Goal: Task Accomplishment & Management: Use online tool/utility

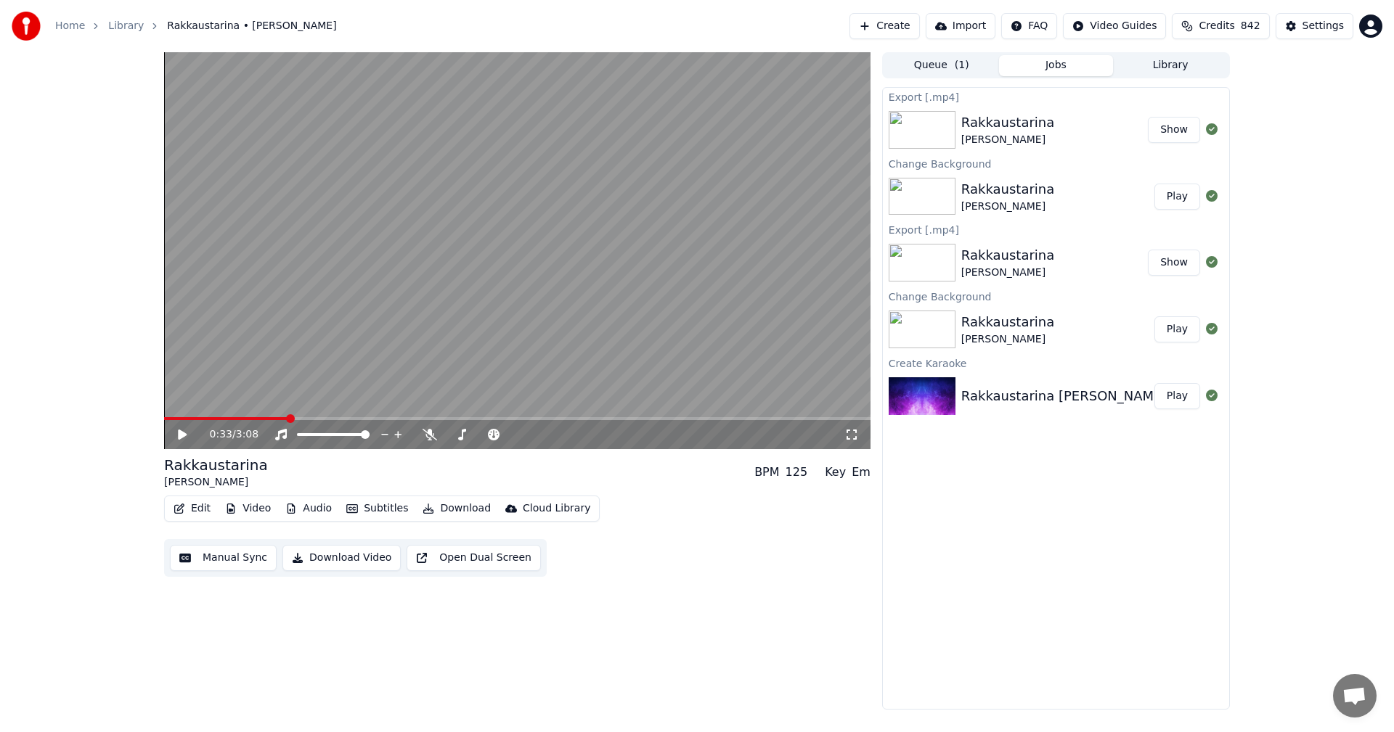
click at [197, 510] on button "Edit" at bounding box center [192, 509] width 49 height 20
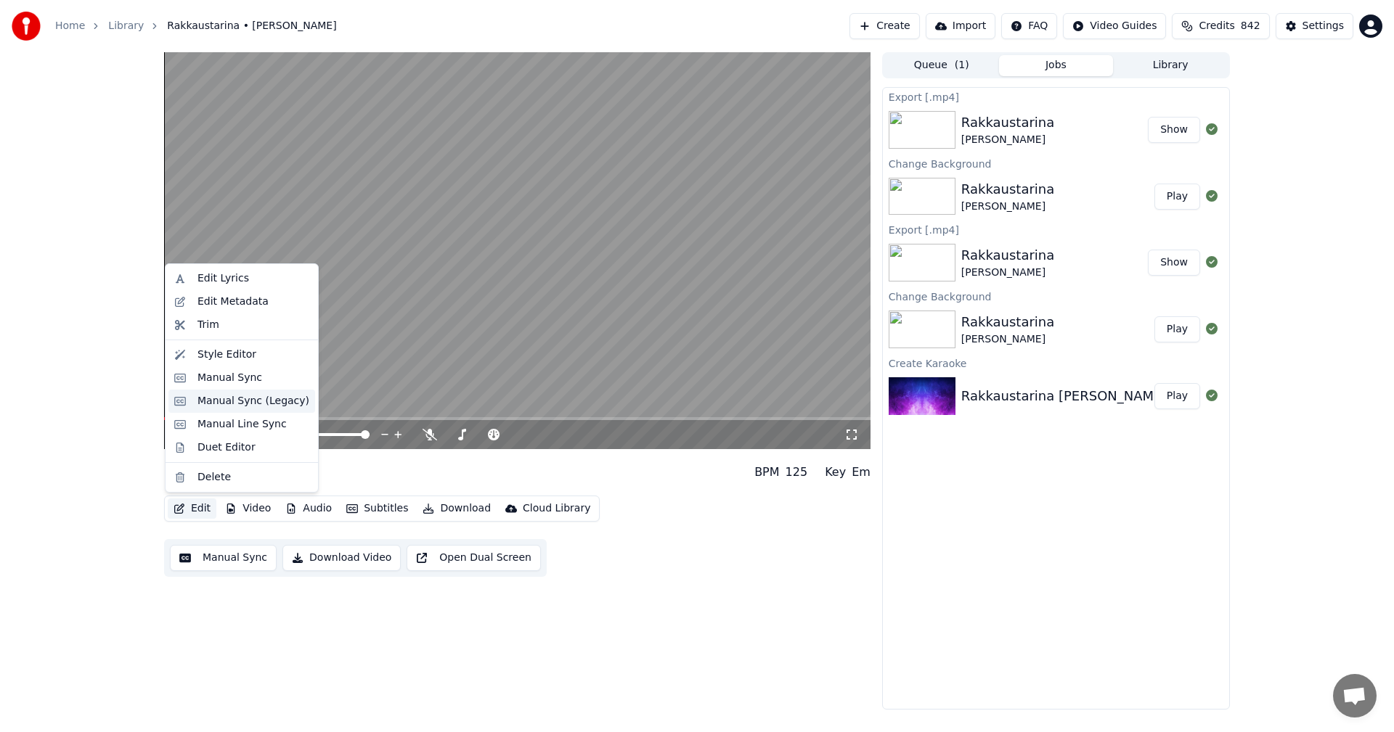
click at [252, 404] on div "Manual Sync (Legacy)" at bounding box center [253, 401] width 112 height 15
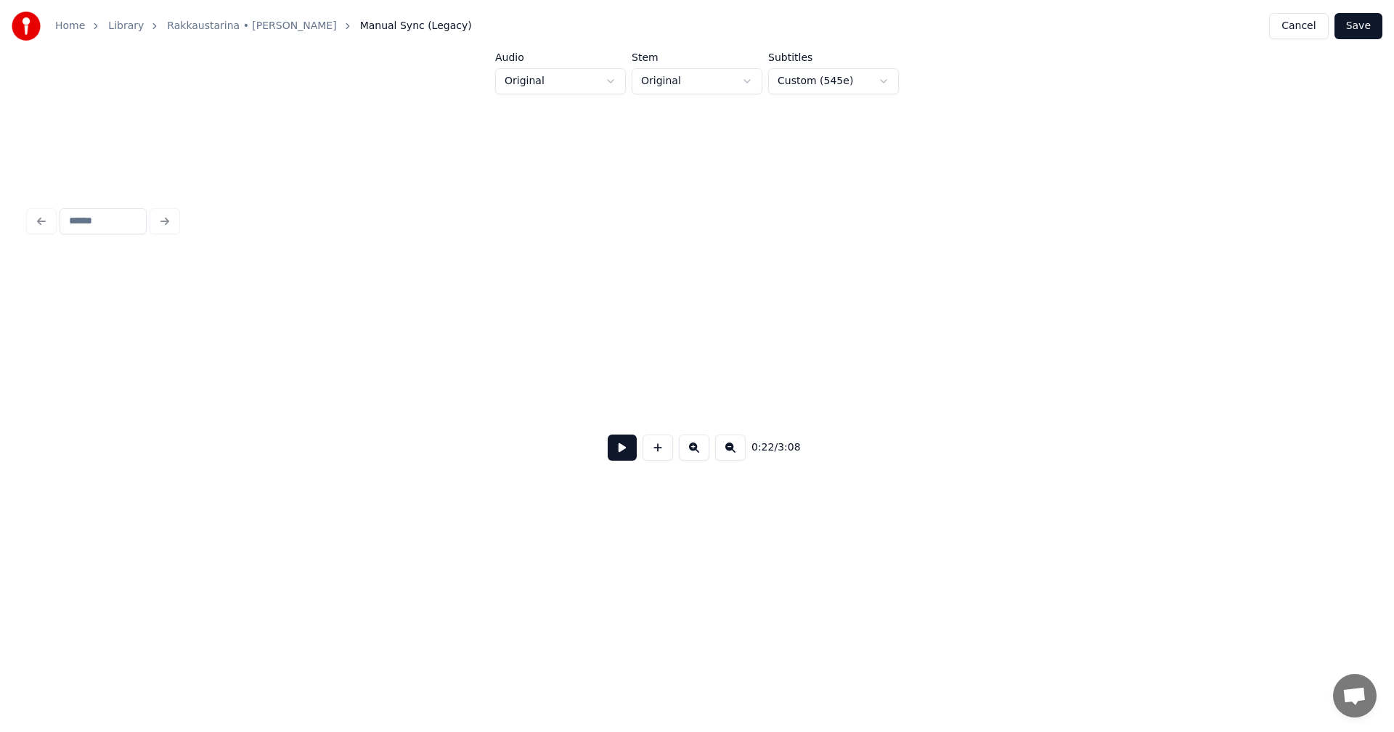
scroll to position [0, 5620]
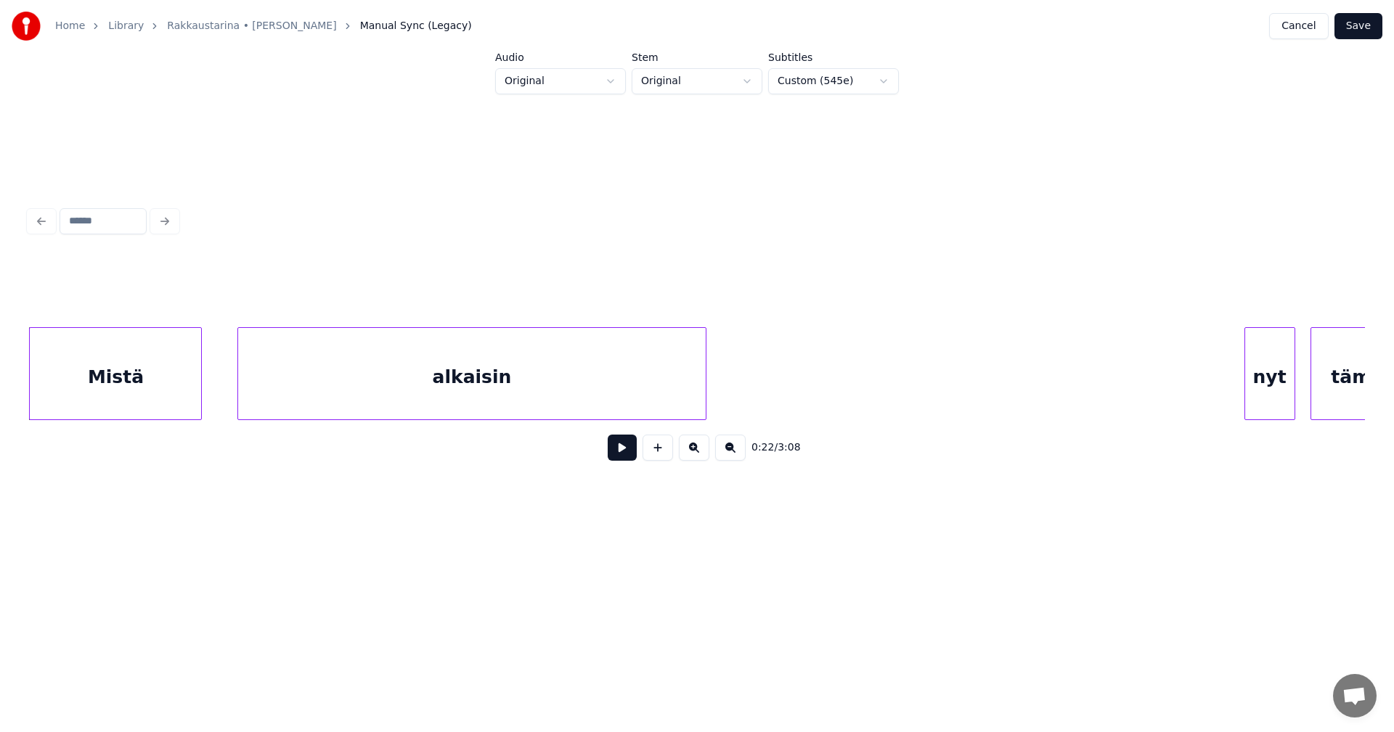
click at [188, 379] on div "Mistä" at bounding box center [115, 377] width 171 height 99
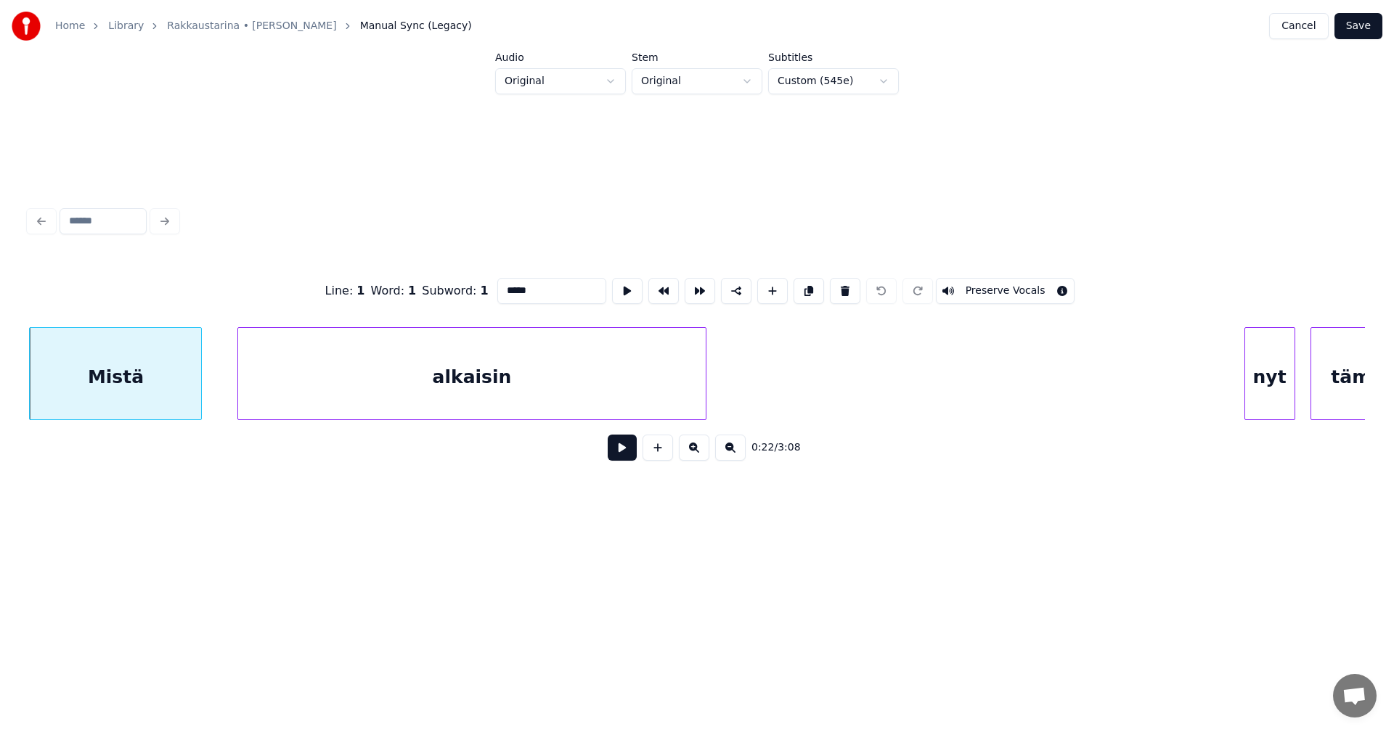
click at [624, 461] on button at bounding box center [622, 448] width 29 height 26
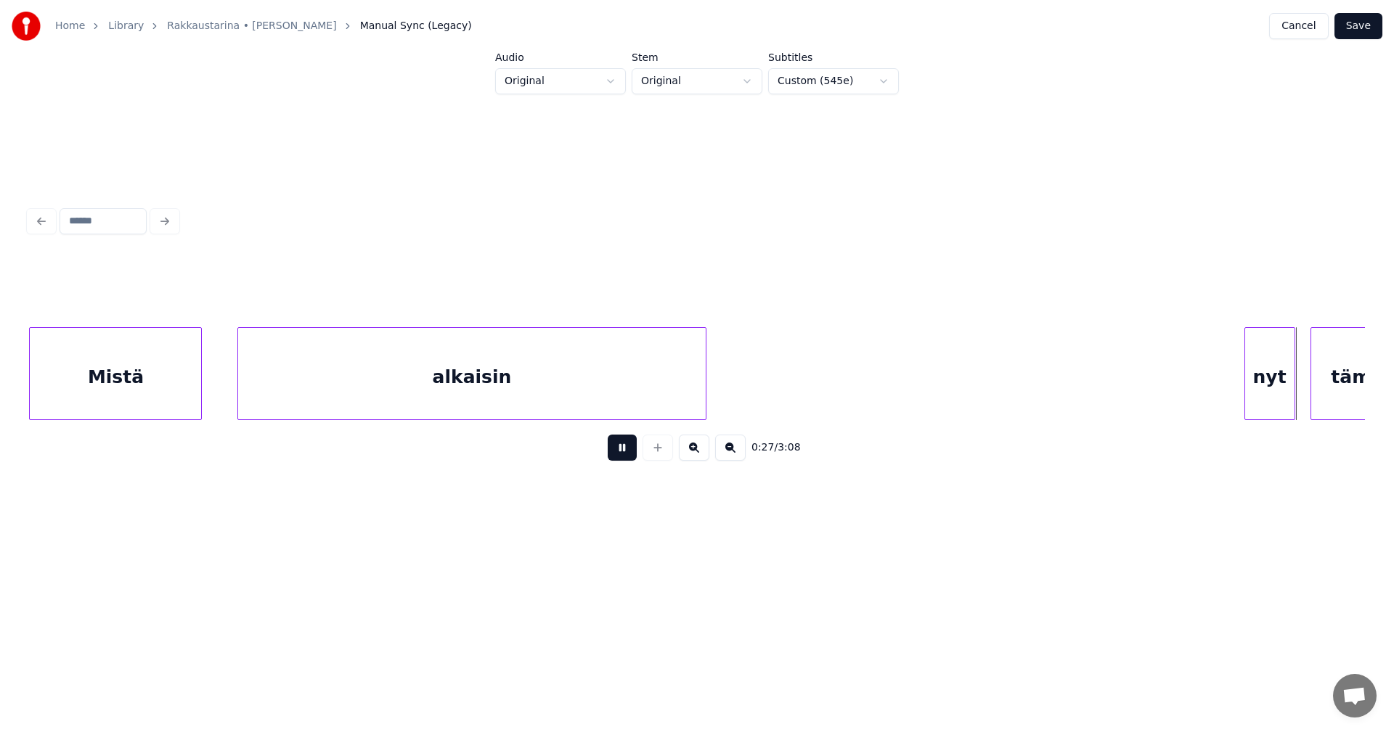
click at [627, 461] on button at bounding box center [622, 448] width 29 height 26
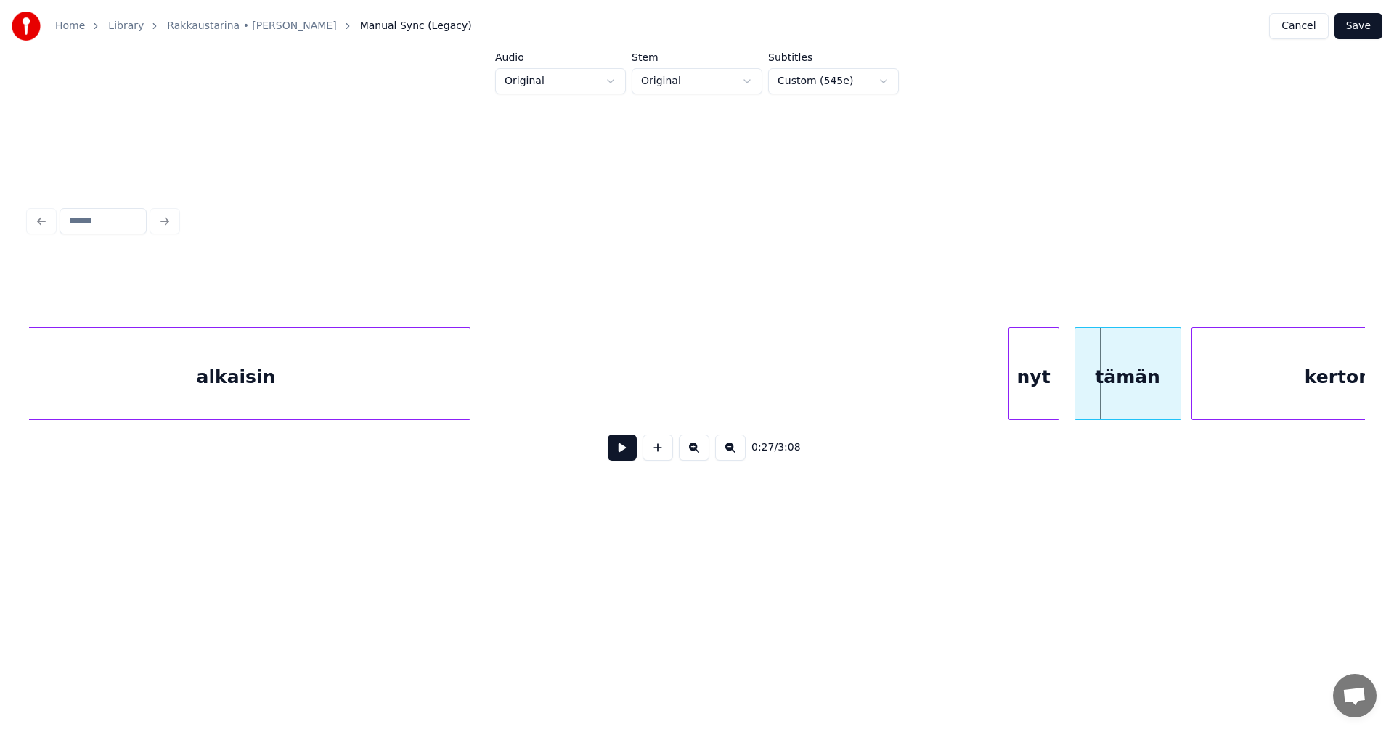
scroll to position [0, 5910]
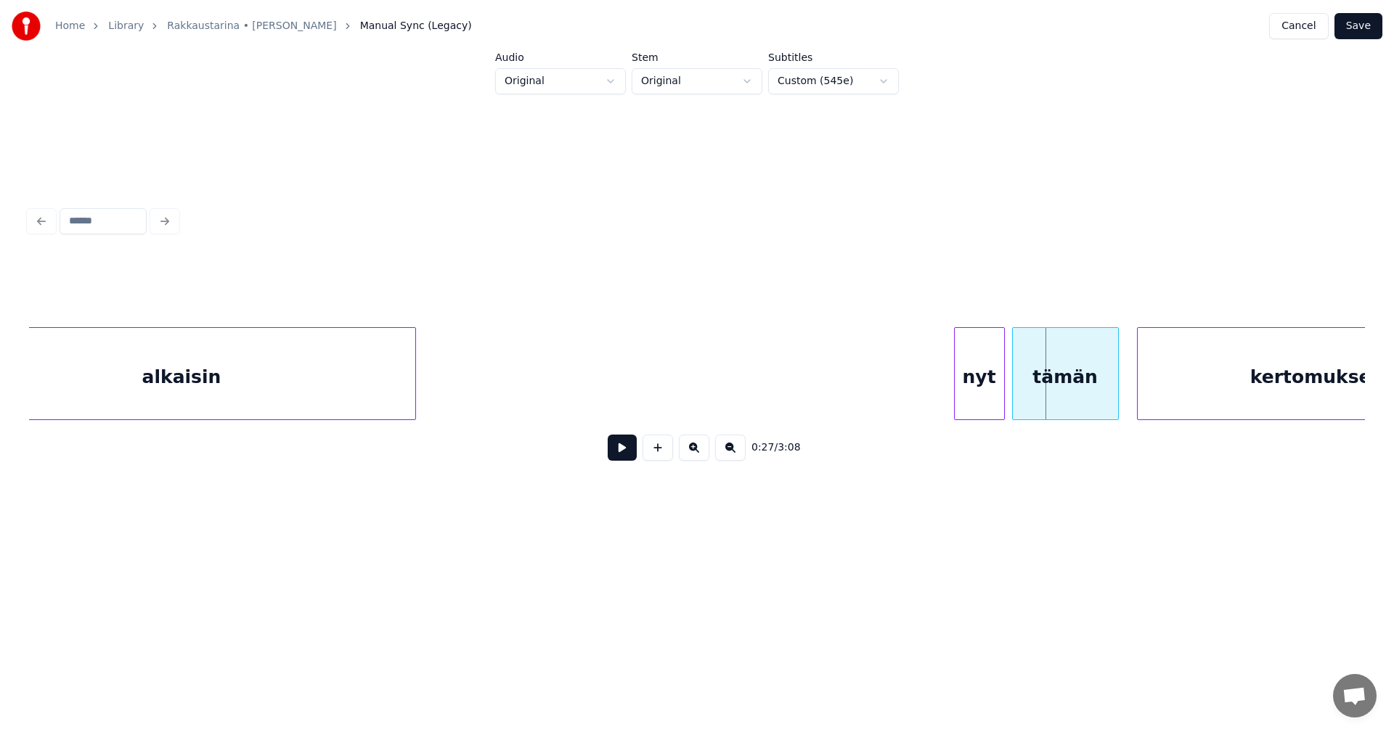
click at [1102, 388] on div "tämän" at bounding box center [1065, 377] width 105 height 99
click at [986, 388] on div "nyt" at bounding box center [979, 377] width 49 height 99
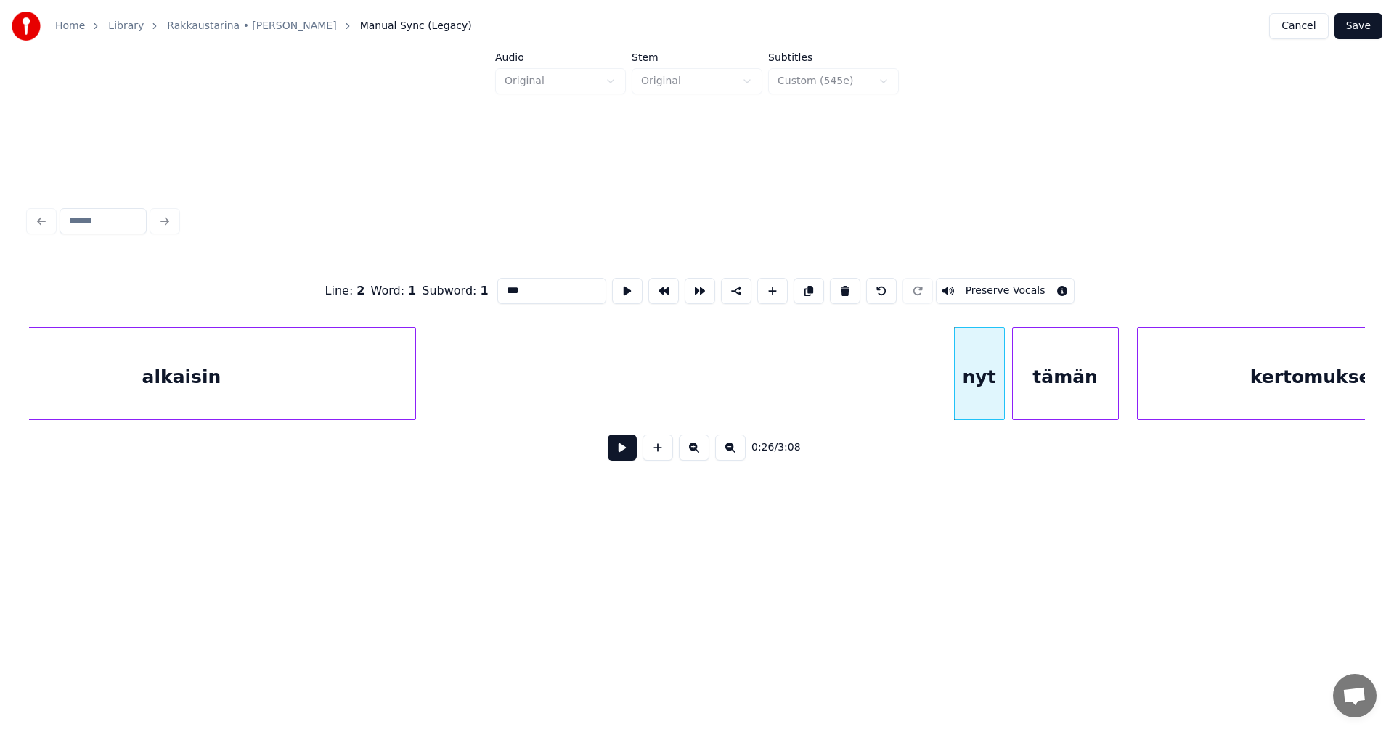
click at [625, 449] on button at bounding box center [622, 448] width 29 height 26
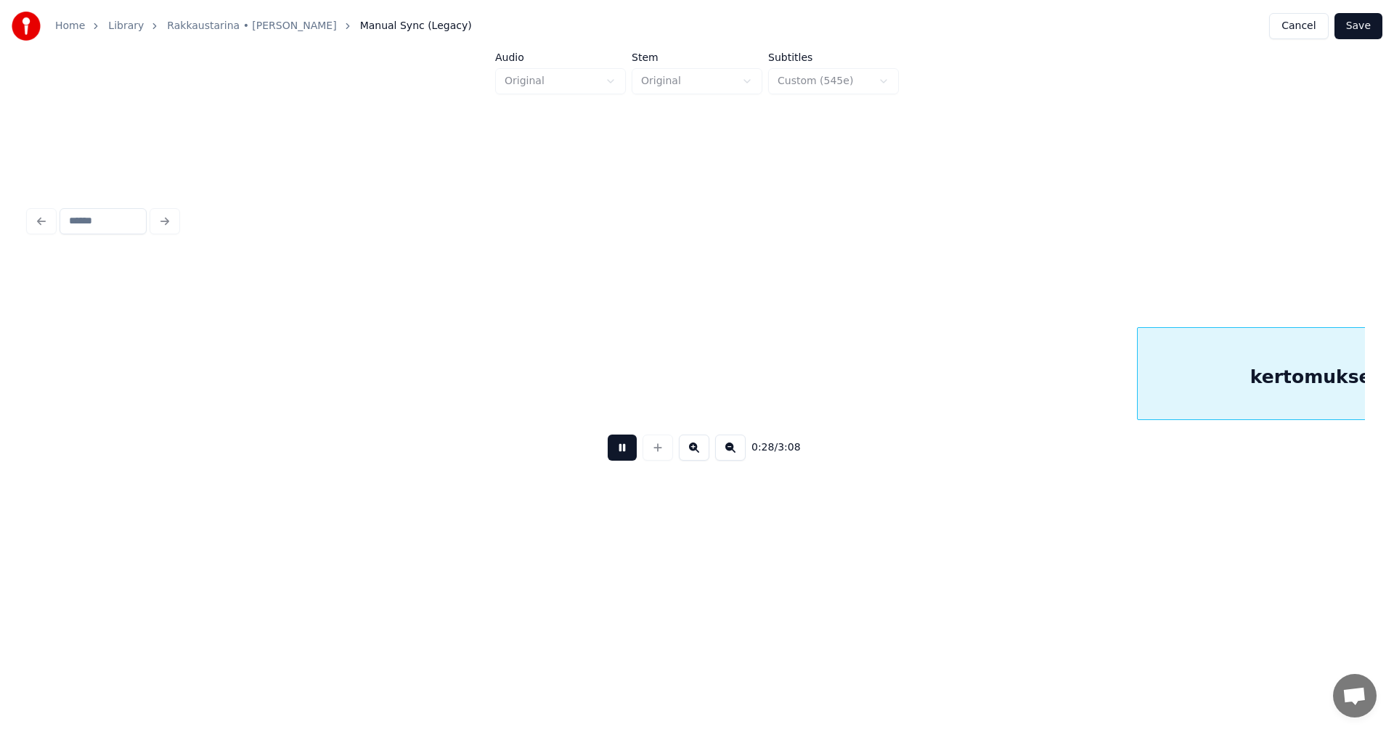
scroll to position [0, 7246]
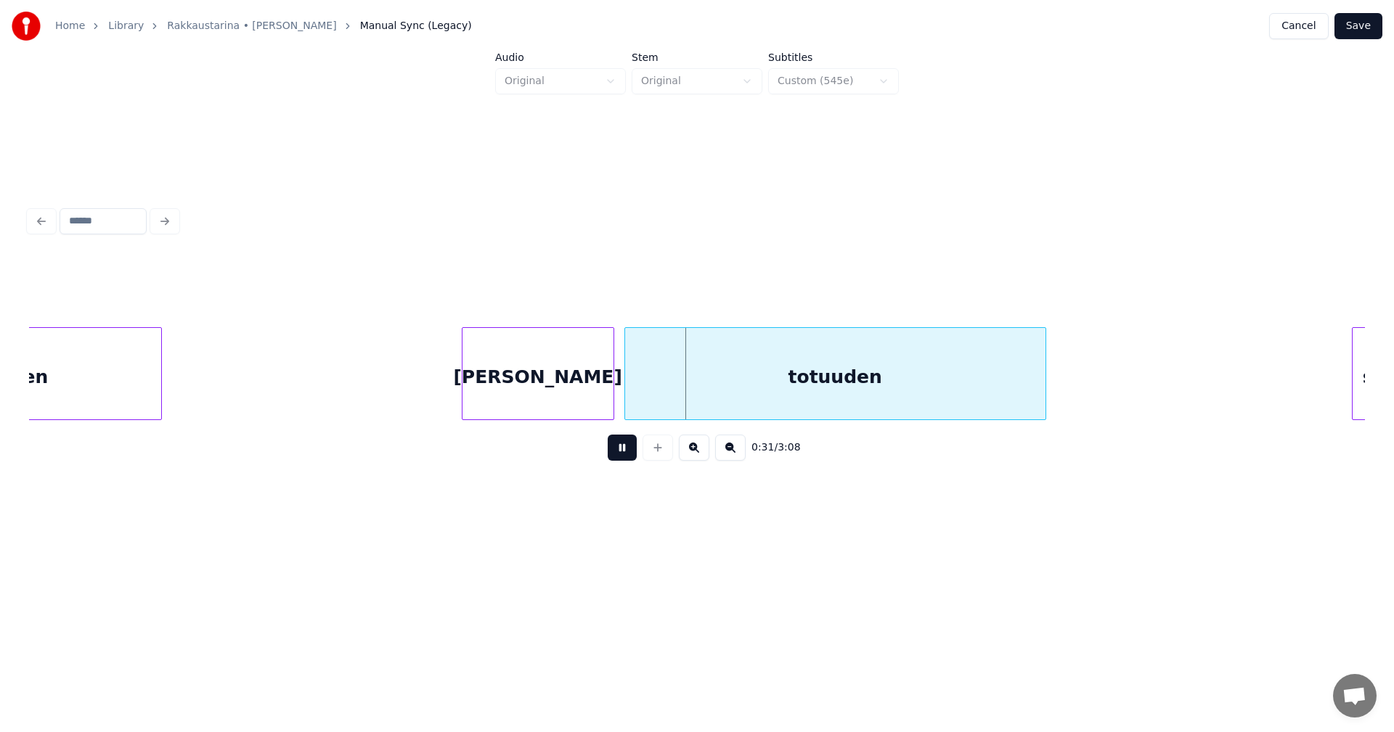
drag, startPoint x: 625, startPoint y: 449, endPoint x: 584, endPoint y: 406, distance: 59.0
click at [624, 446] on button at bounding box center [622, 448] width 29 height 26
click at [566, 391] on div "[PERSON_NAME]" at bounding box center [530, 377] width 151 height 99
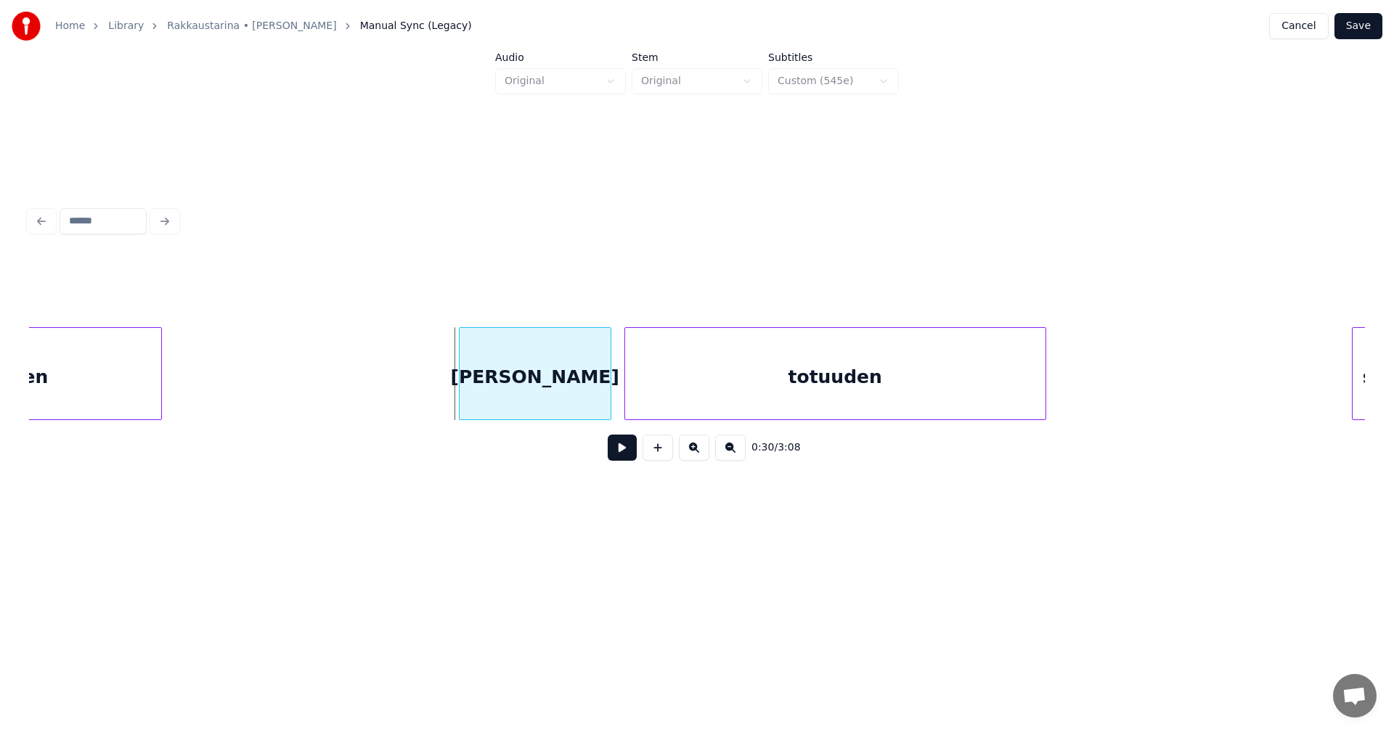
click at [583, 400] on div "[PERSON_NAME]" at bounding box center [534, 377] width 151 height 99
click at [627, 457] on button at bounding box center [622, 448] width 29 height 26
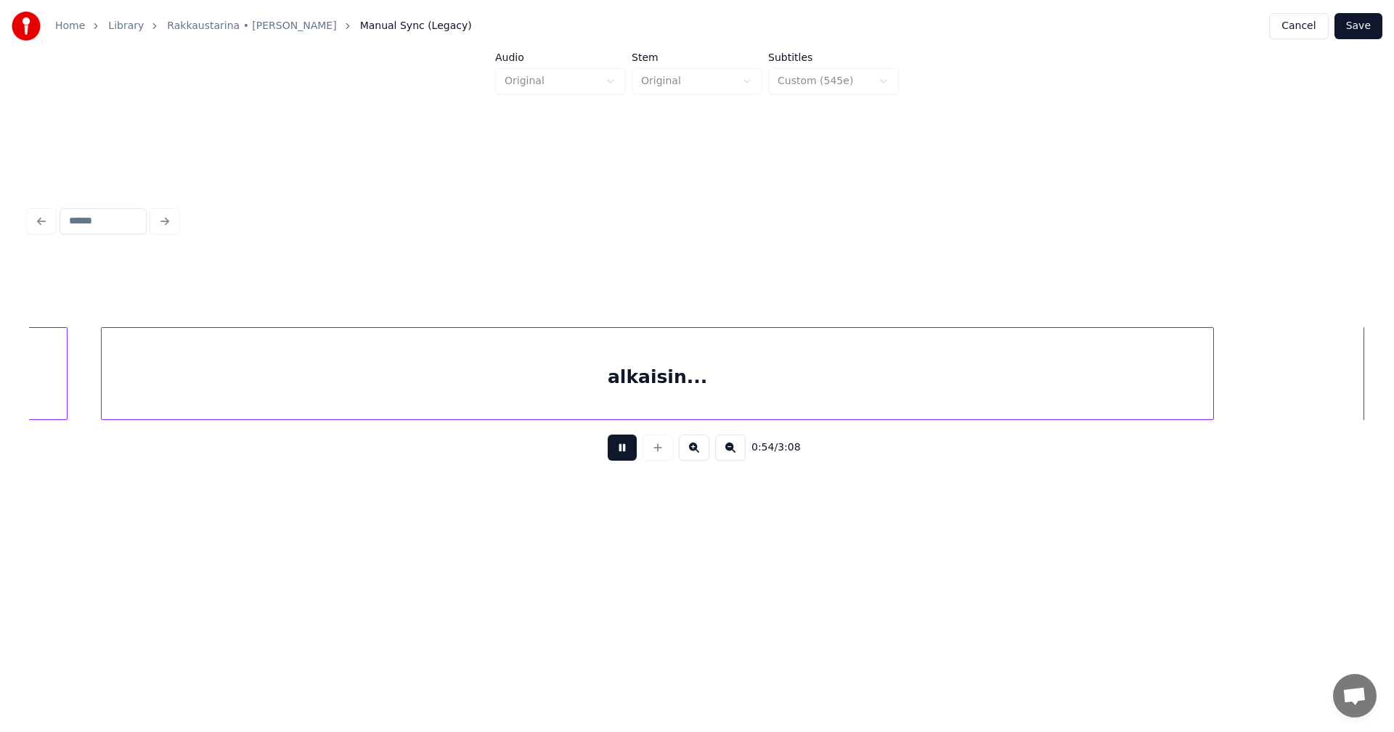
scroll to position [0, 13934]
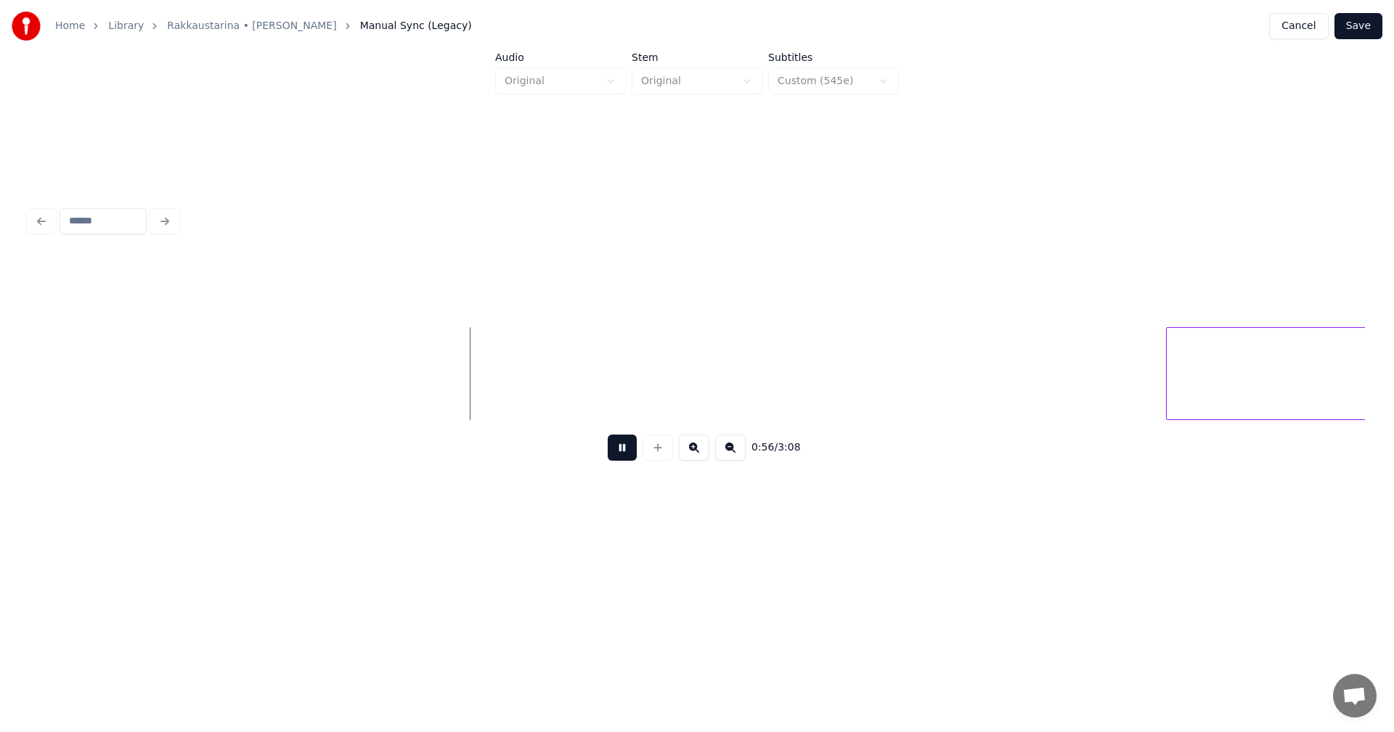
click at [981, 580] on html "Home Library Rakkaustarina • [PERSON_NAME] Manual Sync (Legacy) Cancel Save Aud…" at bounding box center [697, 290] width 1394 height 580
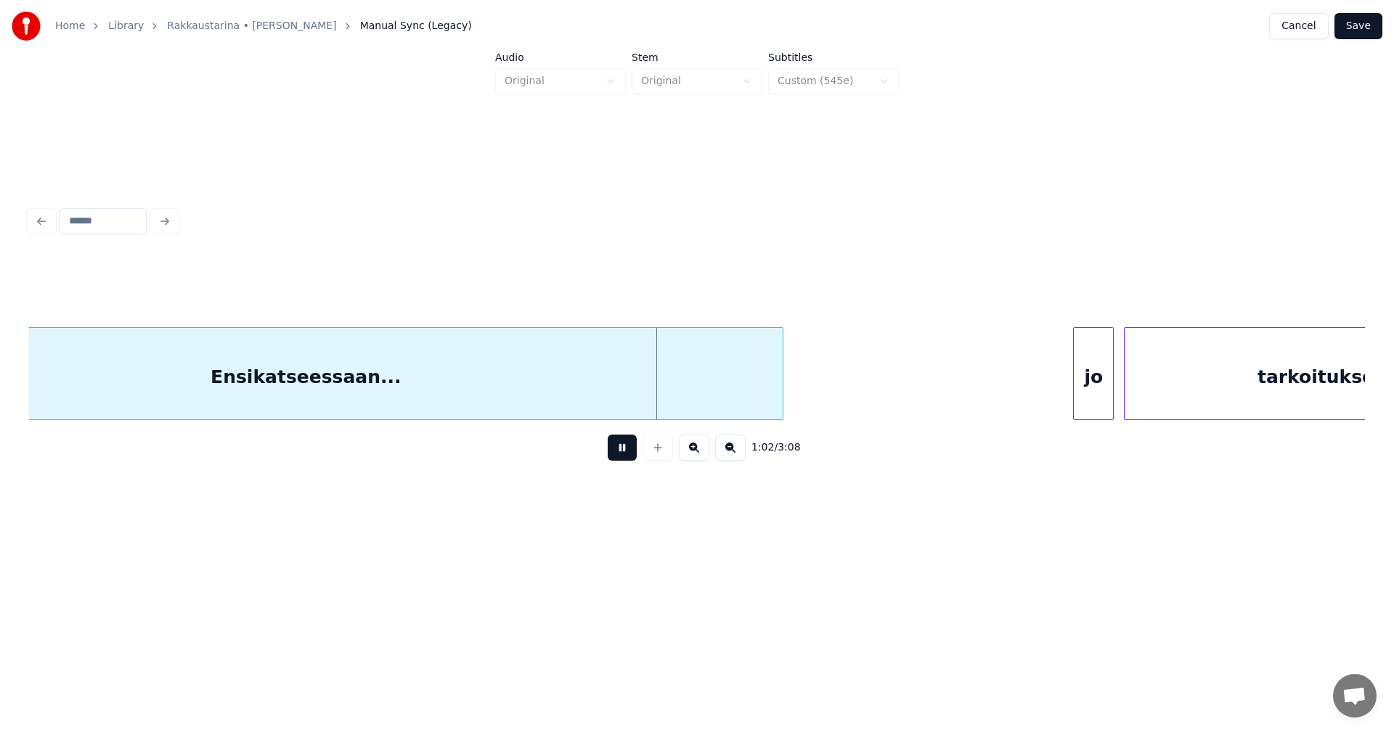
scroll to position [0, 15301]
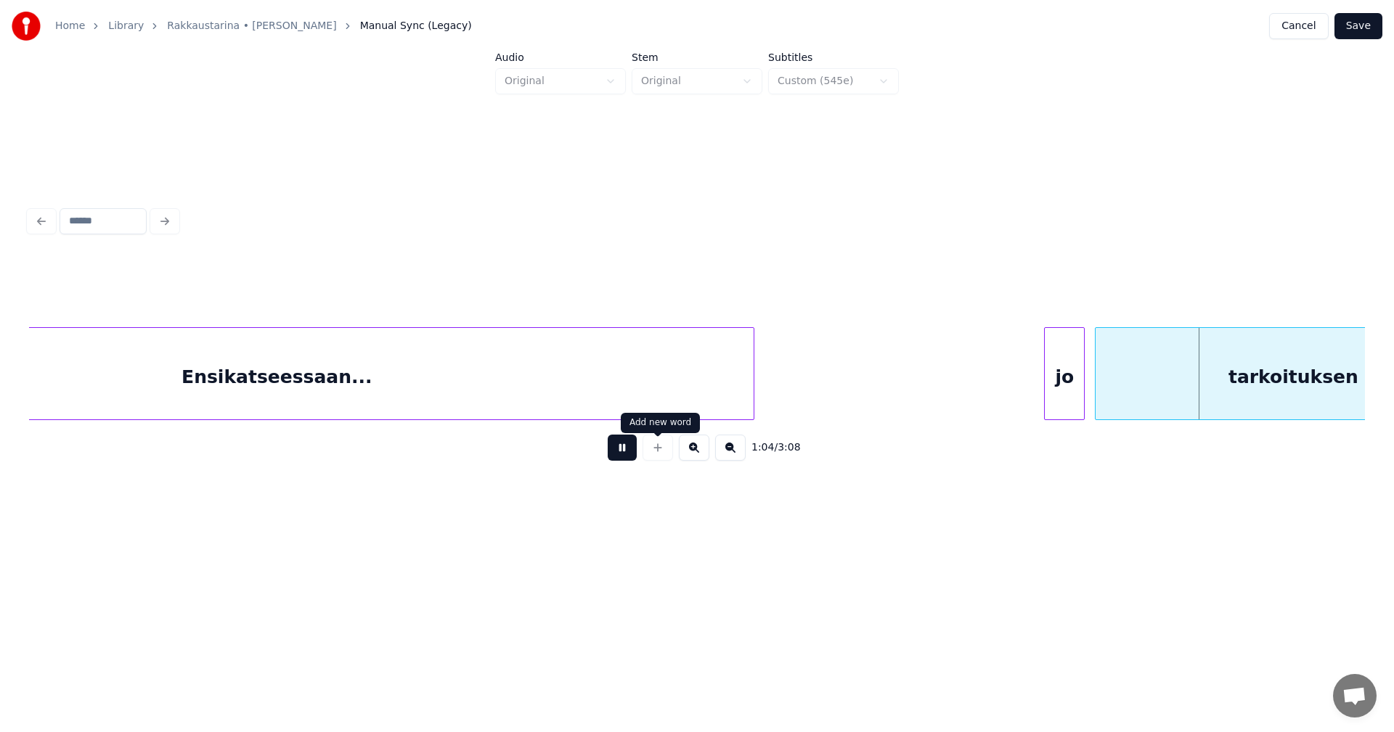
click at [631, 449] on button at bounding box center [622, 448] width 29 height 26
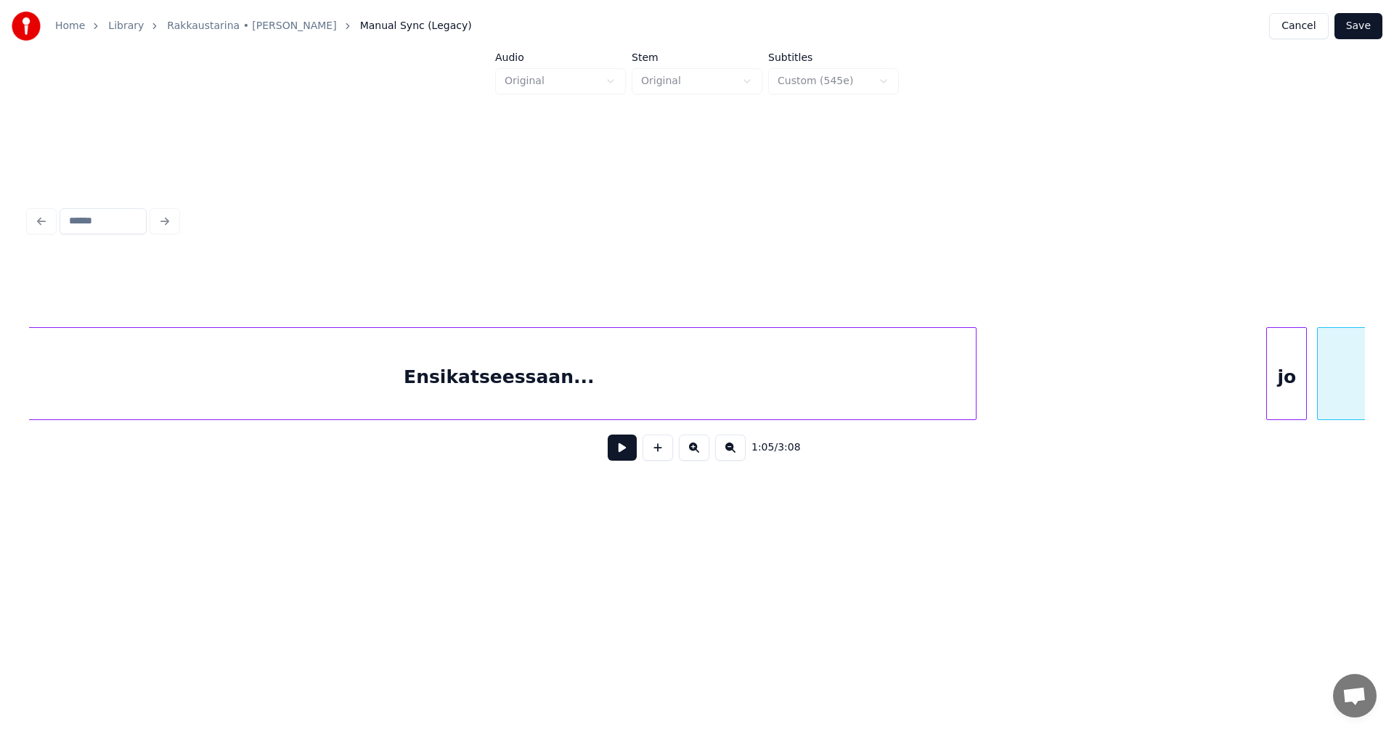
scroll to position [0, 15069]
click at [86, 406] on div "Ensikatseessaan..." at bounding box center [507, 377] width 954 height 99
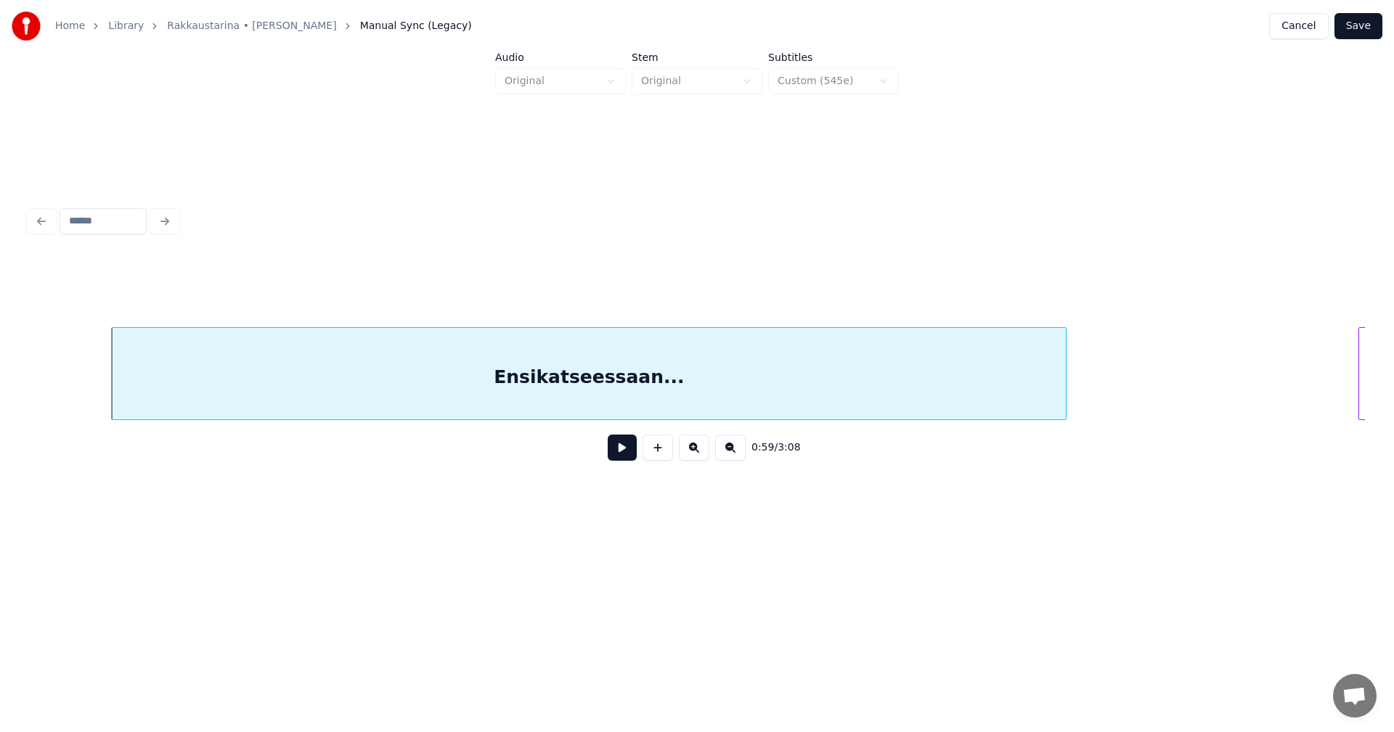
scroll to position [0, 14982]
click at [167, 414] on div "Ensikatseessaan... [PERSON_NAME]" at bounding box center [697, 373] width 1336 height 93
click at [1099, 400] on div at bounding box center [1099, 373] width 4 height 91
click at [636, 456] on button at bounding box center [622, 448] width 29 height 26
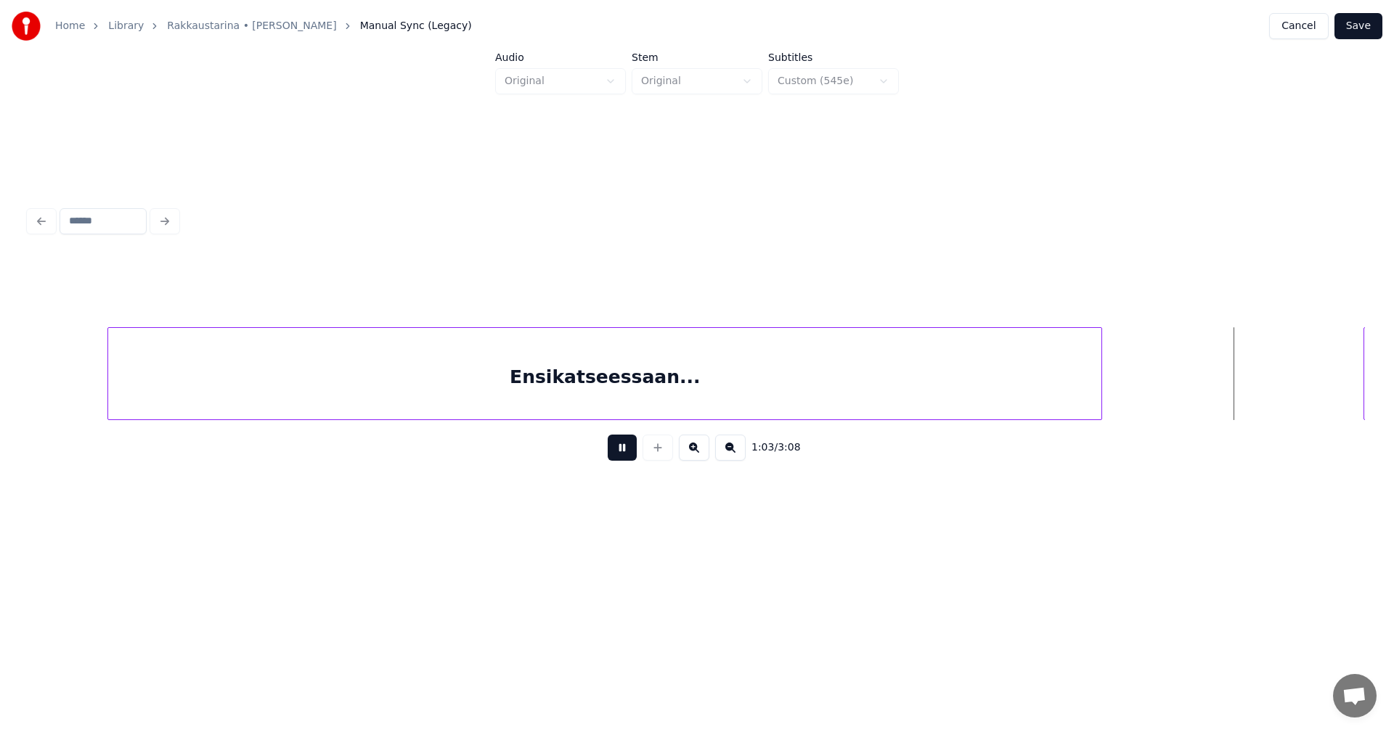
click at [887, 497] on div "1:03 / 3:08" at bounding box center [696, 337] width 1347 height 439
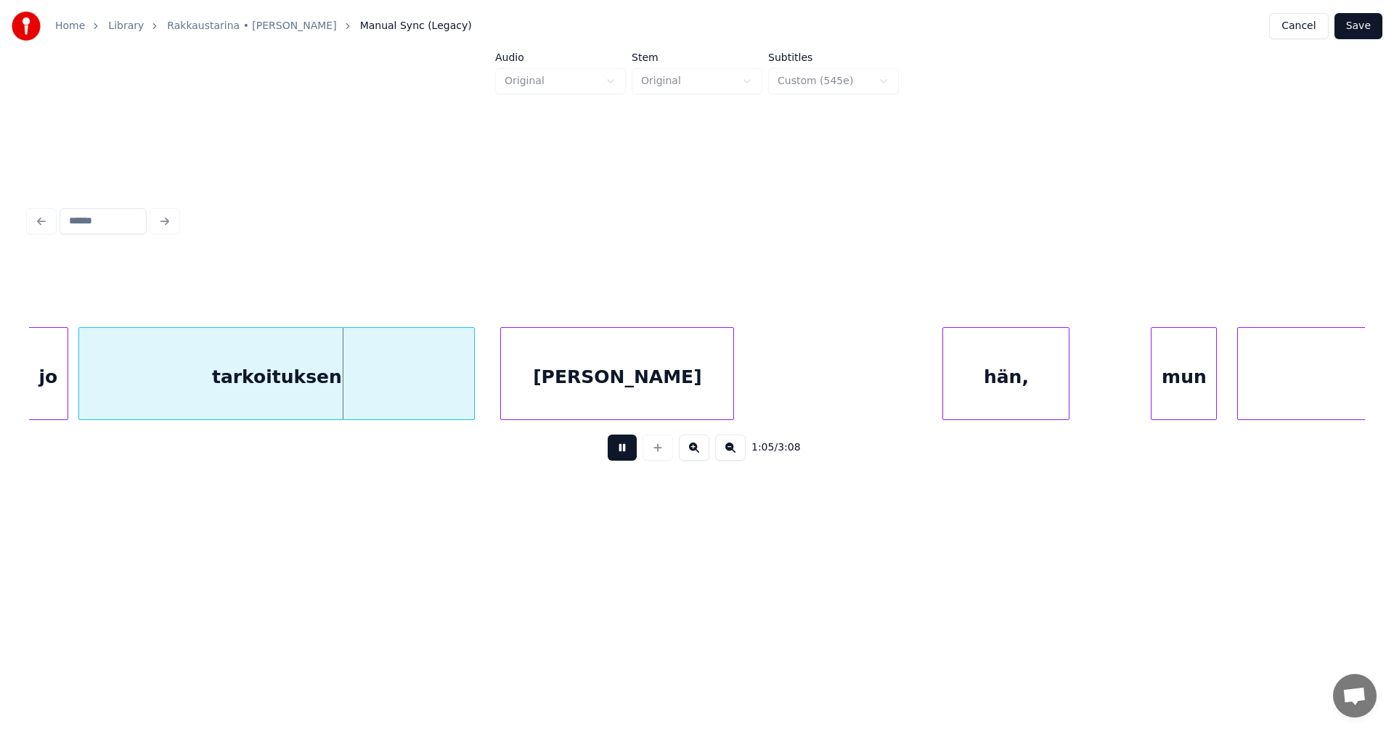
drag, startPoint x: 616, startPoint y: 449, endPoint x: 457, endPoint y: 436, distance: 159.6
click at [615, 447] on button at bounding box center [622, 448] width 29 height 26
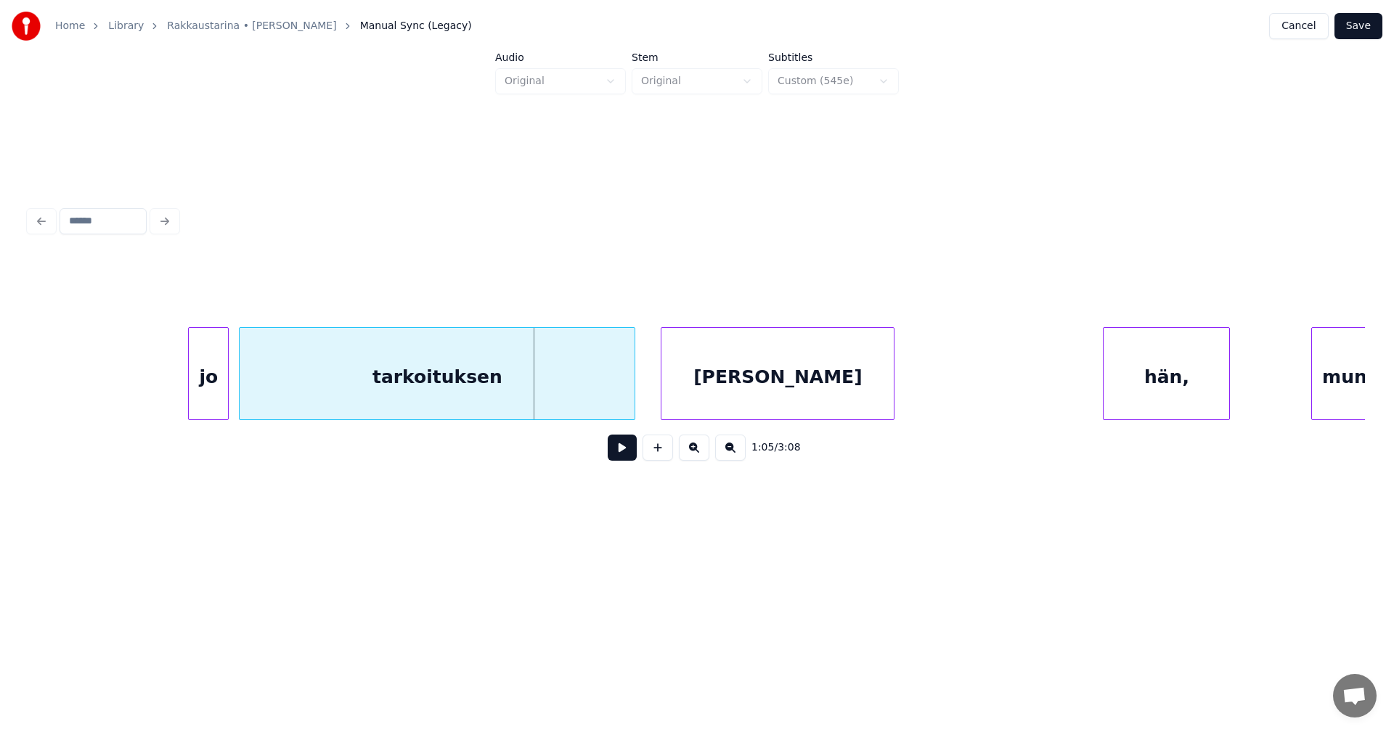
scroll to position [0, 16143]
click at [201, 391] on div "jo" at bounding box center [211, 377] width 39 height 99
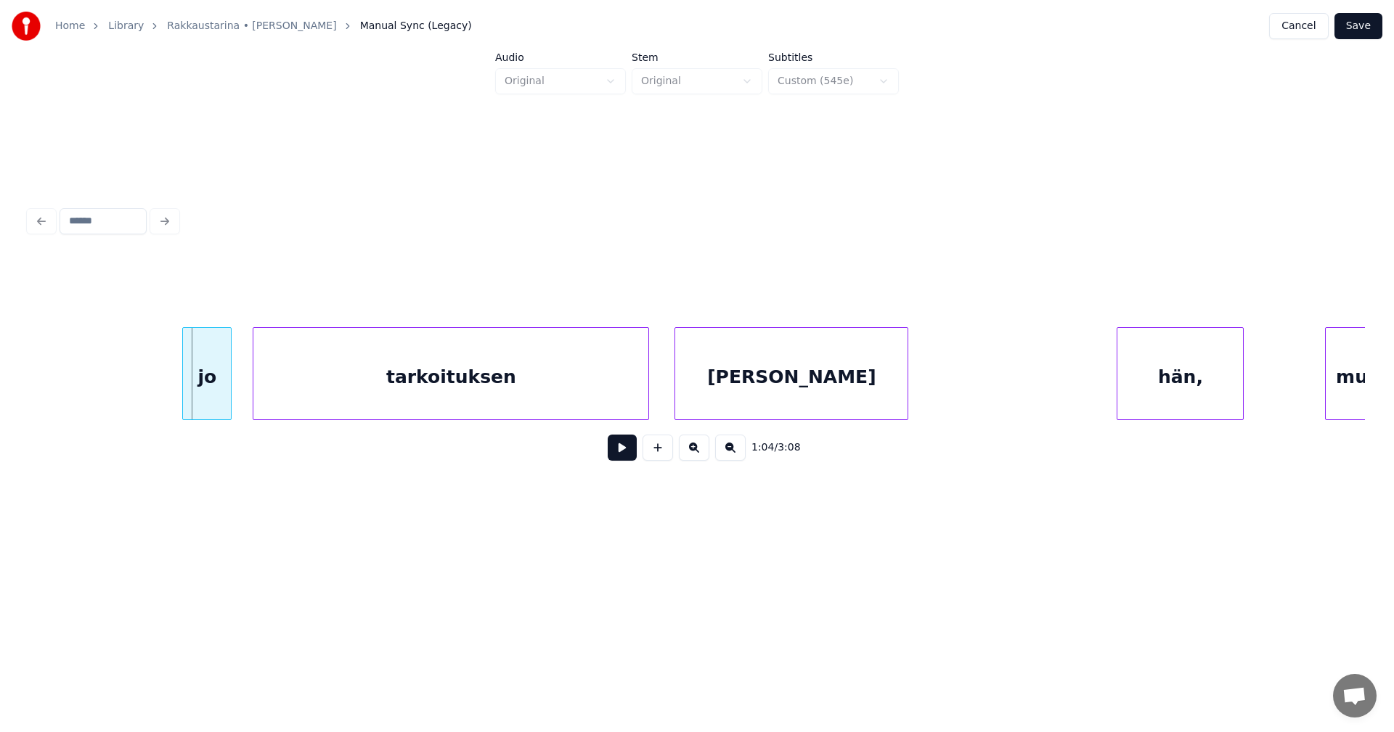
click at [187, 389] on div at bounding box center [185, 373] width 4 height 91
click at [624, 458] on button at bounding box center [622, 448] width 29 height 26
click at [623, 458] on button at bounding box center [622, 448] width 29 height 26
click at [624, 457] on button at bounding box center [622, 448] width 29 height 26
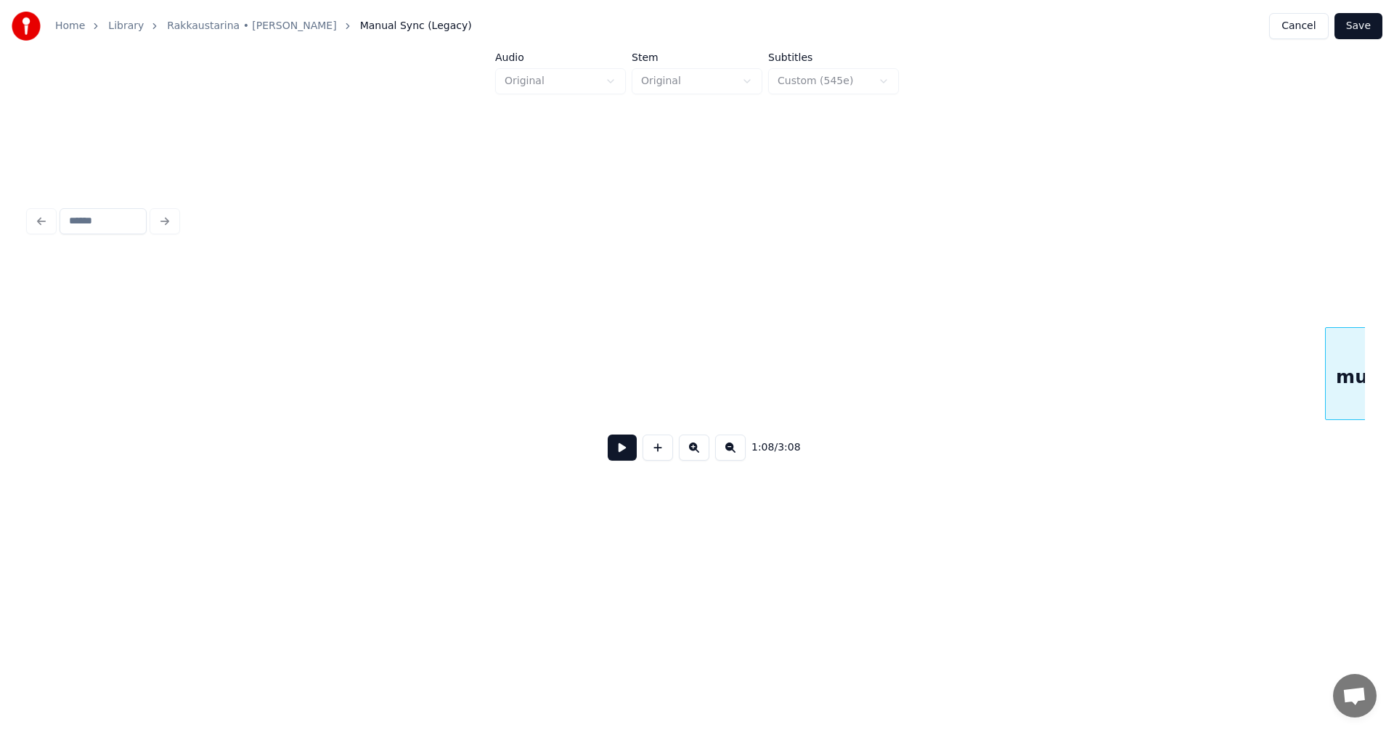
scroll to position [0, 17479]
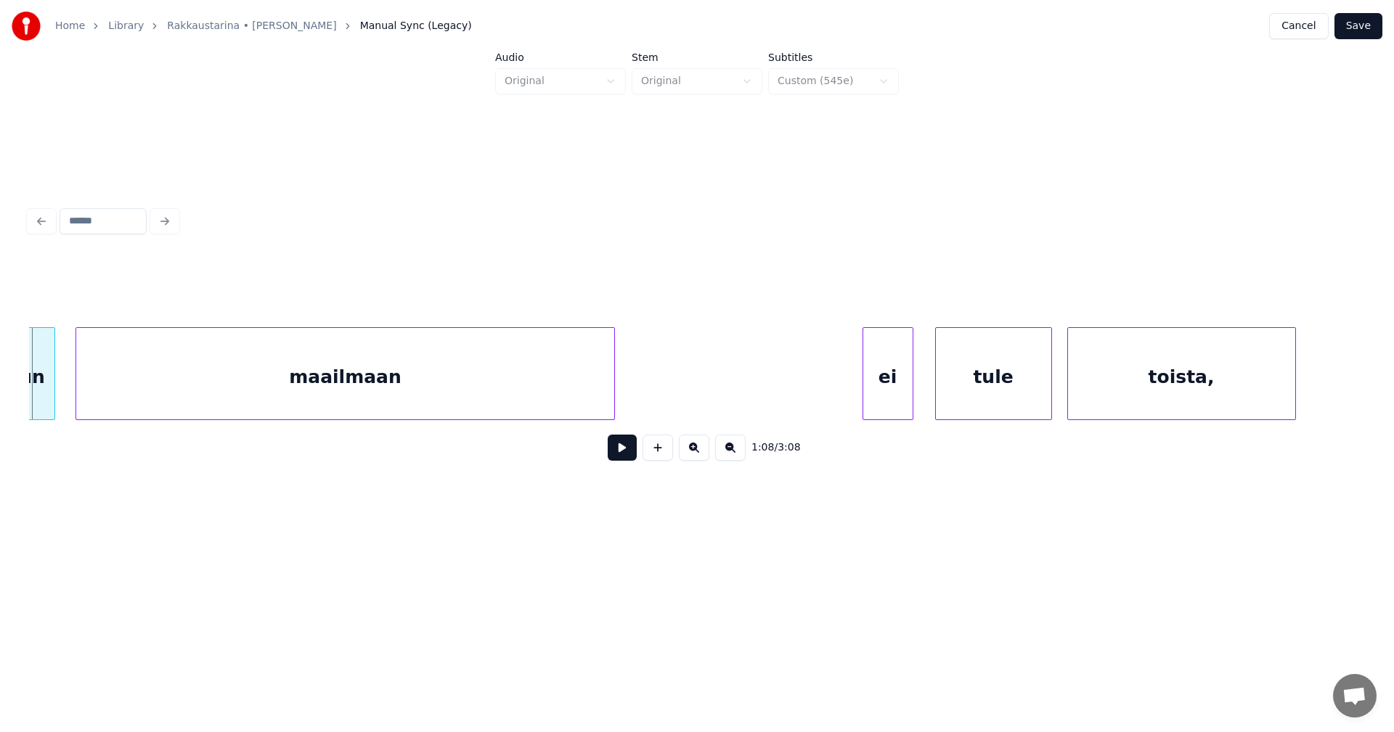
click at [885, 392] on div "ei" at bounding box center [887, 377] width 49 height 99
click at [998, 392] on div "tule" at bounding box center [986, 377] width 115 height 99
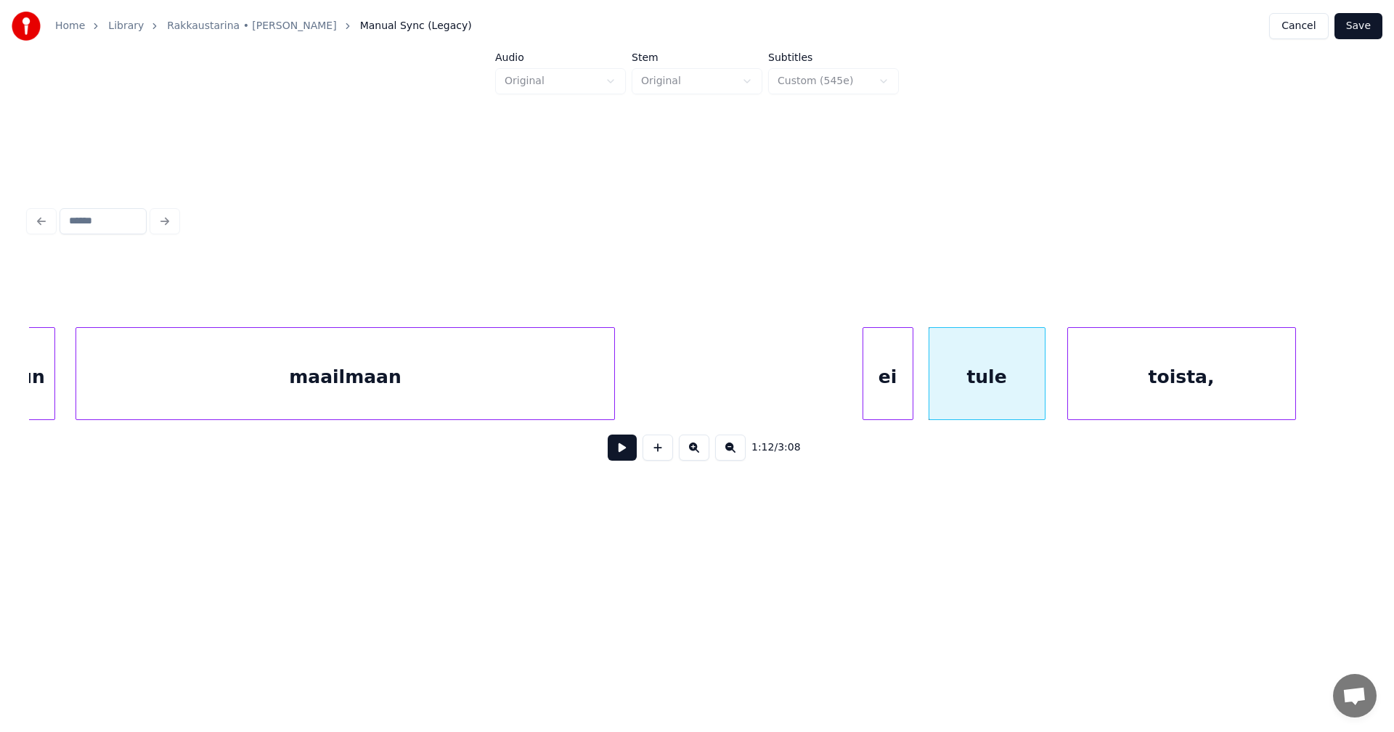
click at [628, 451] on button at bounding box center [622, 448] width 29 height 26
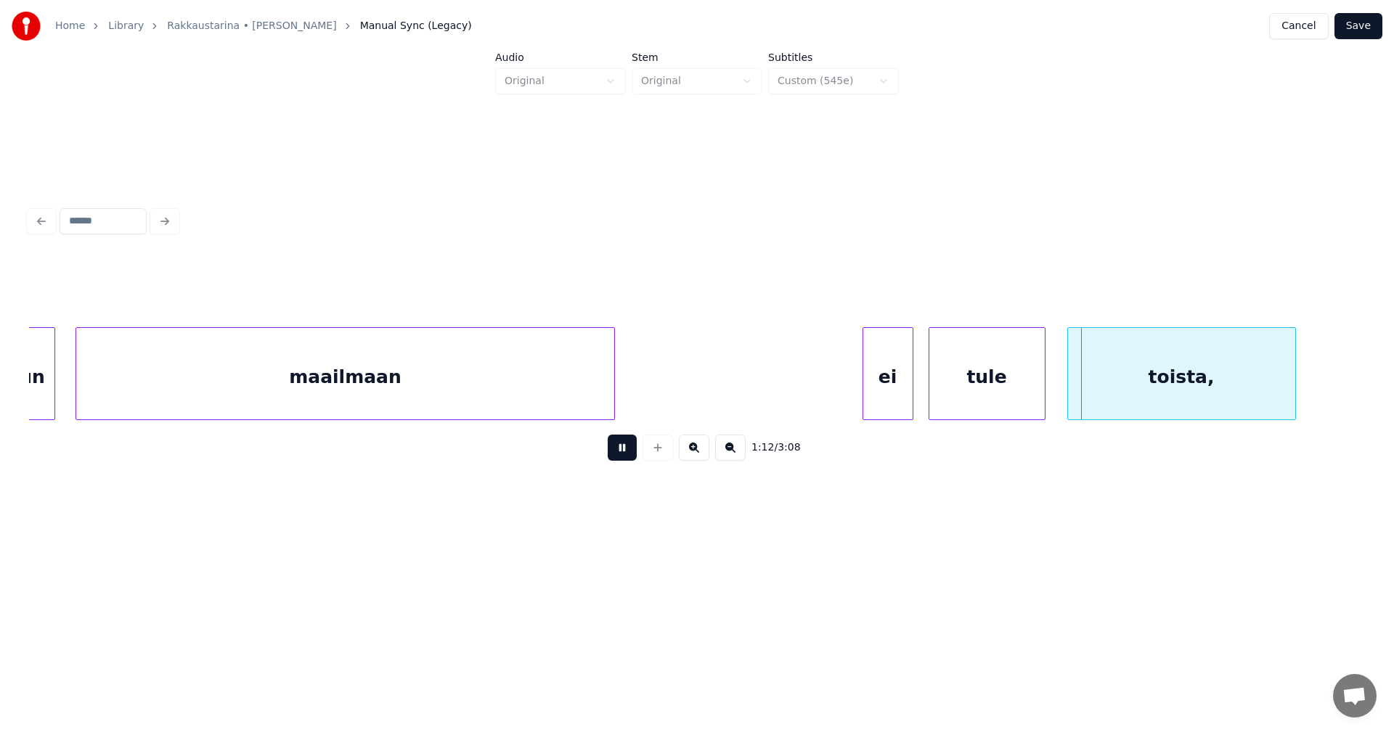
drag, startPoint x: 624, startPoint y: 453, endPoint x: 597, endPoint y: 438, distance: 30.5
click at [624, 451] on button at bounding box center [622, 448] width 29 height 26
click at [512, 391] on div "maailmaan" at bounding box center [344, 377] width 537 height 99
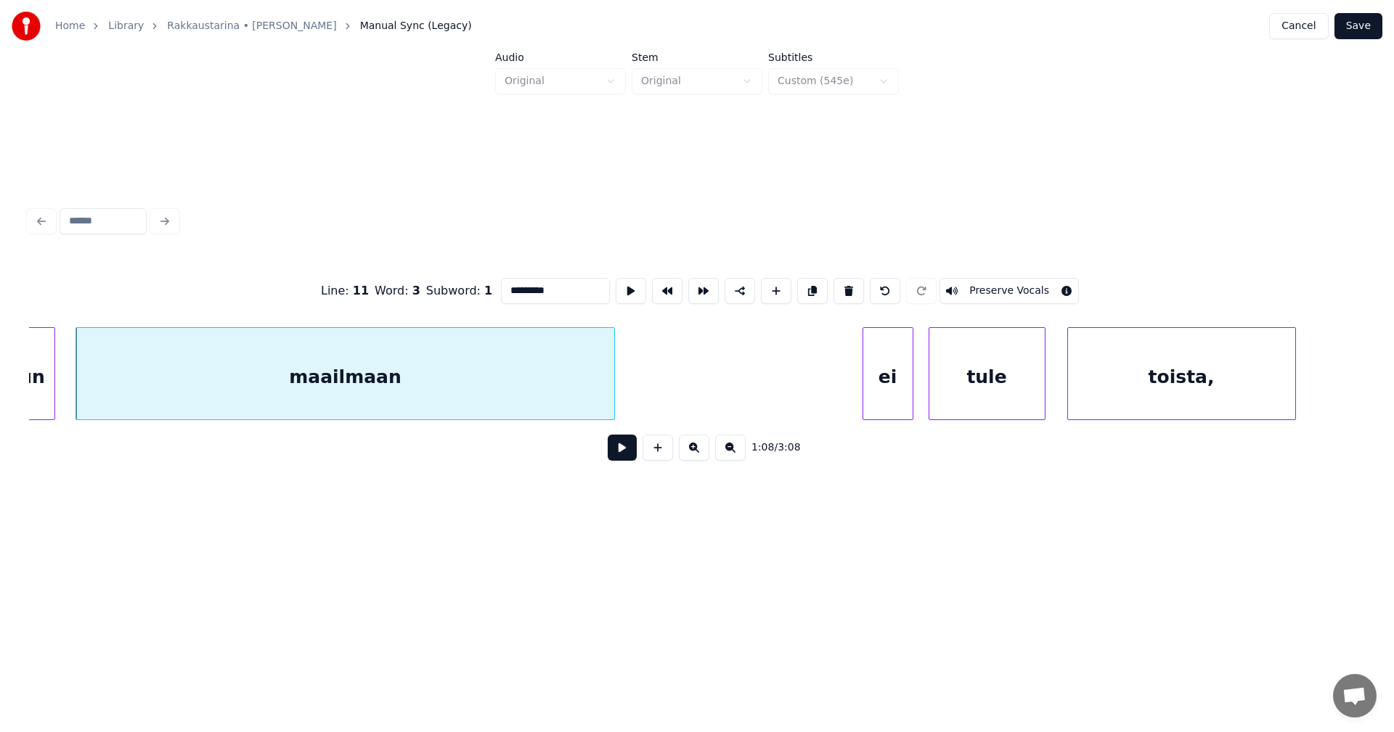
click at [614, 454] on button at bounding box center [622, 448] width 29 height 26
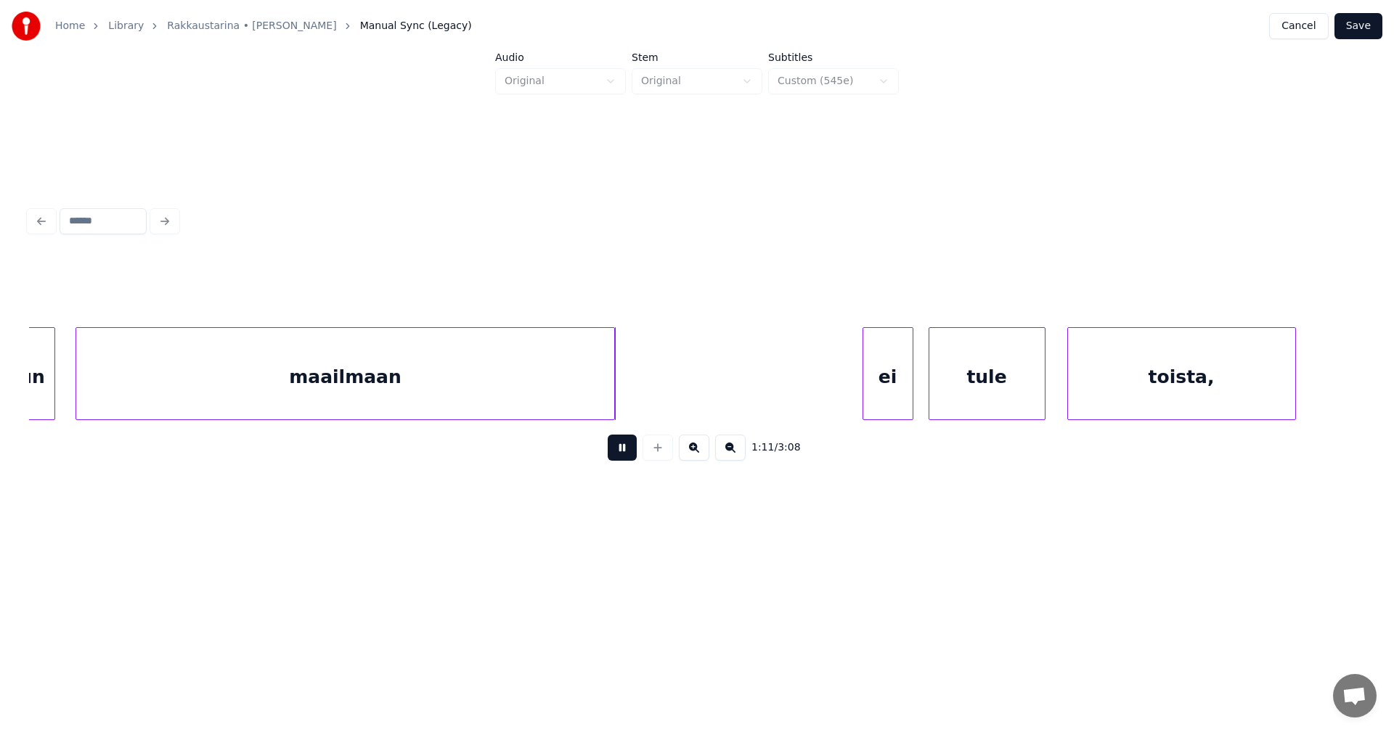
click at [616, 453] on button at bounding box center [622, 448] width 29 height 26
click at [647, 398] on div at bounding box center [647, 373] width 4 height 91
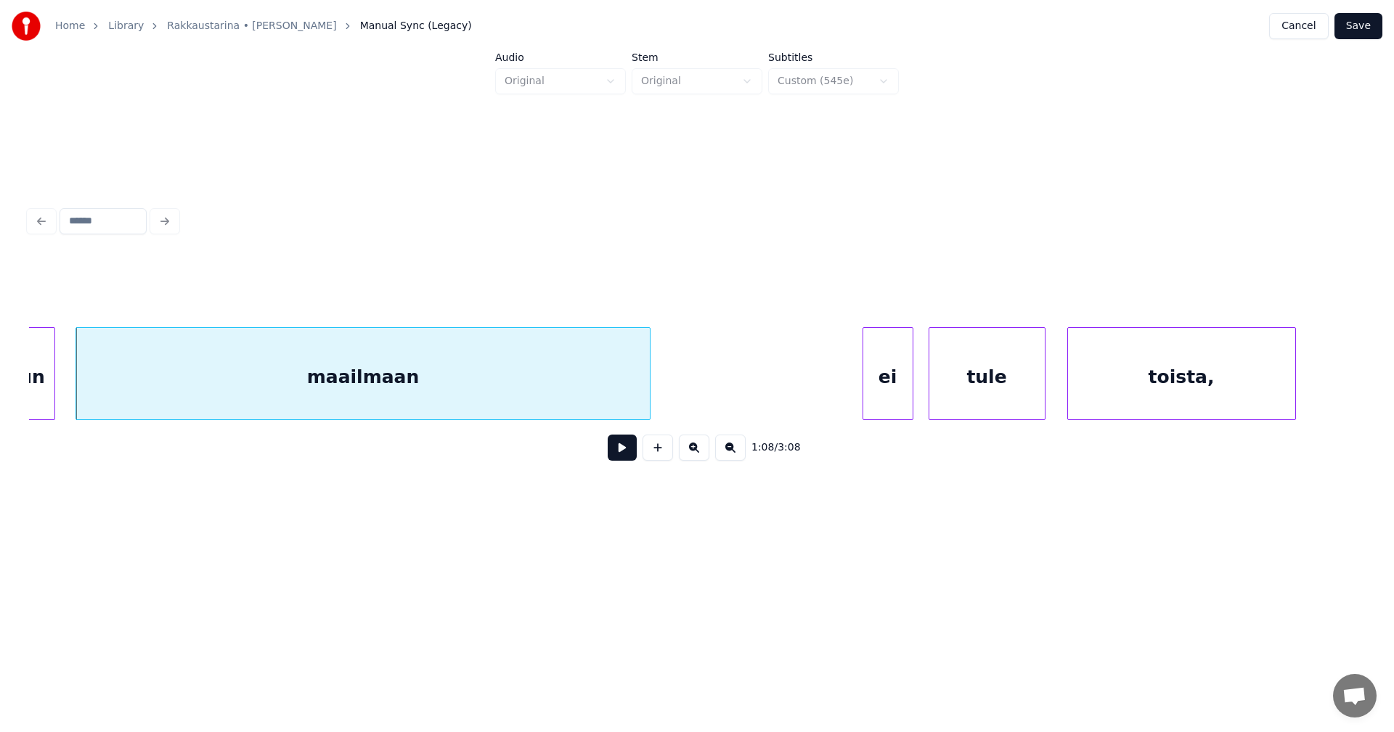
click at [592, 394] on div "maailmaan" at bounding box center [362, 377] width 573 height 99
click at [573, 285] on input "*********" at bounding box center [555, 291] width 109 height 26
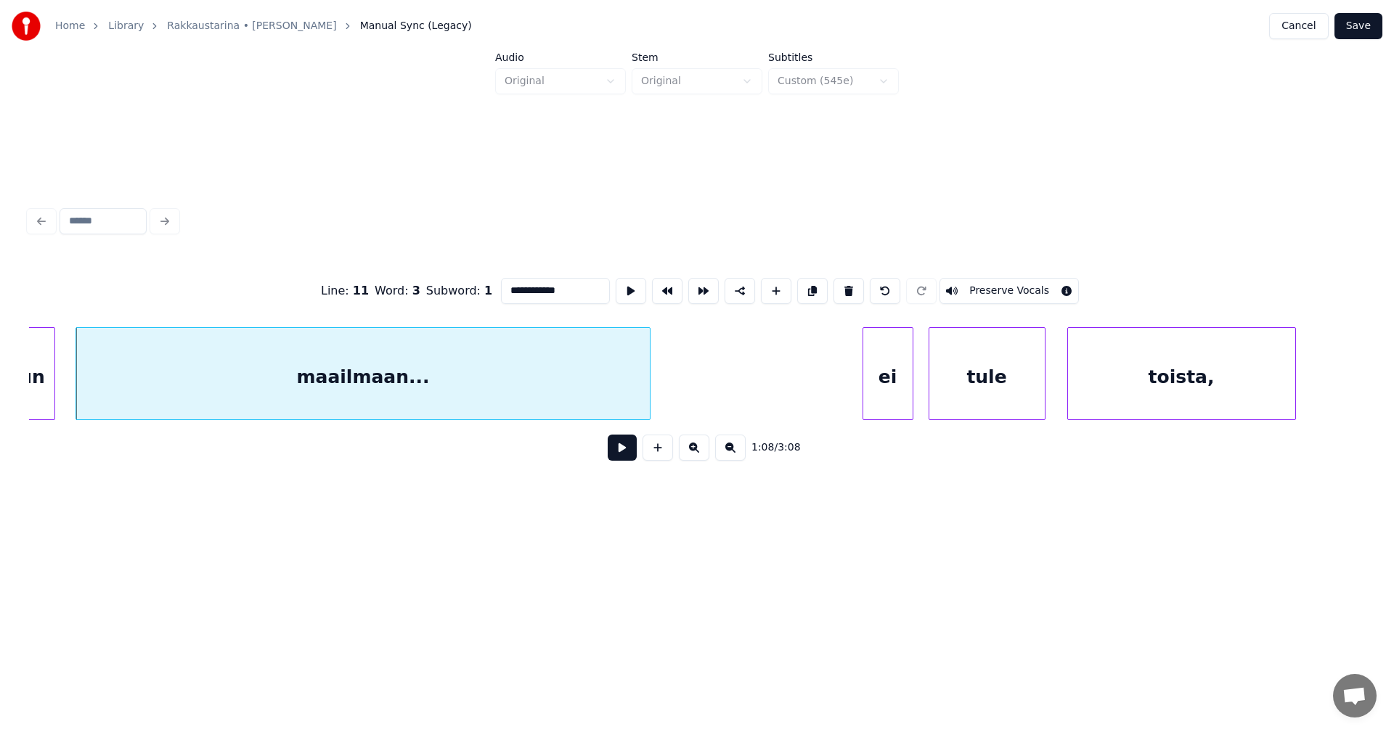
click at [883, 385] on div "ei" at bounding box center [887, 377] width 49 height 99
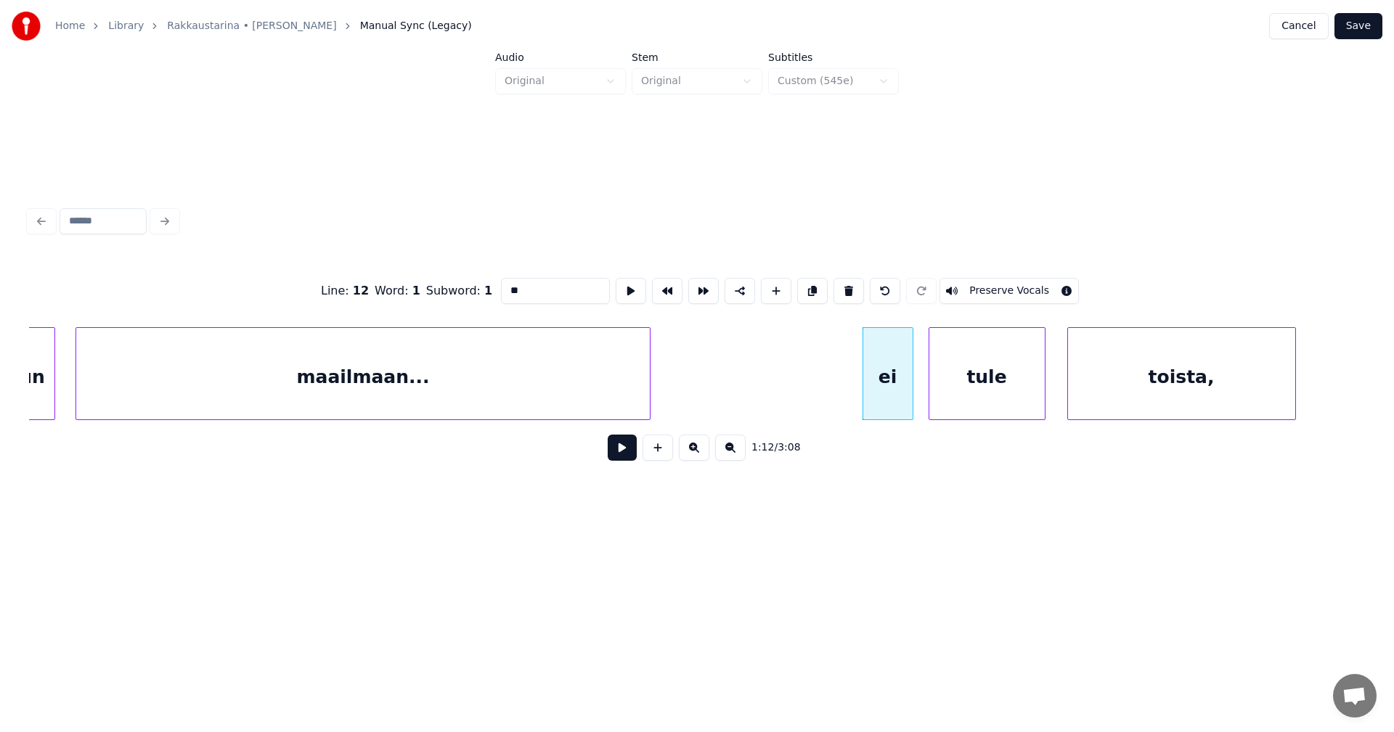
type input "**"
click at [615, 456] on button at bounding box center [622, 448] width 29 height 26
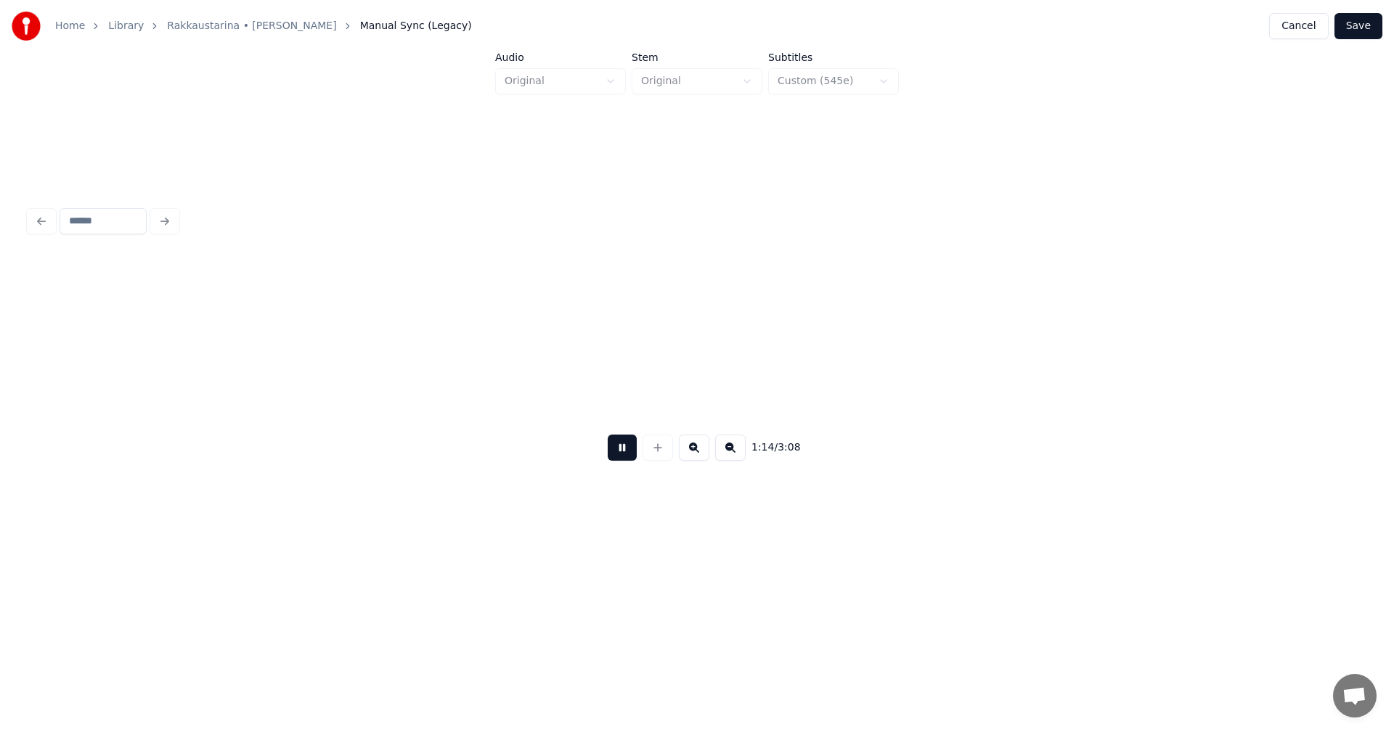
scroll to position [0, 18815]
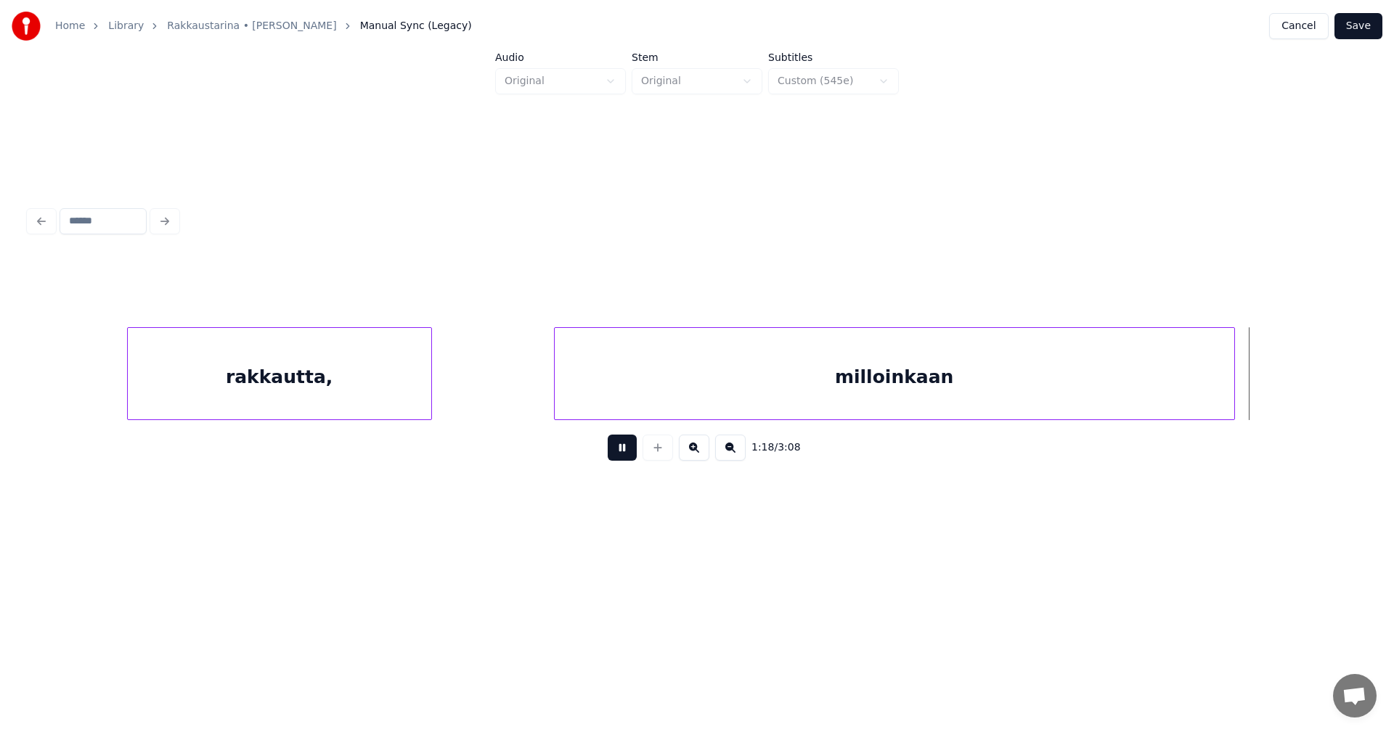
click at [616, 454] on button at bounding box center [622, 448] width 29 height 26
click at [1259, 390] on div at bounding box center [1258, 373] width 4 height 91
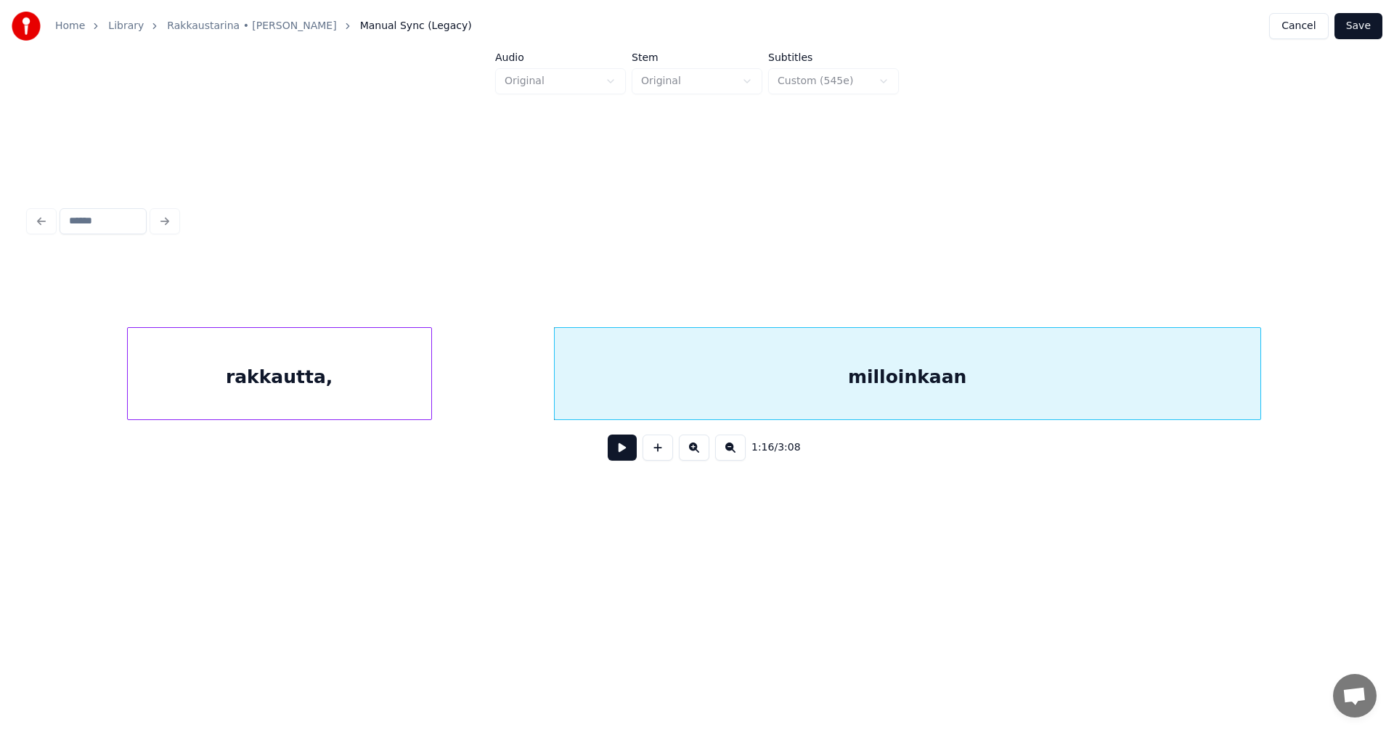
click at [1156, 383] on div "milloinkaan" at bounding box center [908, 377] width 706 height 99
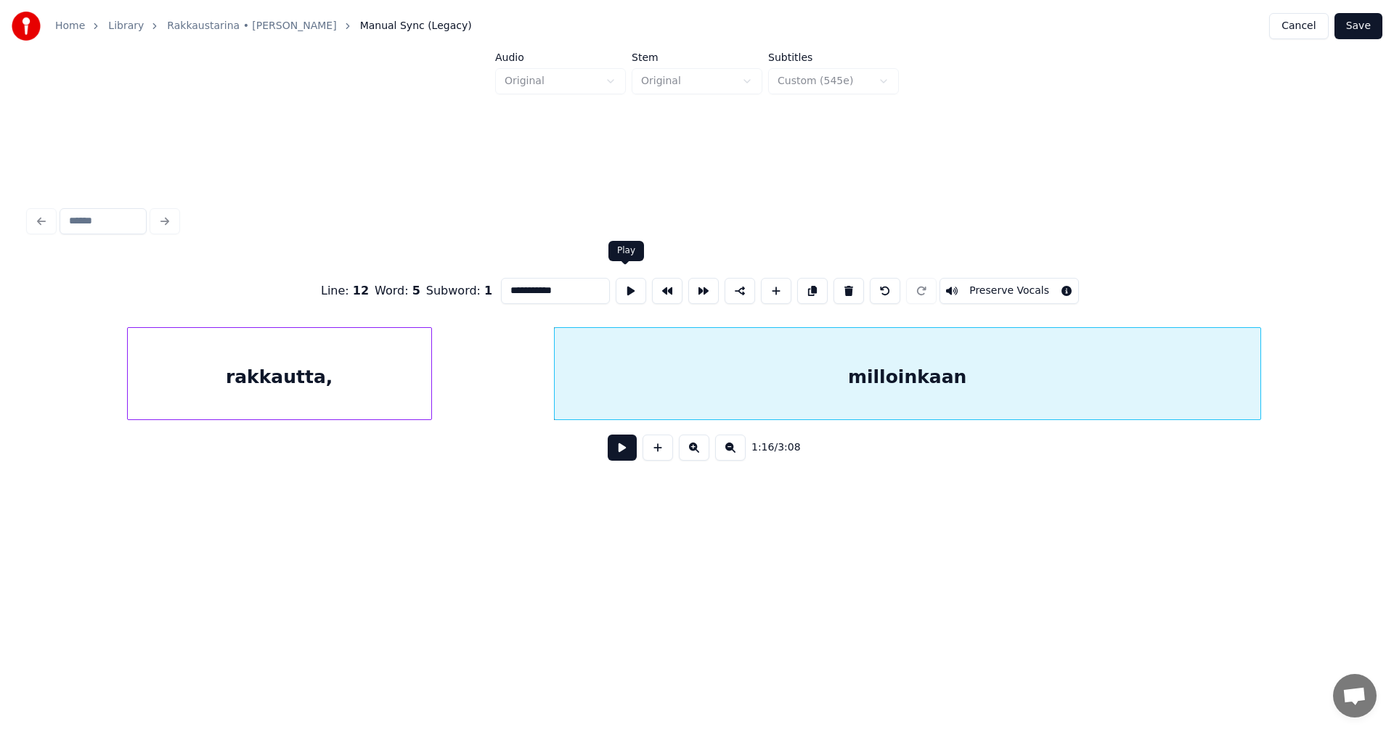
click at [579, 279] on input "**********" at bounding box center [555, 291] width 109 height 26
click at [316, 381] on div "rakkautta," at bounding box center [279, 377] width 303 height 99
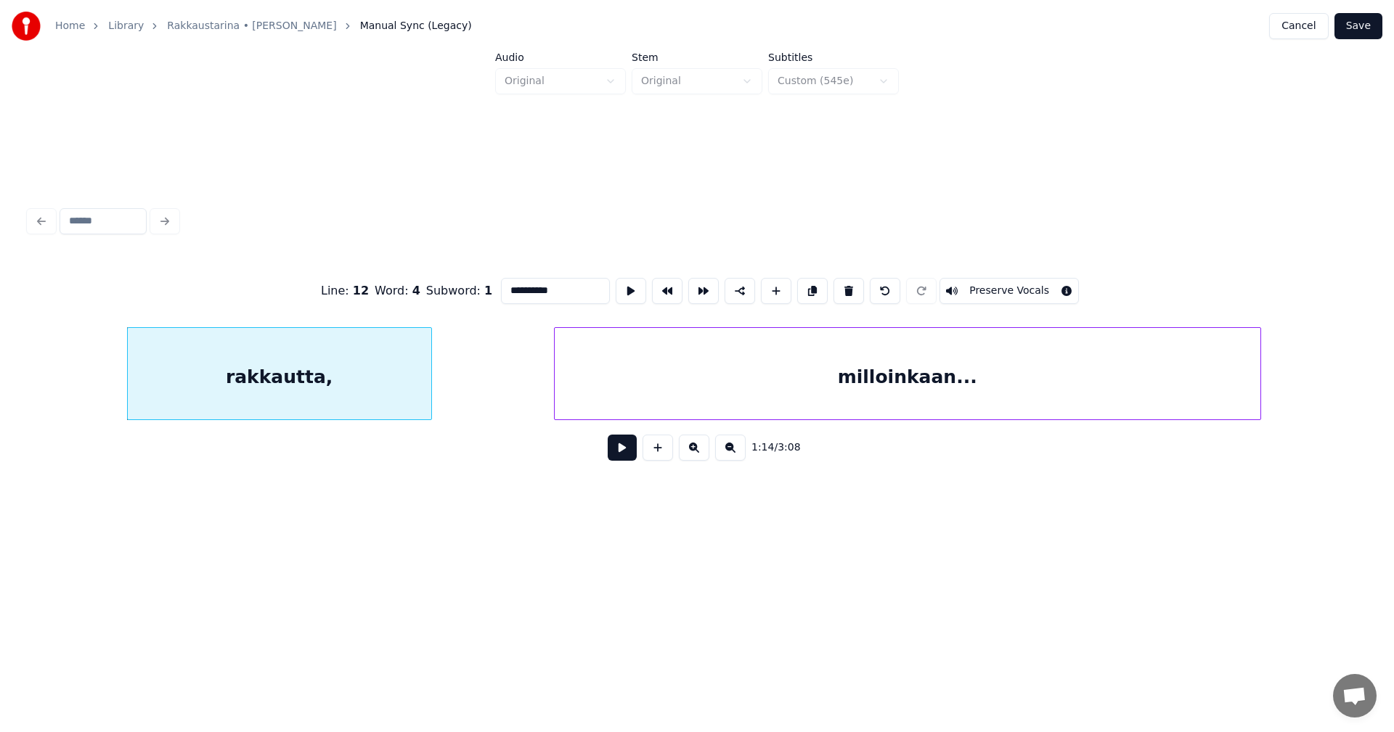
type input "**********"
click at [629, 455] on button at bounding box center [622, 448] width 29 height 26
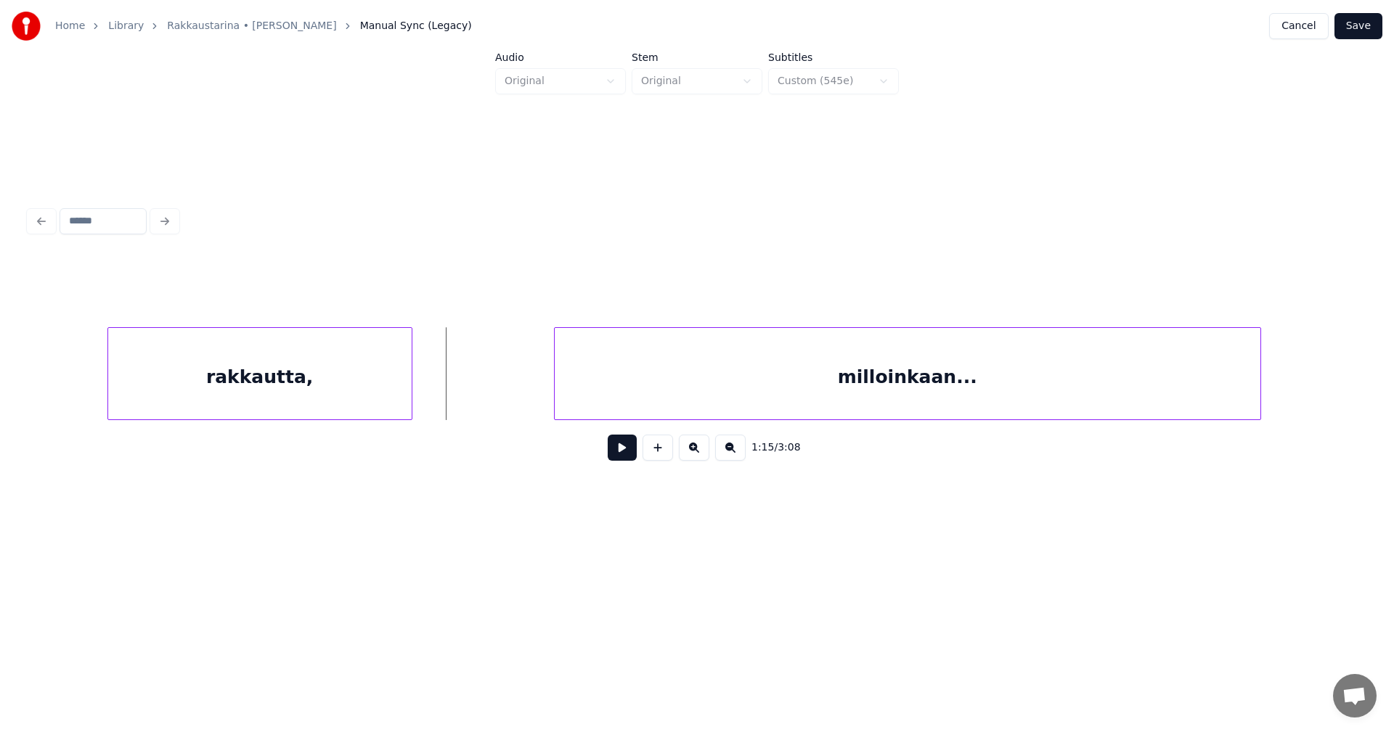
click at [271, 372] on div "rakkautta," at bounding box center [259, 377] width 303 height 99
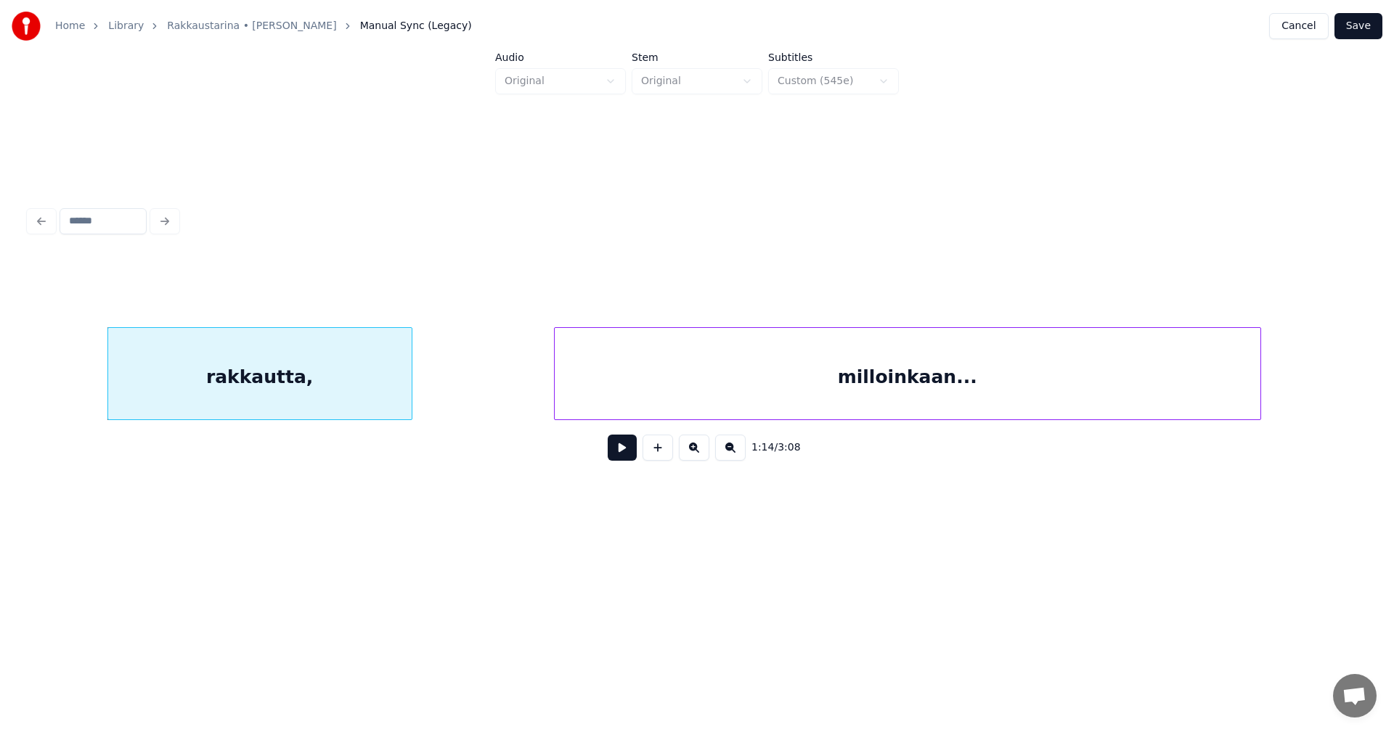
click at [614, 452] on button at bounding box center [622, 448] width 29 height 26
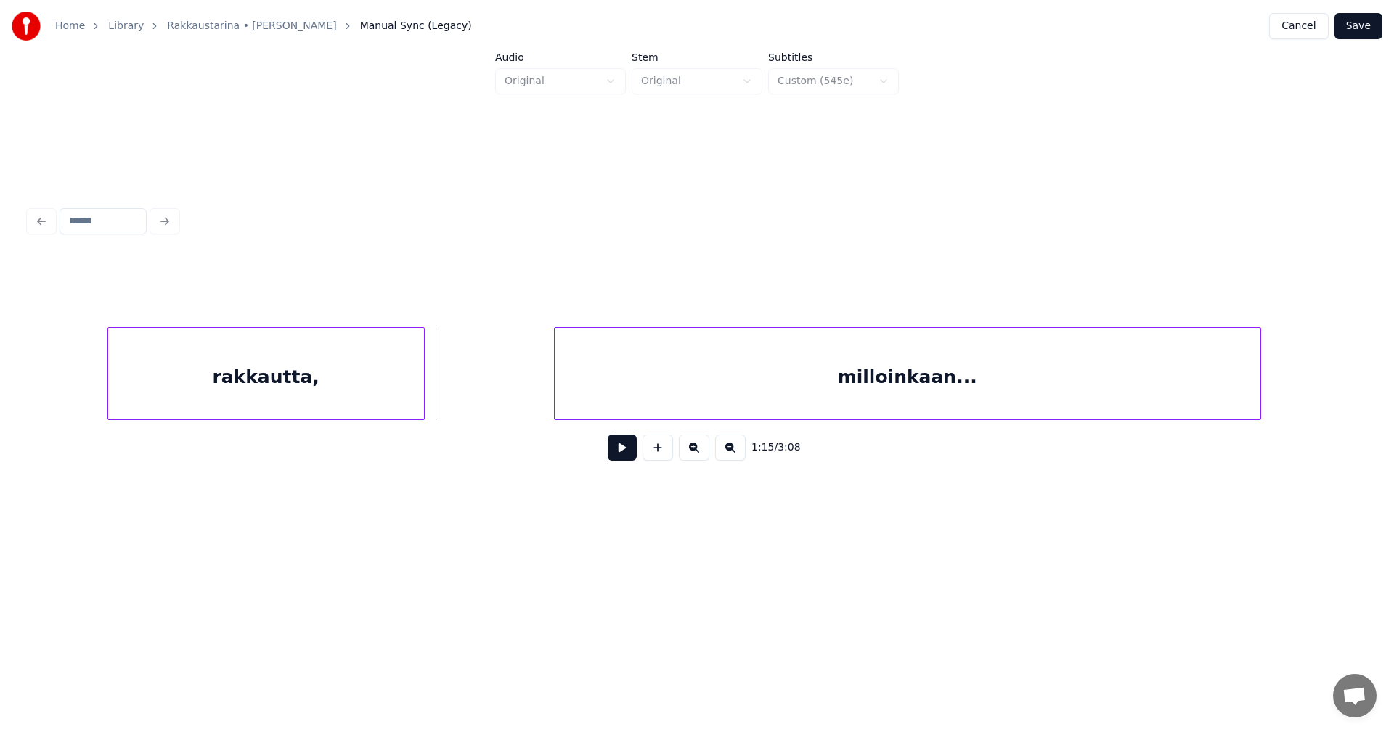
click at [424, 398] on div at bounding box center [422, 373] width 4 height 91
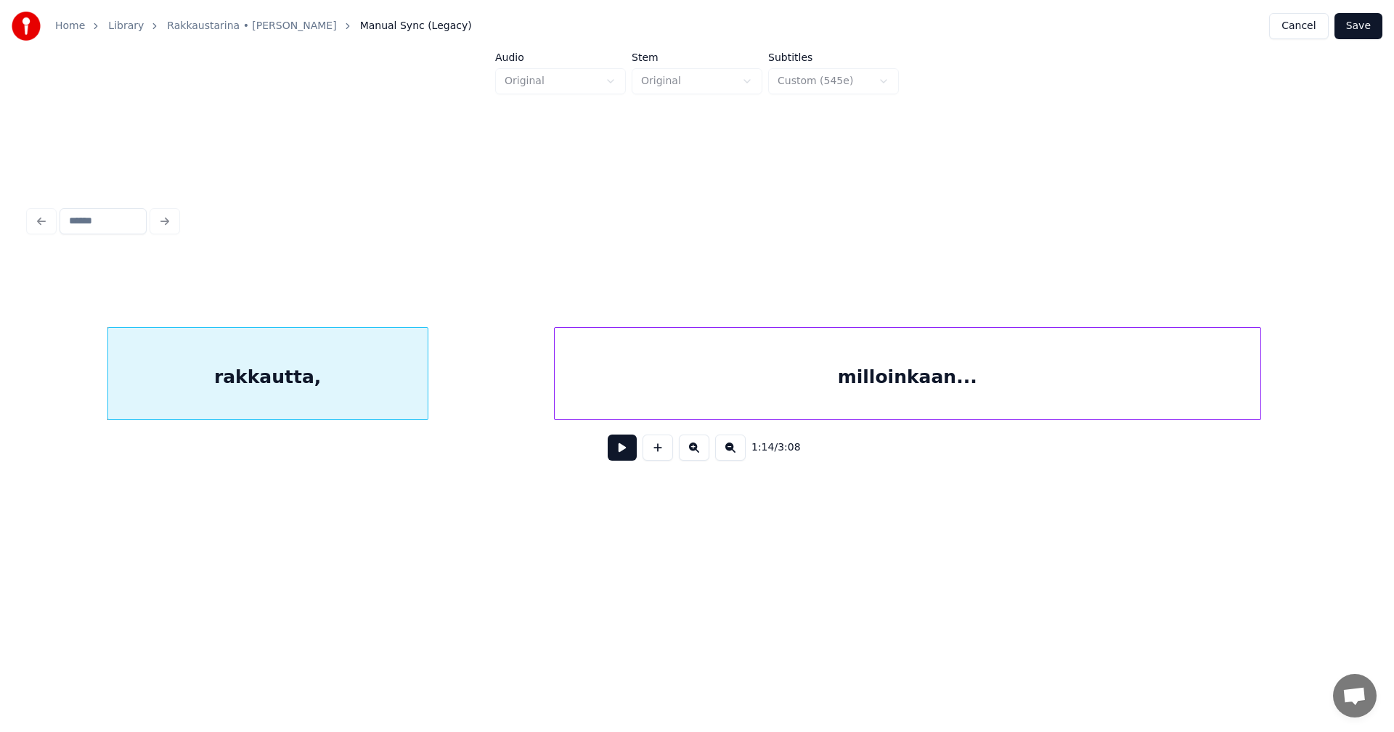
click at [626, 460] on button at bounding box center [622, 448] width 29 height 26
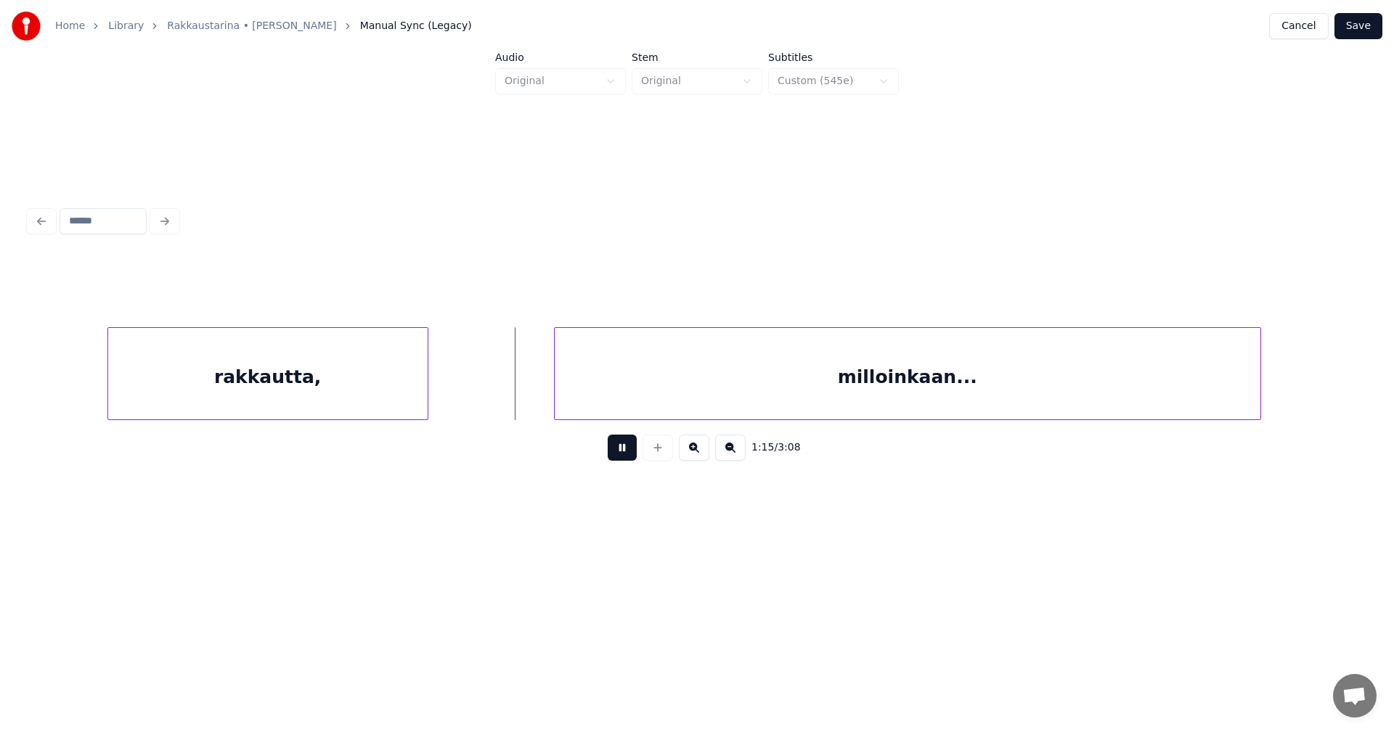
click at [626, 460] on button at bounding box center [622, 448] width 29 height 26
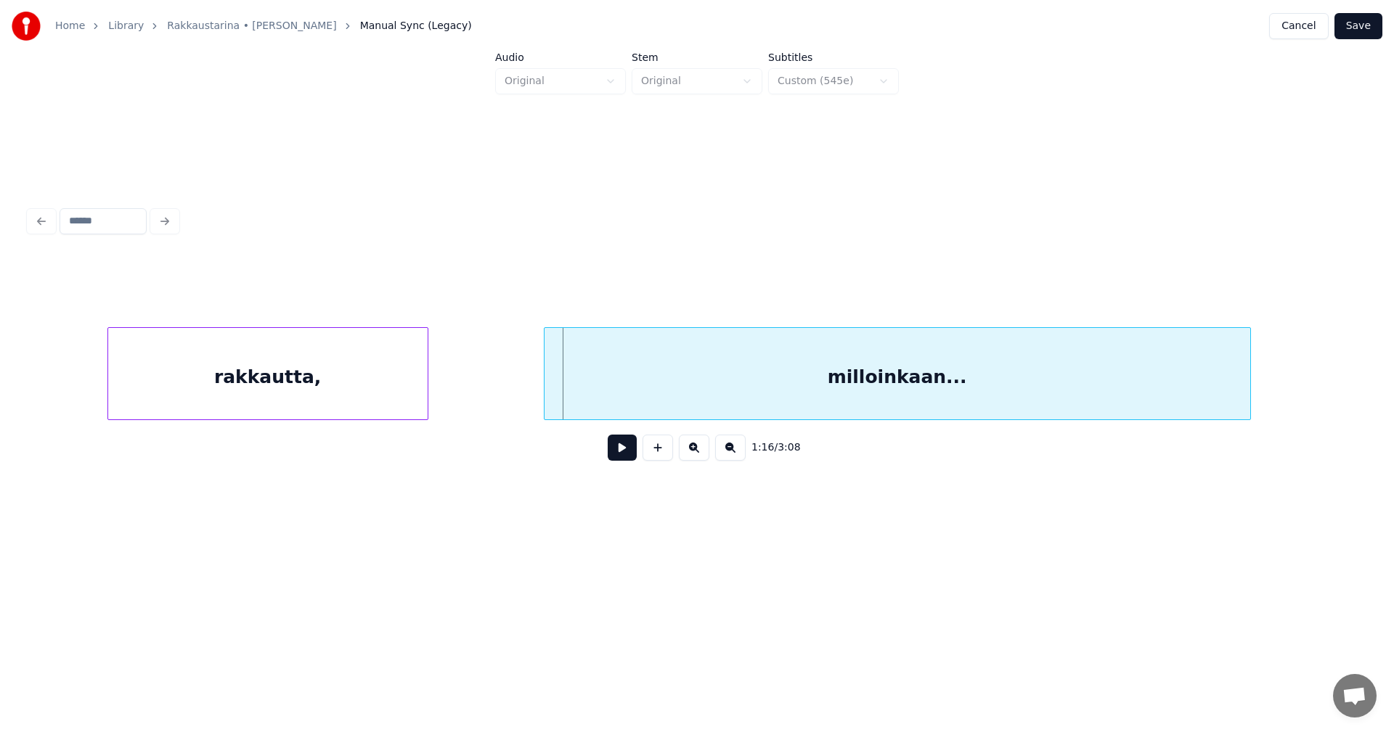
click at [635, 412] on div "milloinkaan..." at bounding box center [897, 377] width 706 height 99
click at [625, 459] on button at bounding box center [622, 448] width 29 height 26
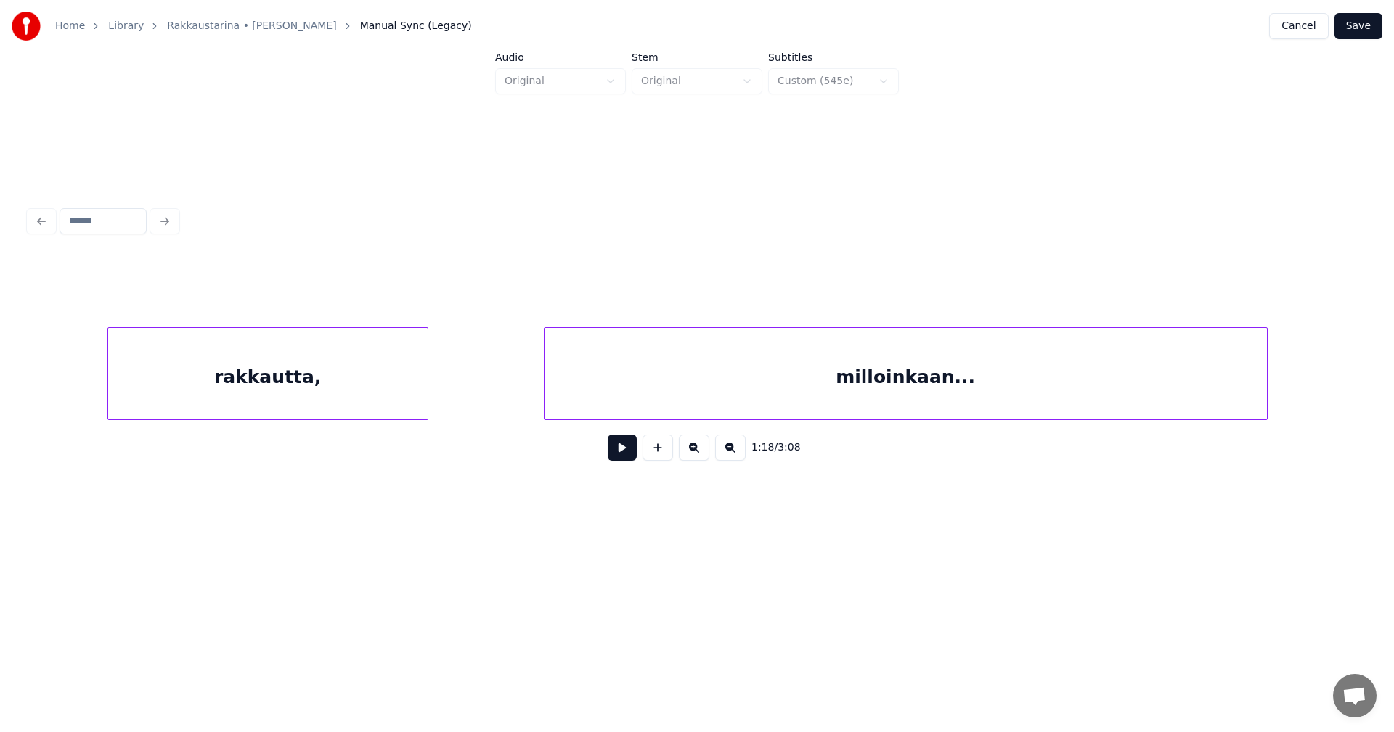
click at [1262, 401] on div at bounding box center [1264, 373] width 4 height 91
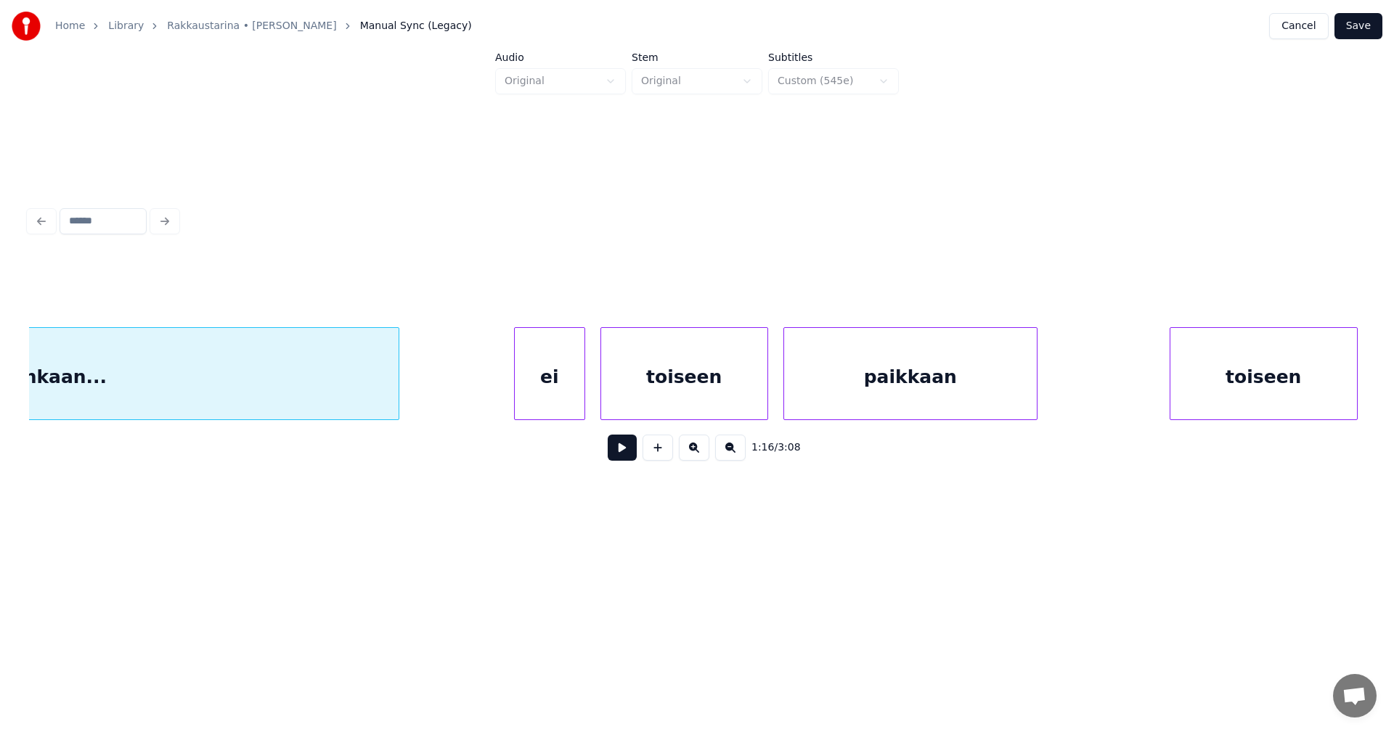
scroll to position [0, 19686]
click at [557, 383] on div "ei" at bounding box center [539, 377] width 70 height 99
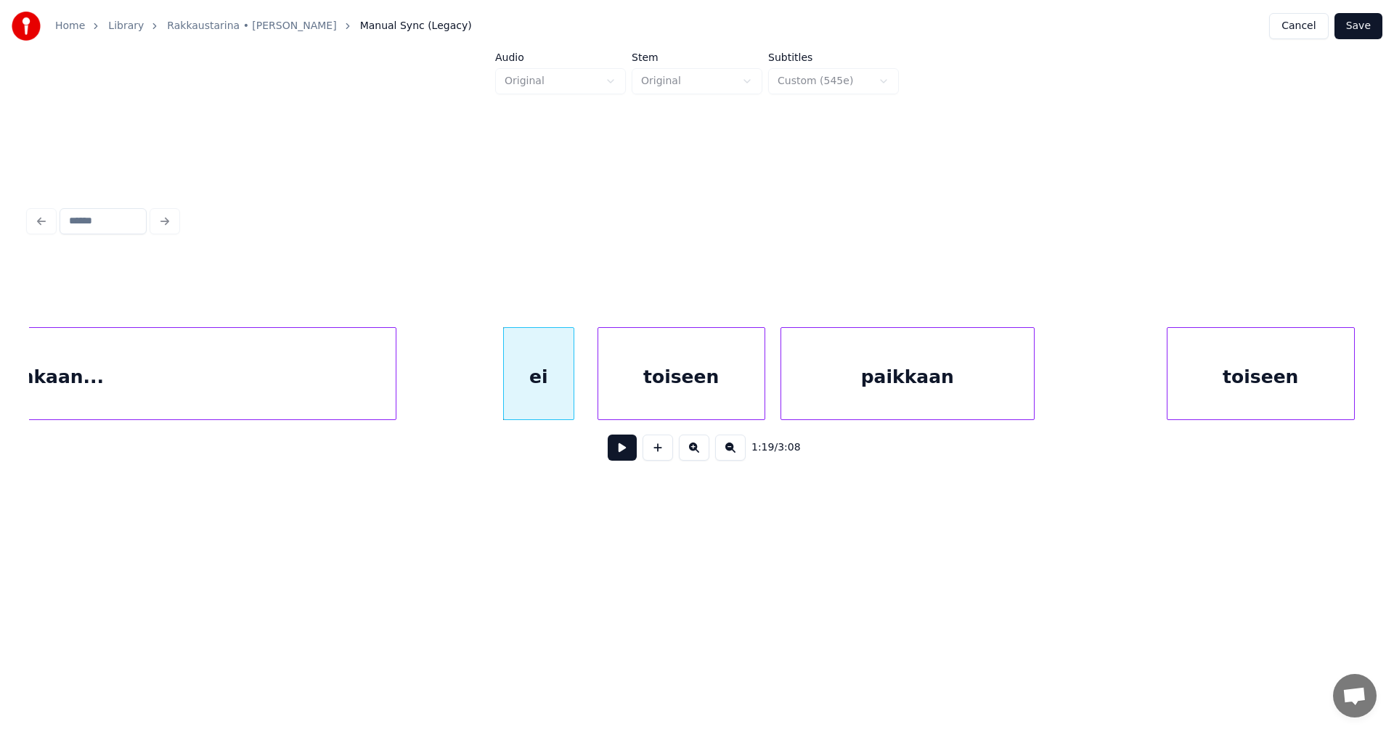
click at [631, 456] on button at bounding box center [622, 448] width 29 height 26
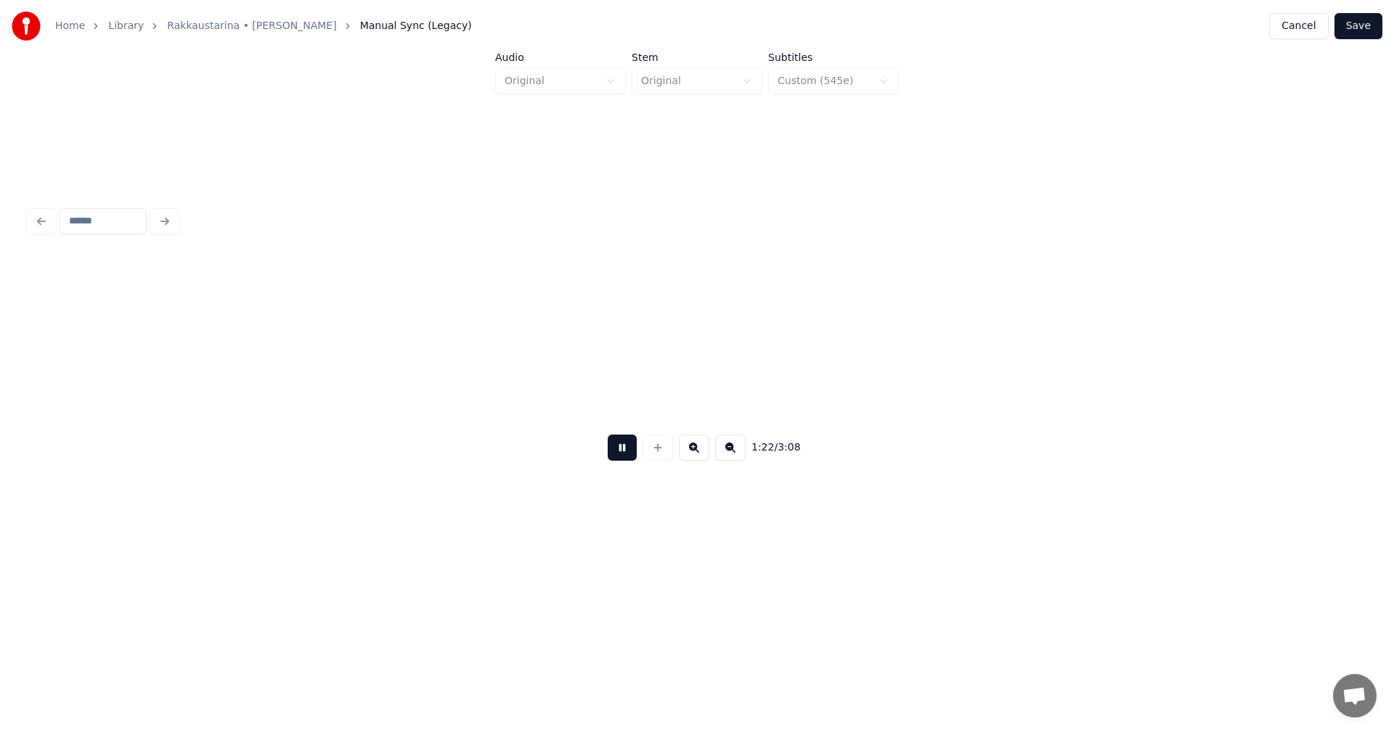
scroll to position [0, 21022]
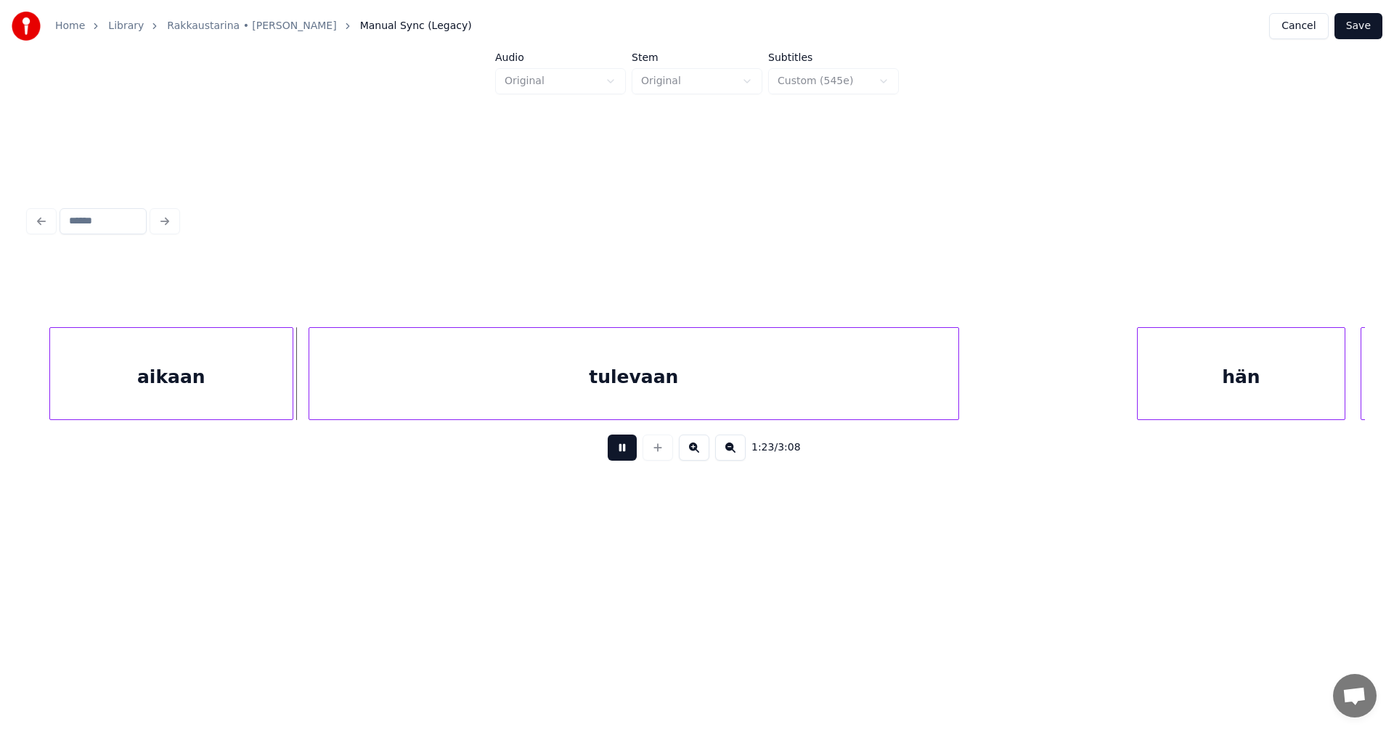
click at [621, 449] on button at bounding box center [622, 448] width 29 height 26
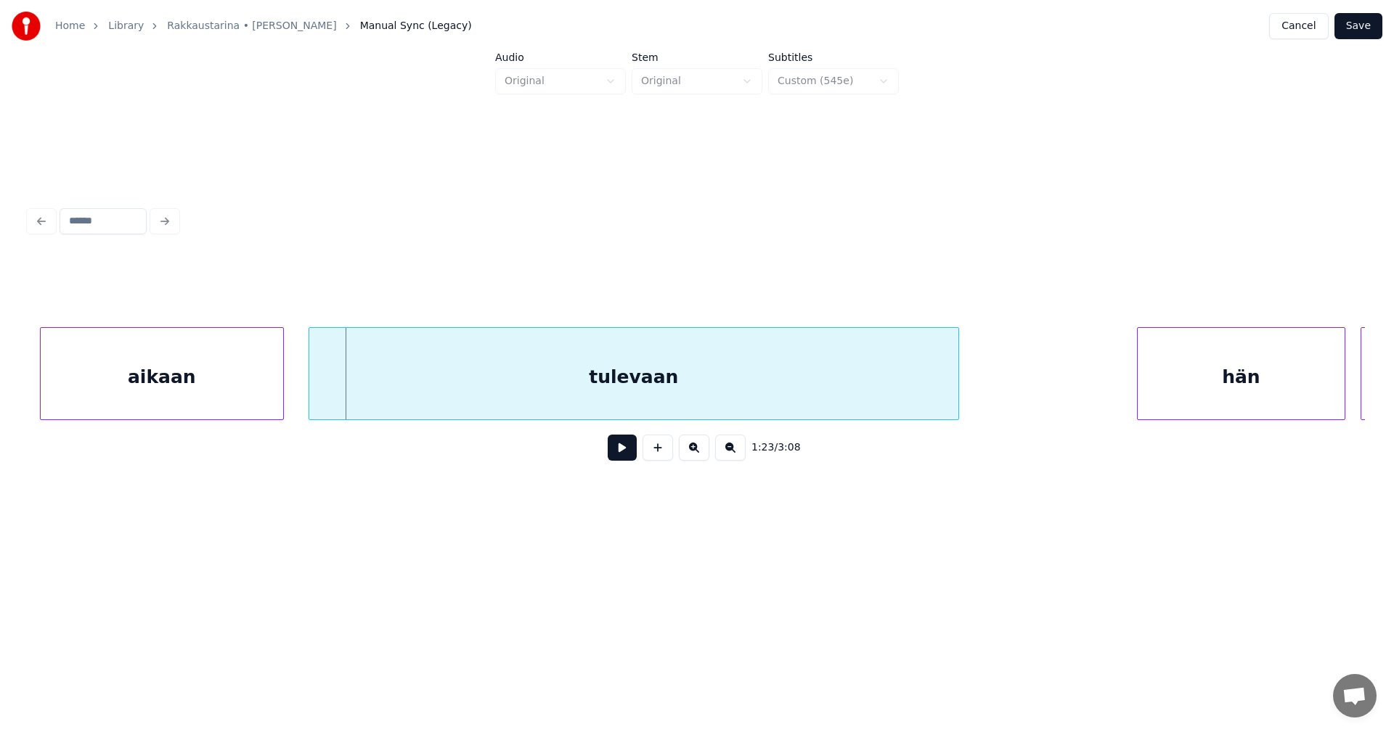
click at [233, 386] on div "aikaan" at bounding box center [162, 377] width 242 height 99
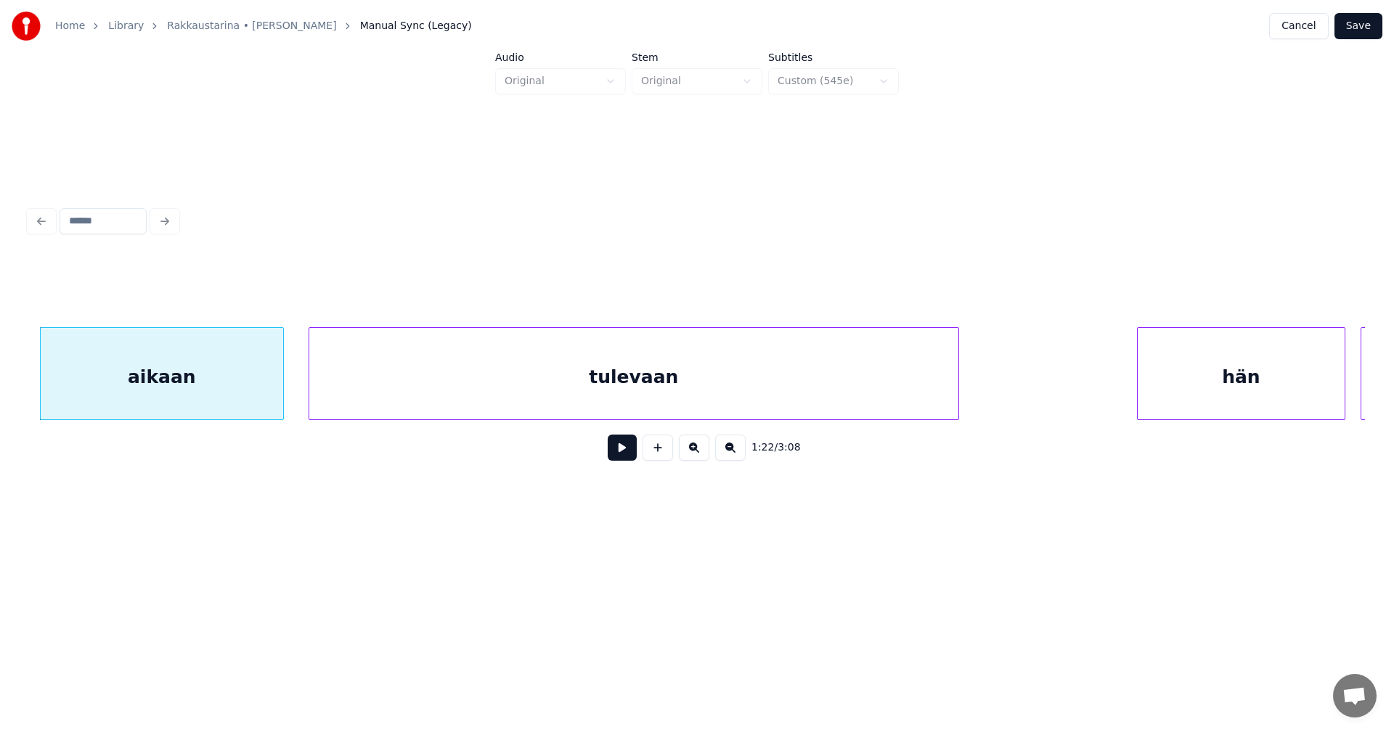
click at [623, 459] on button at bounding box center [622, 448] width 29 height 26
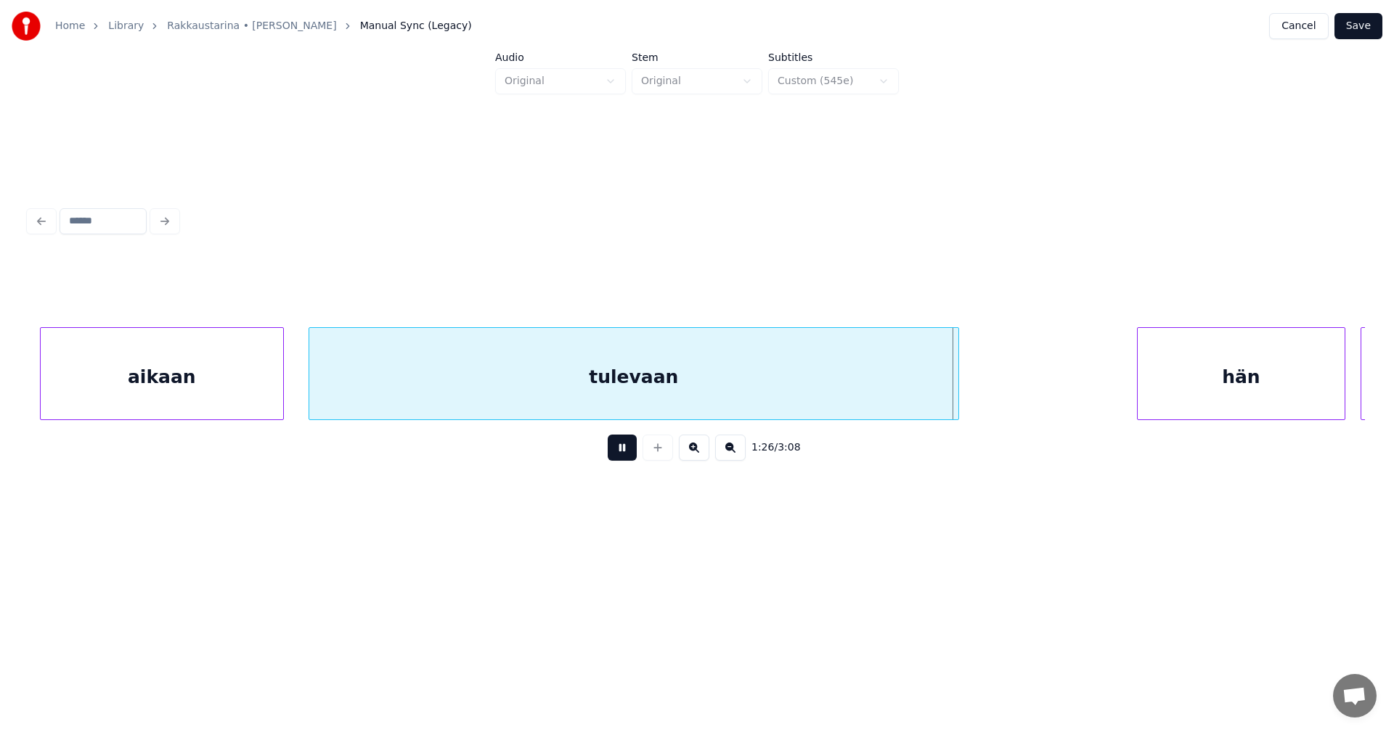
click at [627, 399] on div "tulevaan" at bounding box center [633, 377] width 649 height 99
click at [626, 449] on button at bounding box center [622, 448] width 29 height 26
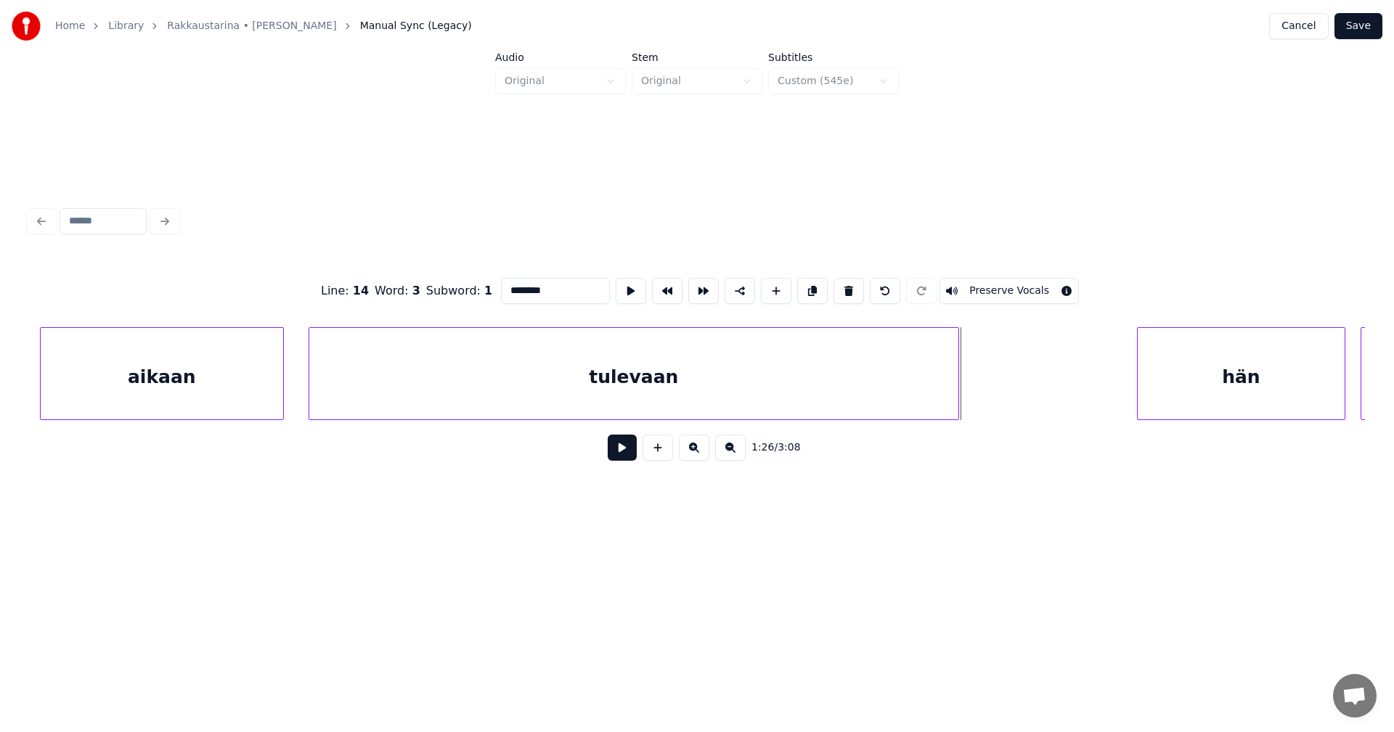
click at [695, 379] on div "tulevaan" at bounding box center [633, 377] width 649 height 99
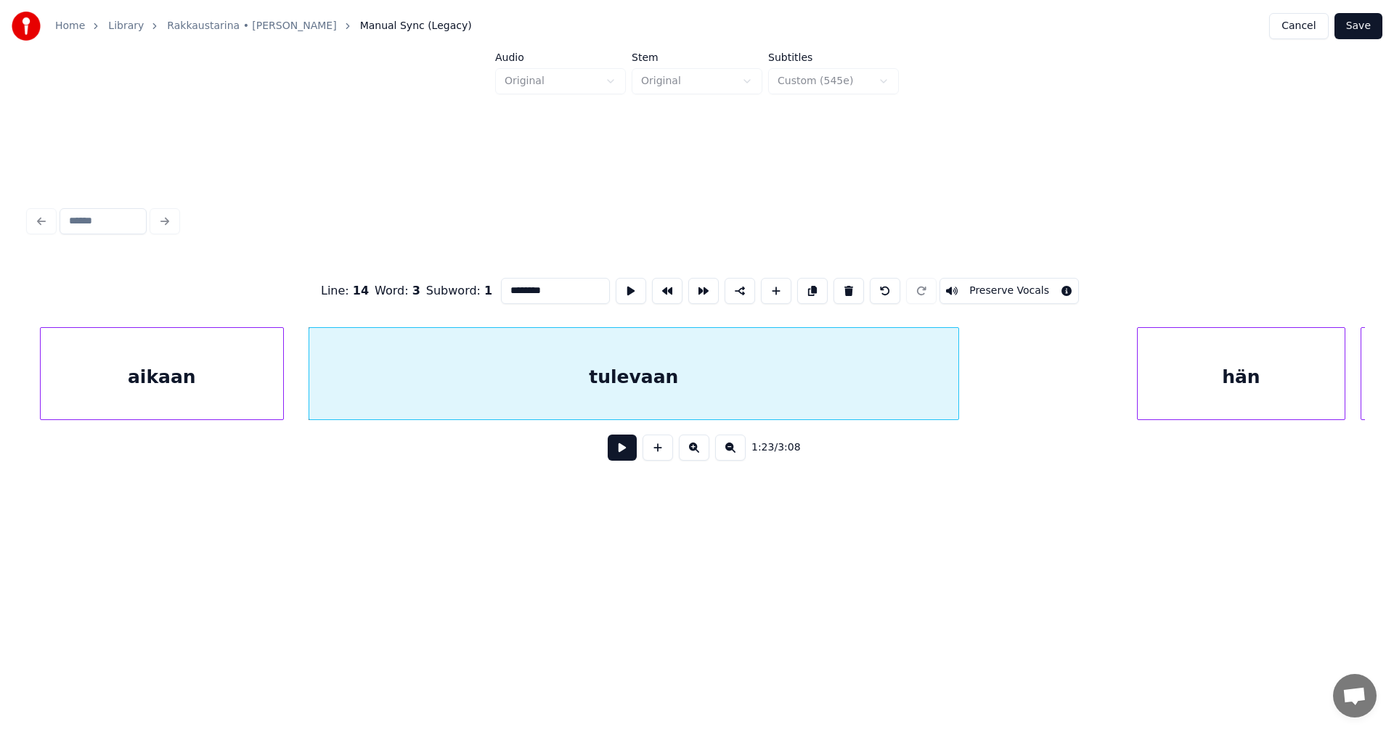
click at [557, 285] on input "********" at bounding box center [555, 291] width 109 height 26
click at [1181, 394] on div "hän" at bounding box center [1218, 377] width 207 height 99
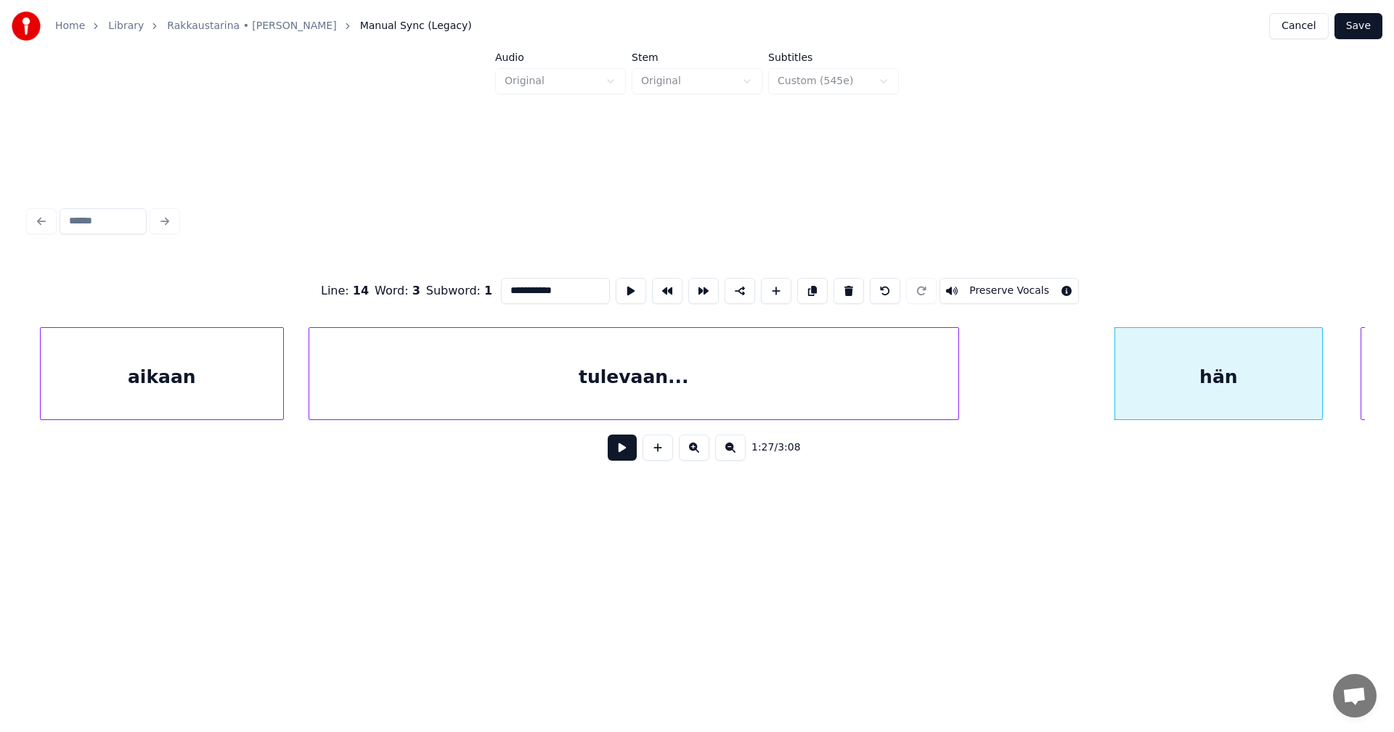
type input "**********"
click at [624, 459] on button at bounding box center [622, 448] width 29 height 26
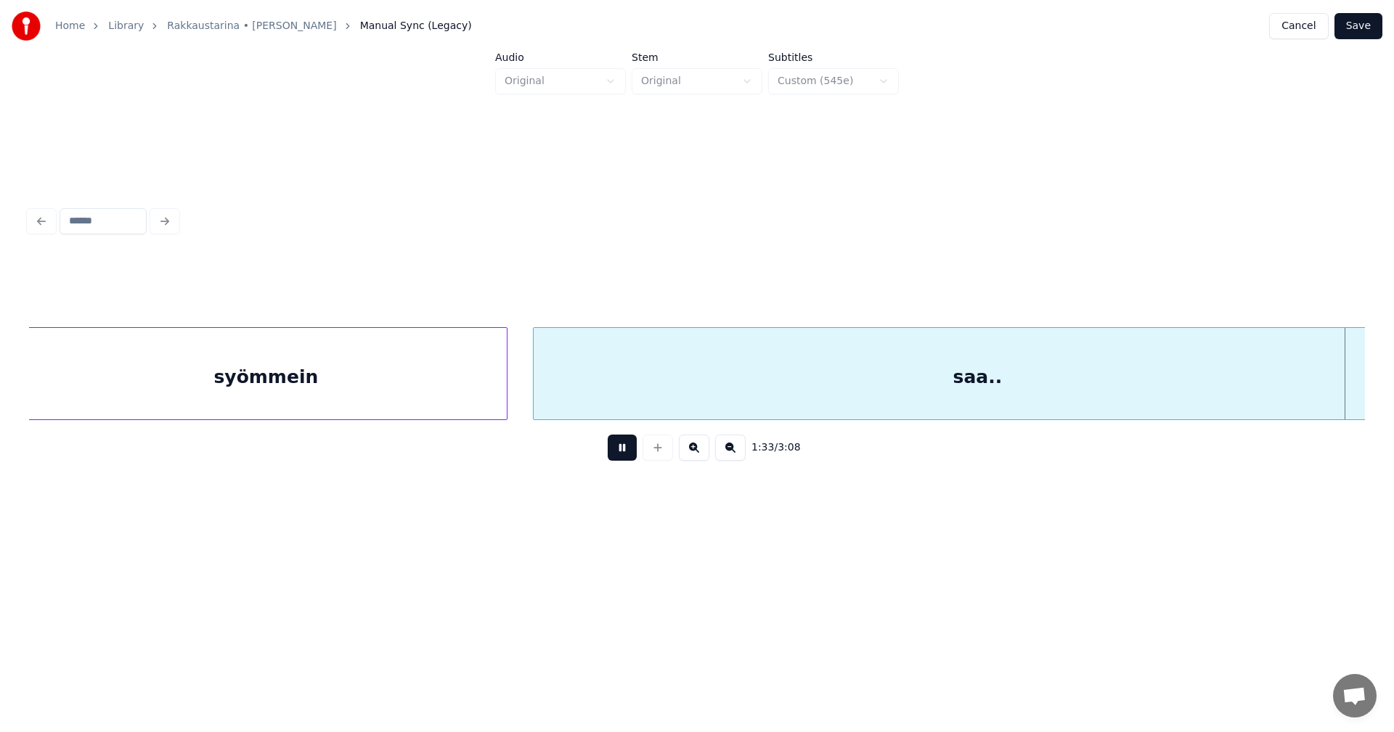
scroll to position [0, 23693]
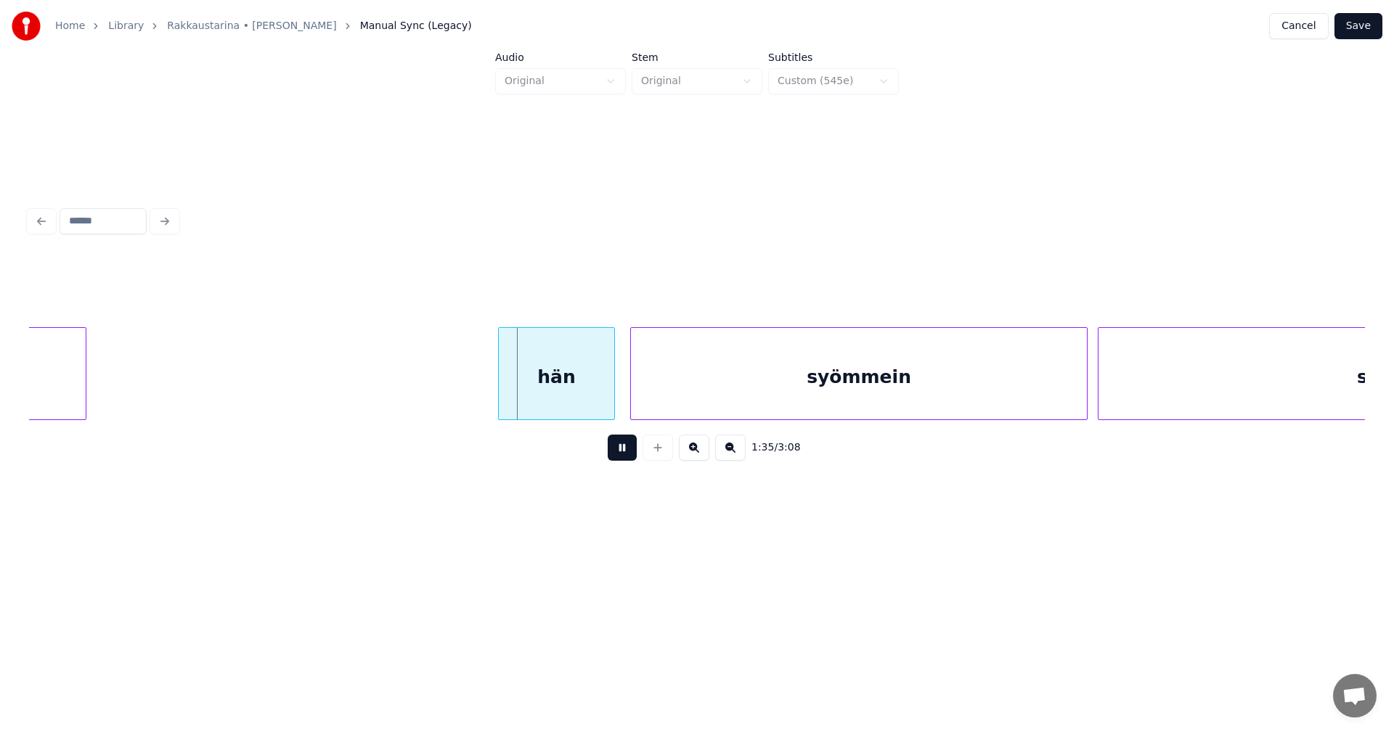
drag, startPoint x: 624, startPoint y: 458, endPoint x: 591, endPoint y: 430, distance: 43.3
click at [624, 457] on button at bounding box center [622, 448] width 29 height 26
click at [576, 414] on div "hän" at bounding box center [546, 377] width 115 height 99
click at [618, 461] on button at bounding box center [622, 448] width 29 height 26
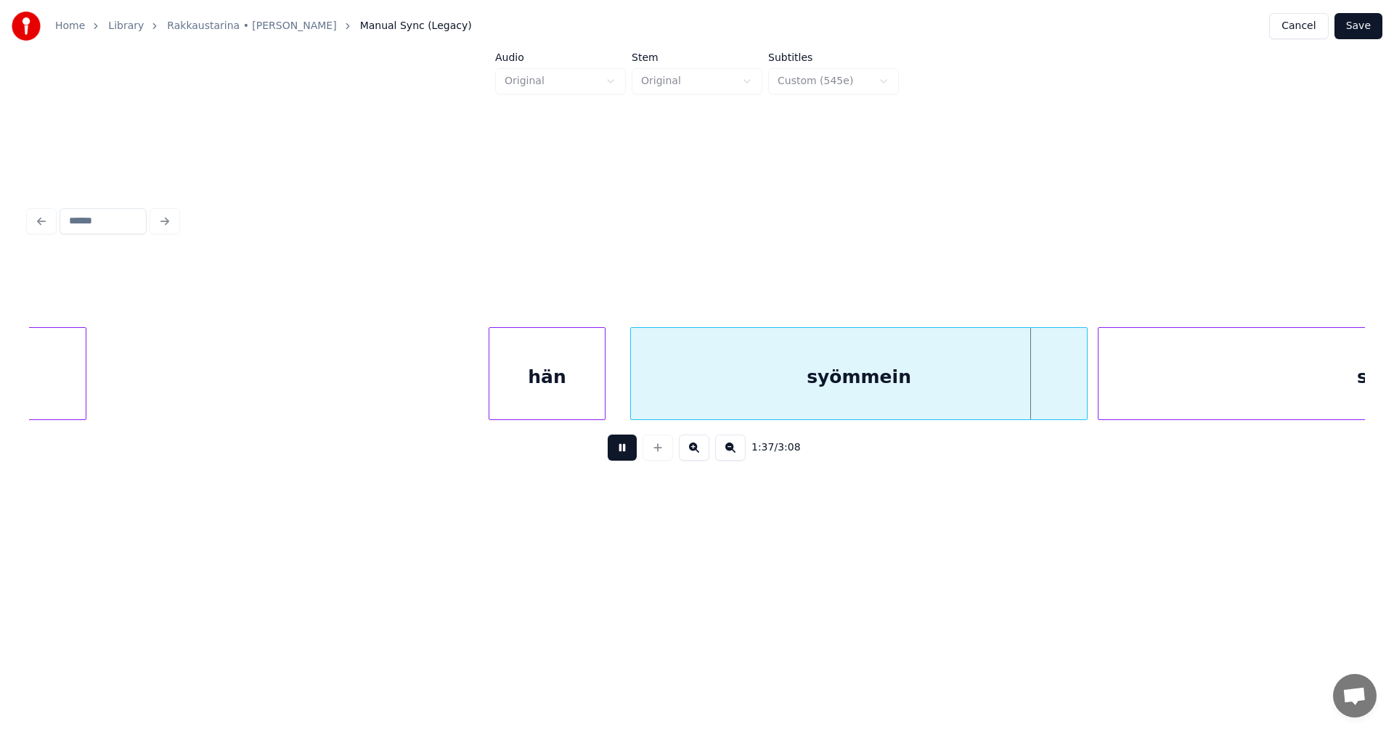
click at [618, 461] on button at bounding box center [622, 448] width 29 height 26
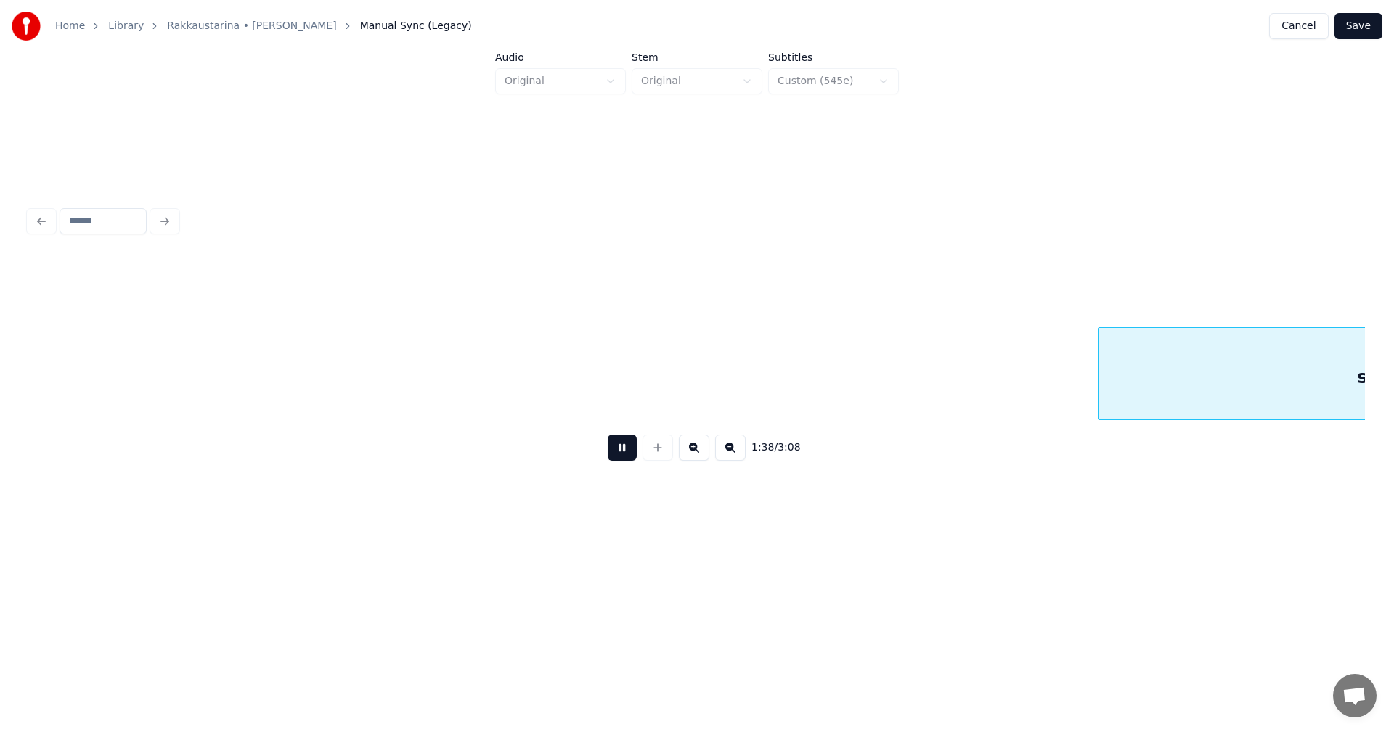
scroll to position [0, 25030]
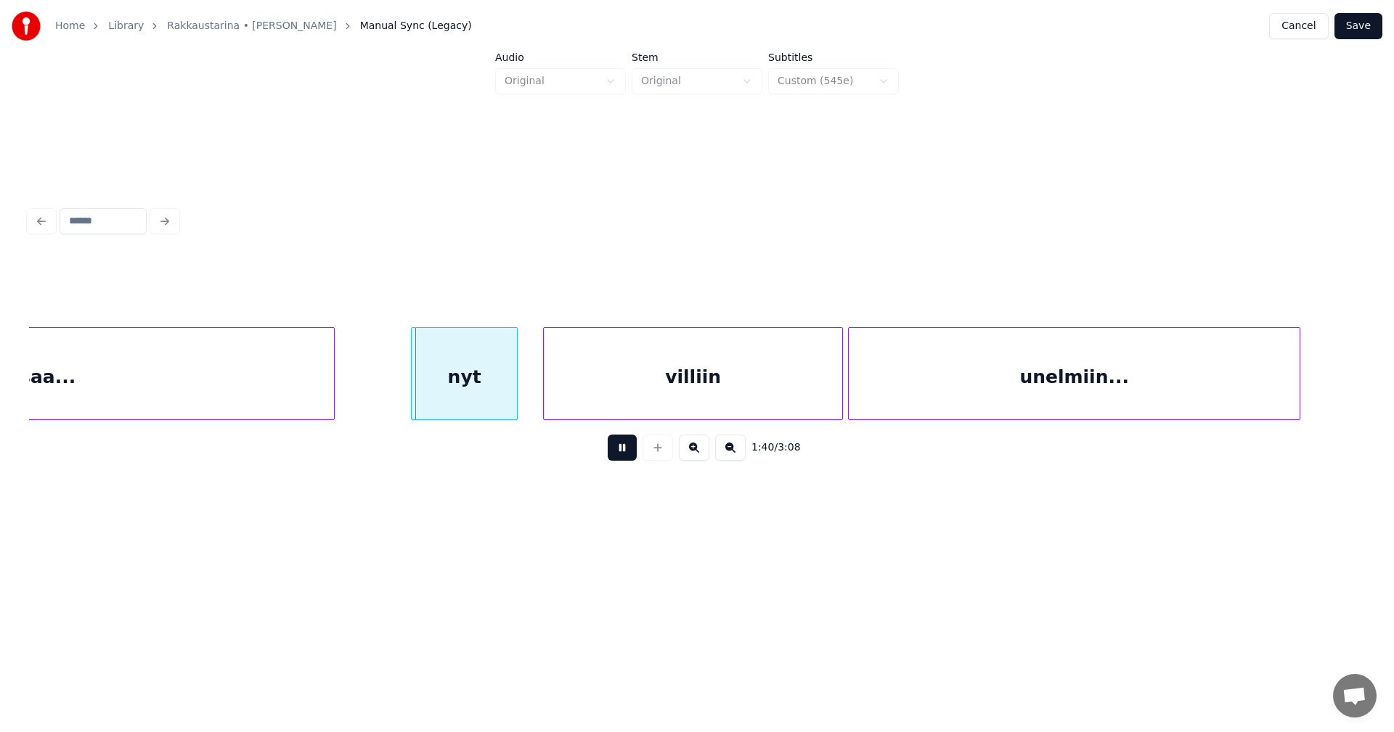
click at [618, 461] on button at bounding box center [622, 448] width 29 height 26
click at [482, 404] on div "nyt" at bounding box center [451, 377] width 105 height 99
click at [511, 403] on div at bounding box center [511, 373] width 4 height 91
click at [615, 448] on button at bounding box center [622, 448] width 29 height 26
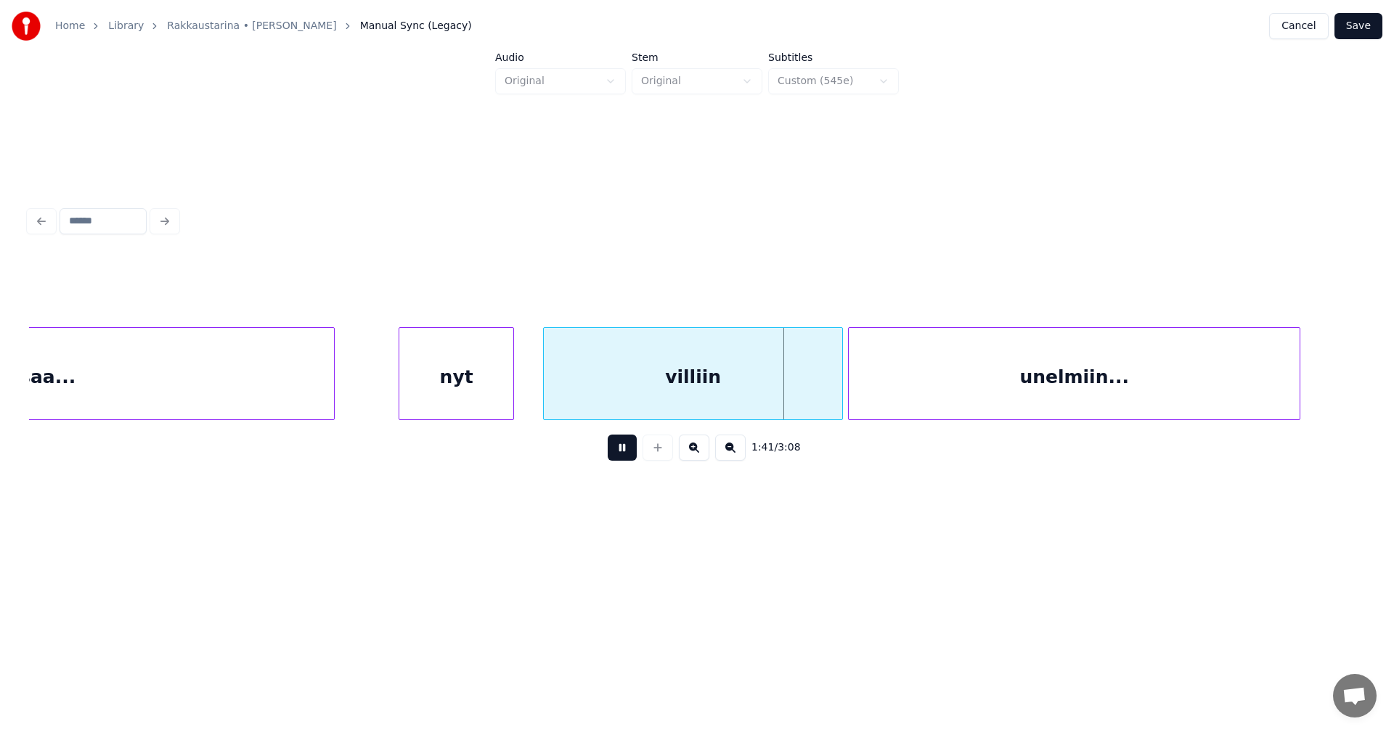
click at [618, 451] on button at bounding box center [622, 448] width 29 height 26
click at [629, 456] on button at bounding box center [622, 448] width 29 height 26
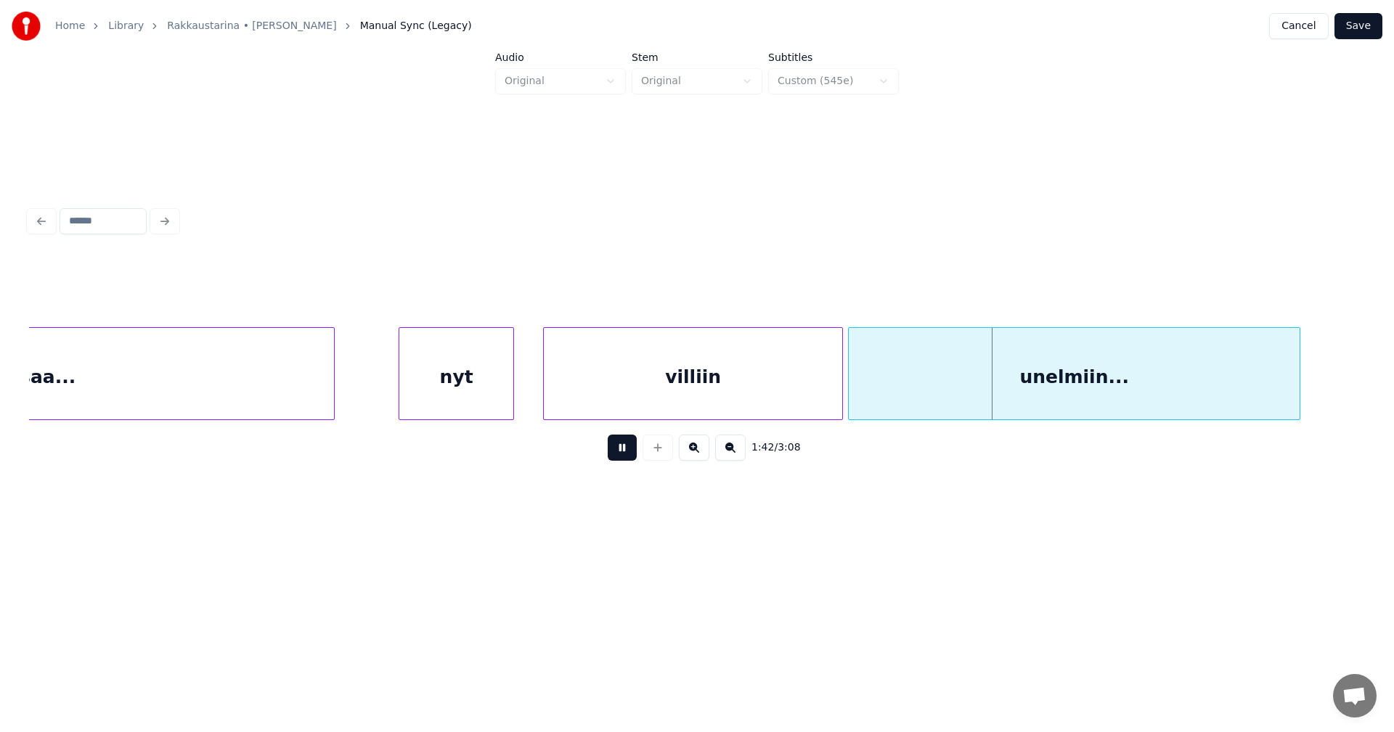
drag, startPoint x: 629, startPoint y: 456, endPoint x: 650, endPoint y: 444, distance: 24.0
click at [629, 455] on button at bounding box center [622, 448] width 29 height 26
click at [835, 390] on div at bounding box center [837, 373] width 4 height 91
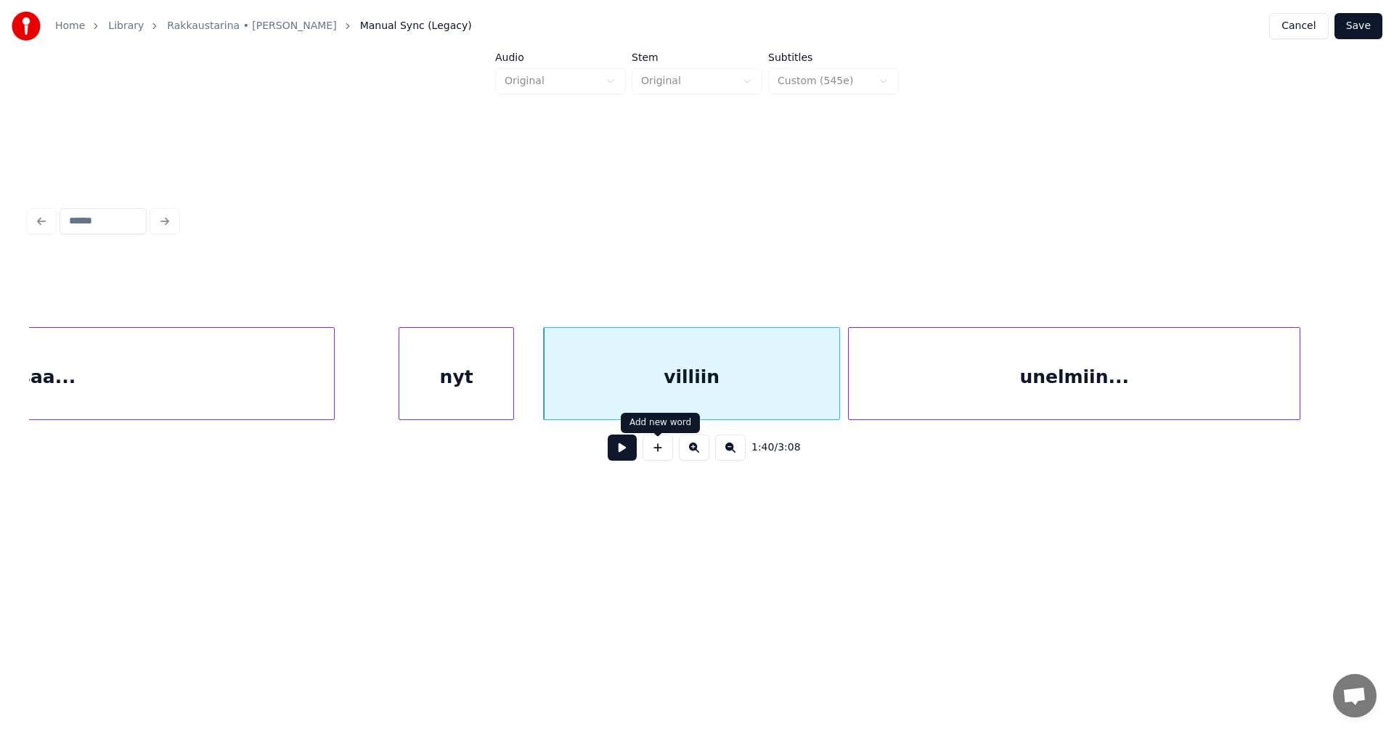
click at [629, 454] on button at bounding box center [622, 448] width 29 height 26
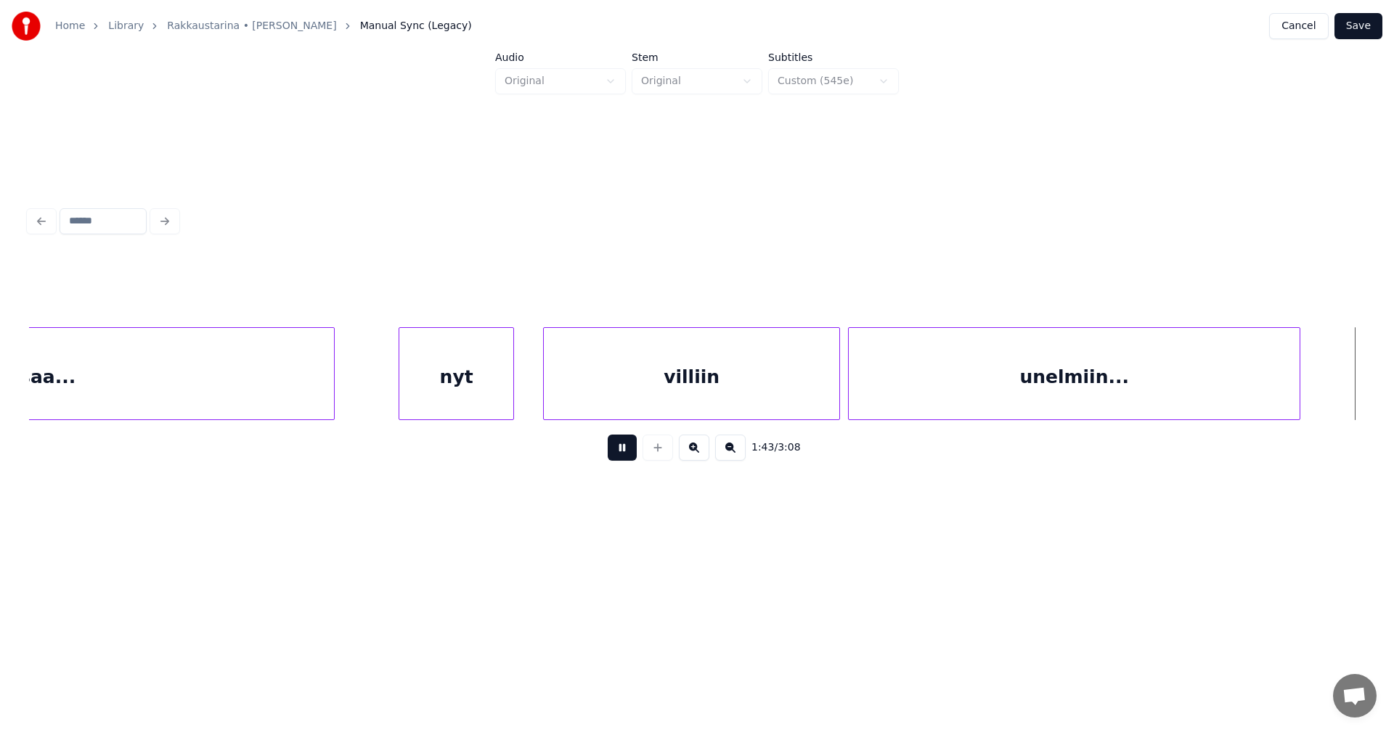
click at [631, 452] on button at bounding box center [622, 448] width 29 height 26
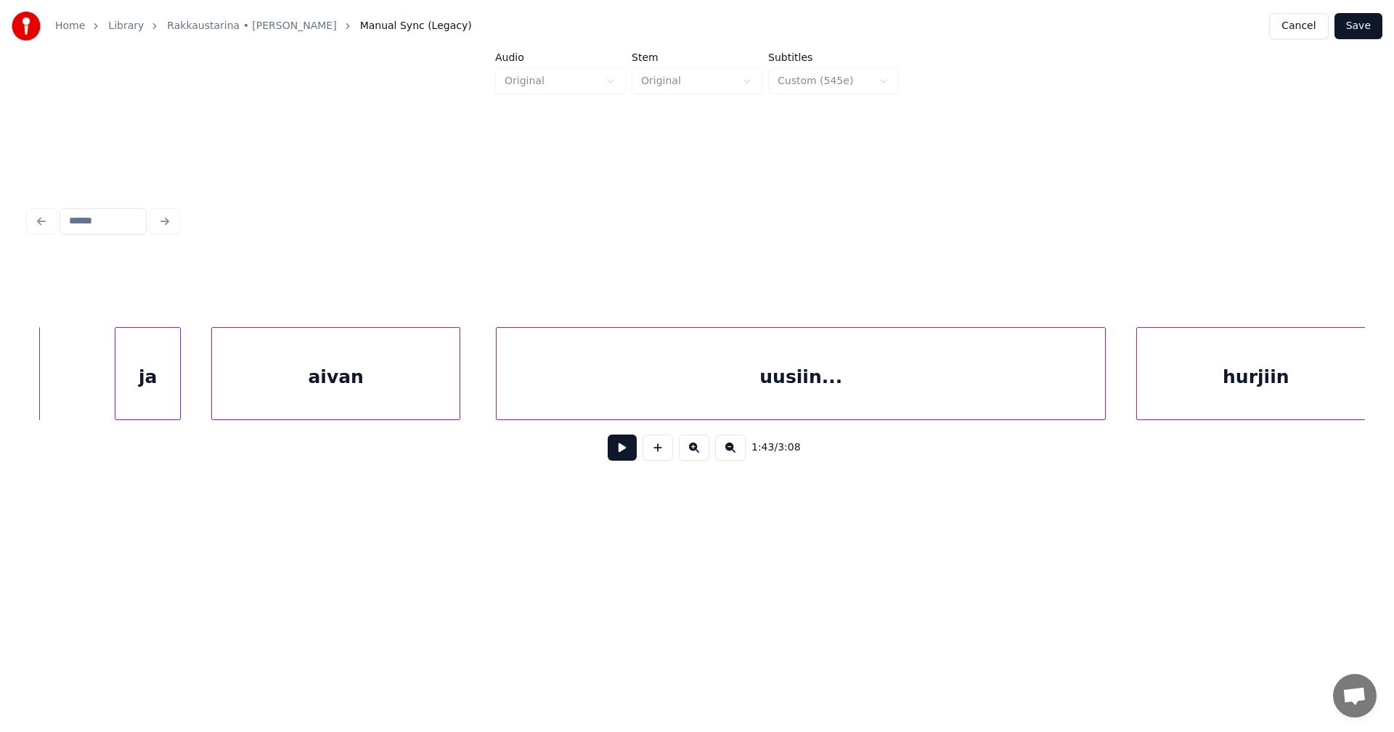
click at [622, 454] on button at bounding box center [622, 448] width 29 height 26
click at [156, 396] on div "ja" at bounding box center [141, 377] width 65 height 99
click at [91, 393] on div at bounding box center [92, 373] width 4 height 91
click at [372, 405] on div "aivan" at bounding box center [324, 377] width 248 height 99
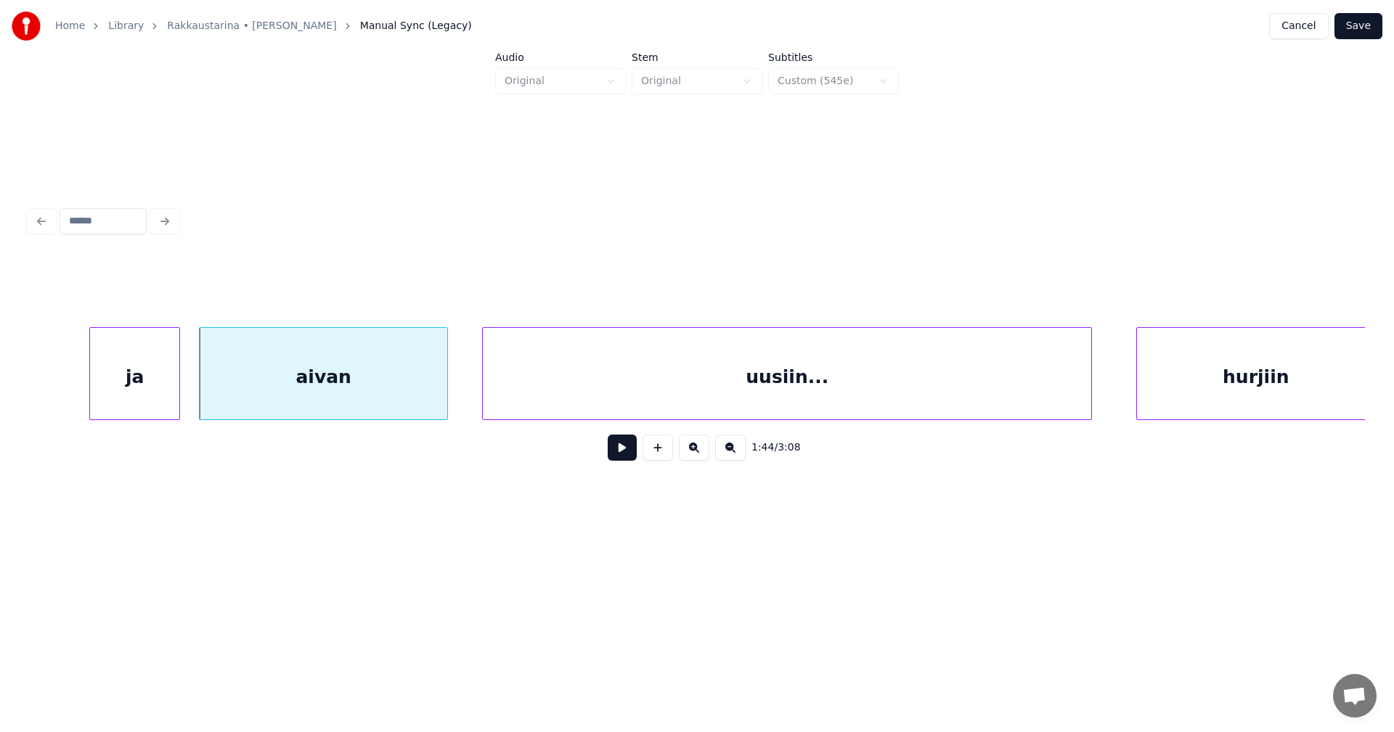
click at [510, 407] on div "uusiin..." at bounding box center [787, 377] width 608 height 99
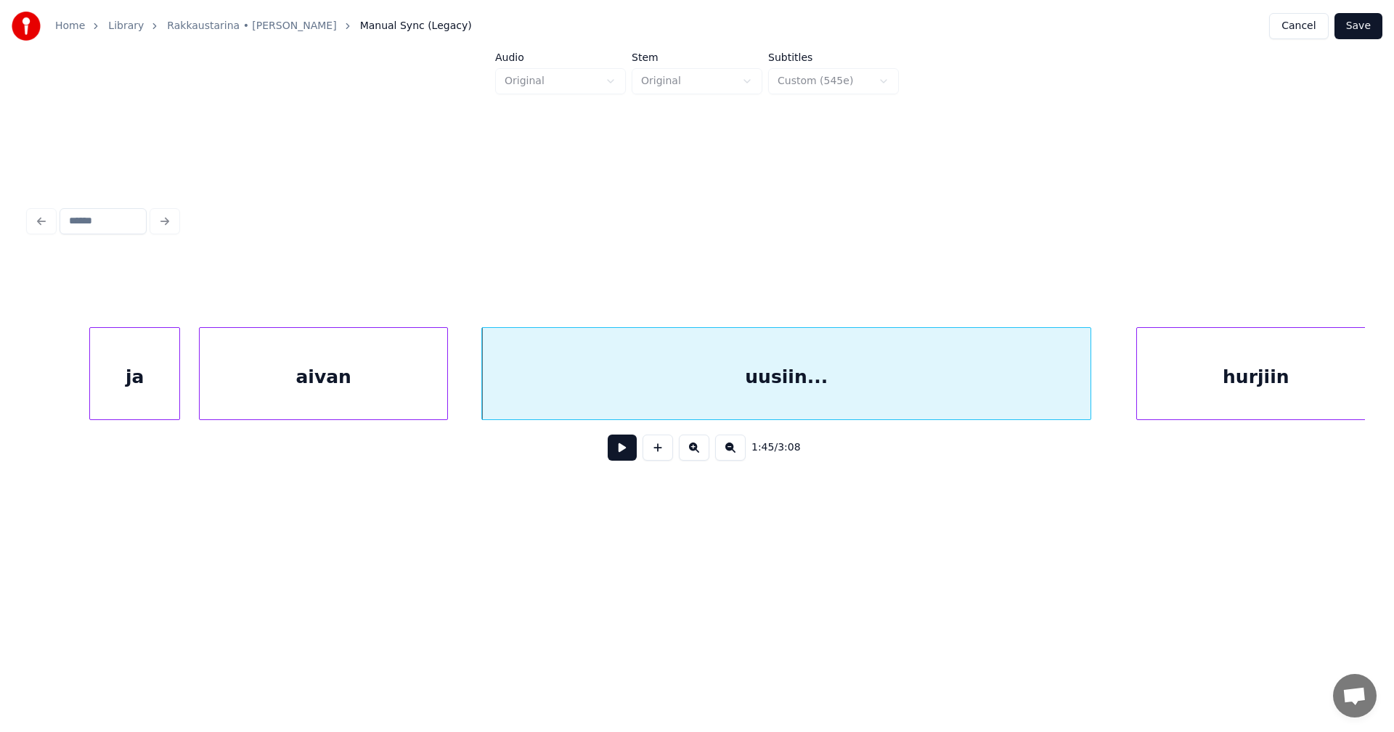
click at [150, 403] on div "ja" at bounding box center [134, 377] width 89 height 99
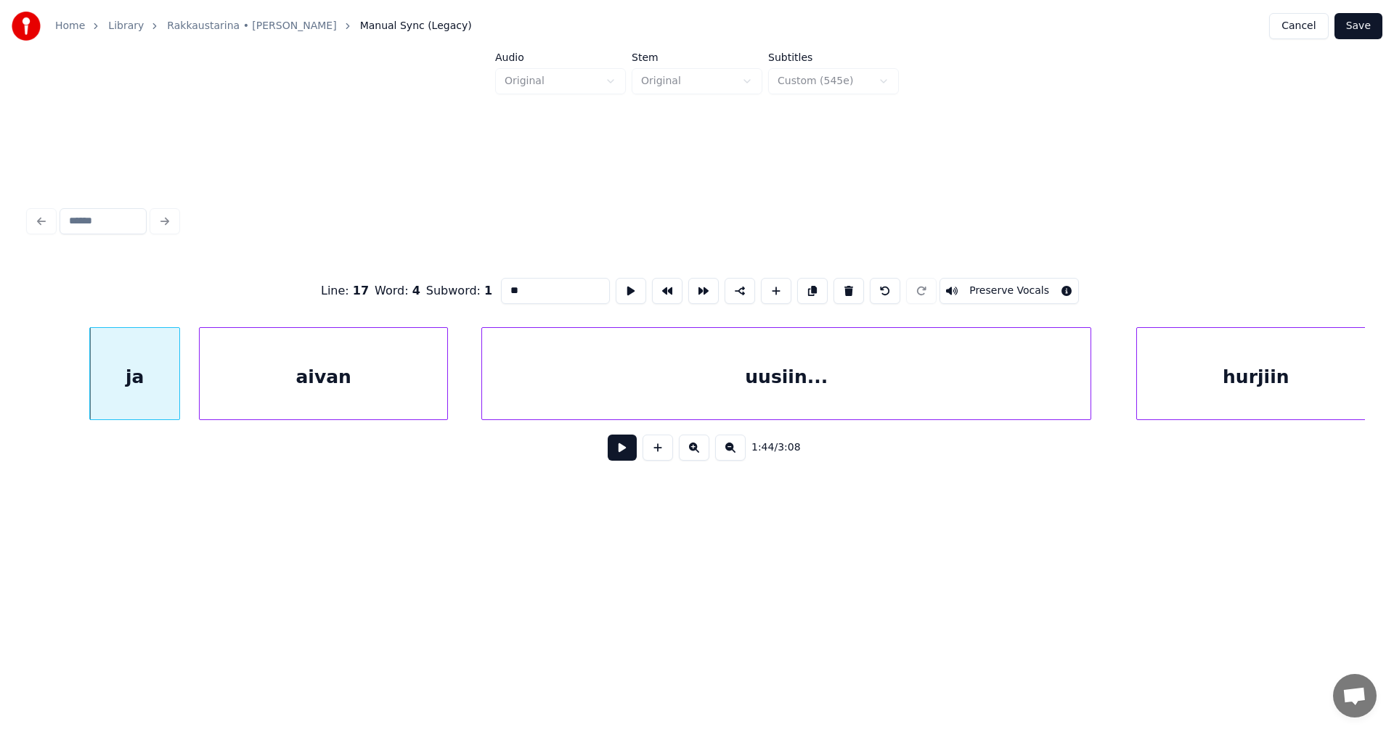
click at [624, 452] on button at bounding box center [622, 448] width 29 height 26
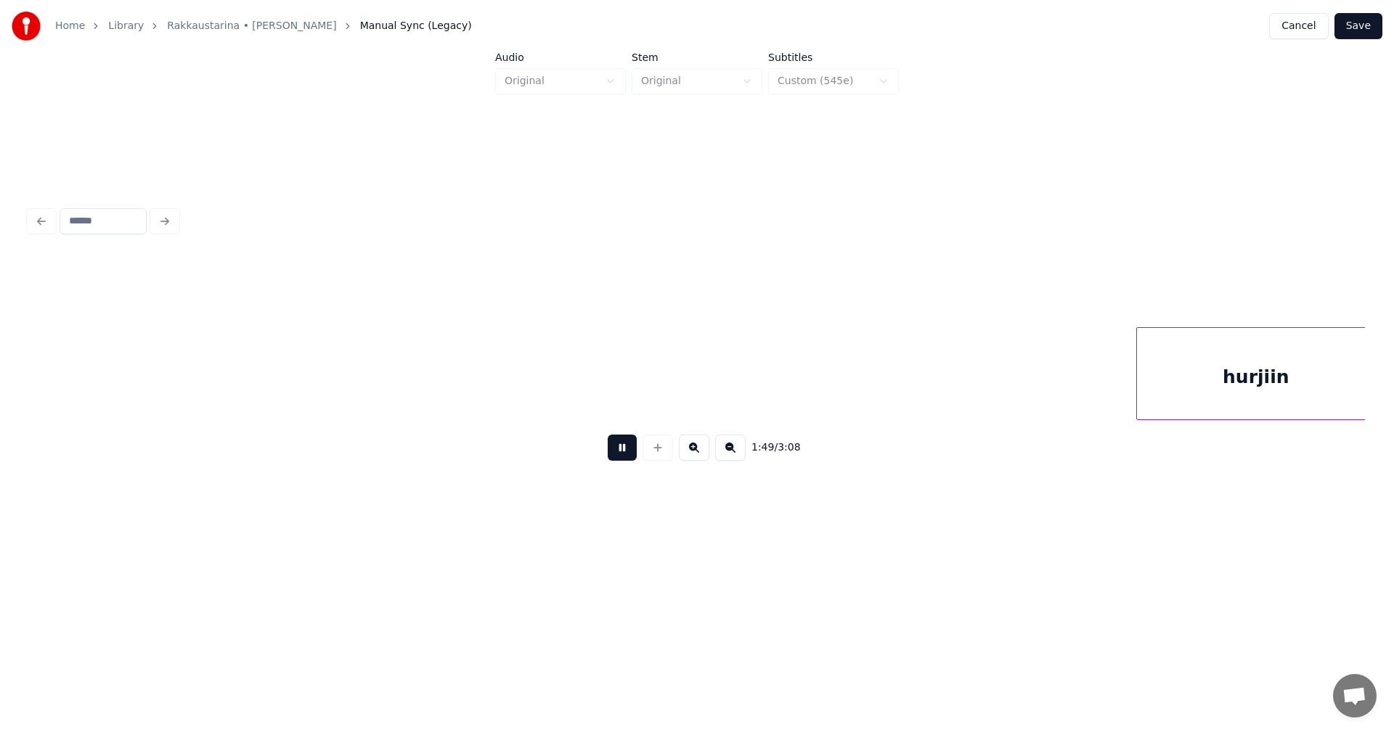
scroll to position [0, 27705]
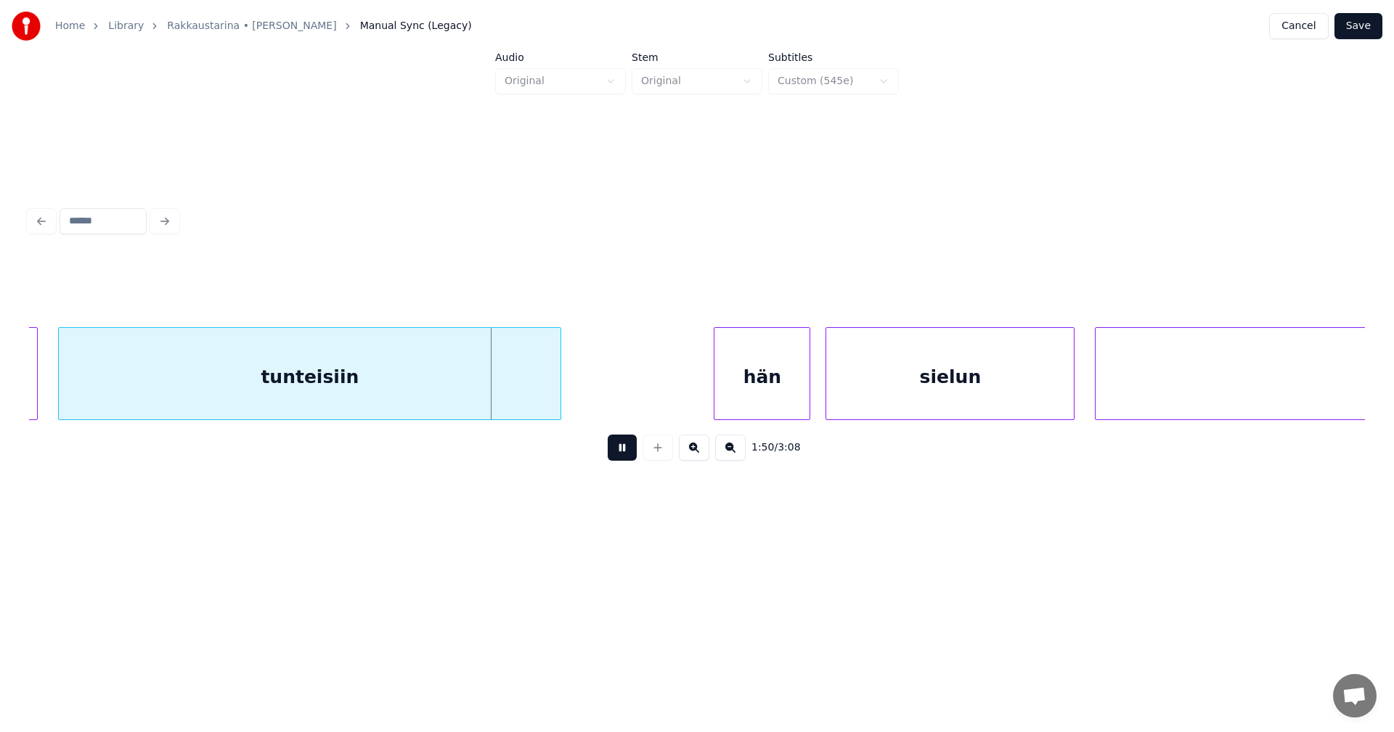
click at [618, 451] on button at bounding box center [622, 448] width 29 height 26
click at [542, 393] on div "tunteisiin" at bounding box center [310, 377] width 502 height 99
click at [561, 286] on input "**********" at bounding box center [555, 291] width 109 height 26
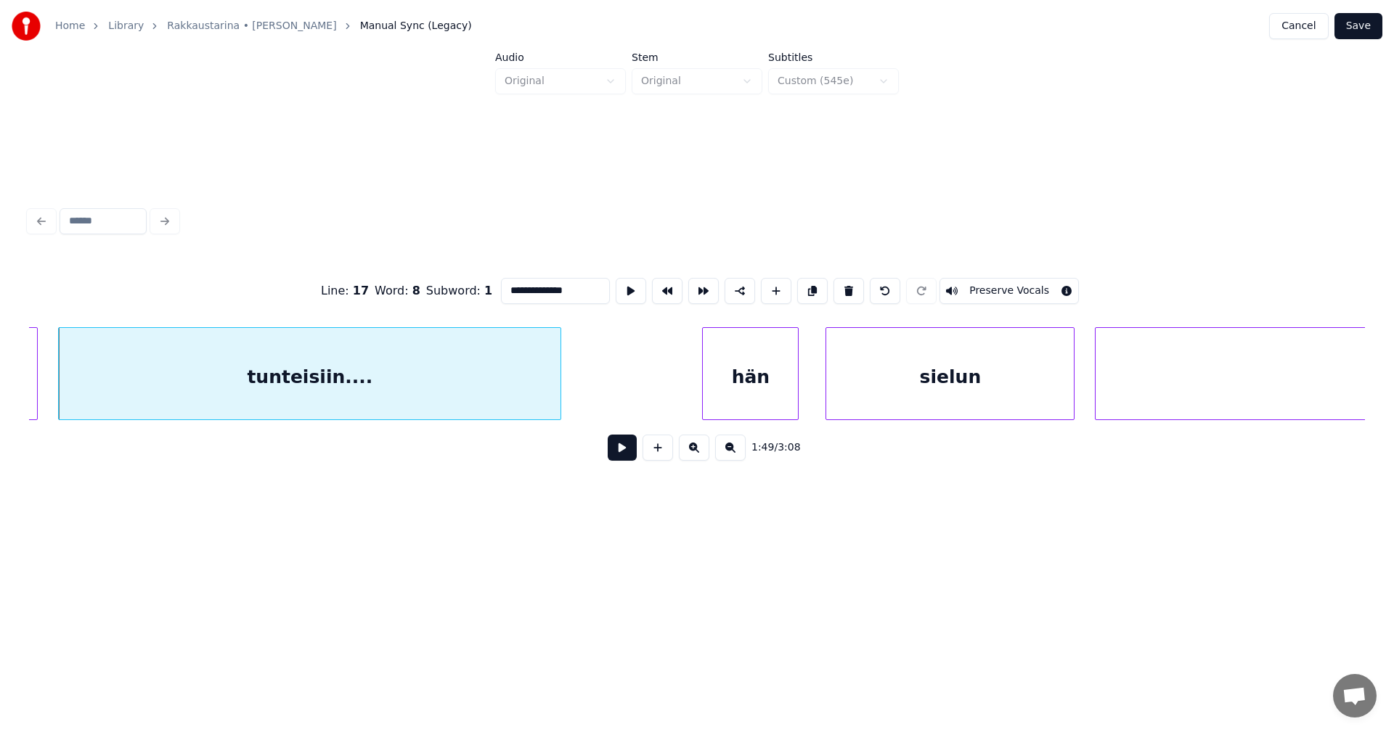
click at [732, 385] on div "hän" at bounding box center [750, 377] width 95 height 99
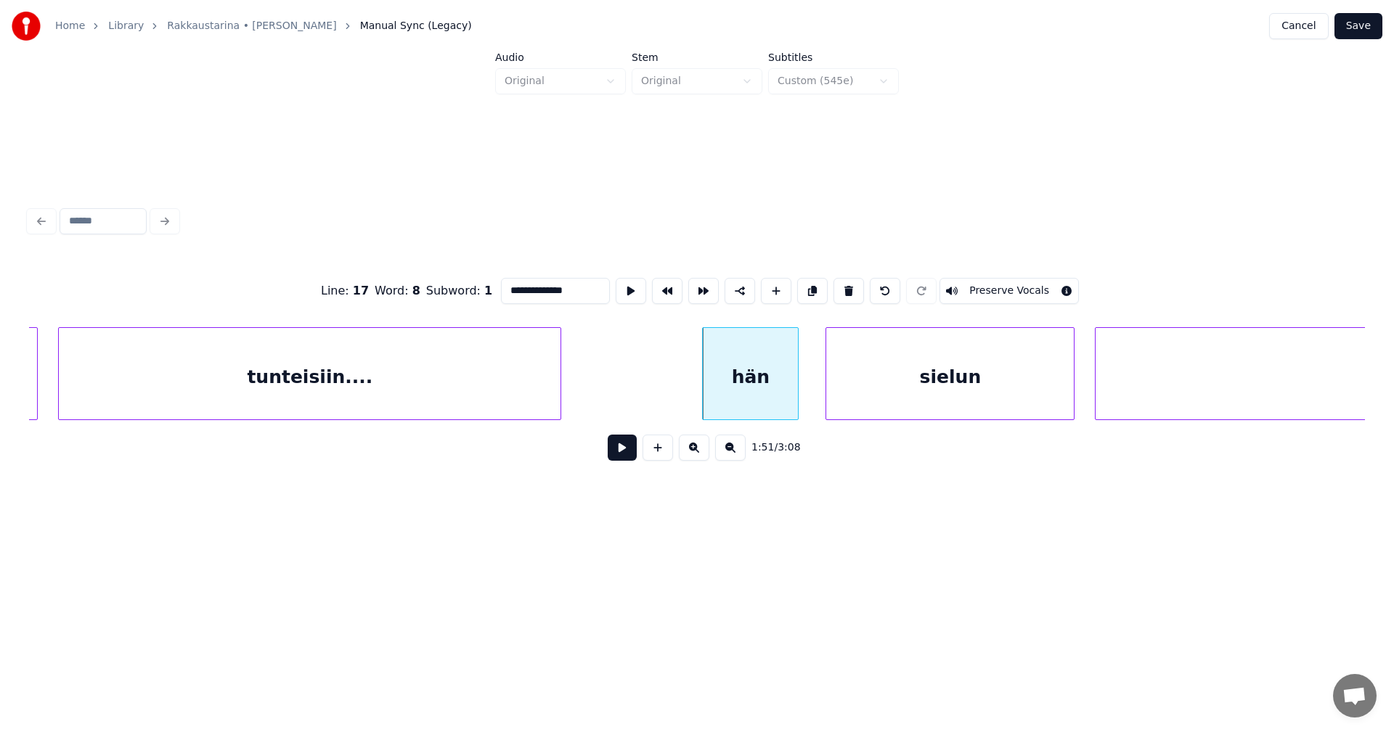
type input "**********"
click at [621, 451] on button at bounding box center [622, 448] width 29 height 26
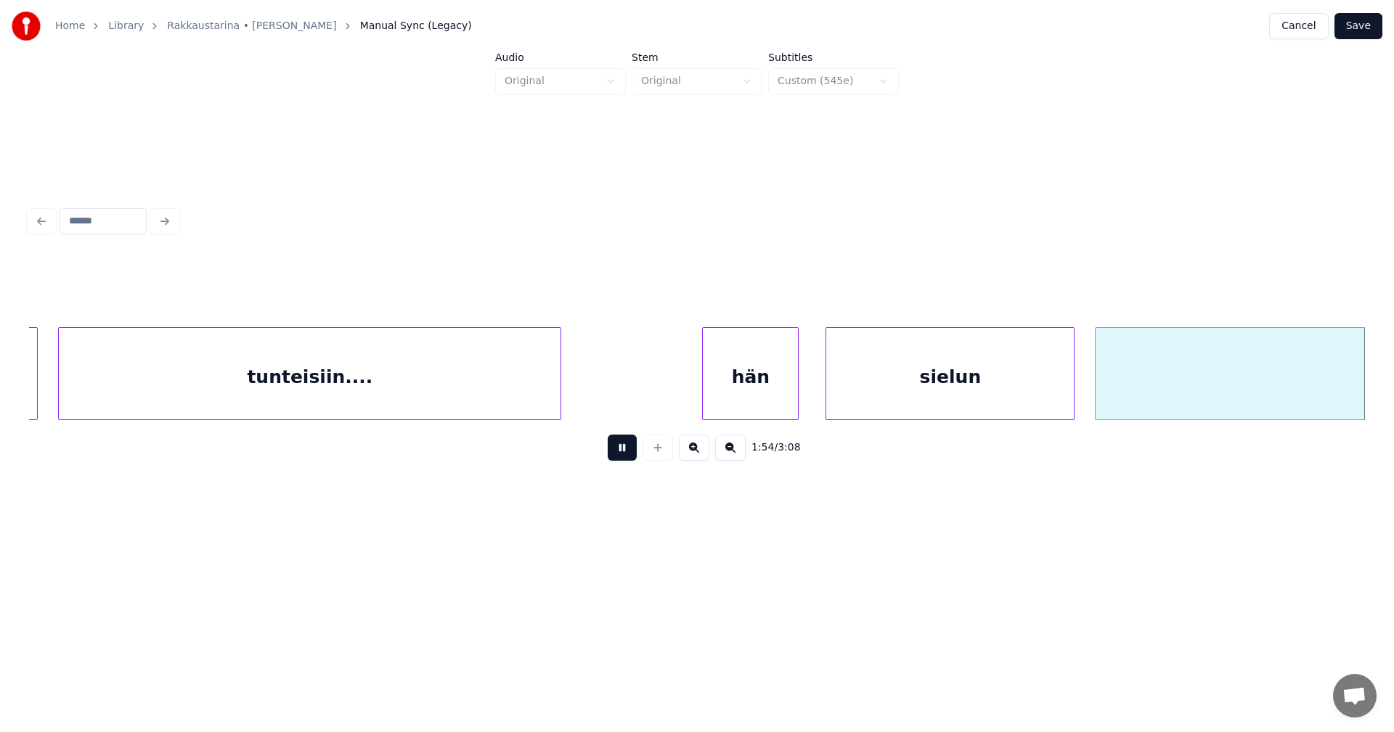
scroll to position [0, 29043]
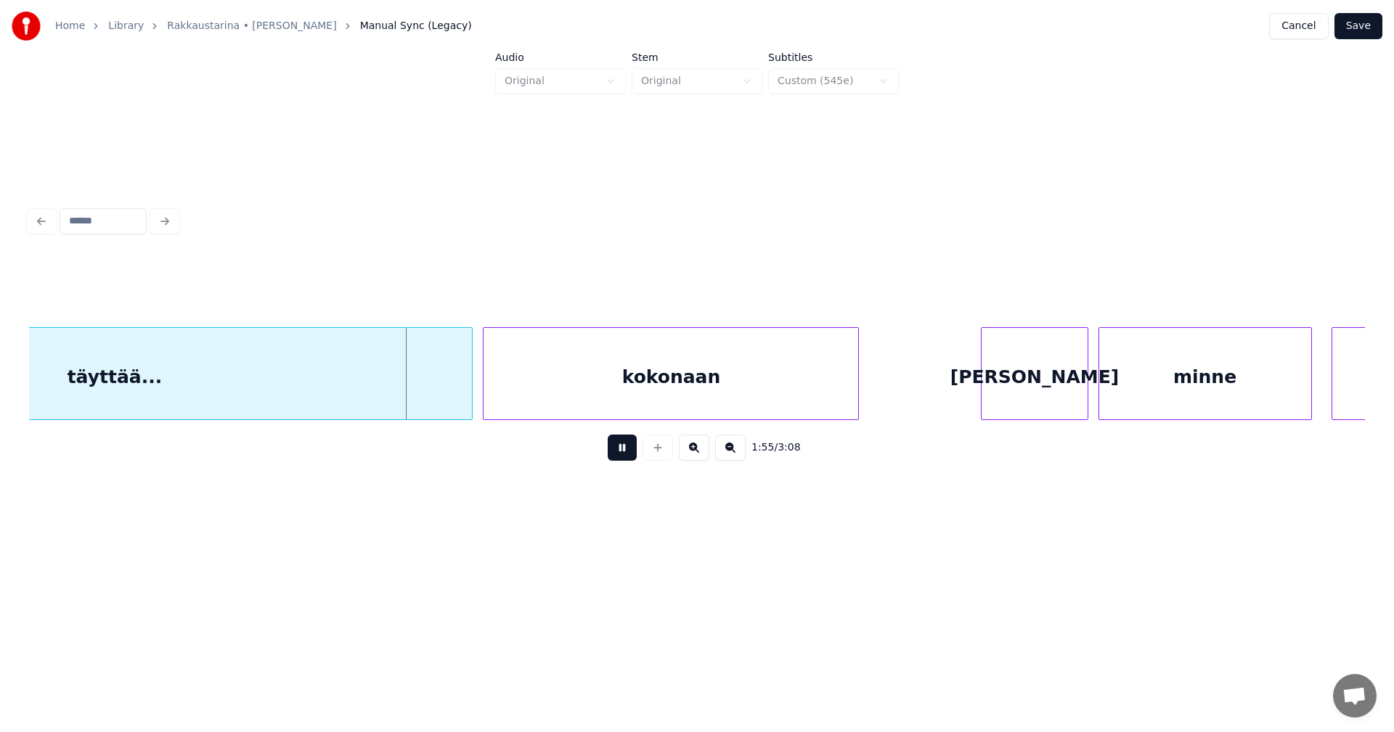
click at [621, 447] on button at bounding box center [622, 448] width 29 height 26
click at [454, 398] on div at bounding box center [453, 373] width 4 height 91
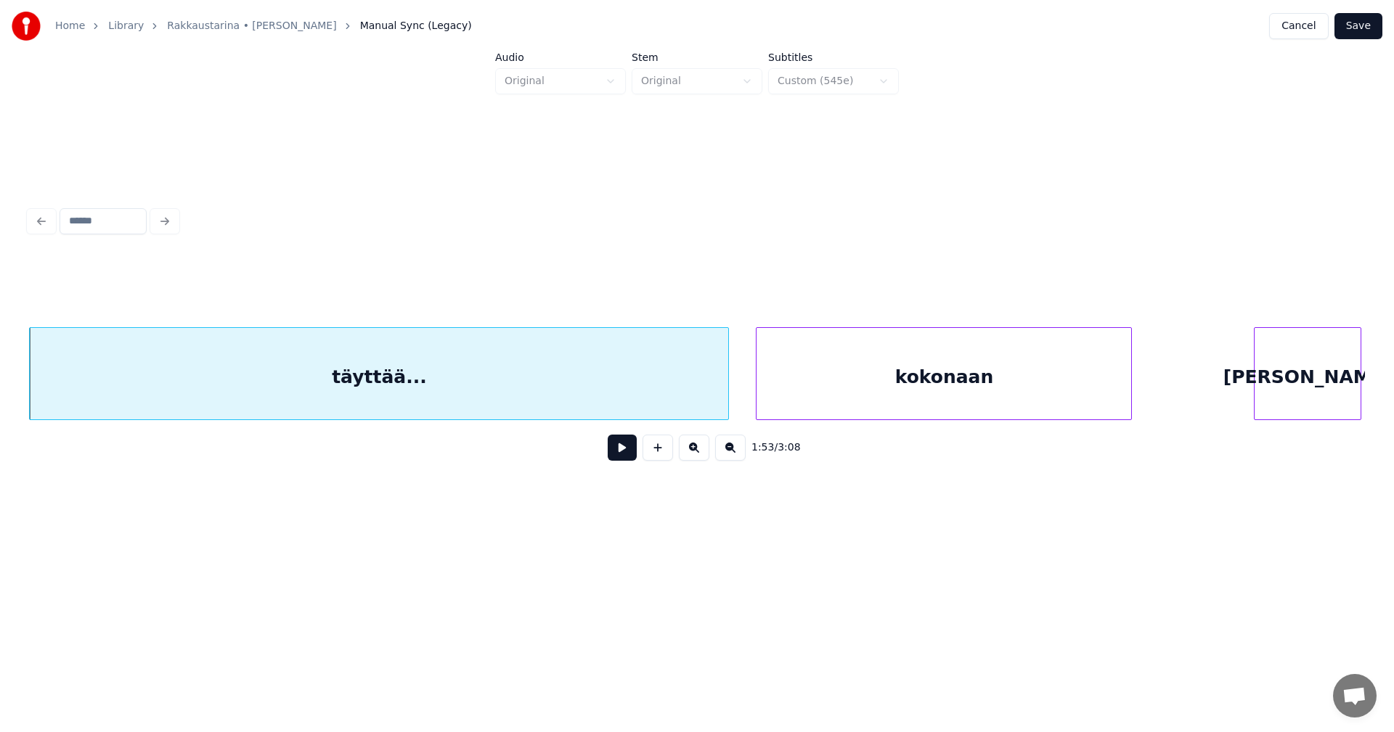
click at [790, 383] on div "kokonaan" at bounding box center [943, 377] width 375 height 99
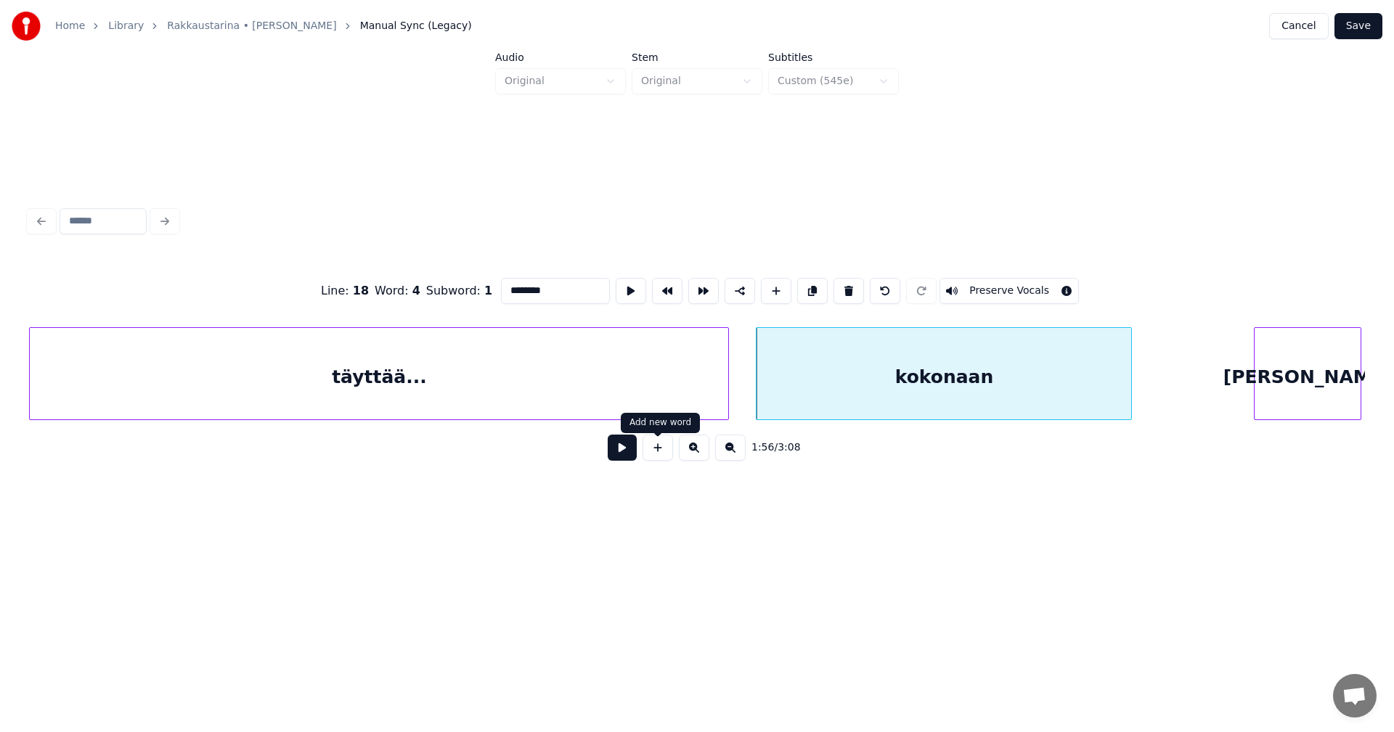
click at [631, 449] on button at bounding box center [622, 448] width 29 height 26
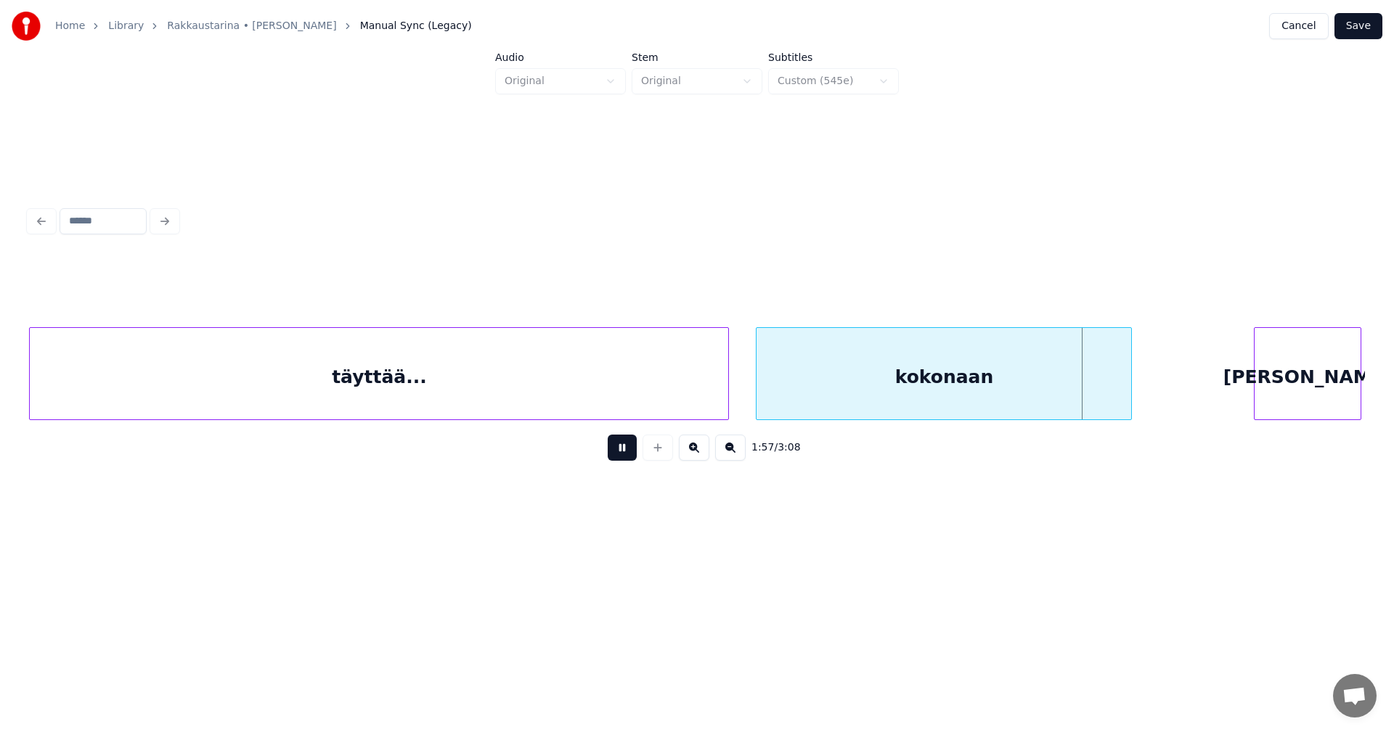
click at [632, 449] on button at bounding box center [622, 448] width 29 height 26
click at [1120, 377] on div at bounding box center [1118, 373] width 4 height 91
click at [1282, 383] on div "[PERSON_NAME]" at bounding box center [1287, 377] width 105 height 99
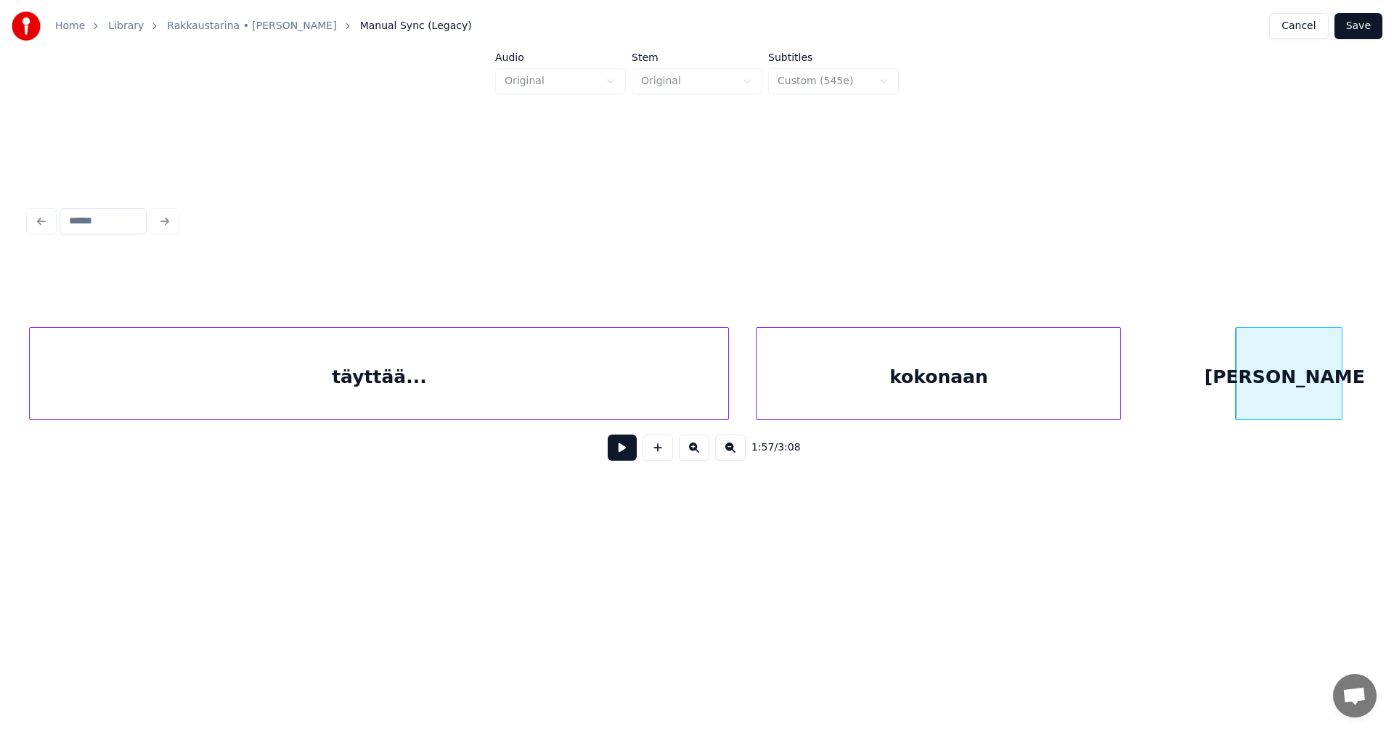
click at [628, 454] on button at bounding box center [622, 448] width 29 height 26
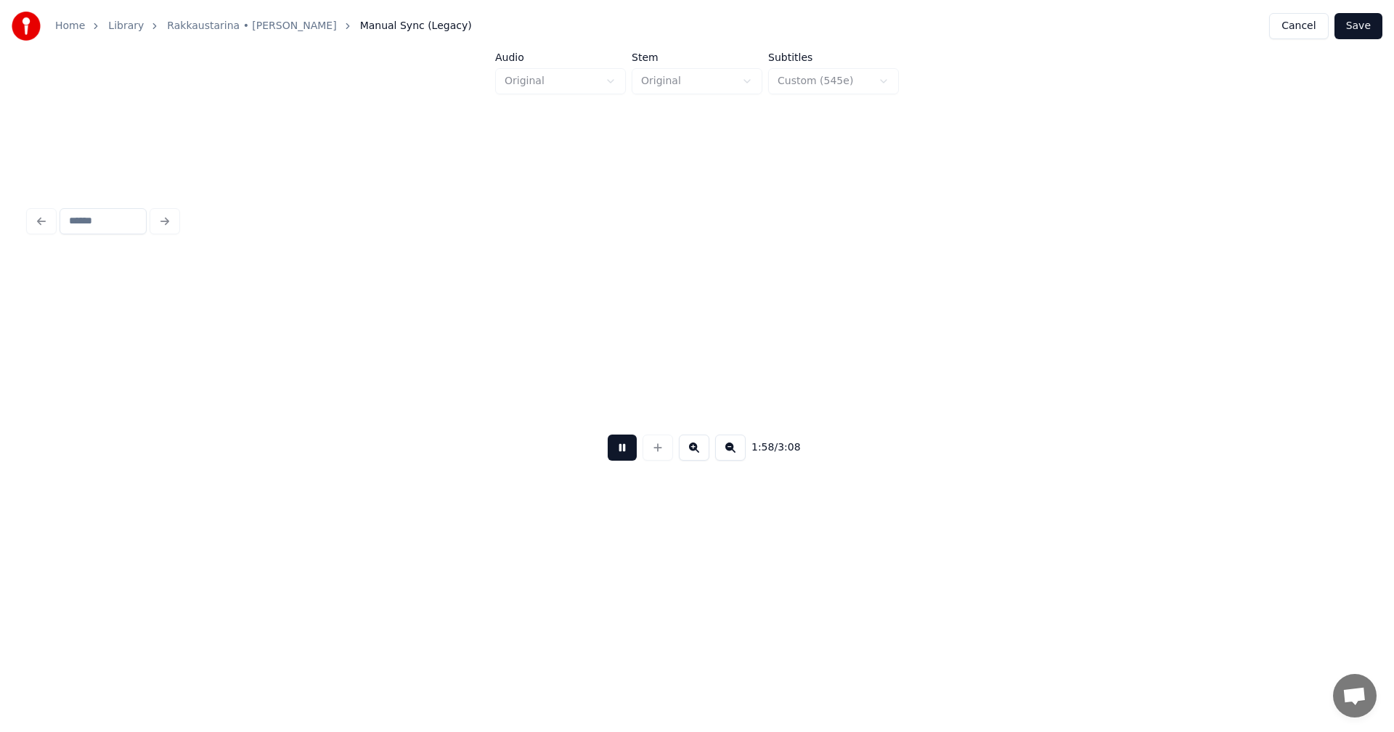
scroll to position [0, 30109]
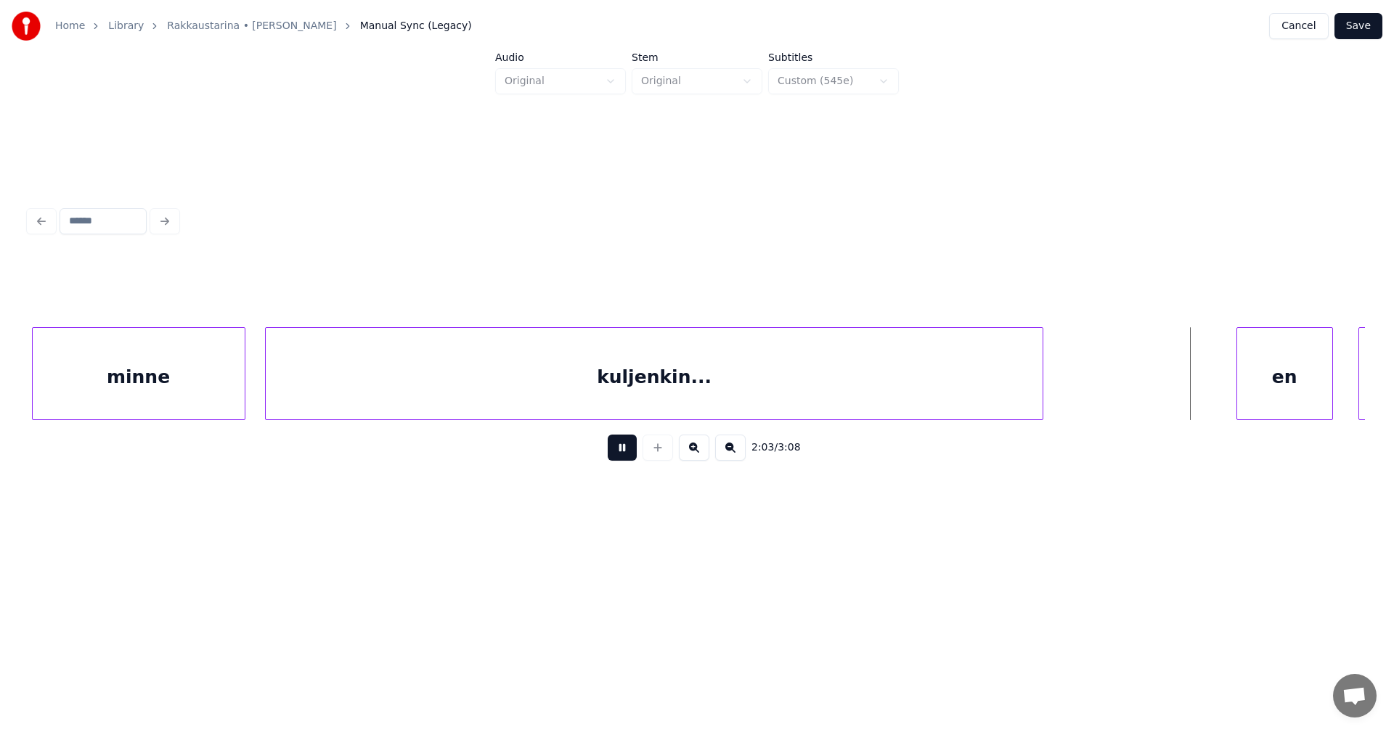
drag, startPoint x: 624, startPoint y: 454, endPoint x: 1042, endPoint y: 414, distance: 420.0
click at [626, 453] on button at bounding box center [622, 448] width 29 height 26
click at [1270, 388] on div "en" at bounding box center [1274, 377] width 95 height 99
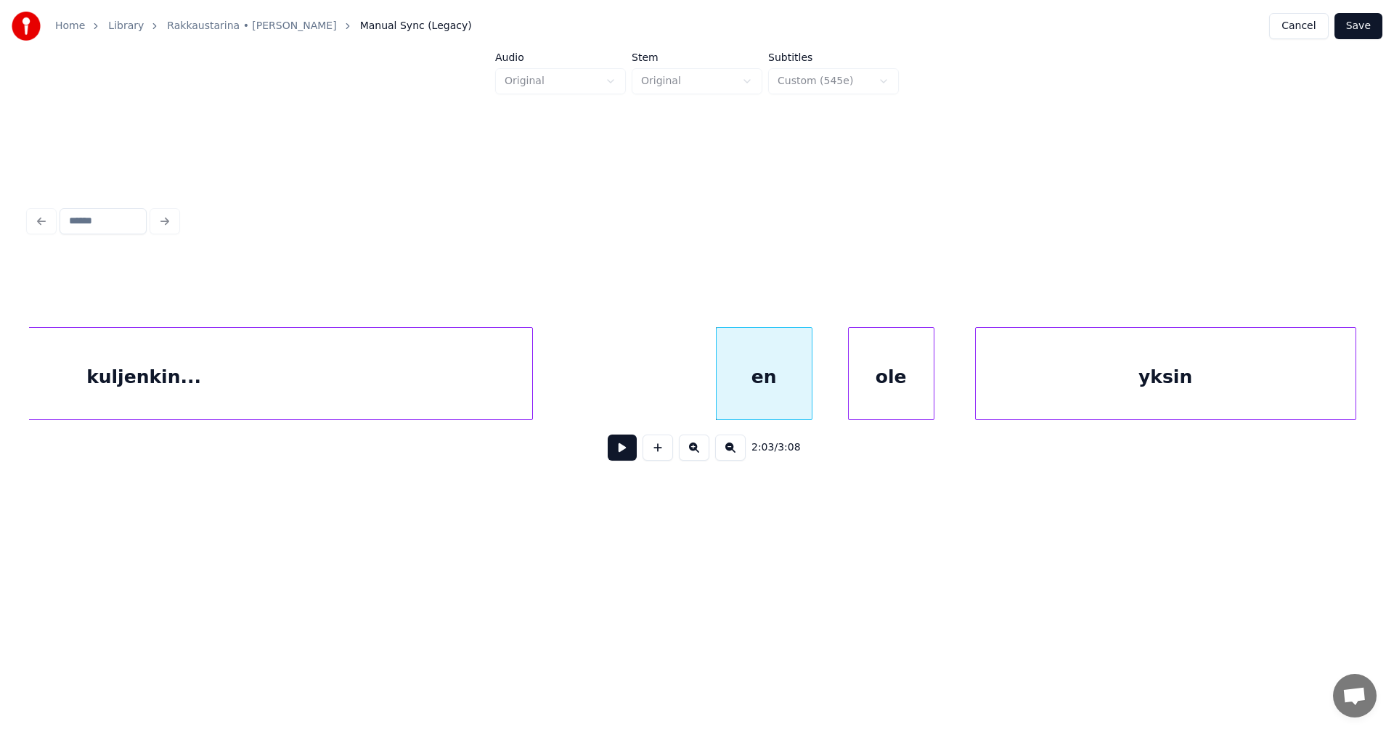
scroll to position [0, 30632]
click at [861, 399] on div "ole" at bounding box center [867, 377] width 85 height 99
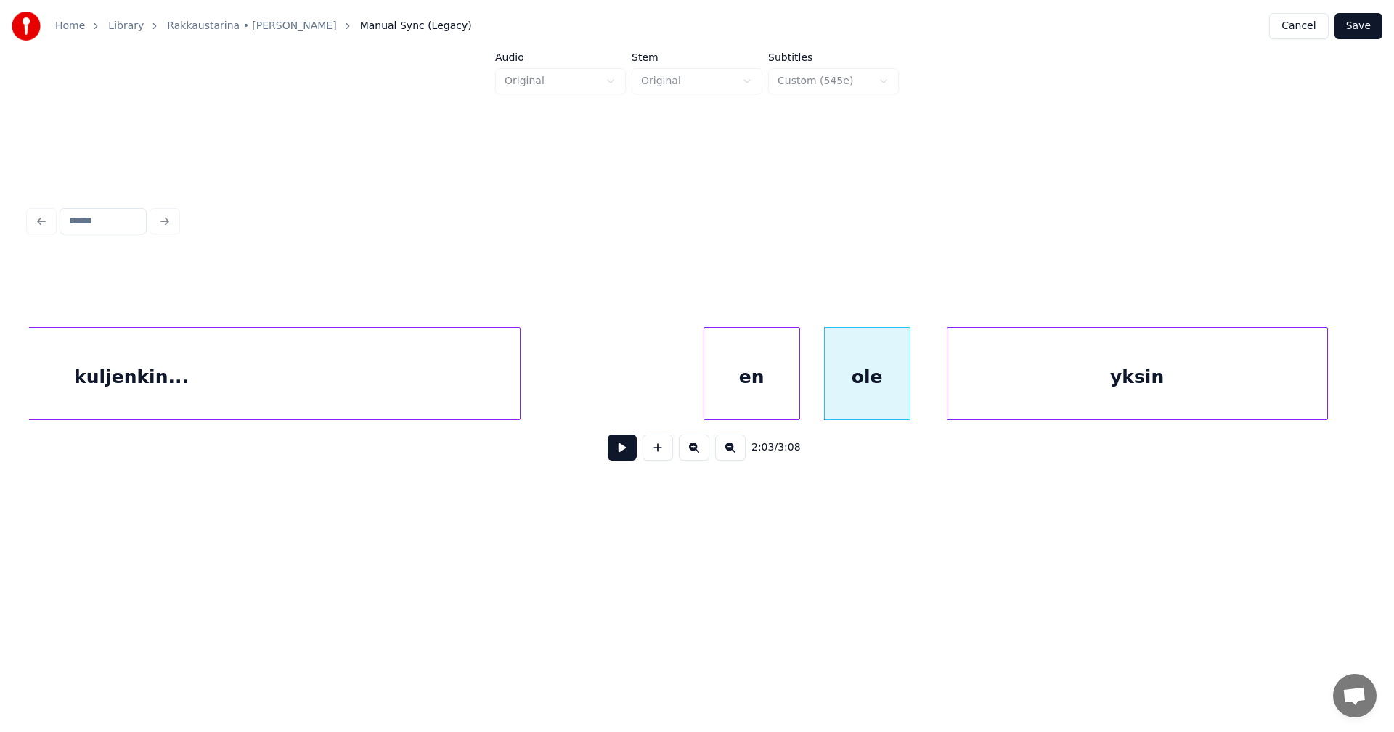
click at [977, 391] on div "yksin" at bounding box center [1137, 377] width 380 height 99
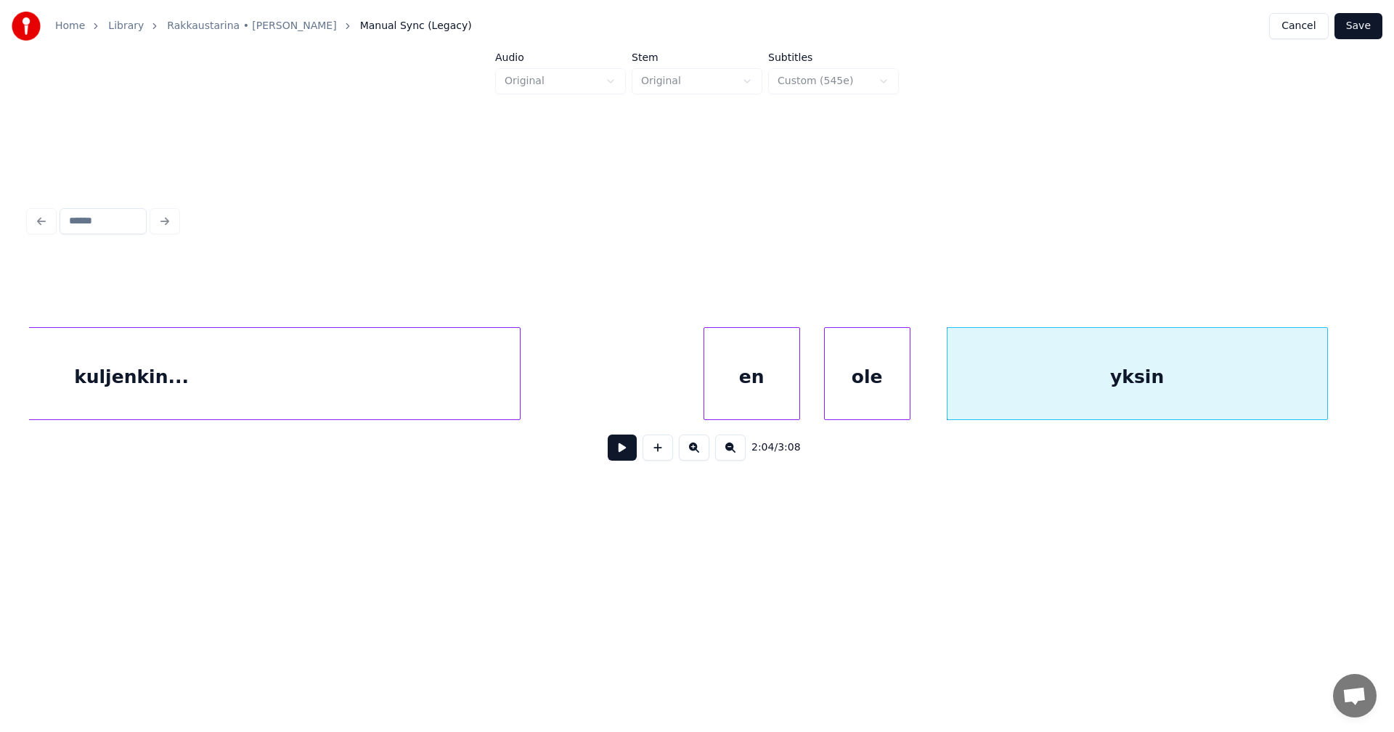
click at [754, 399] on div "en" at bounding box center [751, 377] width 95 height 99
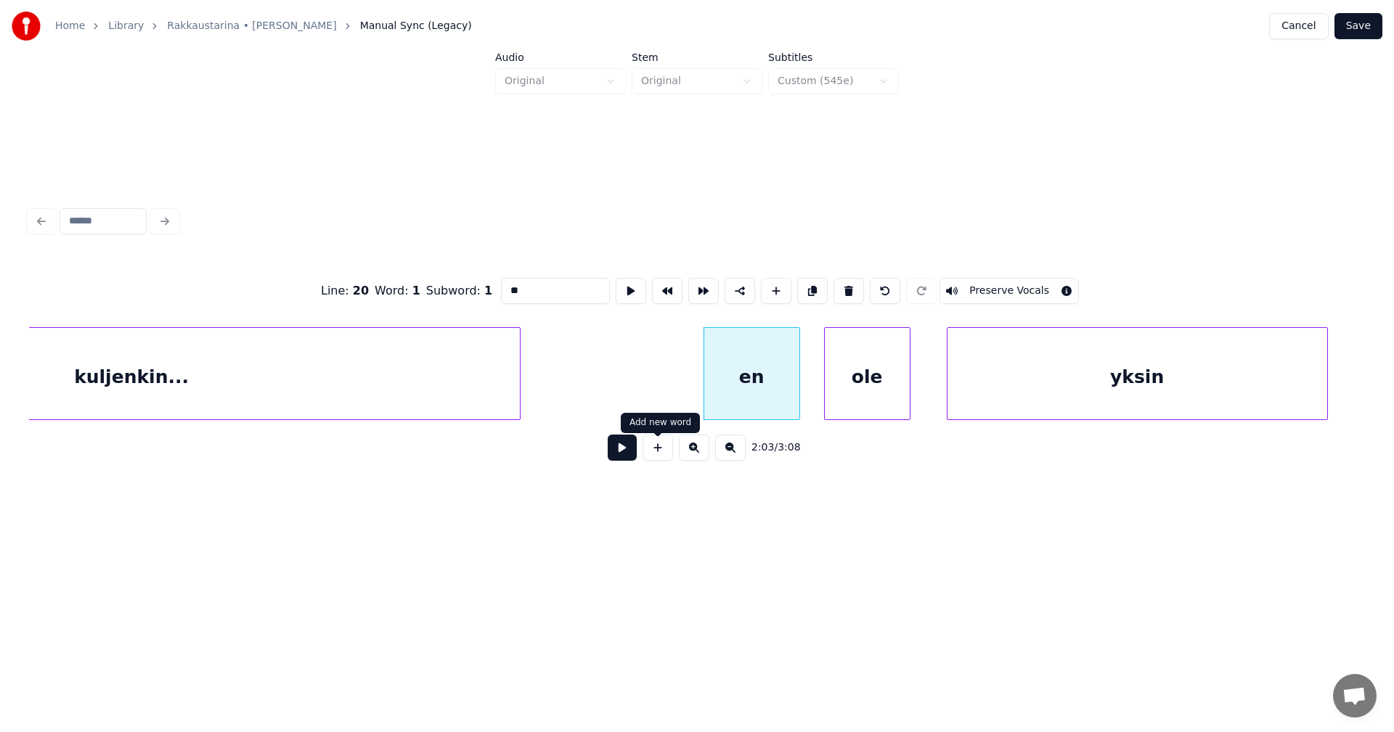
click at [626, 452] on button at bounding box center [622, 448] width 29 height 26
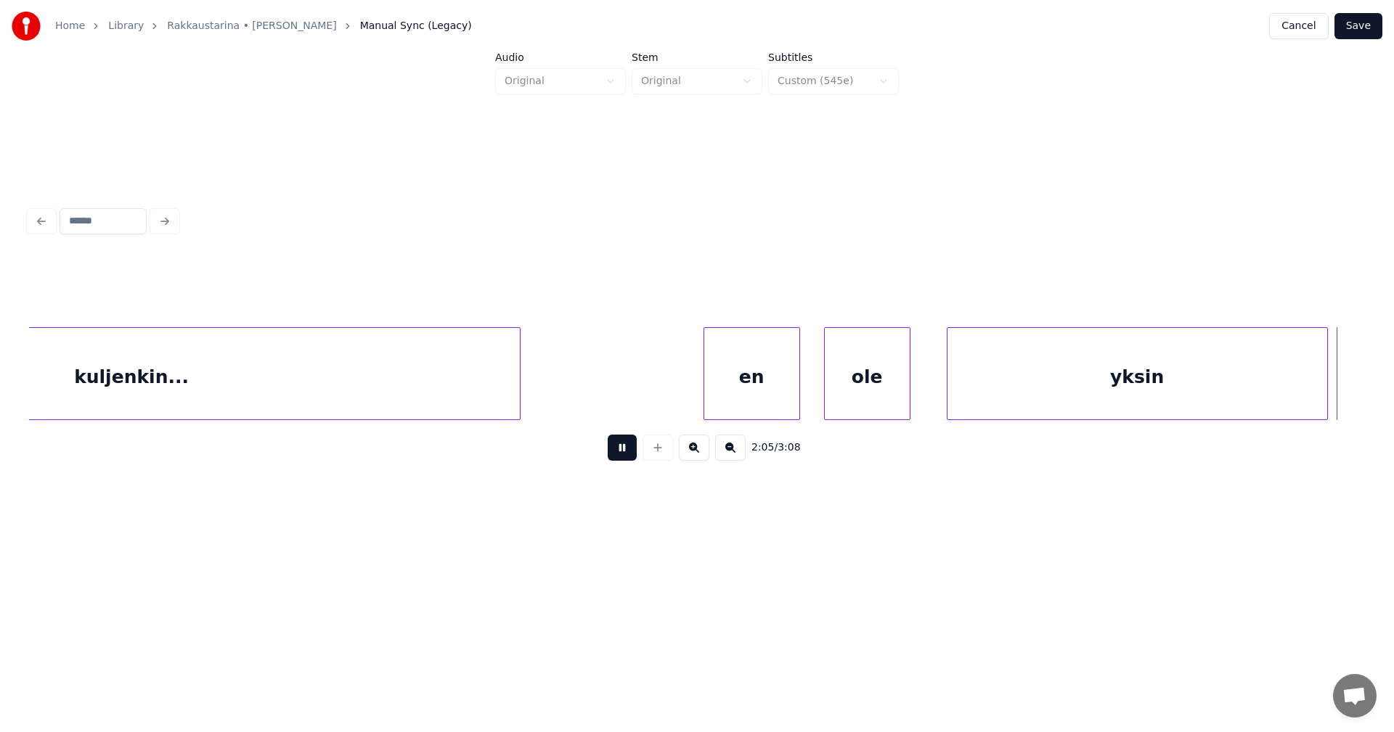
scroll to position [0, 31969]
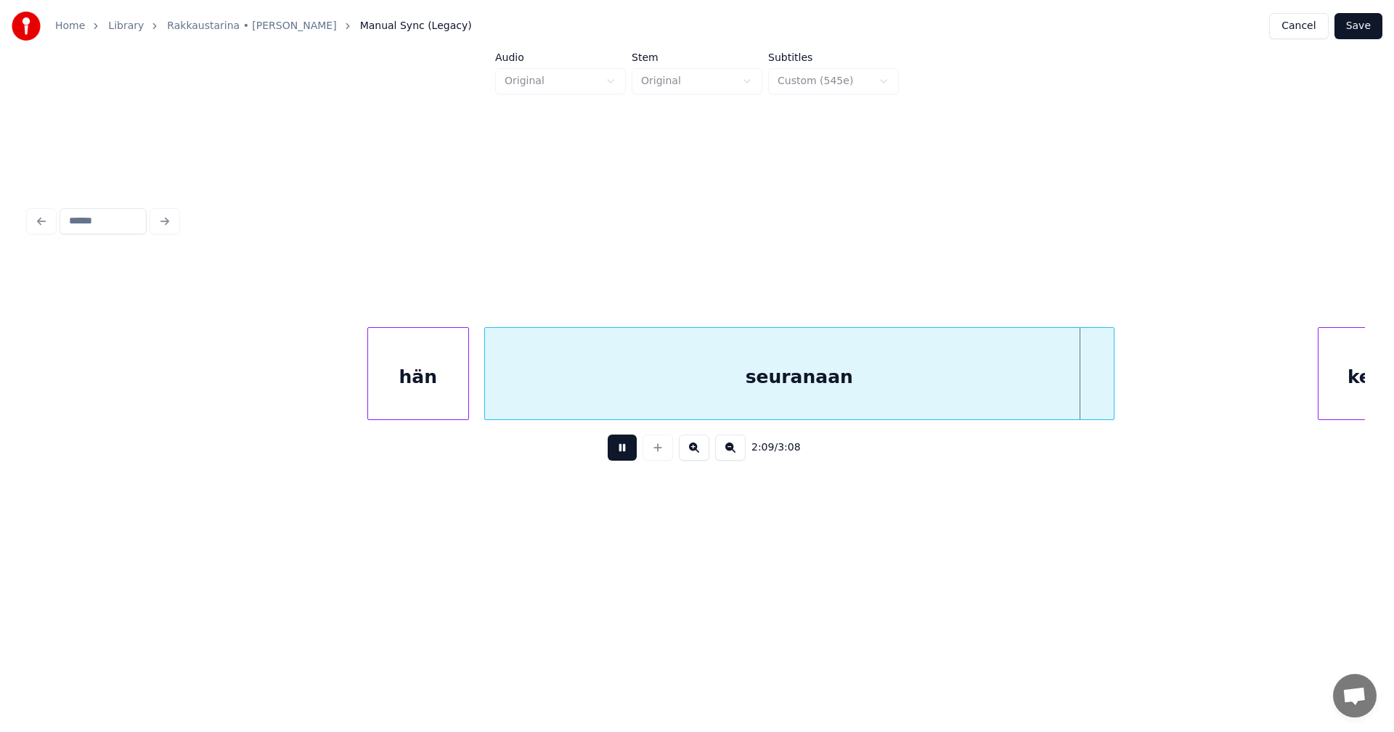
click at [626, 448] on button at bounding box center [622, 448] width 29 height 26
click at [453, 382] on div "hän" at bounding box center [413, 377] width 100 height 99
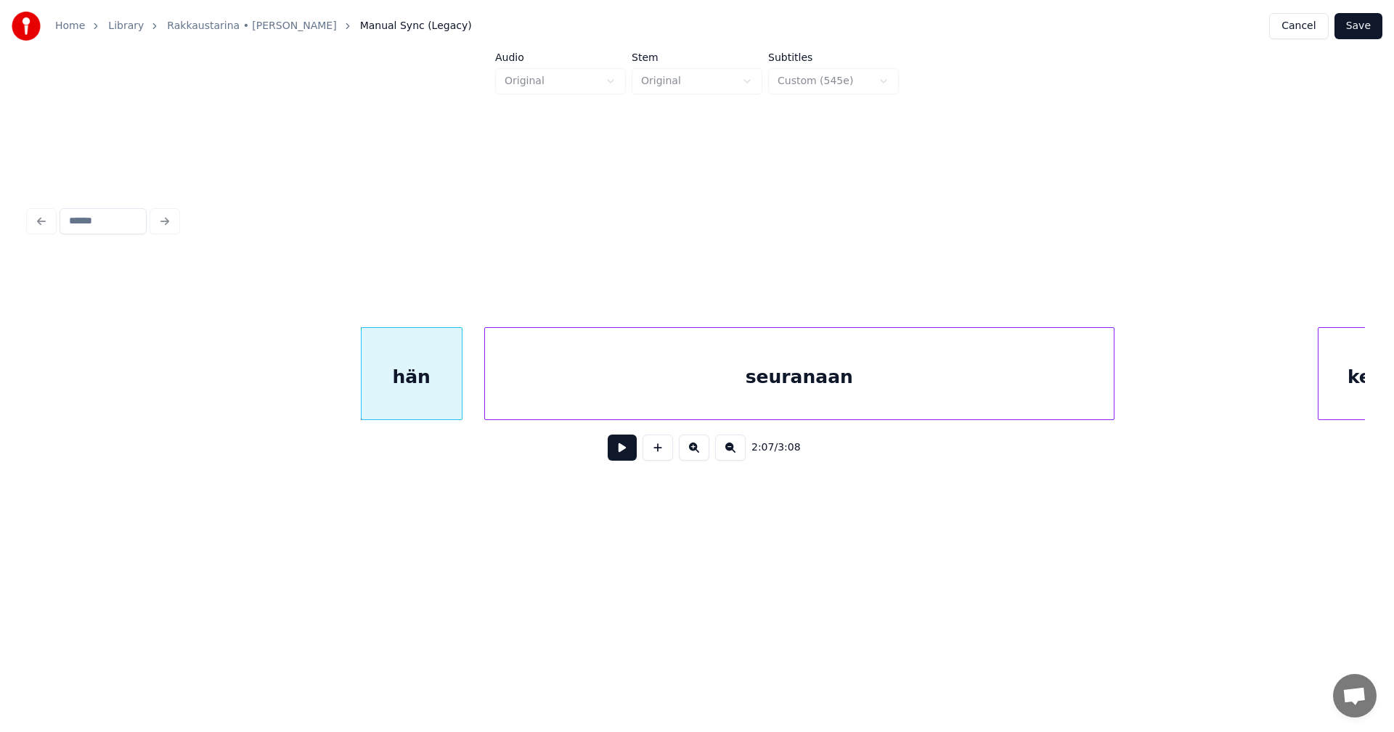
click at [776, 368] on div "seuranaan" at bounding box center [799, 377] width 629 height 99
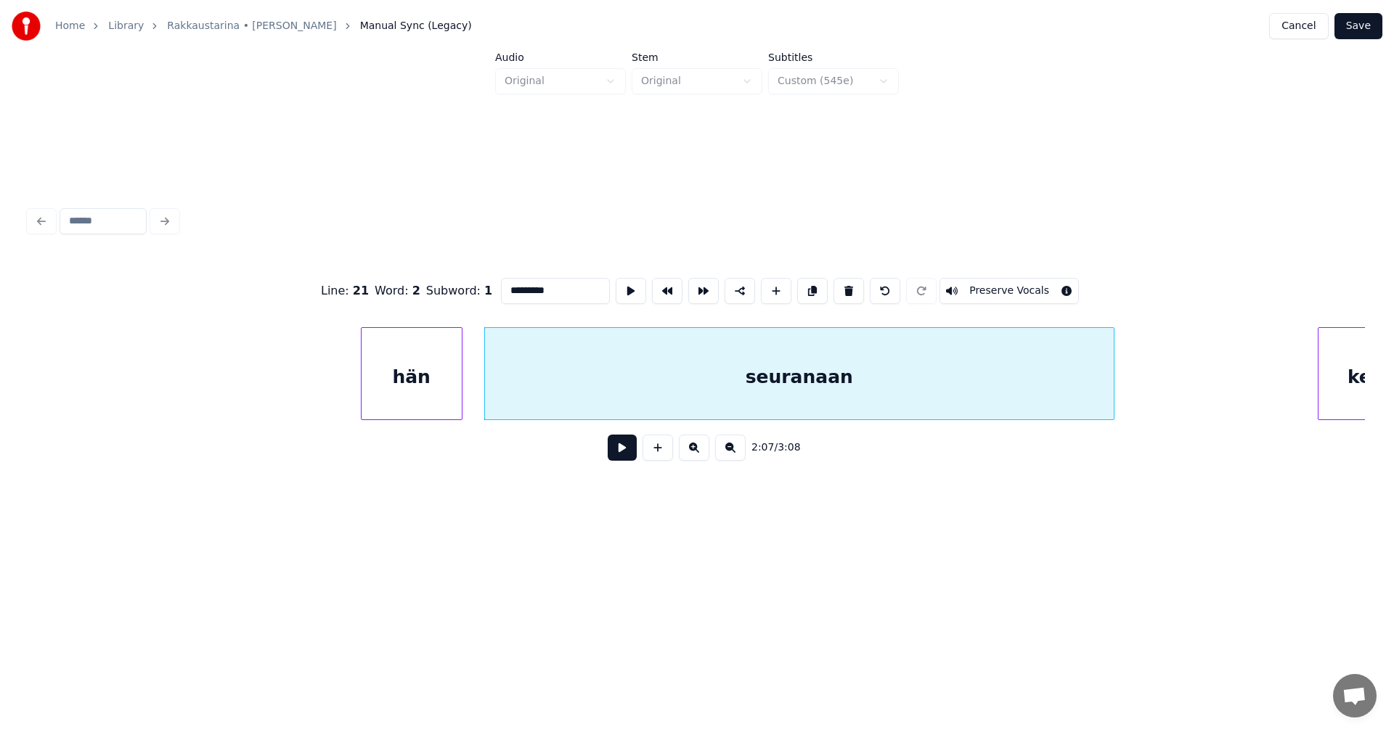
click at [562, 283] on input "*********" at bounding box center [555, 291] width 109 height 26
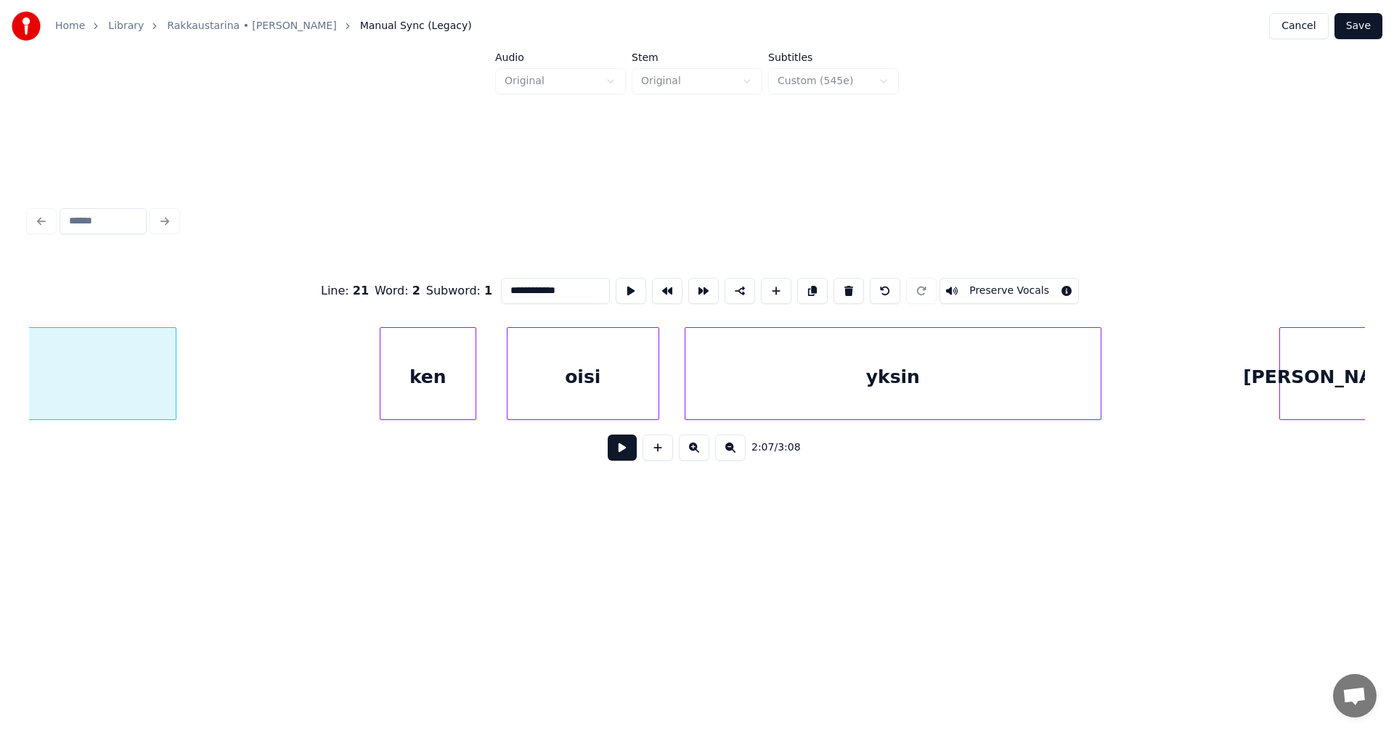
scroll to position [0, 32927]
click at [425, 393] on div "ken" at bounding box center [403, 377] width 95 height 99
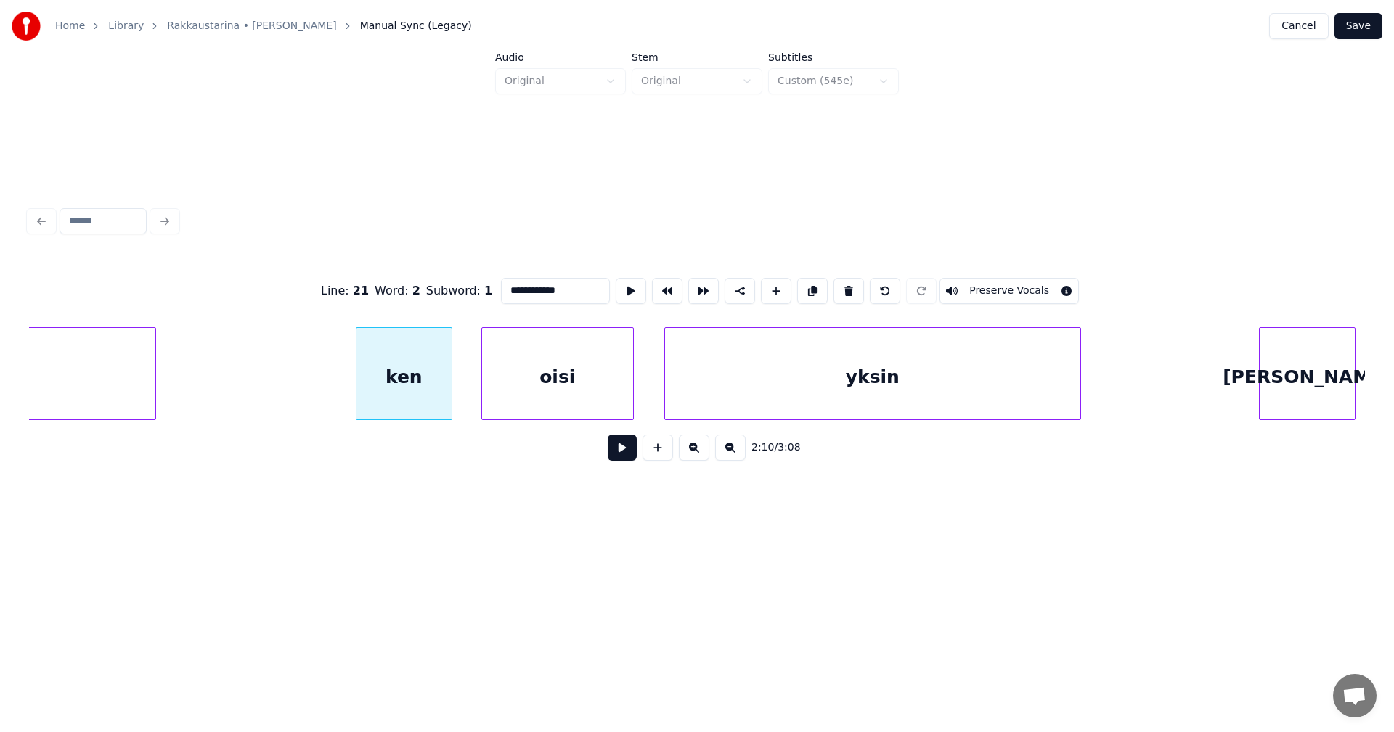
click at [526, 393] on div "oisi" at bounding box center [557, 377] width 151 height 99
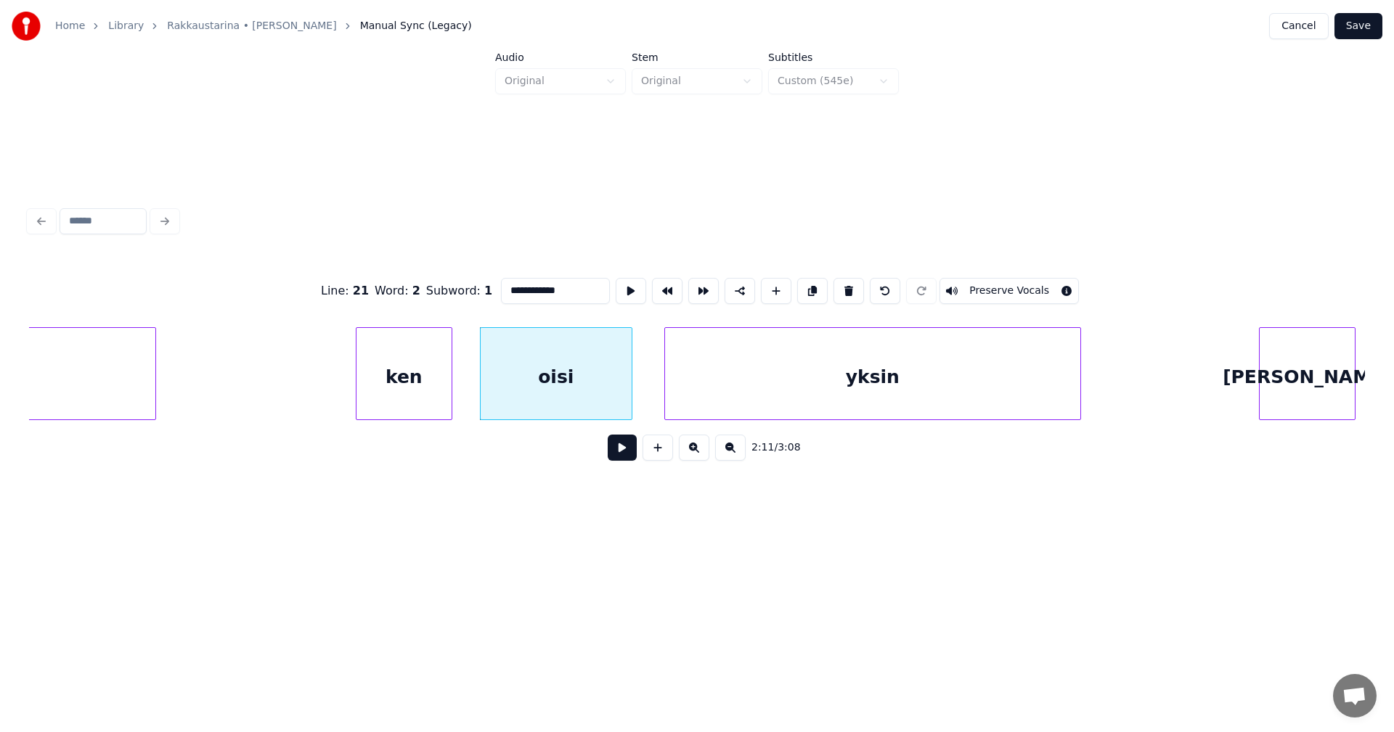
click at [444, 400] on div "ken" at bounding box center [403, 377] width 95 height 99
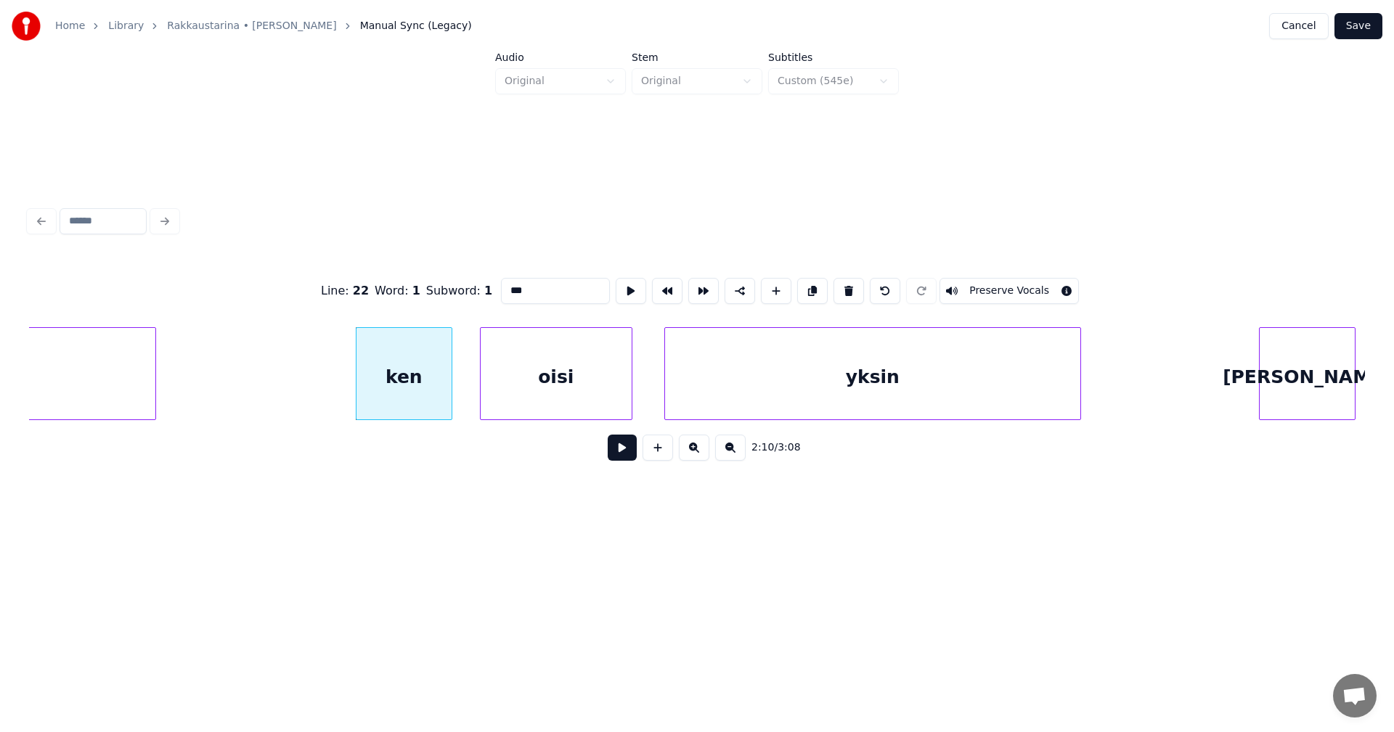
type input "***"
click at [626, 458] on button at bounding box center [622, 448] width 29 height 26
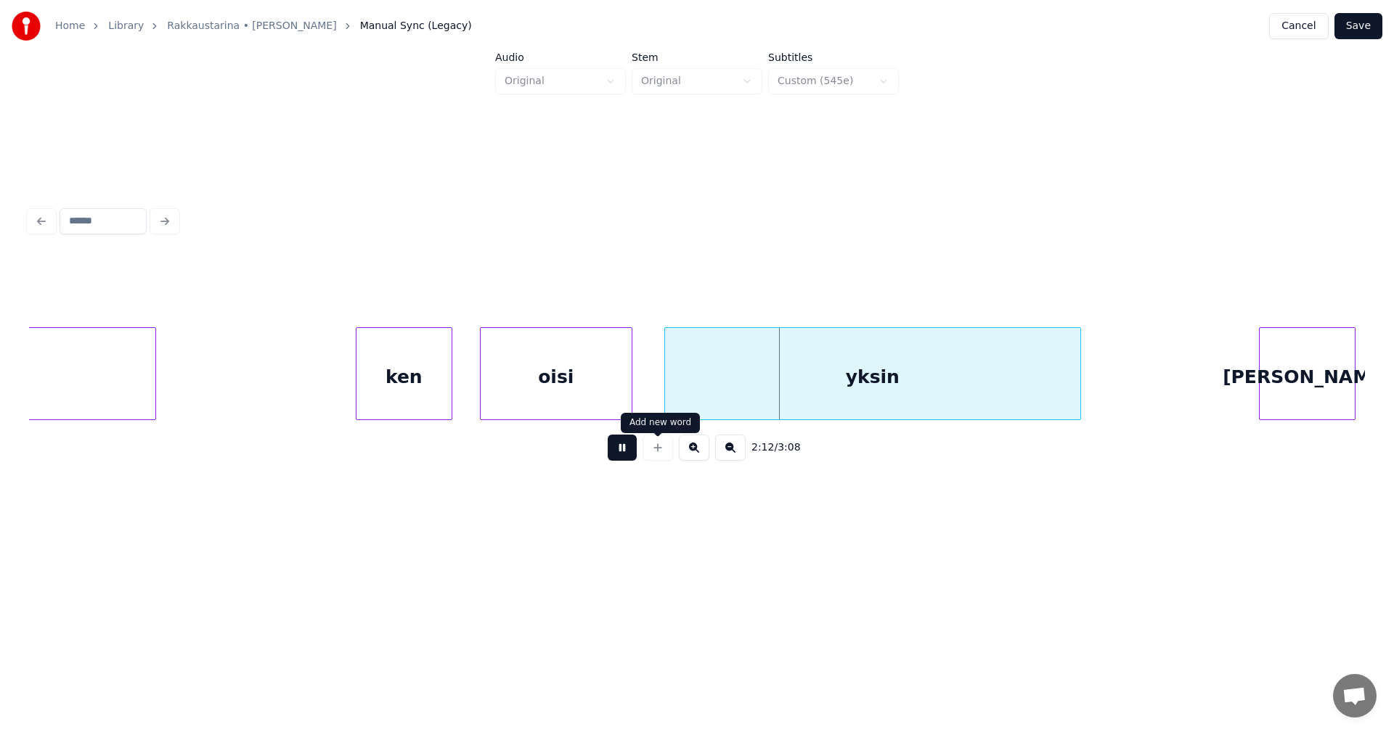
click at [783, 380] on div "yksin" at bounding box center [872, 377] width 415 height 99
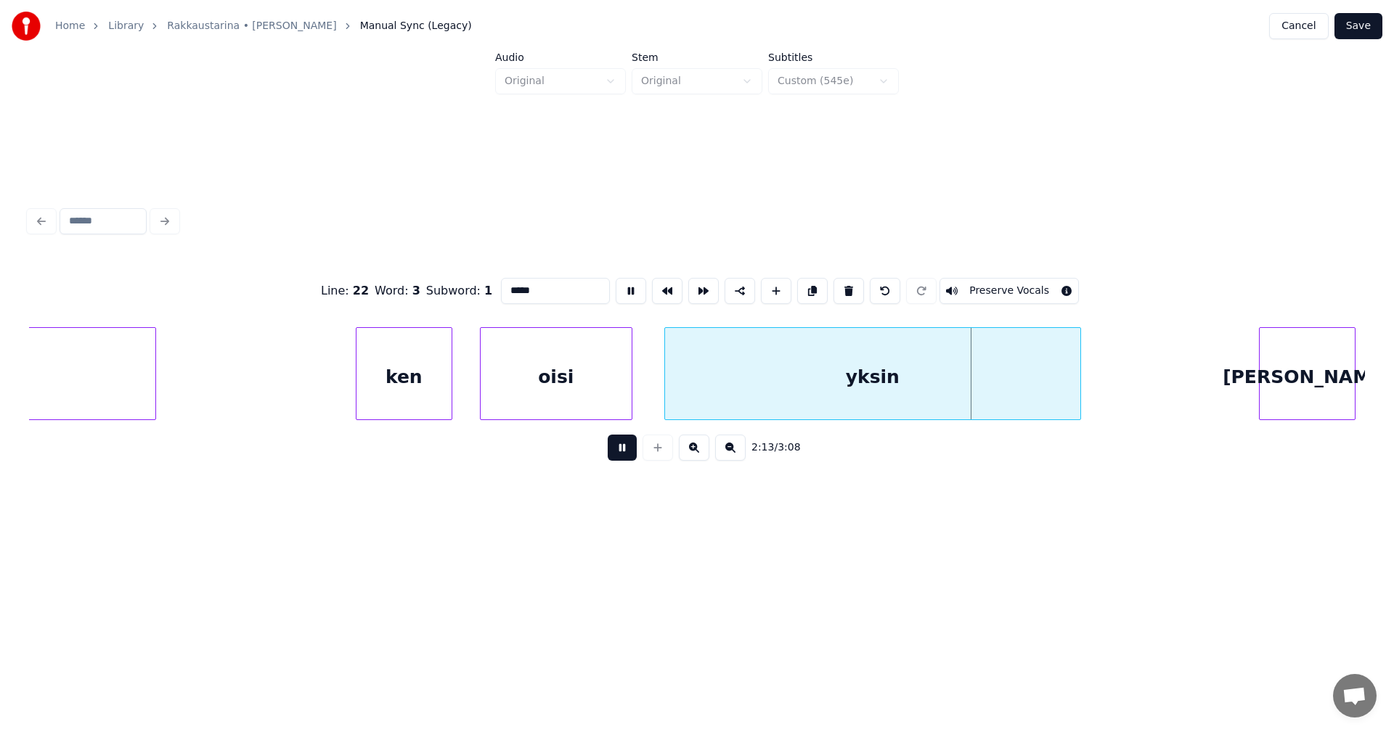
click at [634, 451] on button at bounding box center [622, 448] width 29 height 26
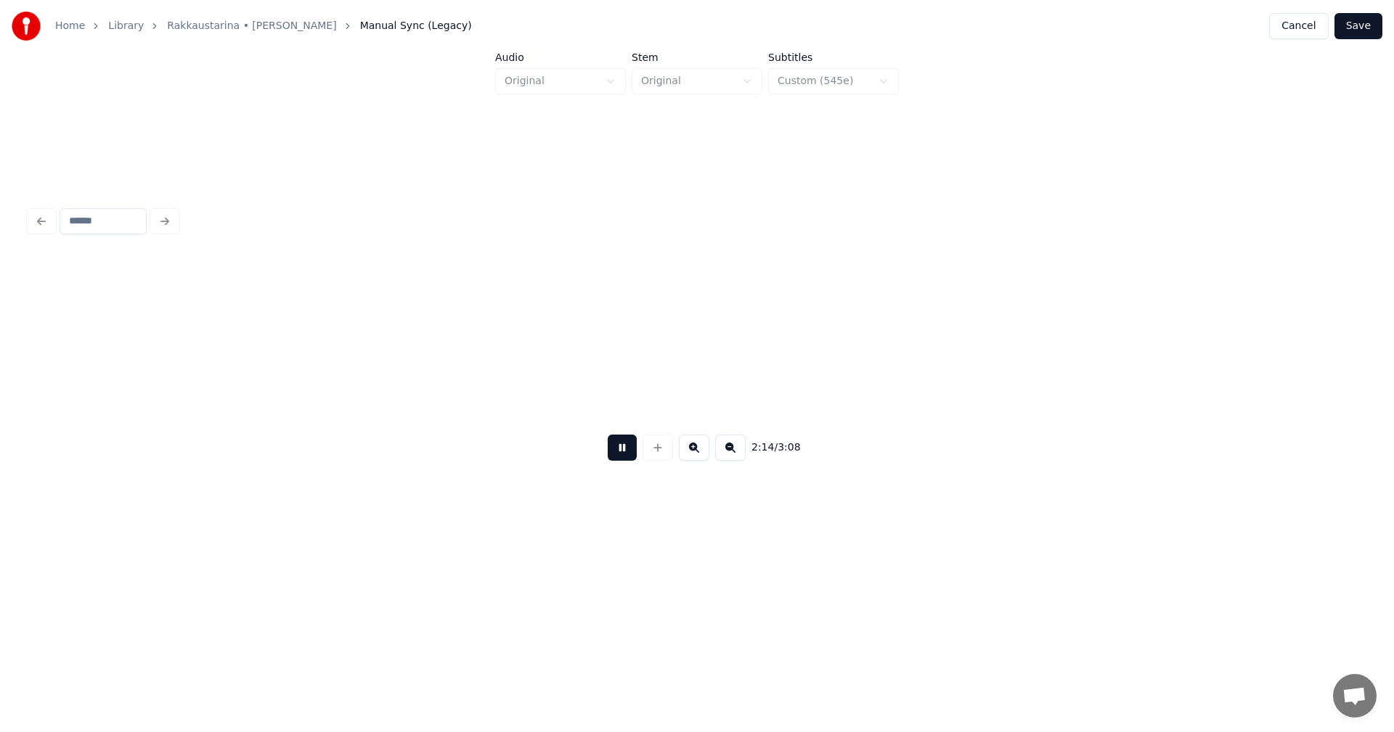
scroll to position [0, 34263]
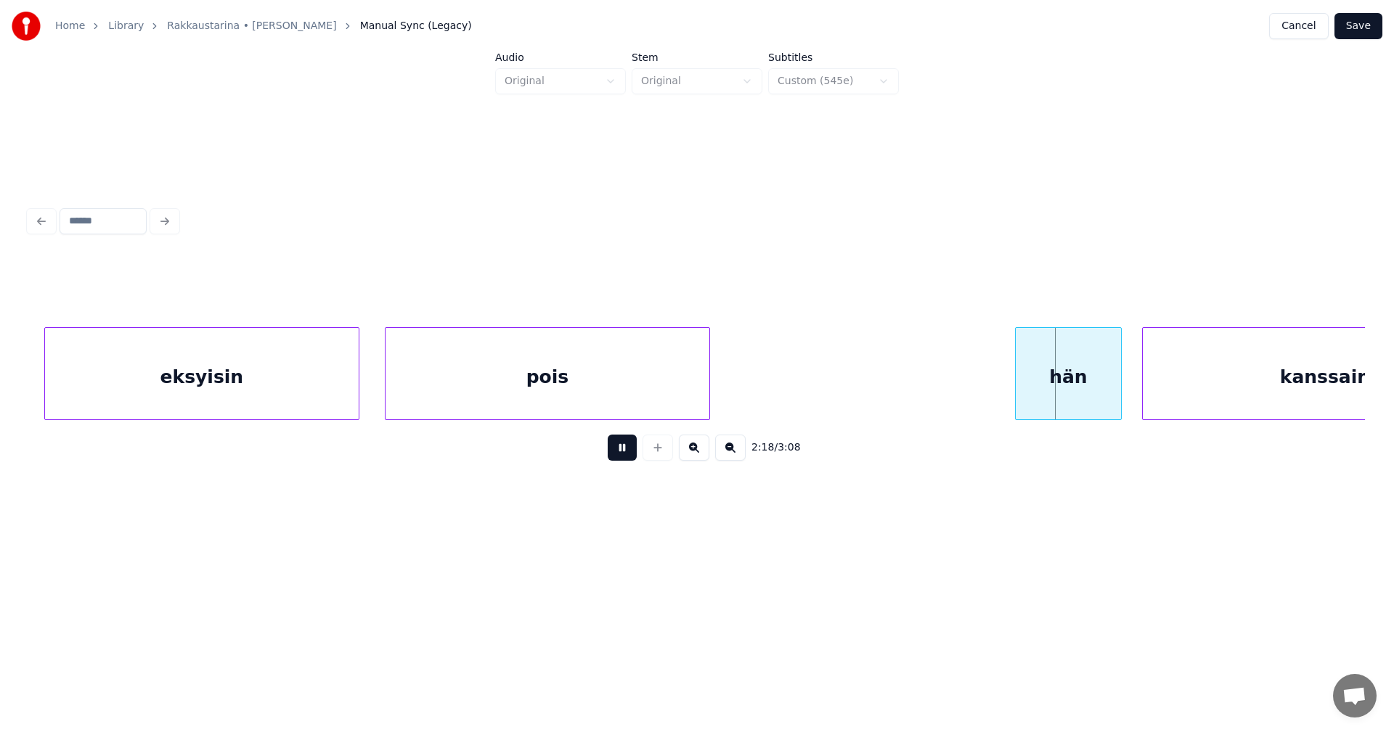
click at [636, 450] on button at bounding box center [622, 448] width 29 height 26
click at [1060, 401] on div "hän" at bounding box center [1058, 377] width 105 height 99
click at [628, 449] on button at bounding box center [622, 448] width 29 height 26
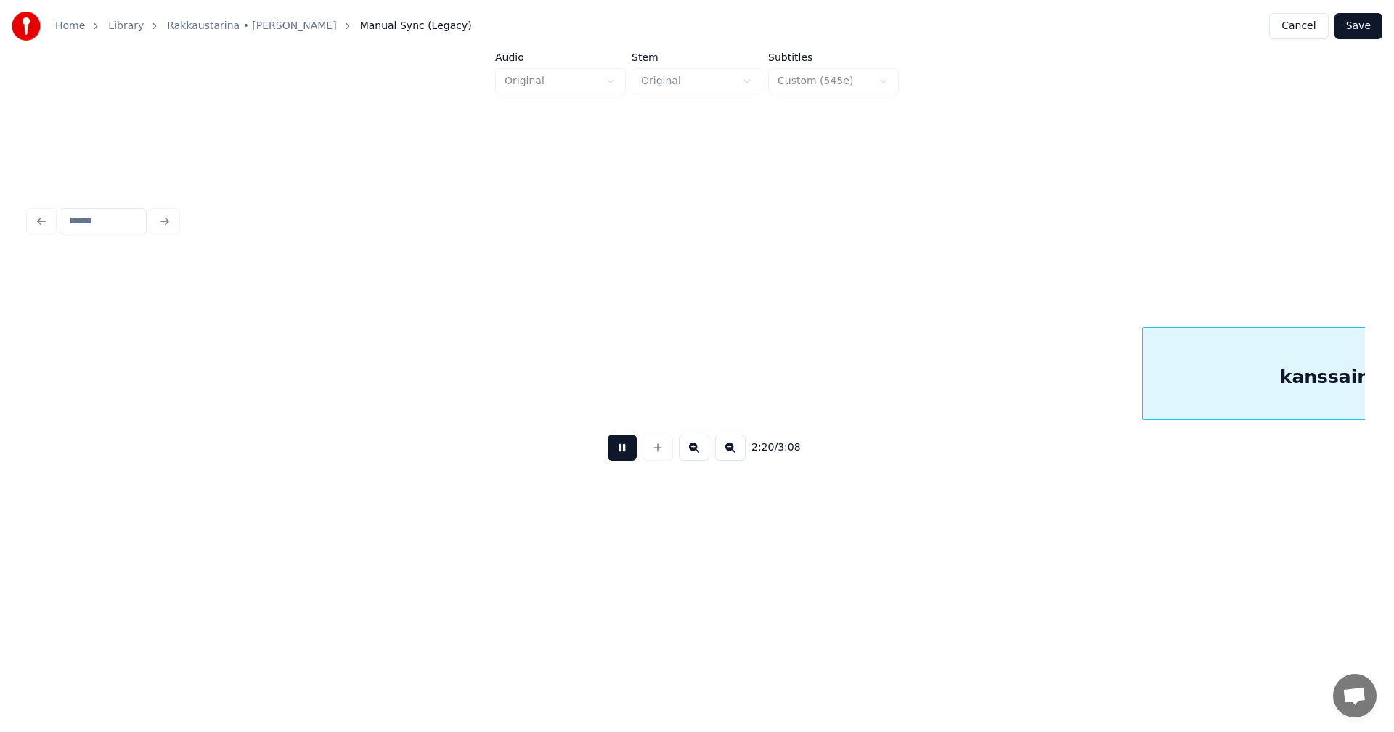
scroll to position [0, 35601]
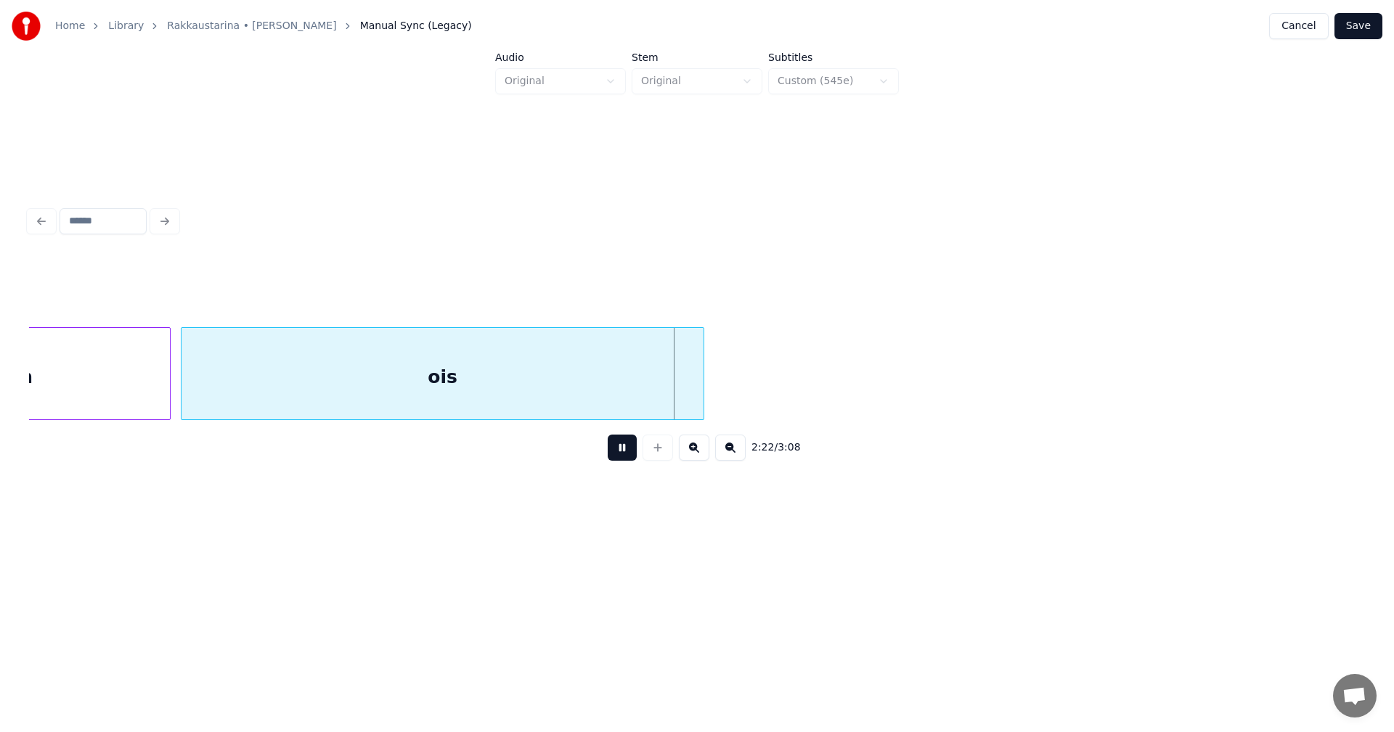
click at [626, 449] on button at bounding box center [622, 448] width 29 height 26
click at [616, 376] on div "ois" at bounding box center [442, 377] width 522 height 99
click at [547, 289] on input "***" at bounding box center [555, 291] width 109 height 26
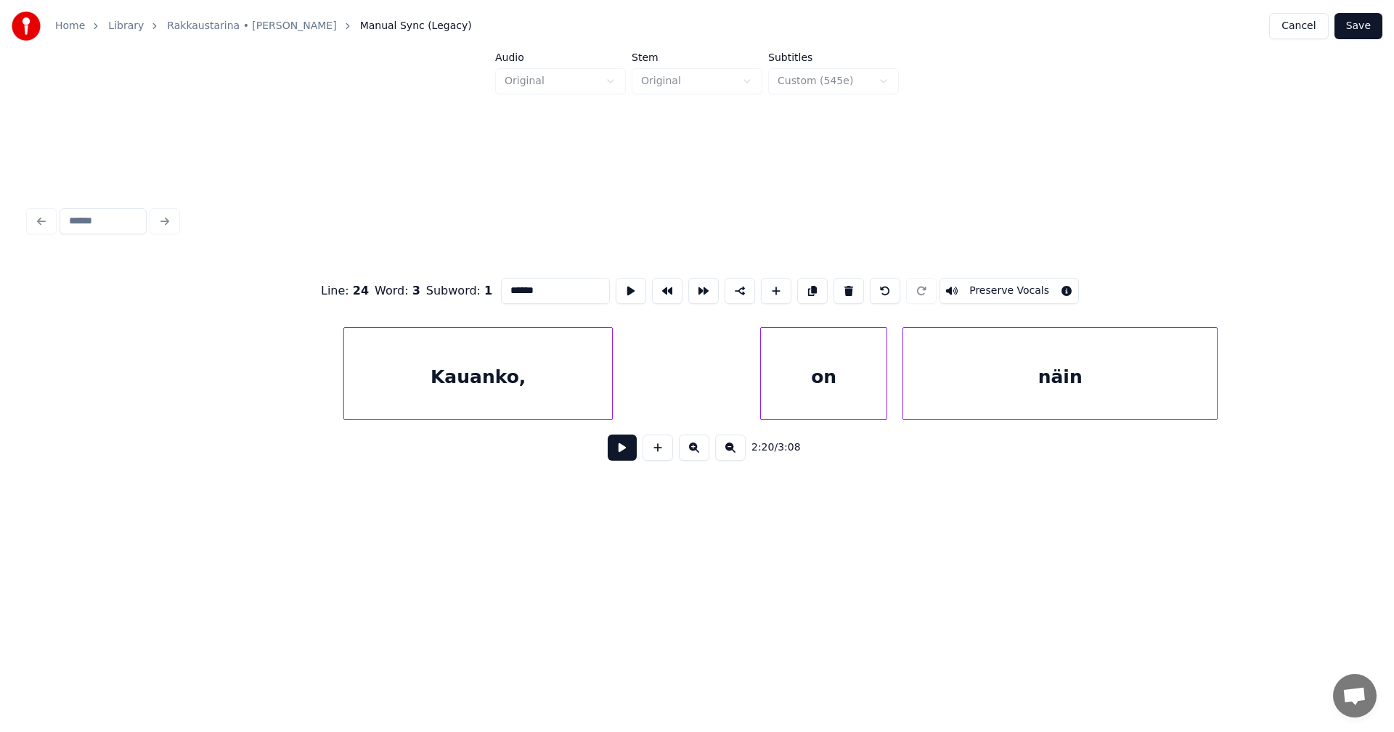
scroll to position [0, 37397]
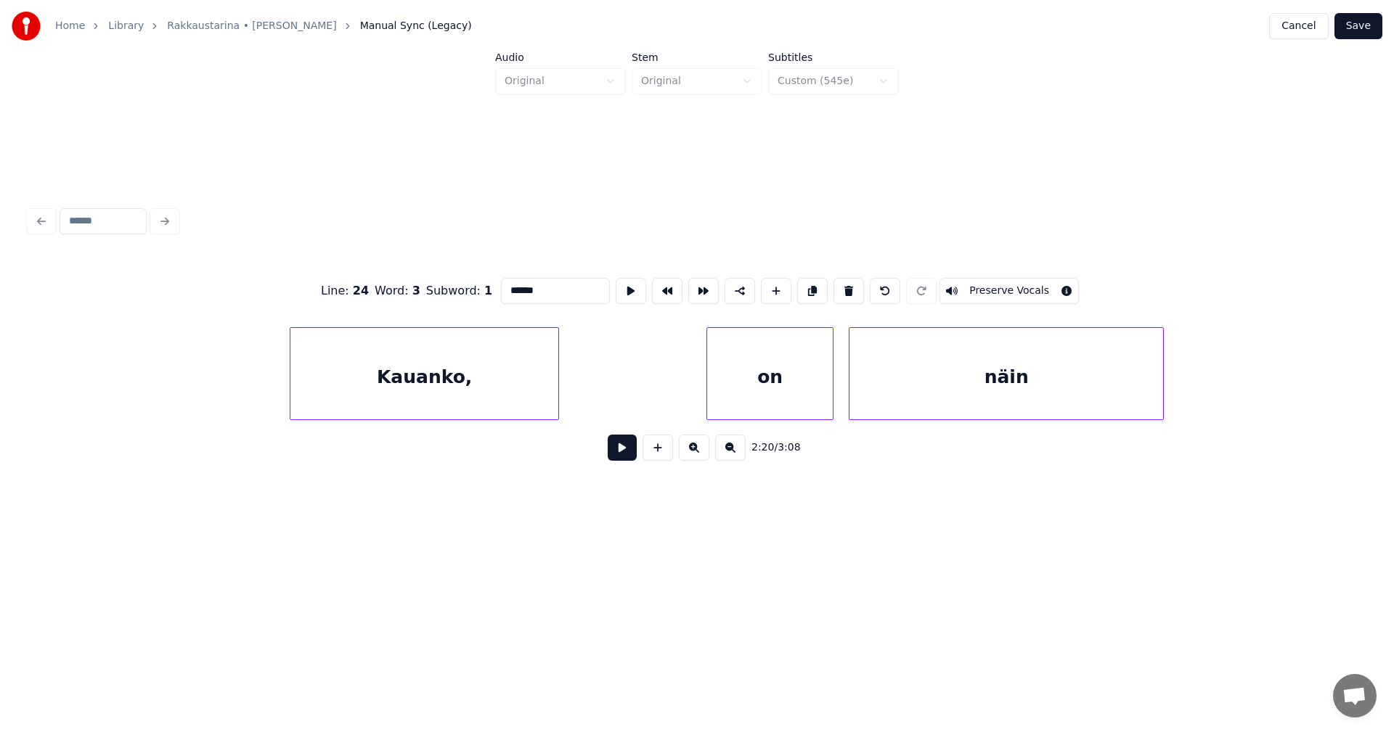
click at [502, 405] on div "Kauanko," at bounding box center [424, 377] width 268 height 99
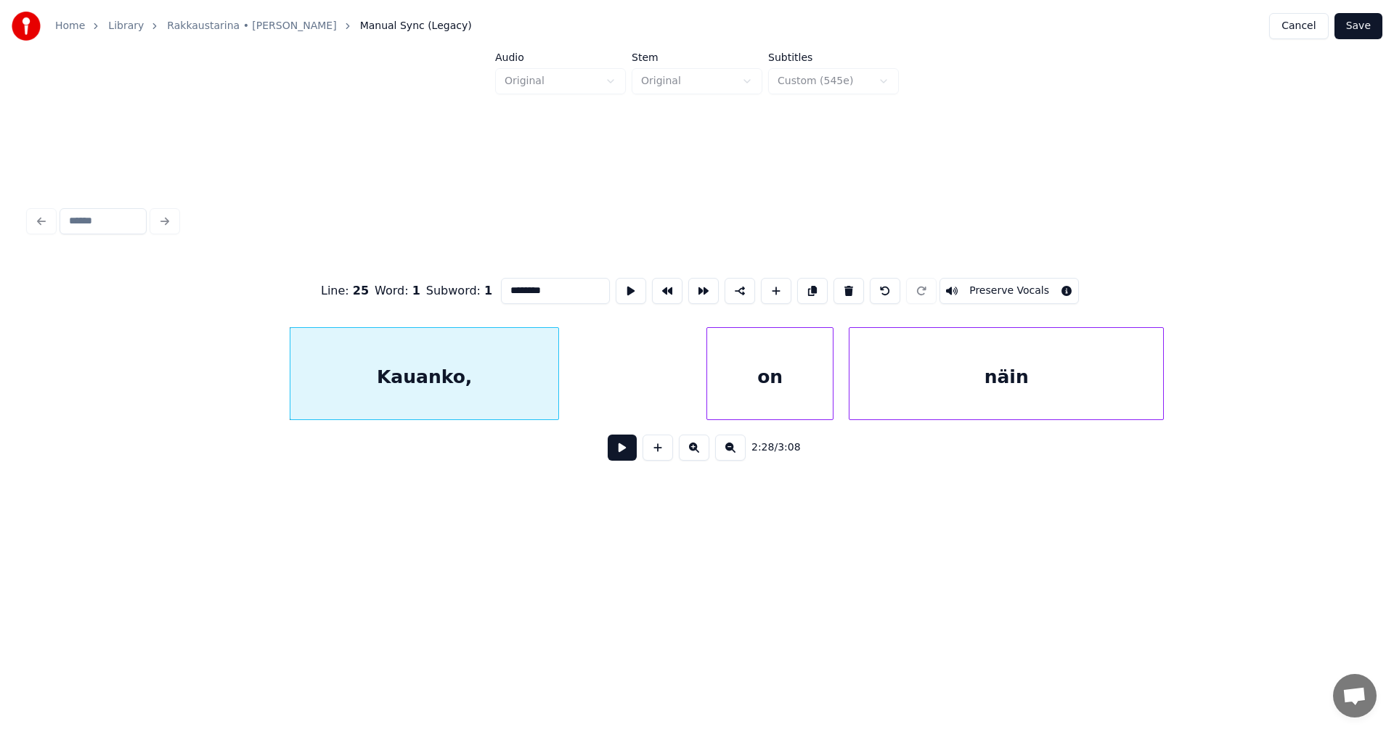
type input "********"
click at [621, 454] on button at bounding box center [622, 448] width 29 height 26
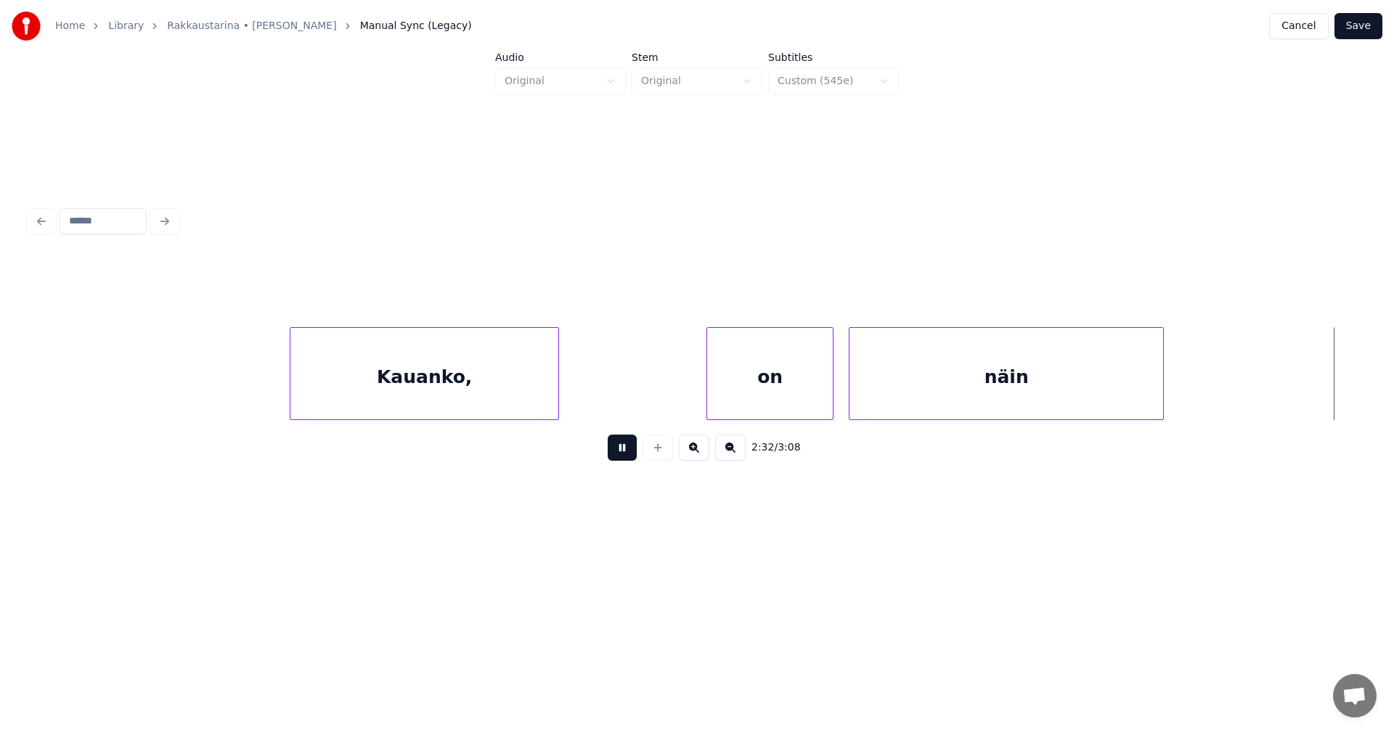
scroll to position [0, 38735]
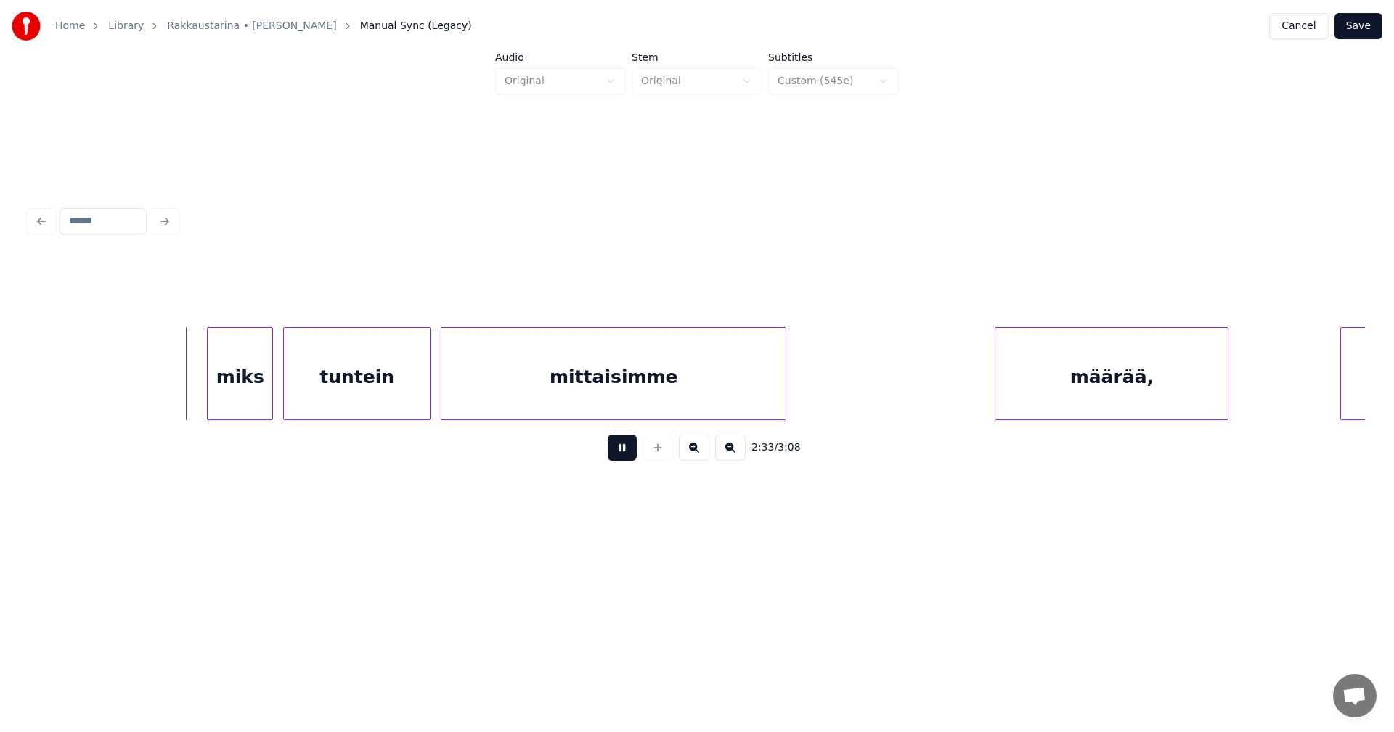
drag, startPoint x: 616, startPoint y: 452, endPoint x: 600, endPoint y: 449, distance: 16.2
click at [616, 451] on button at bounding box center [622, 448] width 29 height 26
click at [249, 401] on div "miks" at bounding box center [231, 377] width 65 height 99
click at [326, 406] on div "tuntein" at bounding box center [352, 377] width 146 height 99
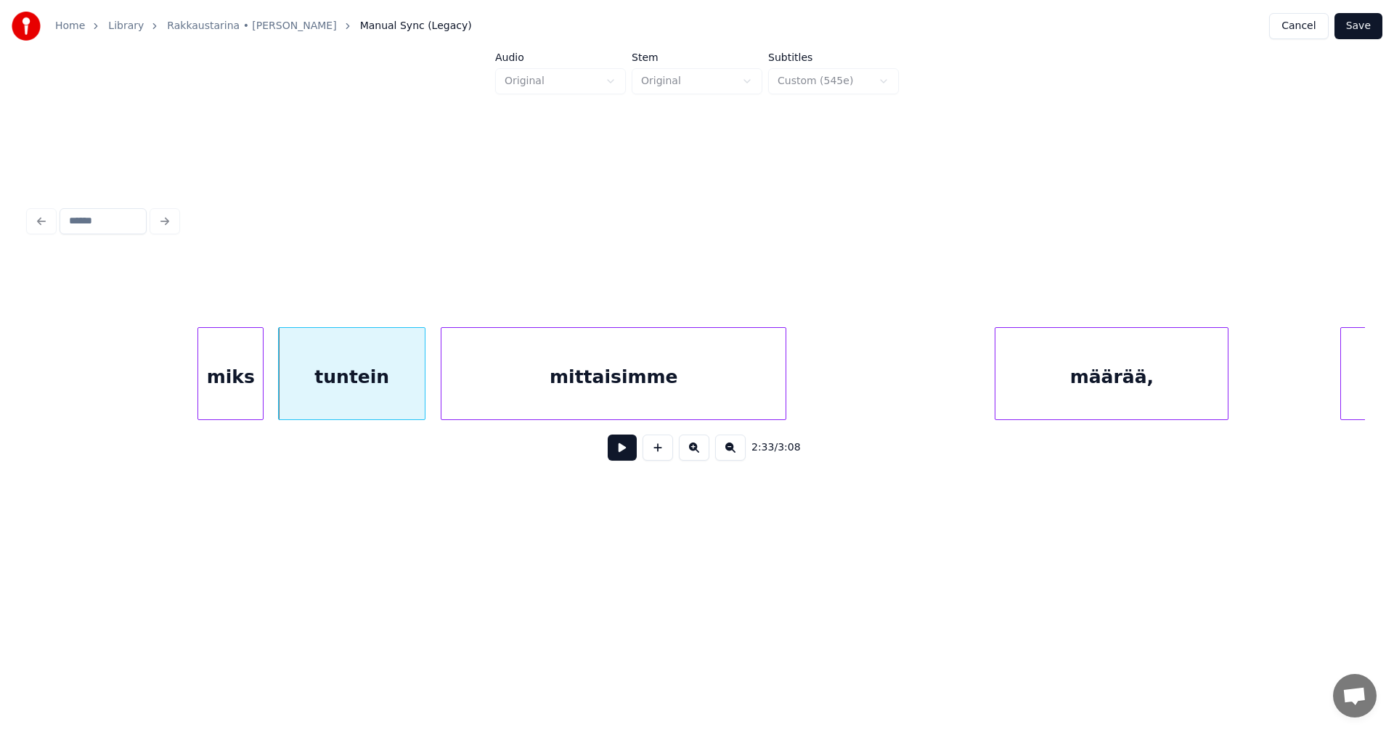
click at [633, 457] on button at bounding box center [622, 448] width 29 height 26
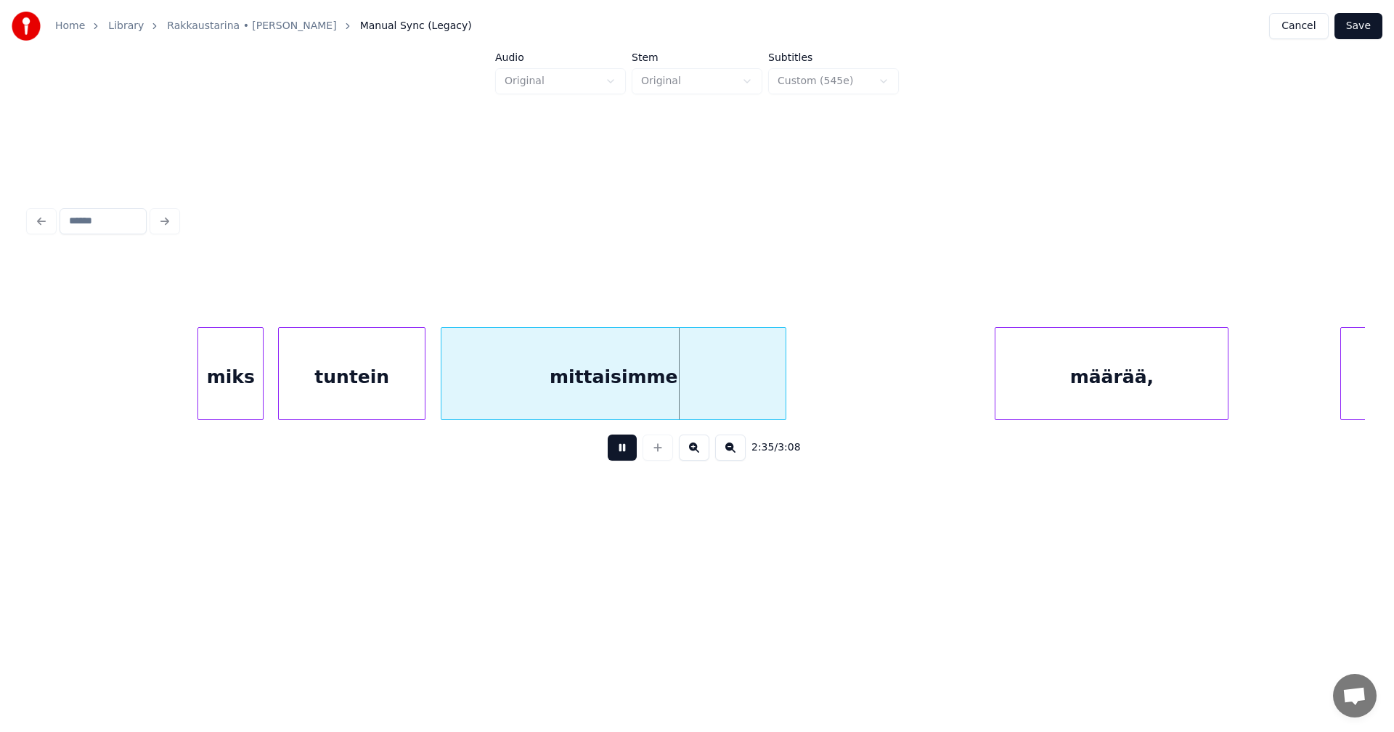
drag, startPoint x: 626, startPoint y: 456, endPoint x: 406, endPoint y: 400, distance: 226.9
click at [625, 456] on button at bounding box center [622, 448] width 29 height 26
click at [352, 385] on div "tuntein" at bounding box center [352, 377] width 146 height 99
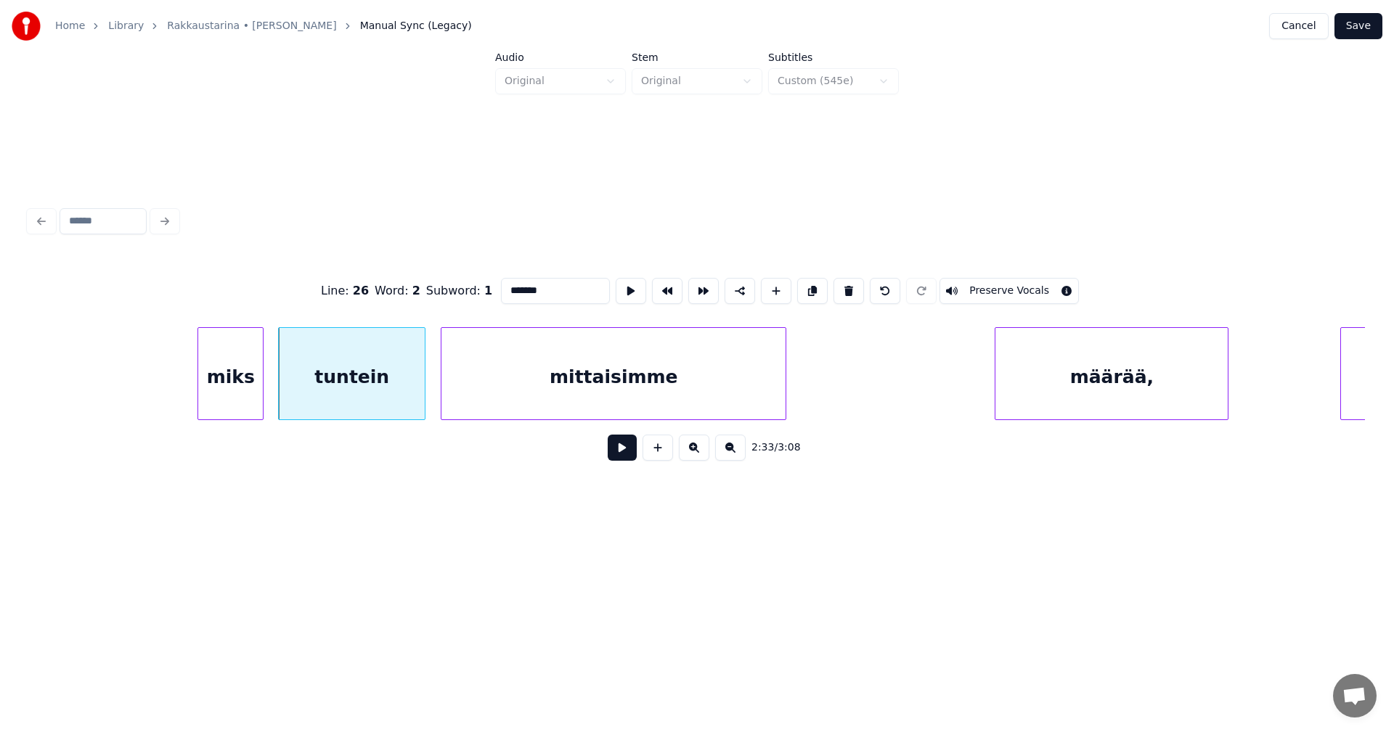
click at [618, 457] on button at bounding box center [622, 448] width 29 height 26
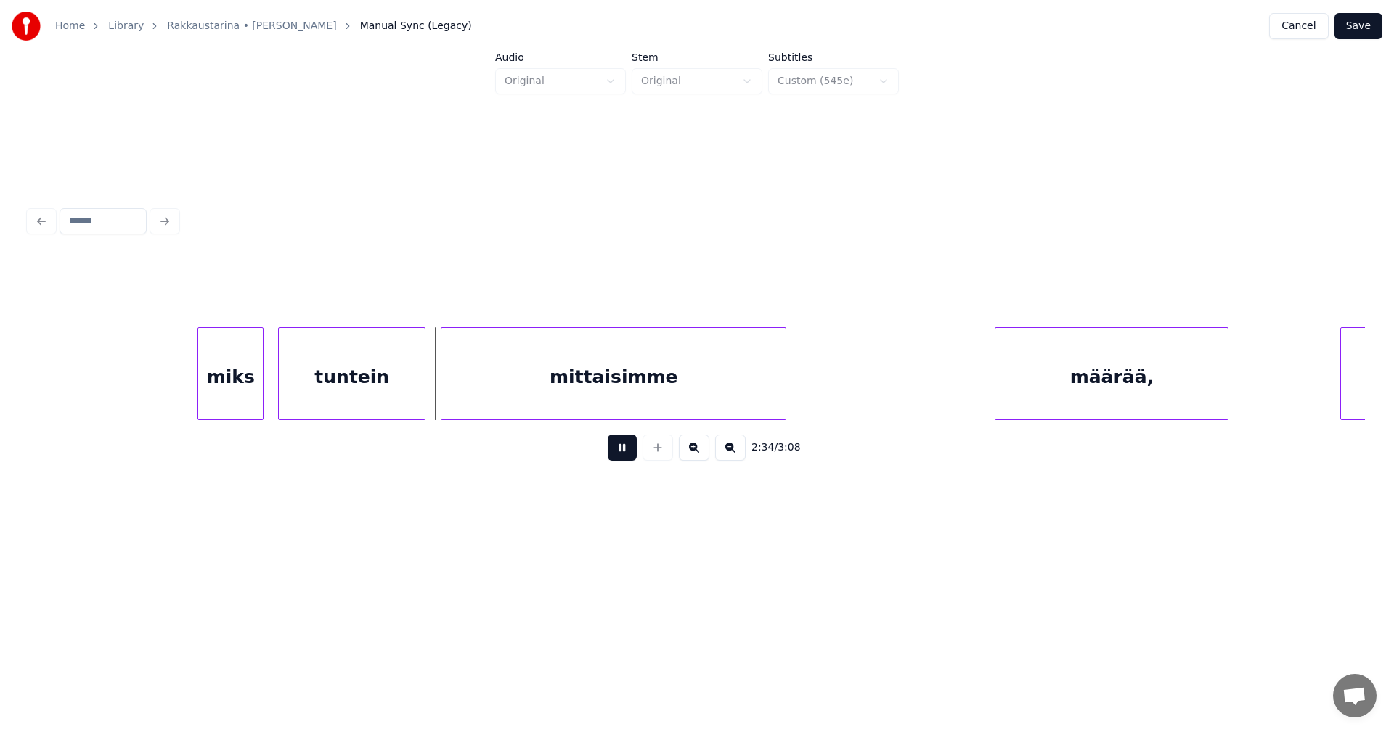
drag, startPoint x: 618, startPoint y: 457, endPoint x: 511, endPoint y: 349, distance: 152.4
click at [618, 457] on button at bounding box center [622, 448] width 29 height 26
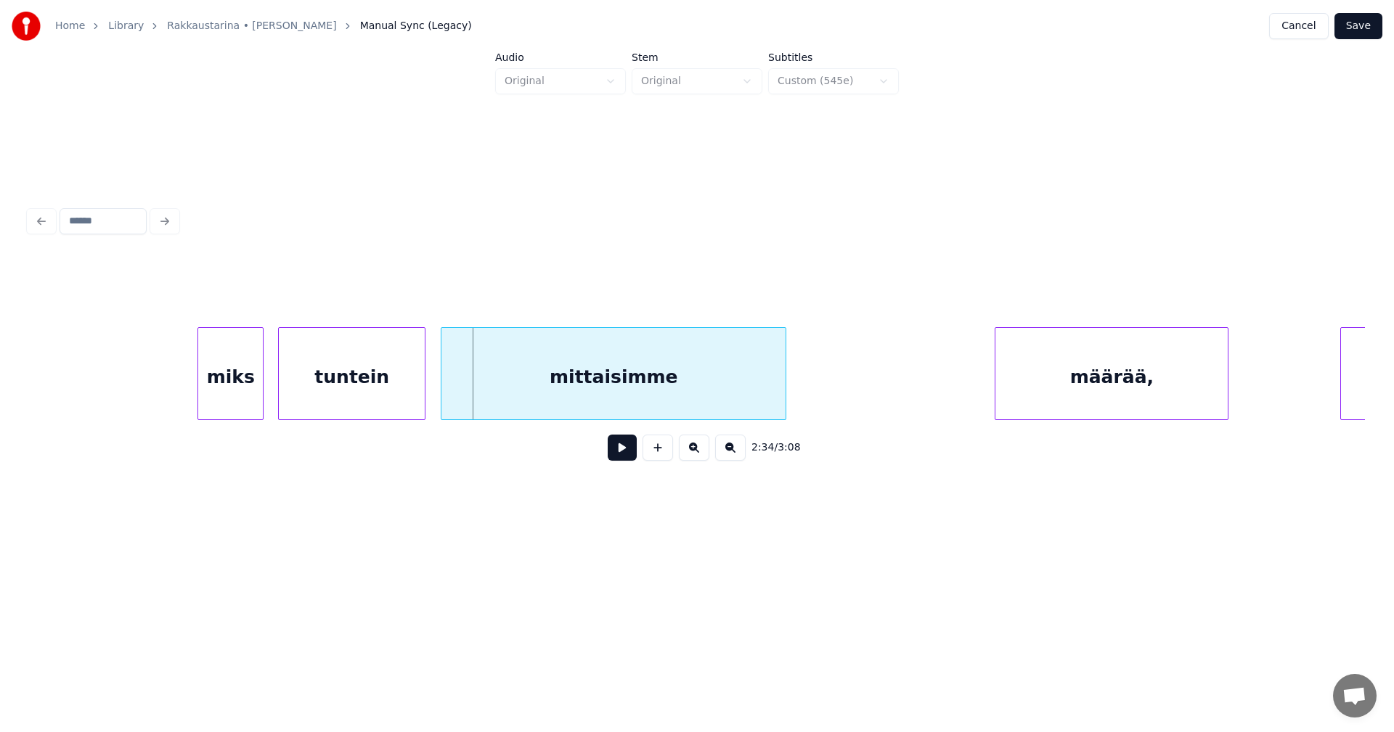
click at [395, 359] on div "tuntein" at bounding box center [352, 377] width 146 height 99
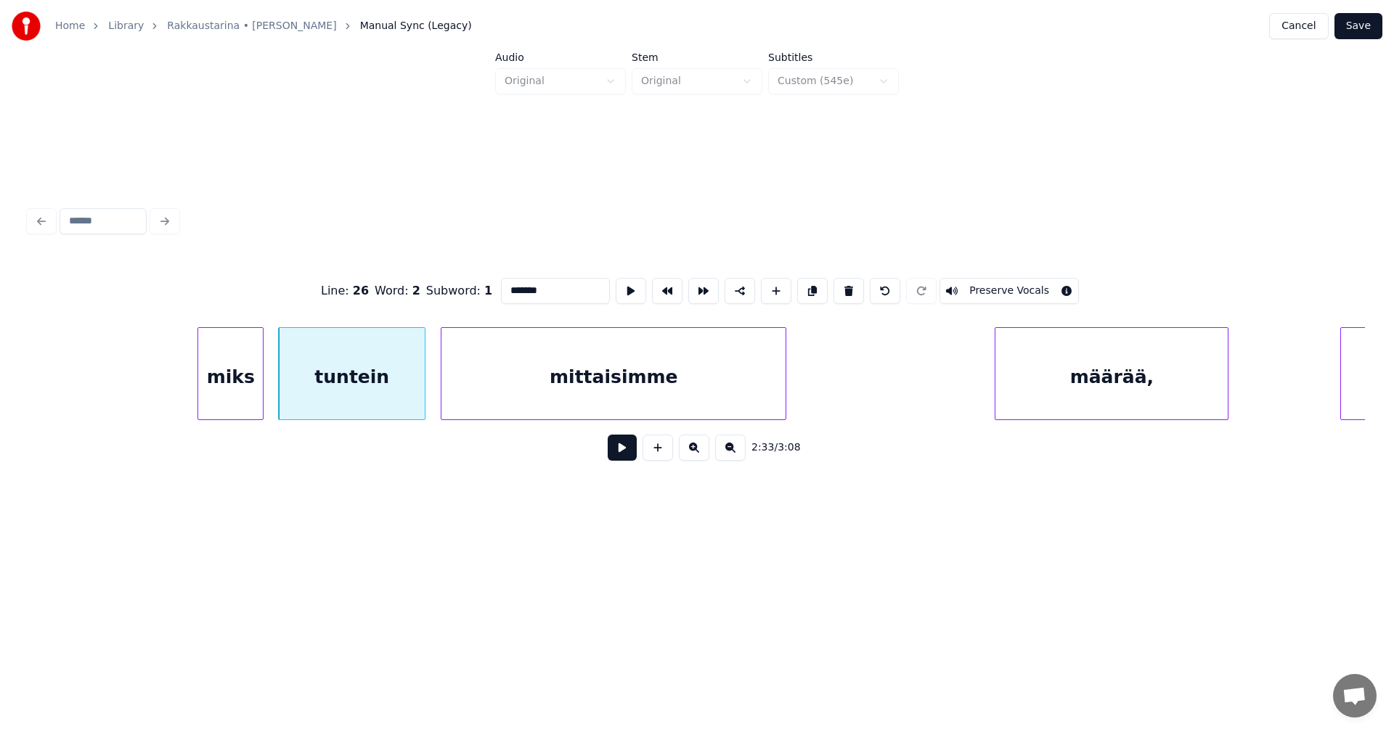
click at [523, 287] on input "*******" at bounding box center [555, 291] width 109 height 26
click at [243, 404] on div "miks" at bounding box center [230, 377] width 65 height 99
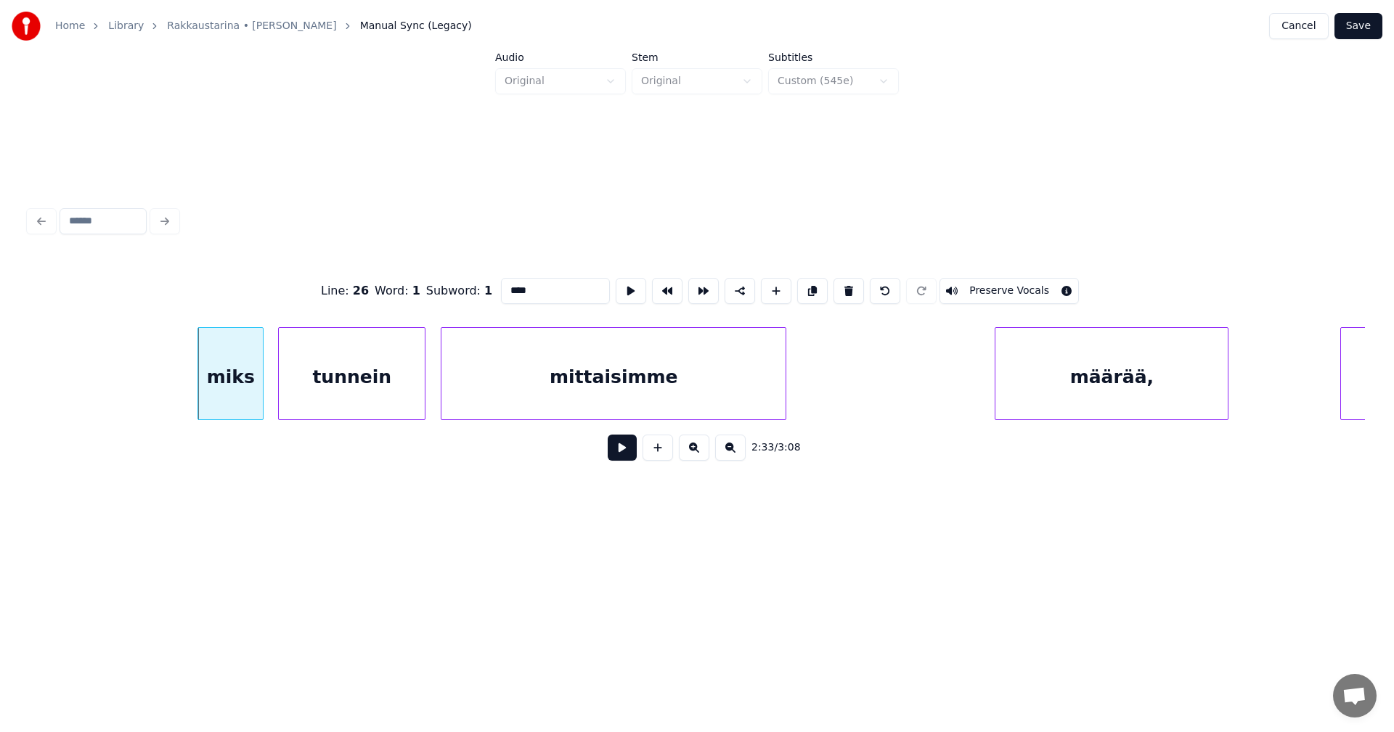
type input "****"
click at [627, 461] on button at bounding box center [622, 448] width 29 height 26
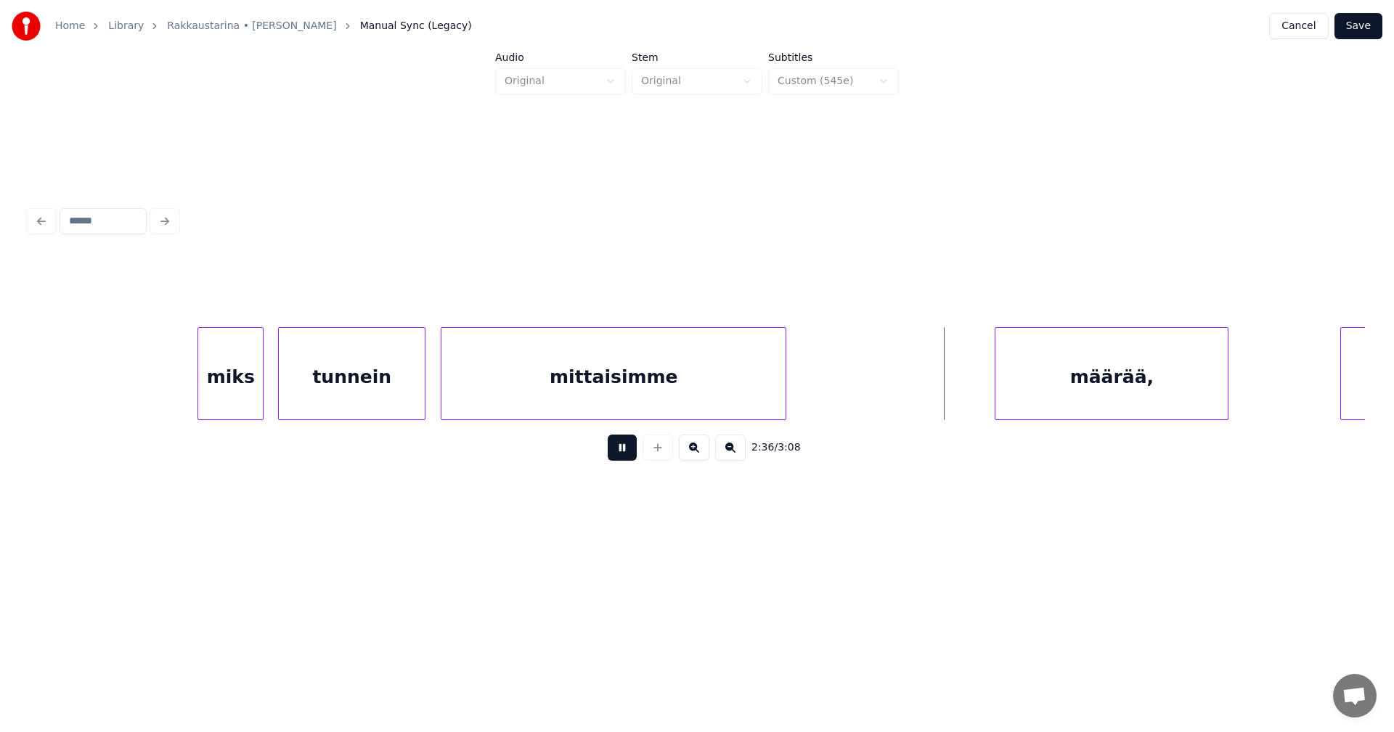
click at [619, 454] on button at bounding box center [622, 448] width 29 height 26
click at [1012, 382] on div "määrää," at bounding box center [1087, 377] width 232 height 99
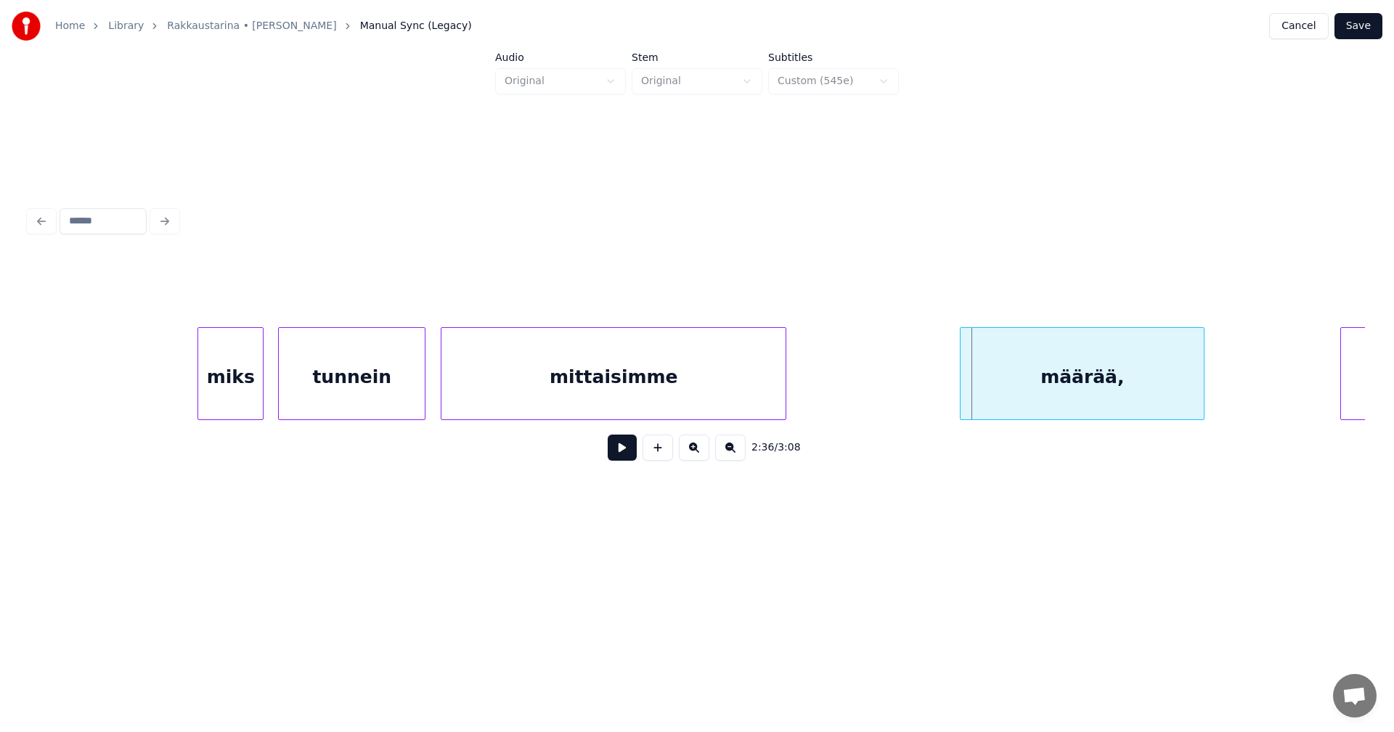
click at [962, 386] on div at bounding box center [962, 373] width 4 height 91
click at [631, 455] on button at bounding box center [622, 448] width 29 height 26
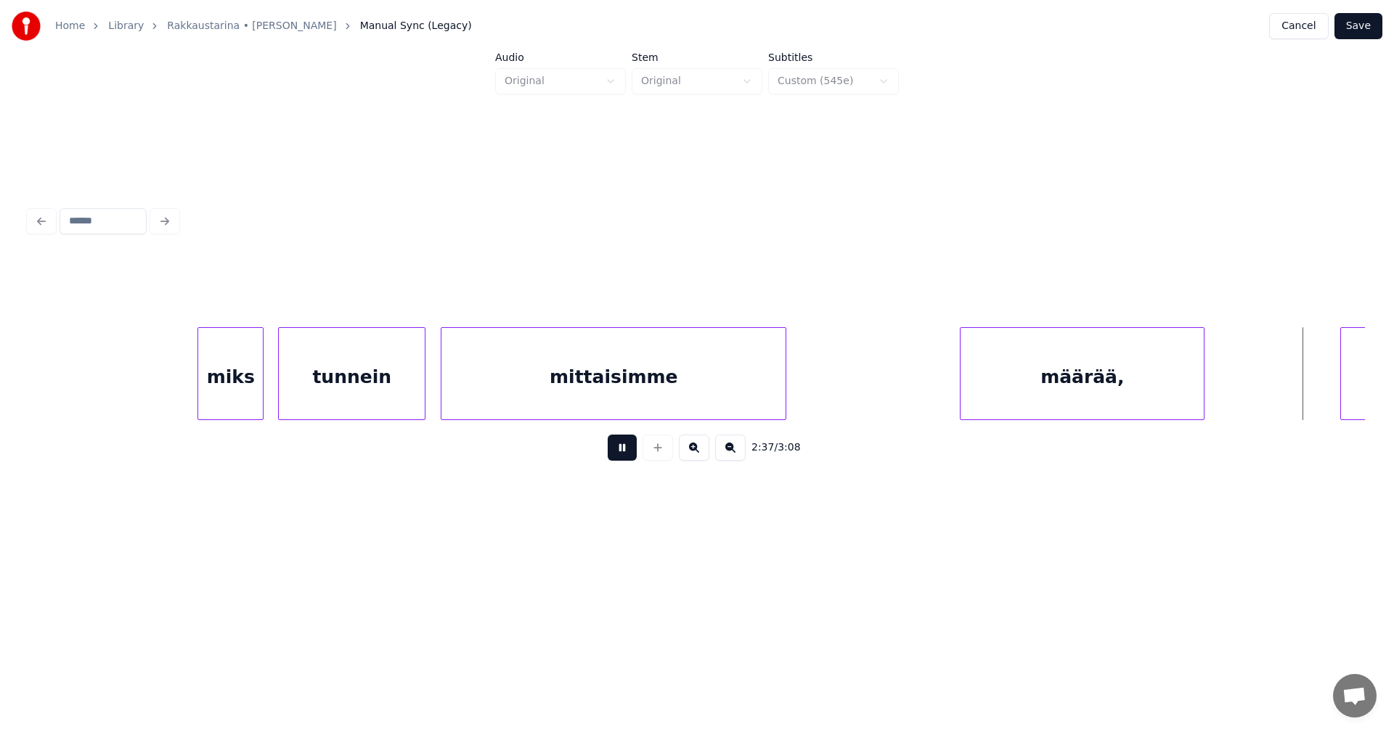
click at [631, 455] on button at bounding box center [622, 448] width 29 height 26
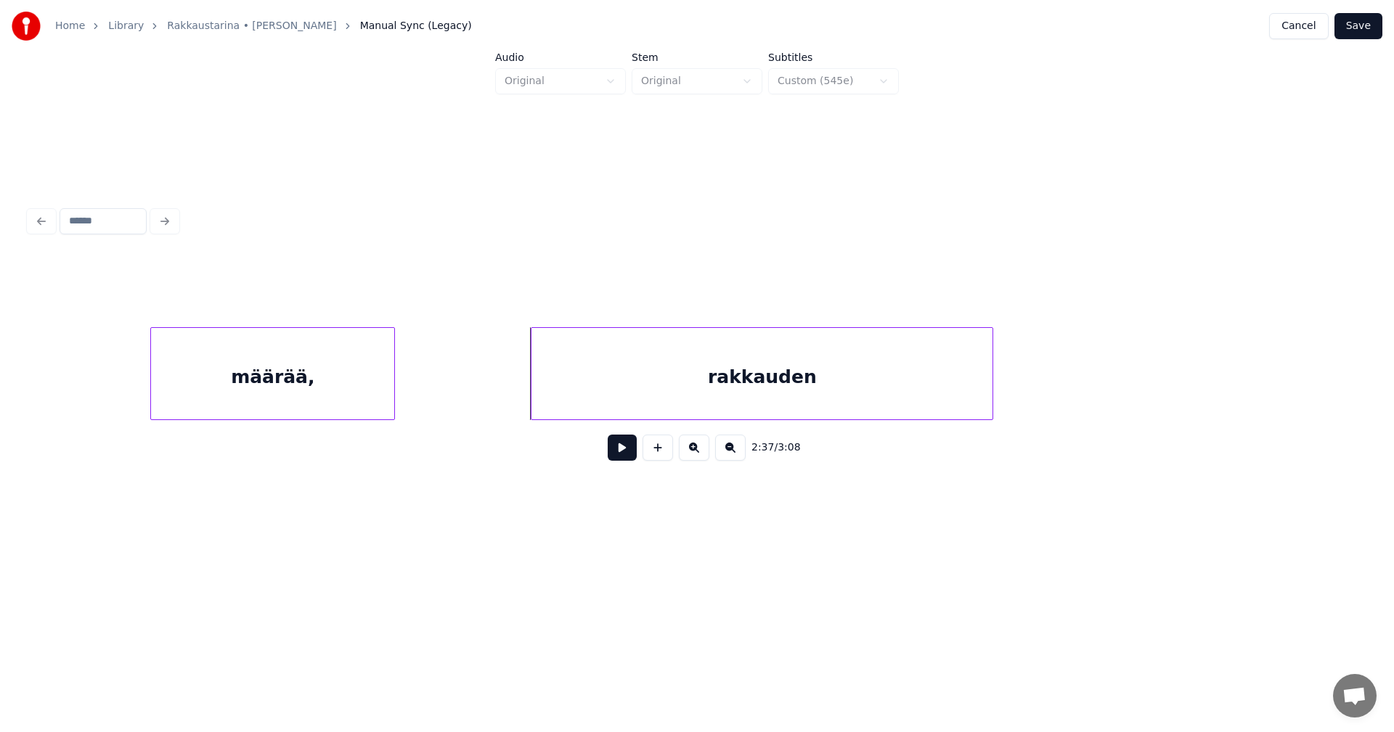
scroll to position [0, 39548]
click at [504, 403] on div at bounding box center [506, 373] width 4 height 91
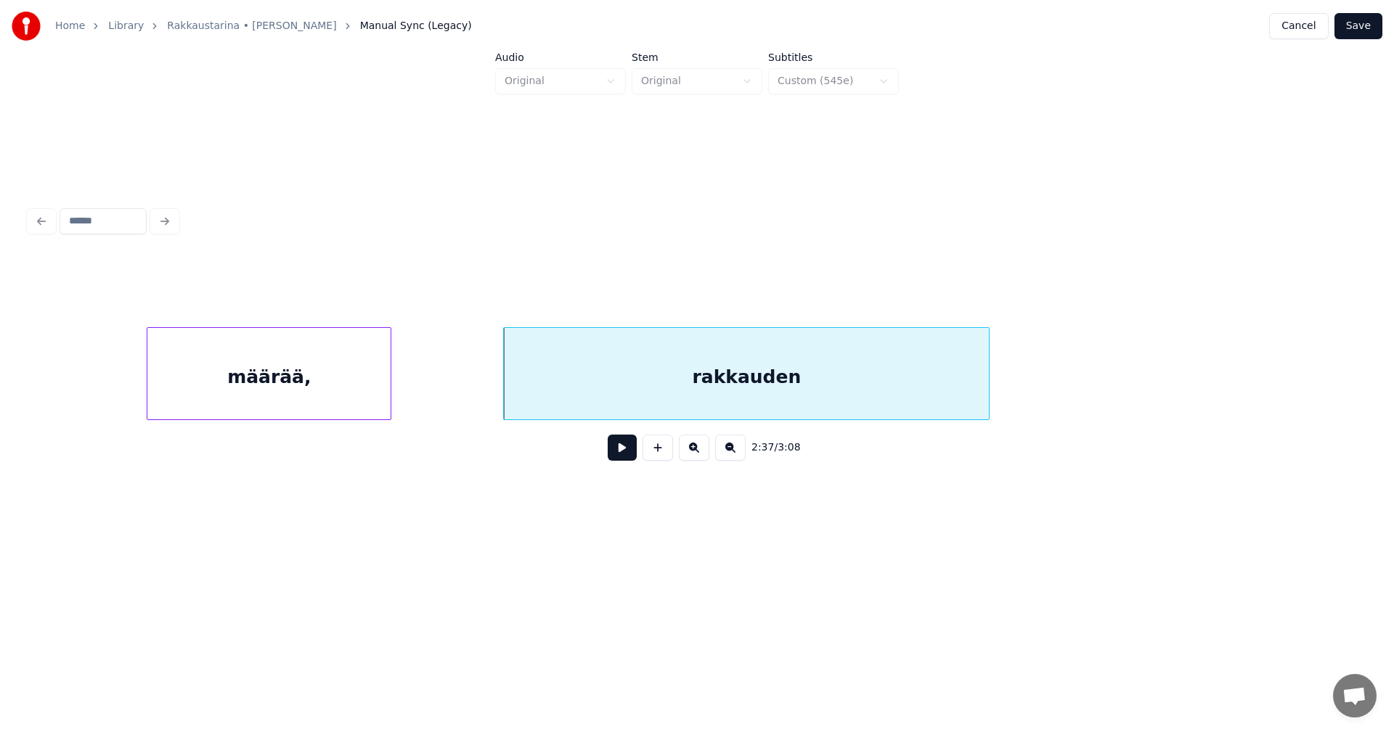
click at [631, 460] on button at bounding box center [622, 448] width 29 height 26
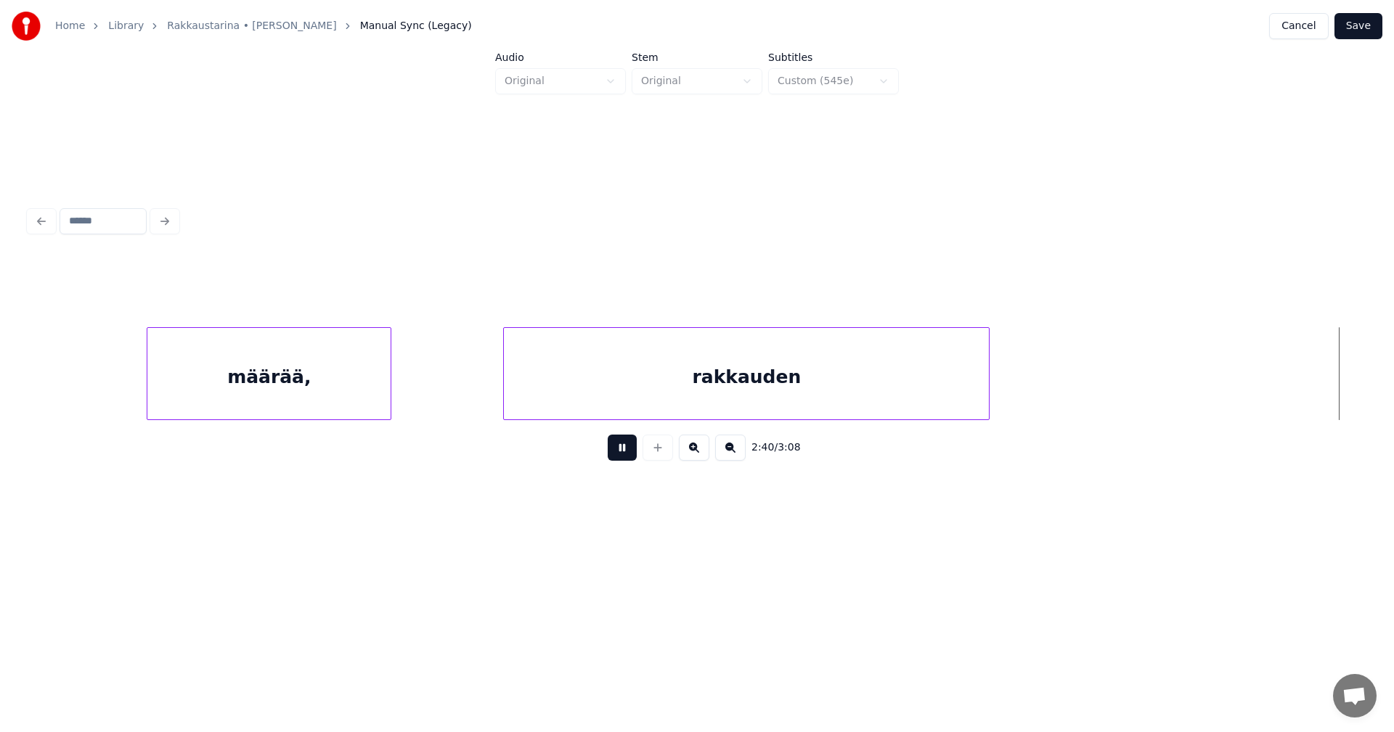
click at [631, 460] on button at bounding box center [622, 448] width 29 height 26
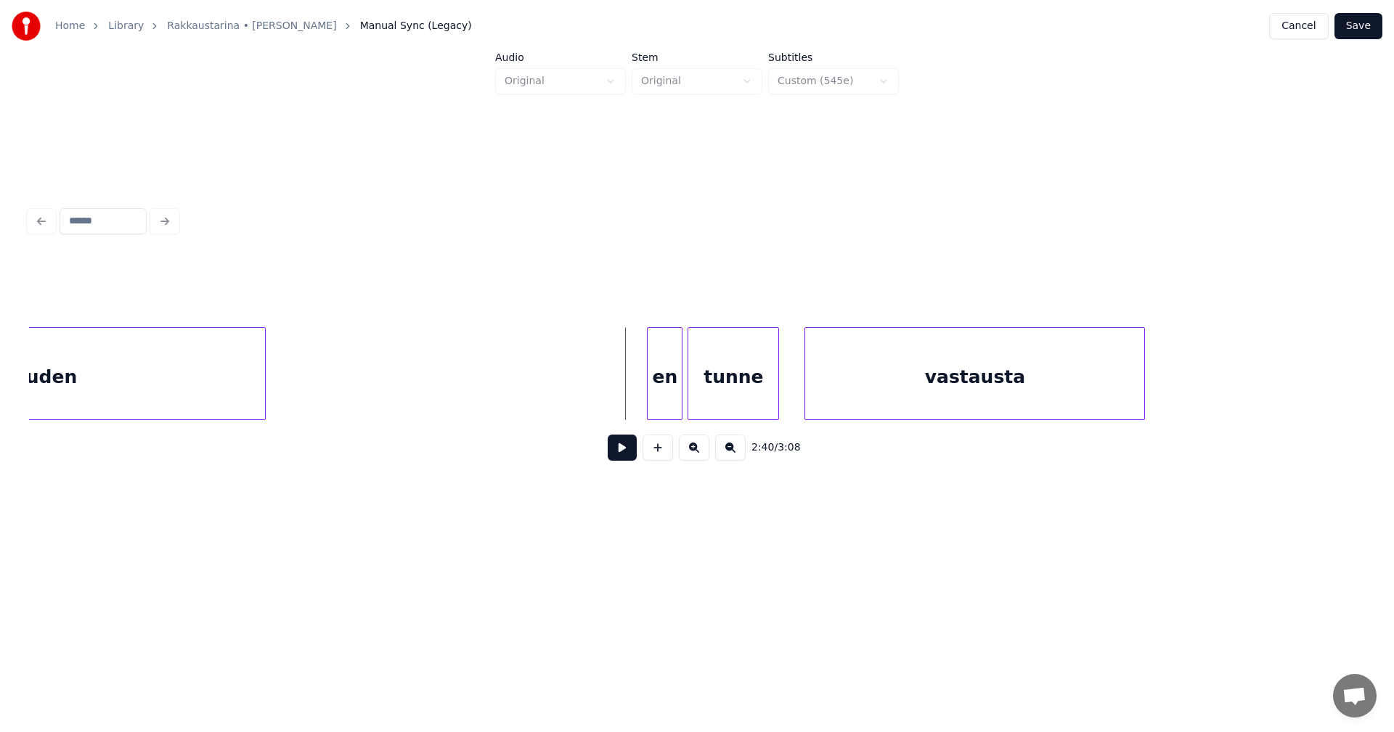
scroll to position [0, 40274]
click at [664, 394] on div "en" at bounding box center [654, 377] width 34 height 99
click at [632, 399] on div at bounding box center [630, 373] width 4 height 91
click at [621, 458] on button at bounding box center [622, 448] width 29 height 26
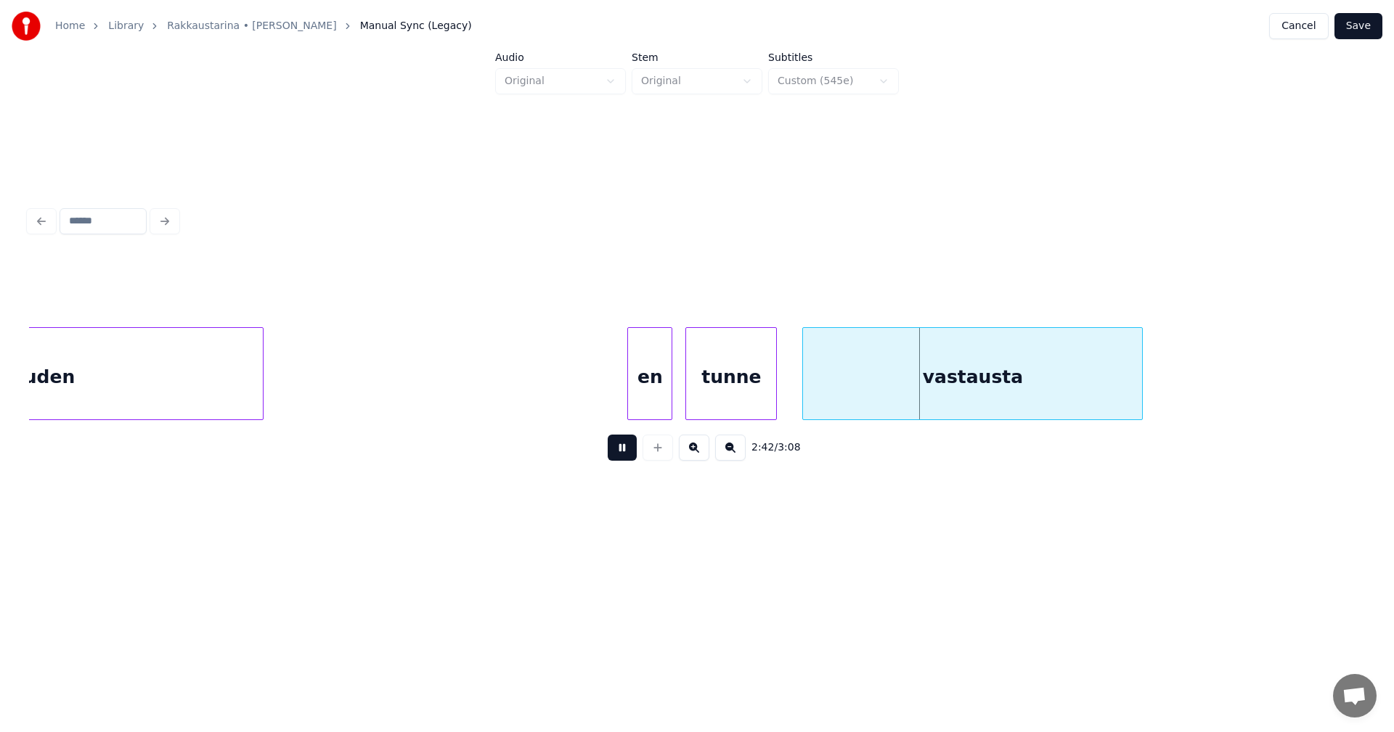
click at [622, 458] on button at bounding box center [622, 448] width 29 height 26
click at [912, 380] on div "vastausta" at bounding box center [965, 377] width 339 height 99
click at [626, 461] on button at bounding box center [622, 448] width 29 height 26
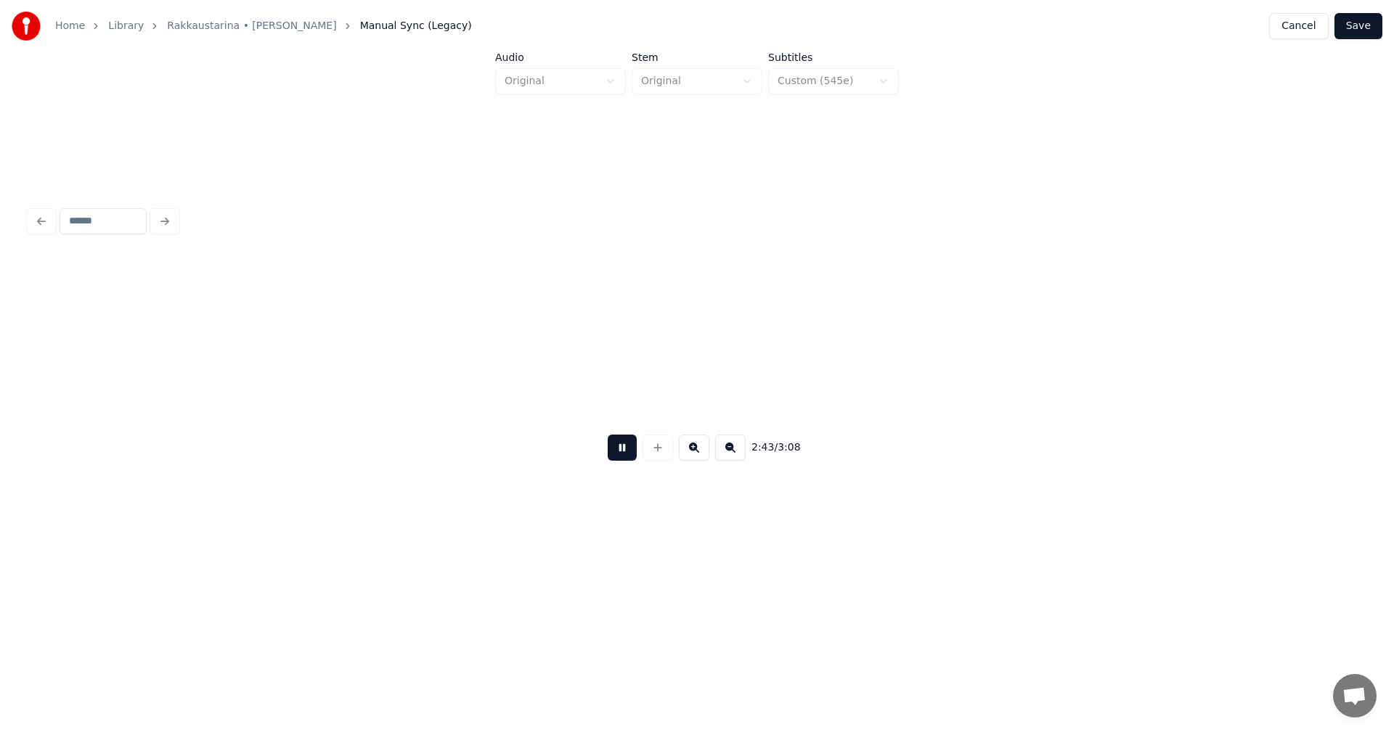
scroll to position [0, 41611]
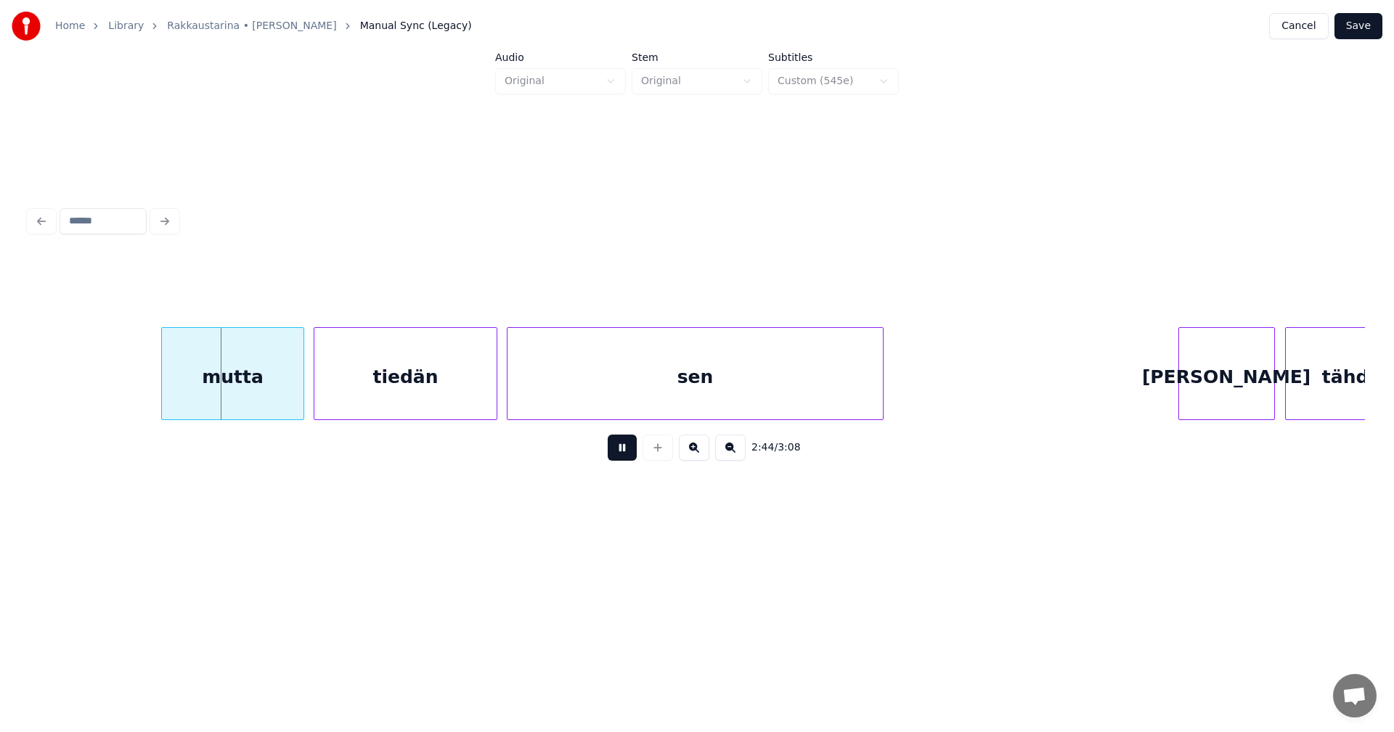
click at [631, 460] on button at bounding box center [622, 448] width 29 height 26
click at [237, 392] on div "mutta" at bounding box center [226, 377] width 141 height 99
click at [288, 392] on div at bounding box center [286, 373] width 4 height 91
click at [344, 394] on div "tiedän" at bounding box center [401, 377] width 181 height 99
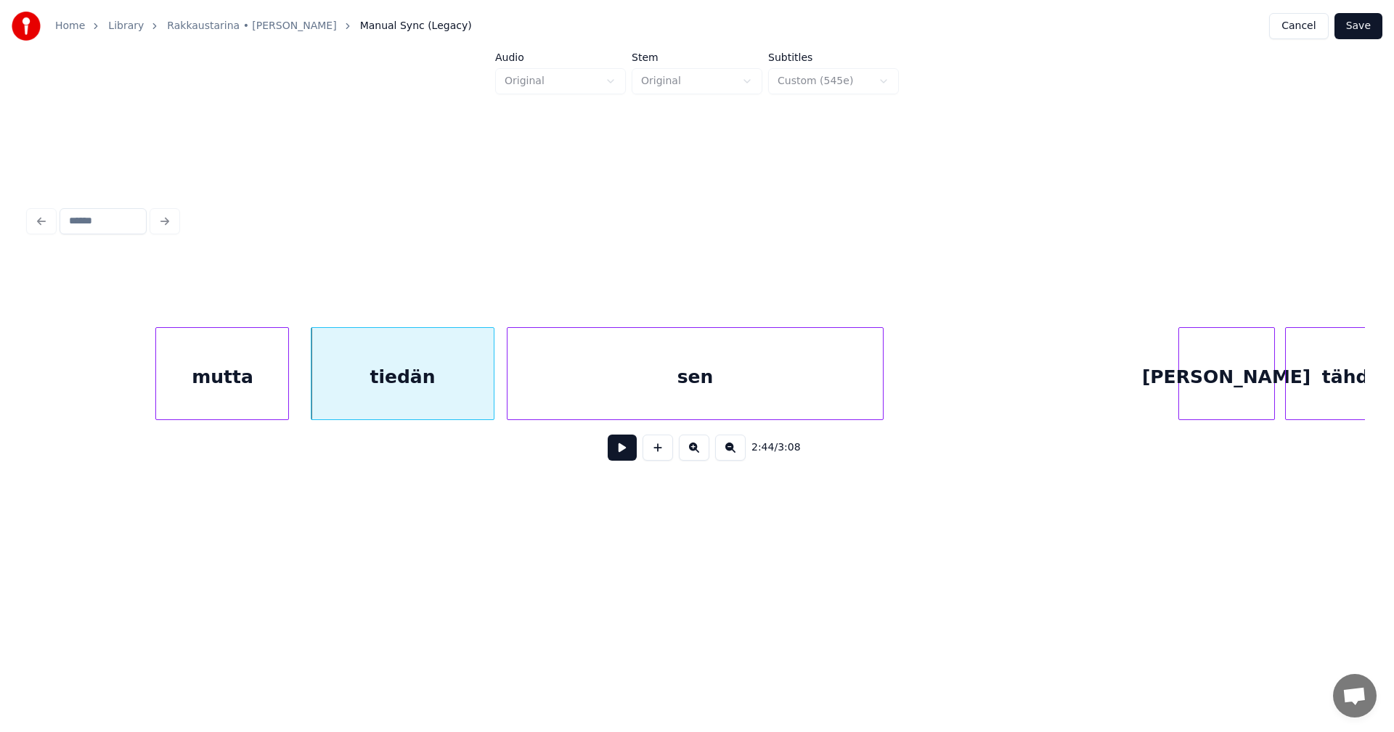
click at [253, 401] on div "mutta" at bounding box center [222, 377] width 132 height 99
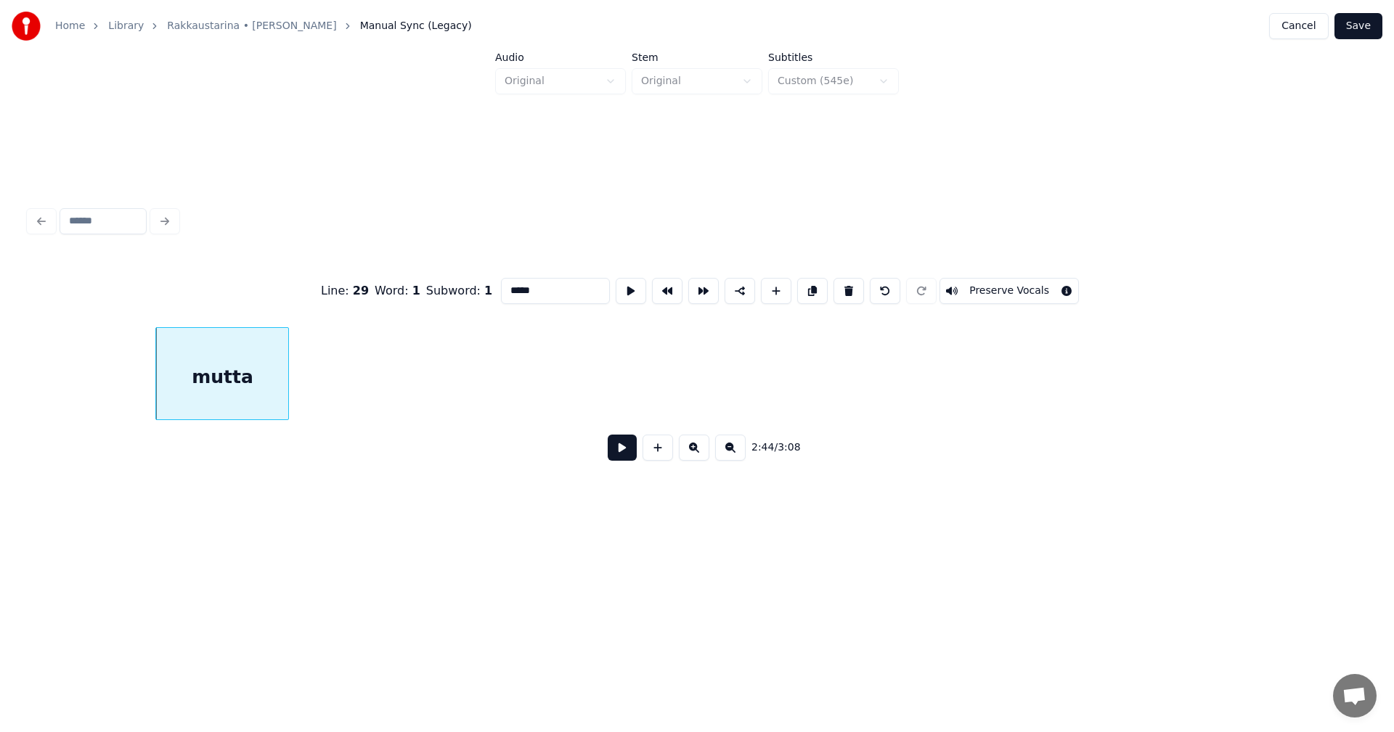
scroll to position [0, 40442]
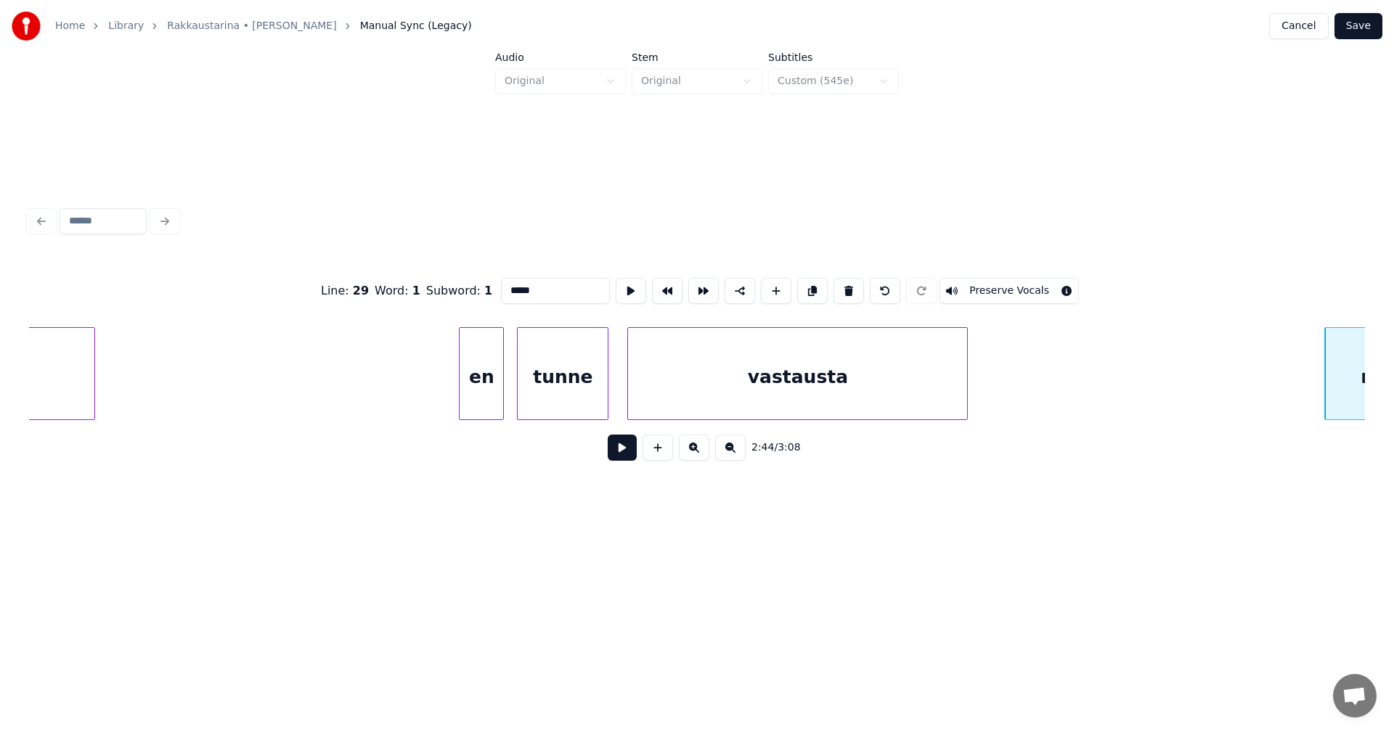
click at [806, 377] on div "vastausta" at bounding box center [797, 377] width 339 height 99
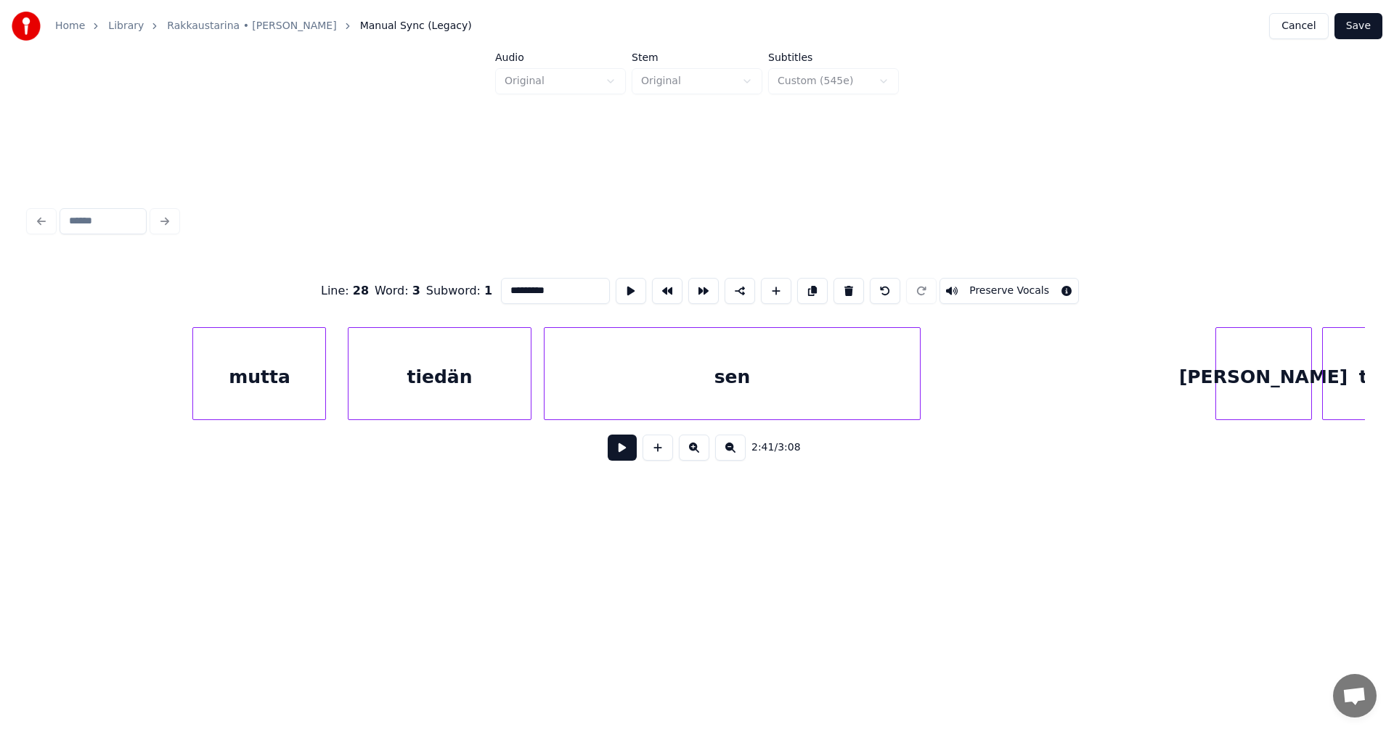
scroll to position [0, 41574]
click at [462, 377] on div "tiedän" at bounding box center [438, 377] width 181 height 99
type input "******"
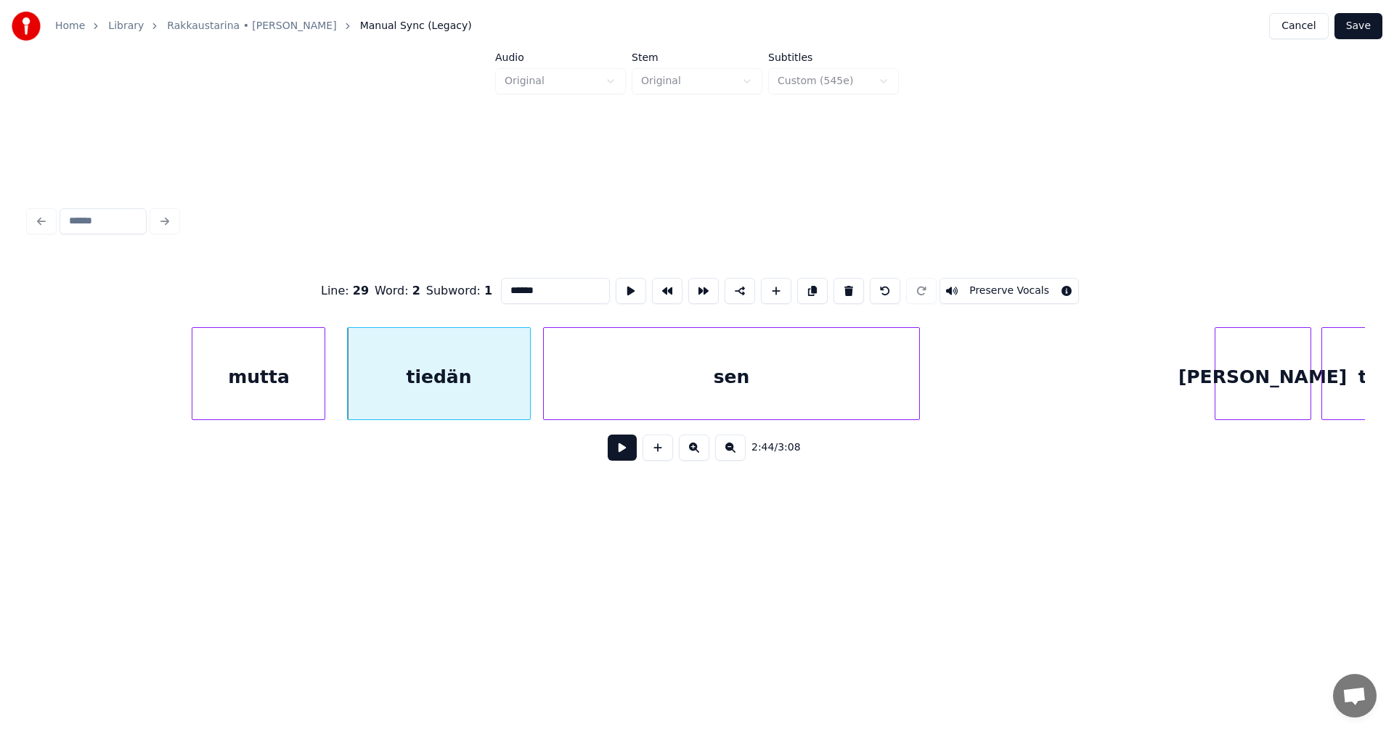
click at [613, 450] on button at bounding box center [622, 448] width 29 height 26
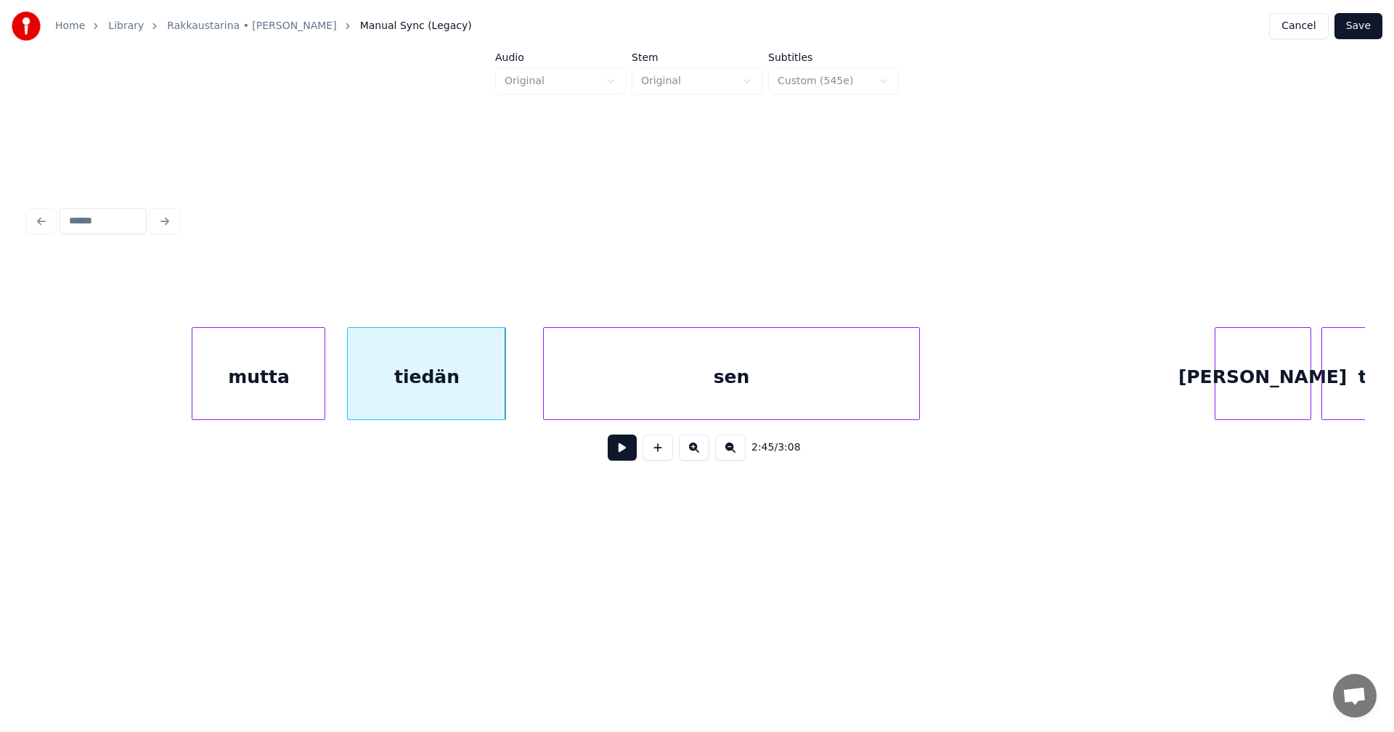
click at [501, 389] on div at bounding box center [503, 373] width 4 height 91
click at [527, 388] on div at bounding box center [529, 373] width 4 height 91
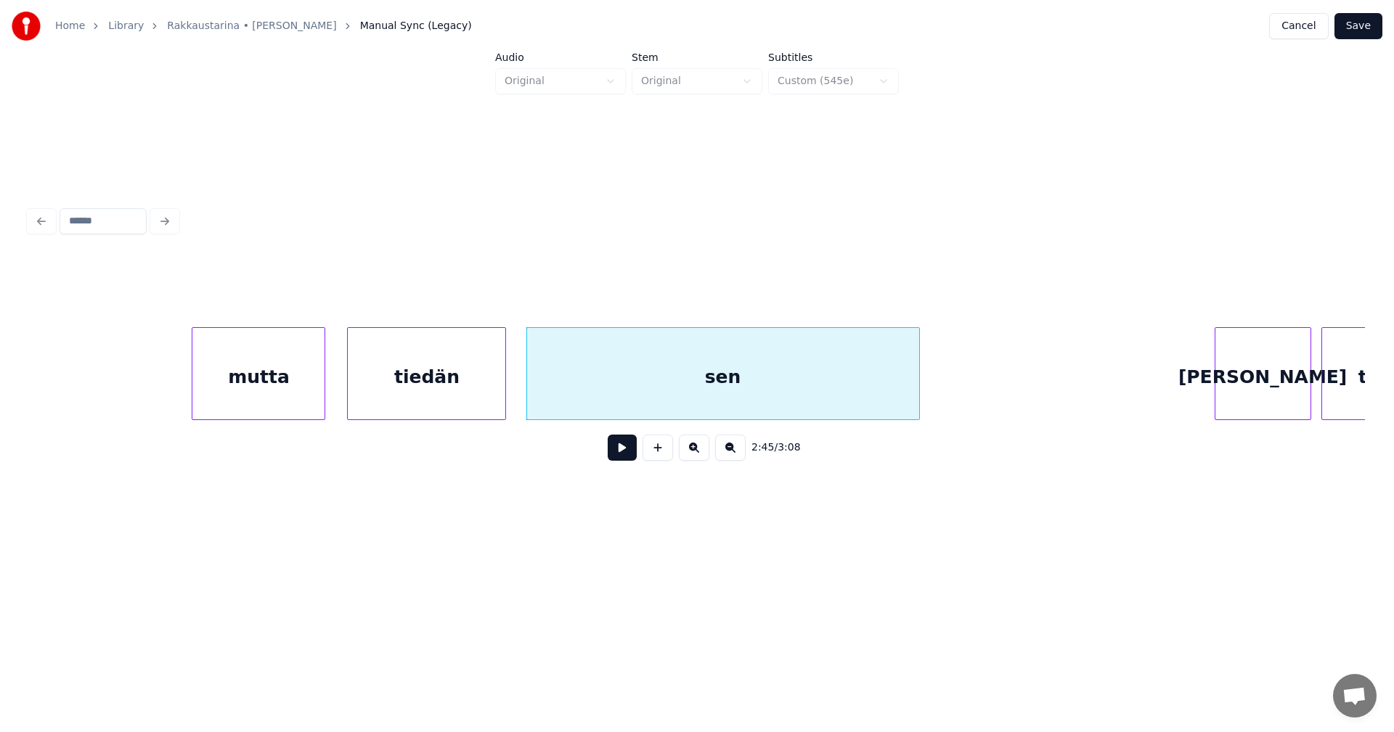
click at [614, 451] on button at bounding box center [622, 448] width 29 height 26
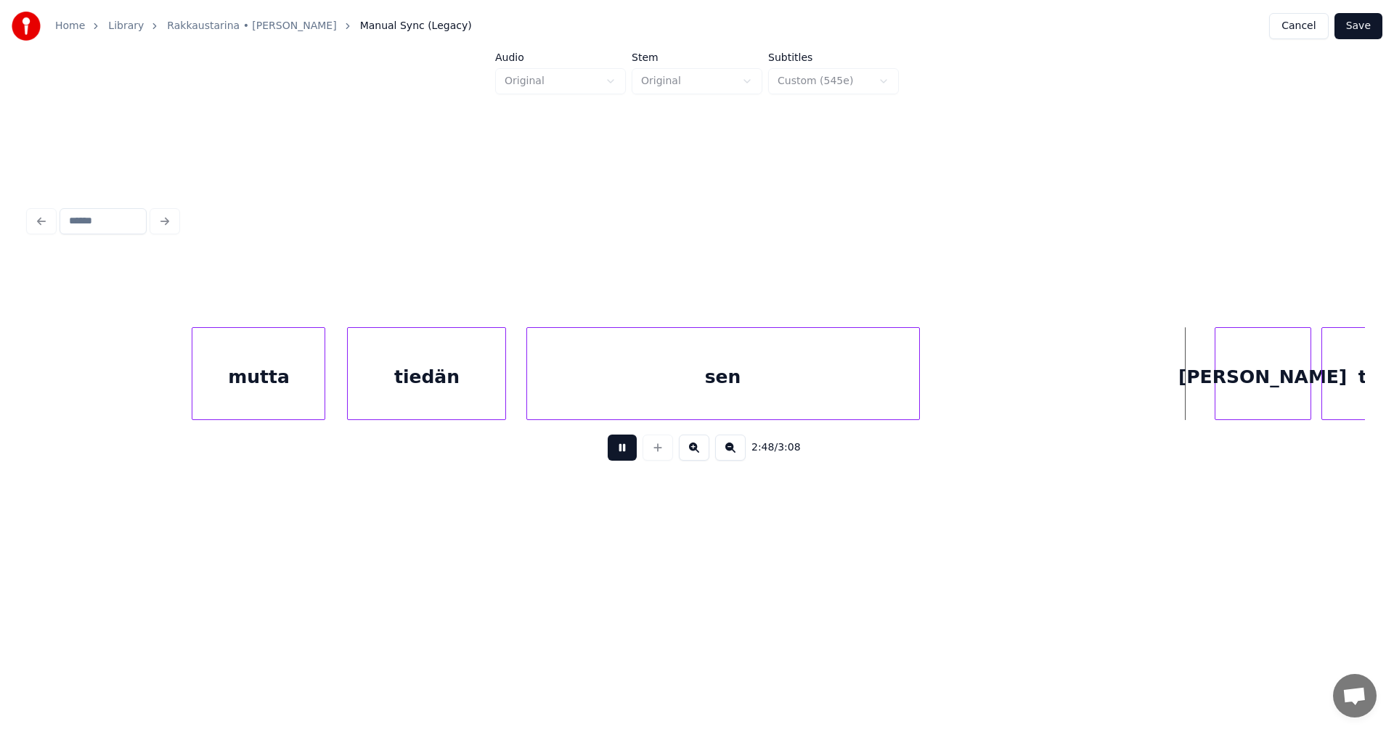
click at [621, 453] on button at bounding box center [622, 448] width 29 height 26
click at [1228, 400] on div "[PERSON_NAME]" at bounding box center [1255, 377] width 95 height 99
click at [1291, 405] on div at bounding box center [1291, 373] width 4 height 91
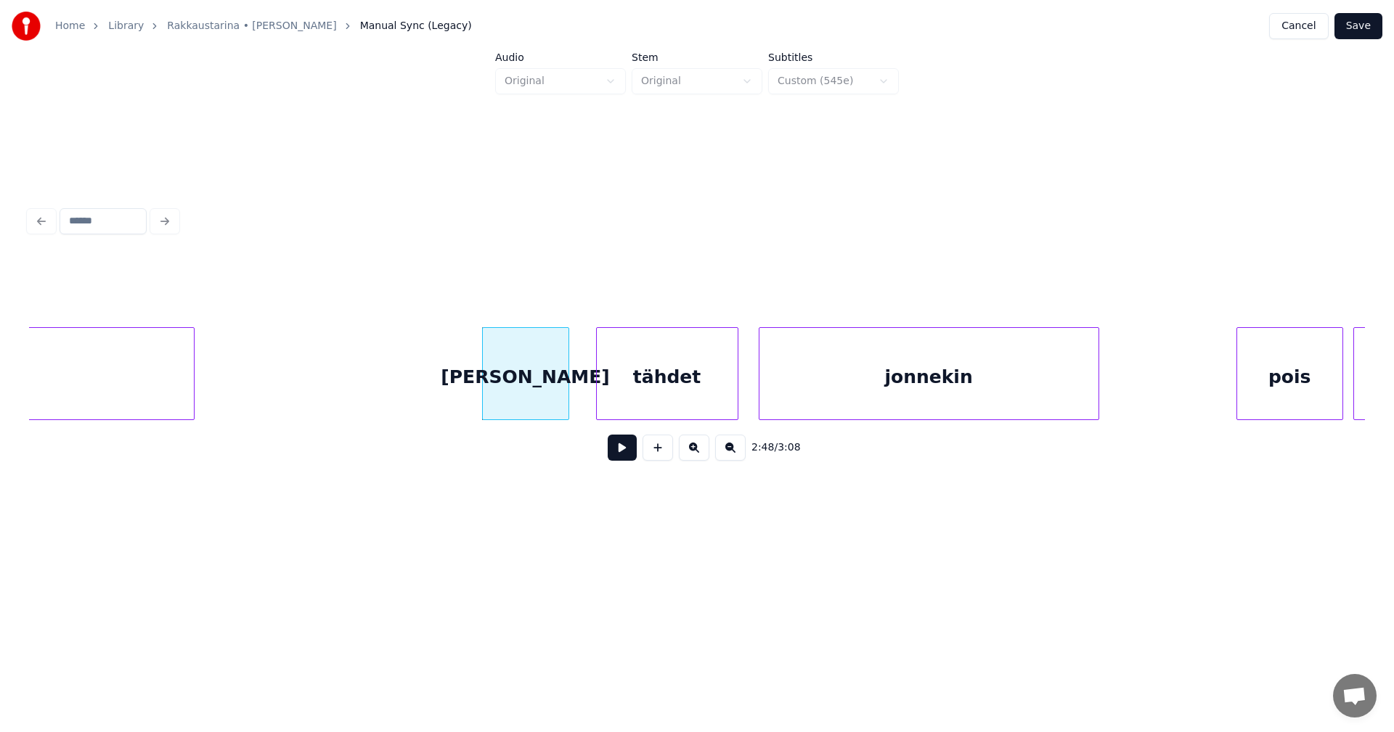
scroll to position [0, 42300]
click at [534, 394] on div "[PERSON_NAME]" at bounding box center [525, 377] width 86 height 99
click at [618, 451] on button at bounding box center [622, 448] width 29 height 26
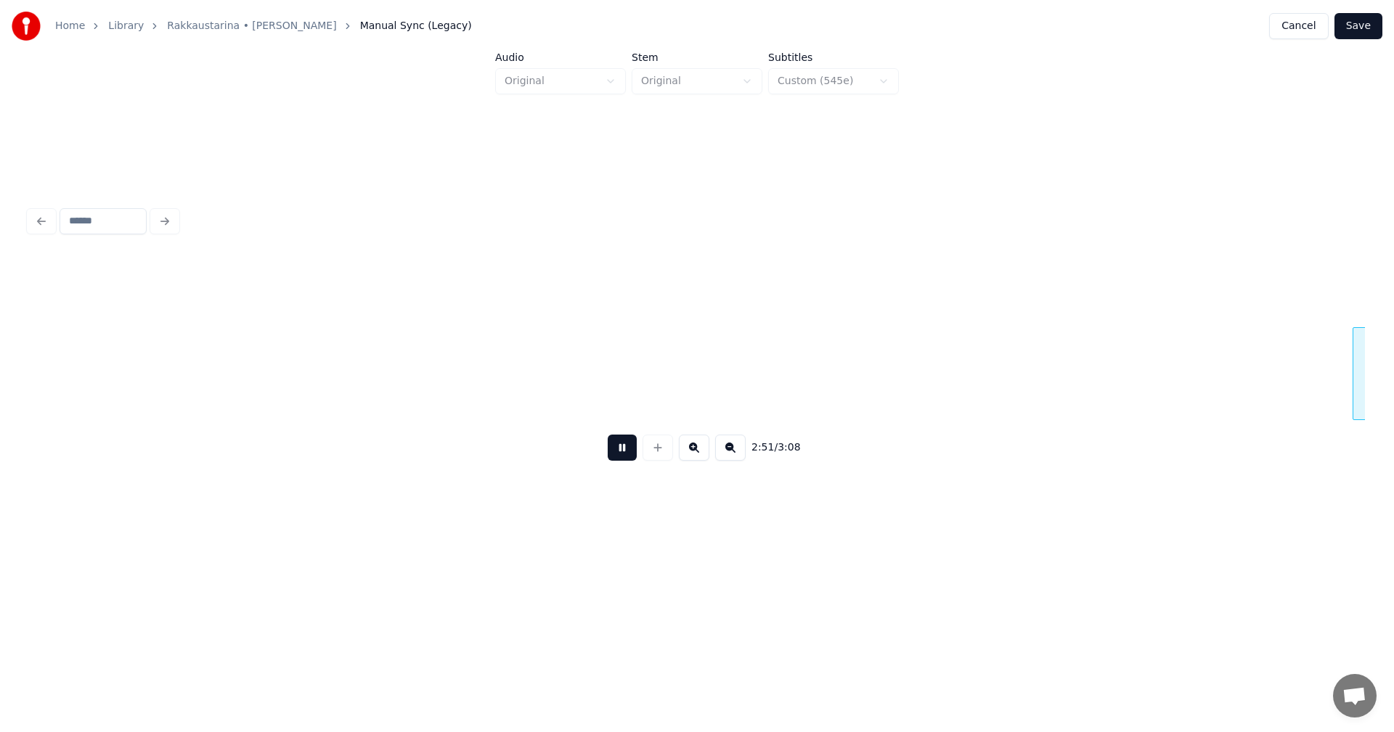
scroll to position [0, 43637]
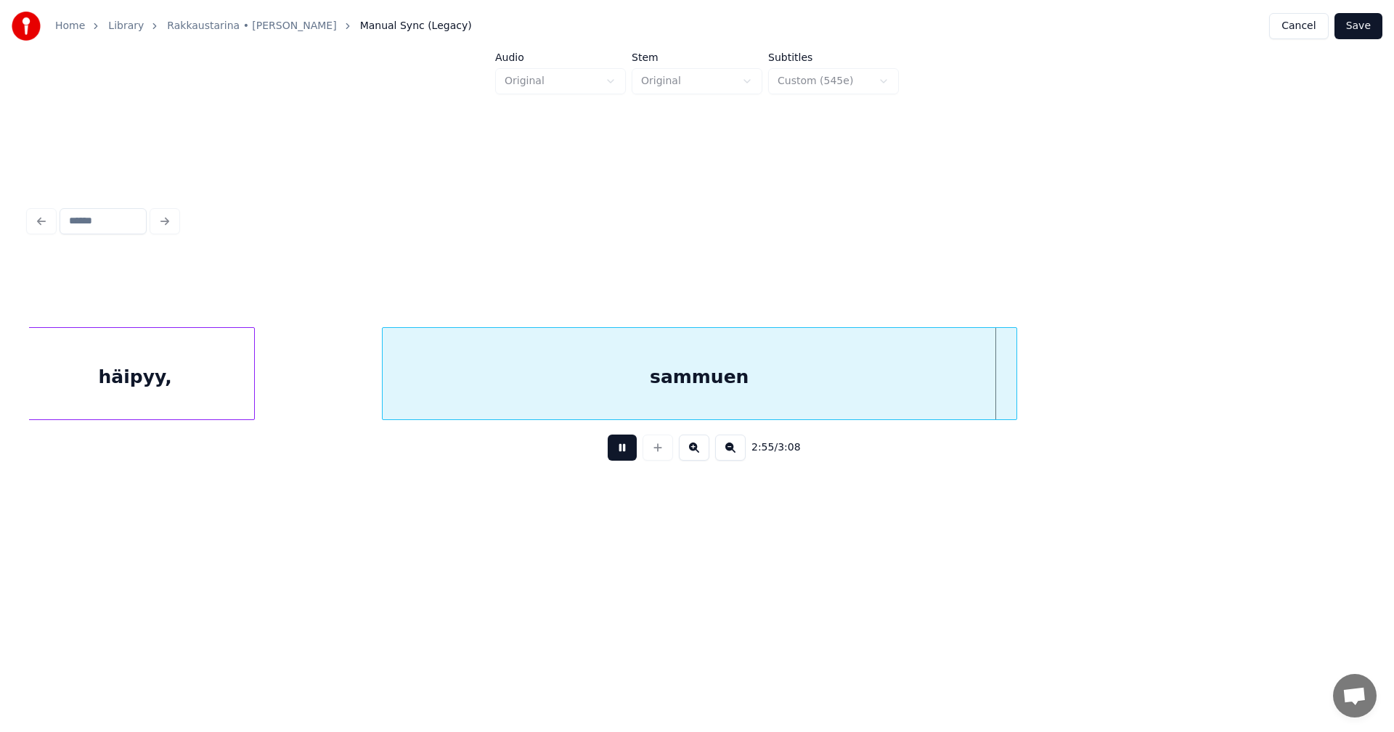
click at [618, 450] on button at bounding box center [622, 448] width 29 height 26
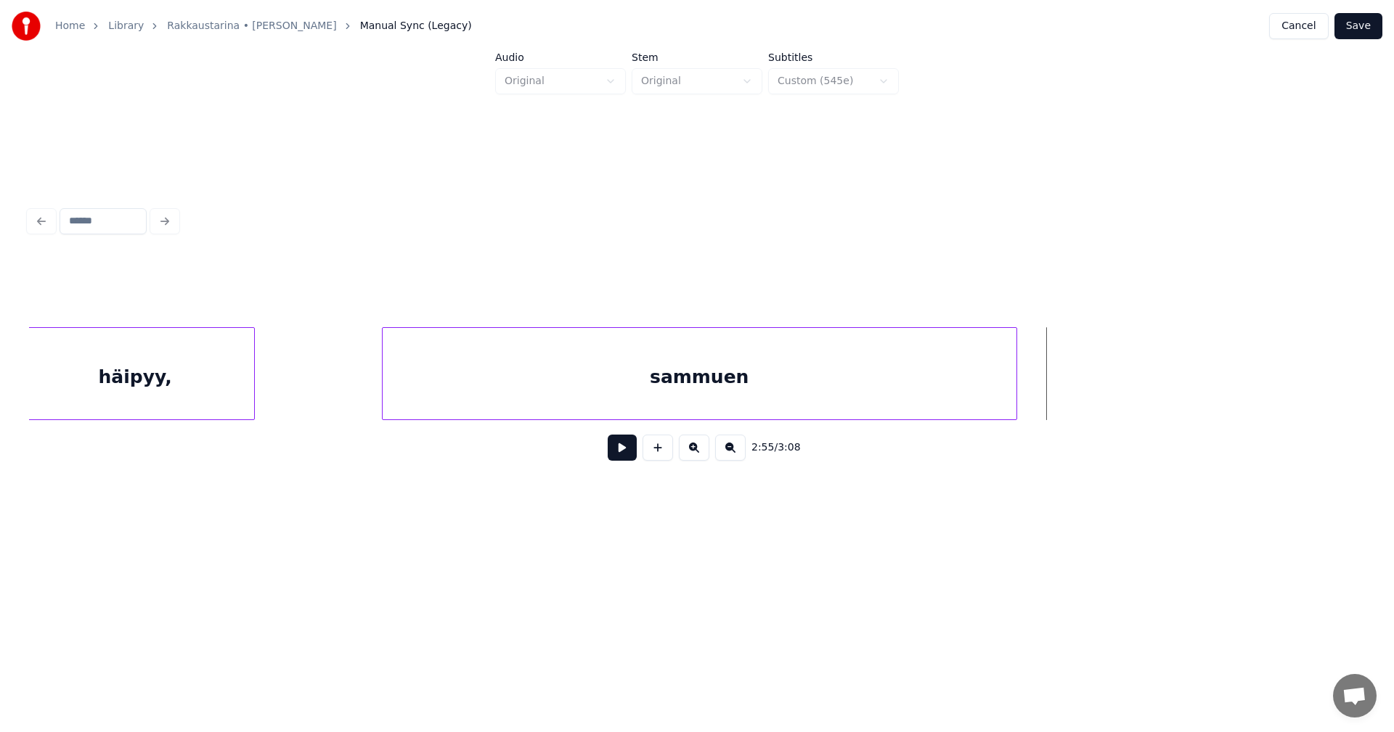
click at [668, 363] on div "sammuen" at bounding box center [700, 377] width 634 height 99
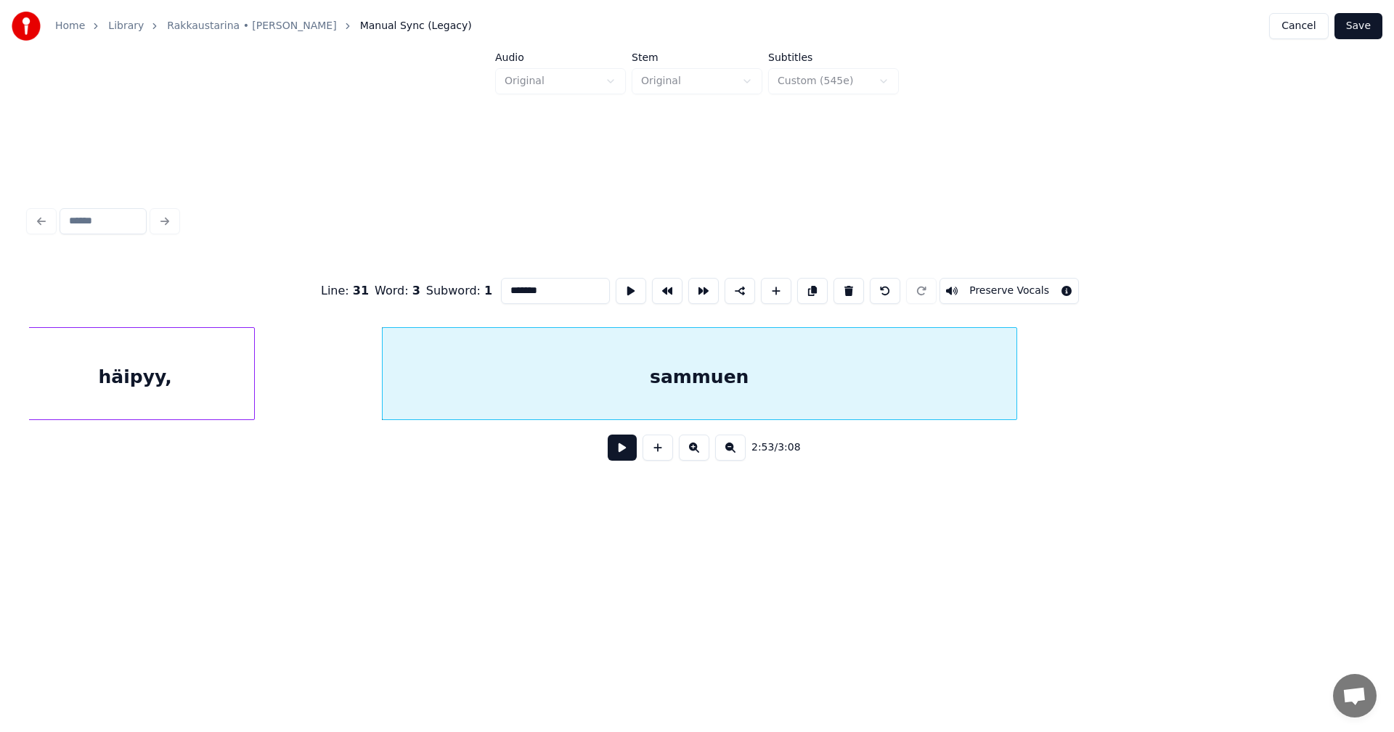
click at [564, 292] on input "*******" at bounding box center [555, 291] width 109 height 26
click at [478, 428] on div "2:53 / 3:08" at bounding box center [697, 447] width 1336 height 55
click at [478, 420] on div "häipyy, sammuen..." at bounding box center [697, 373] width 1336 height 93
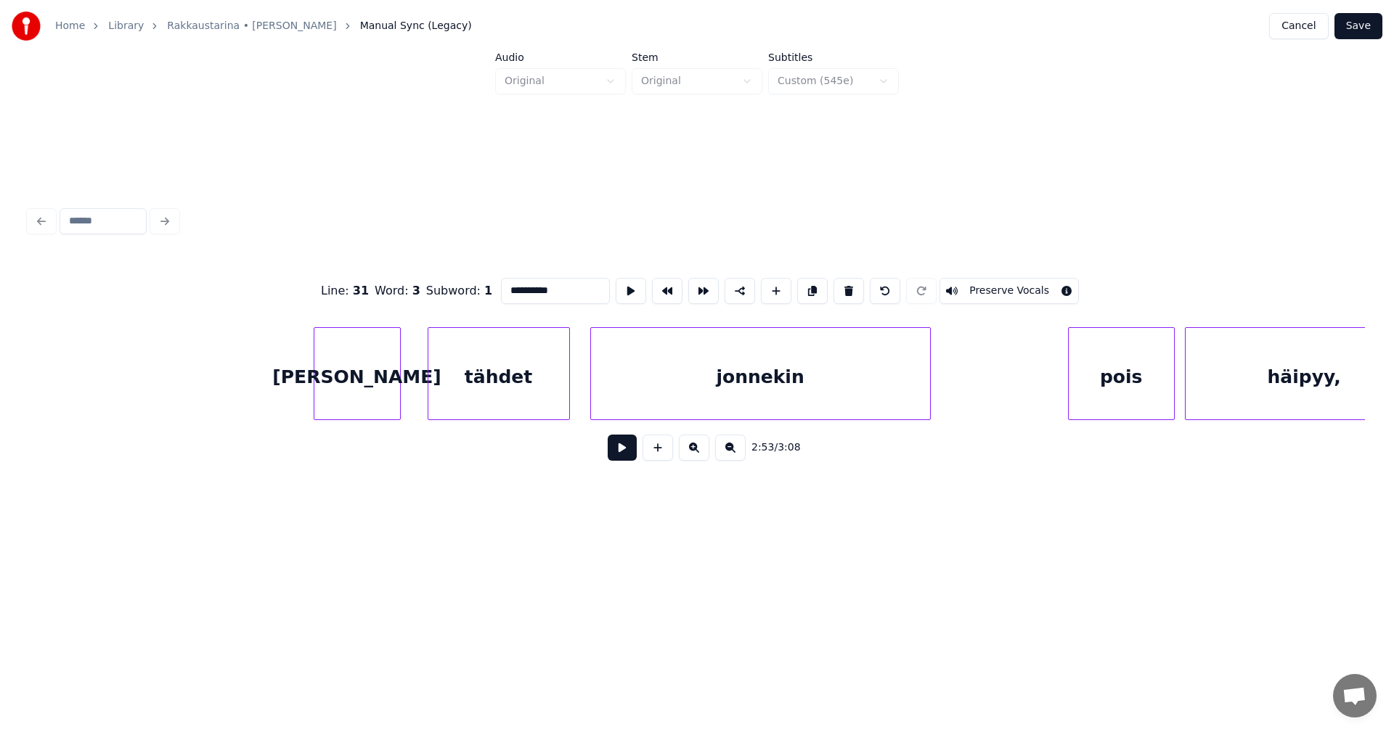
scroll to position [0, 41299]
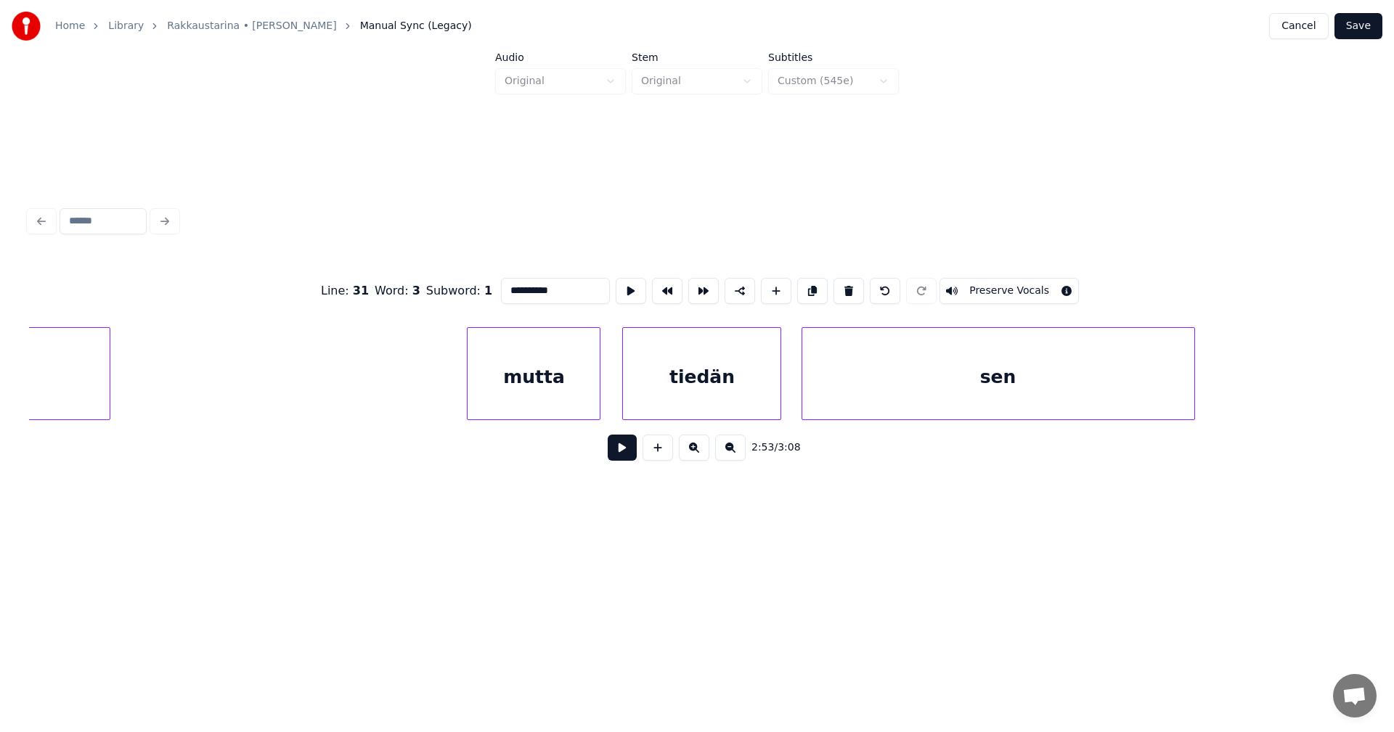
click at [886, 378] on div "sen" at bounding box center [998, 377] width 392 height 99
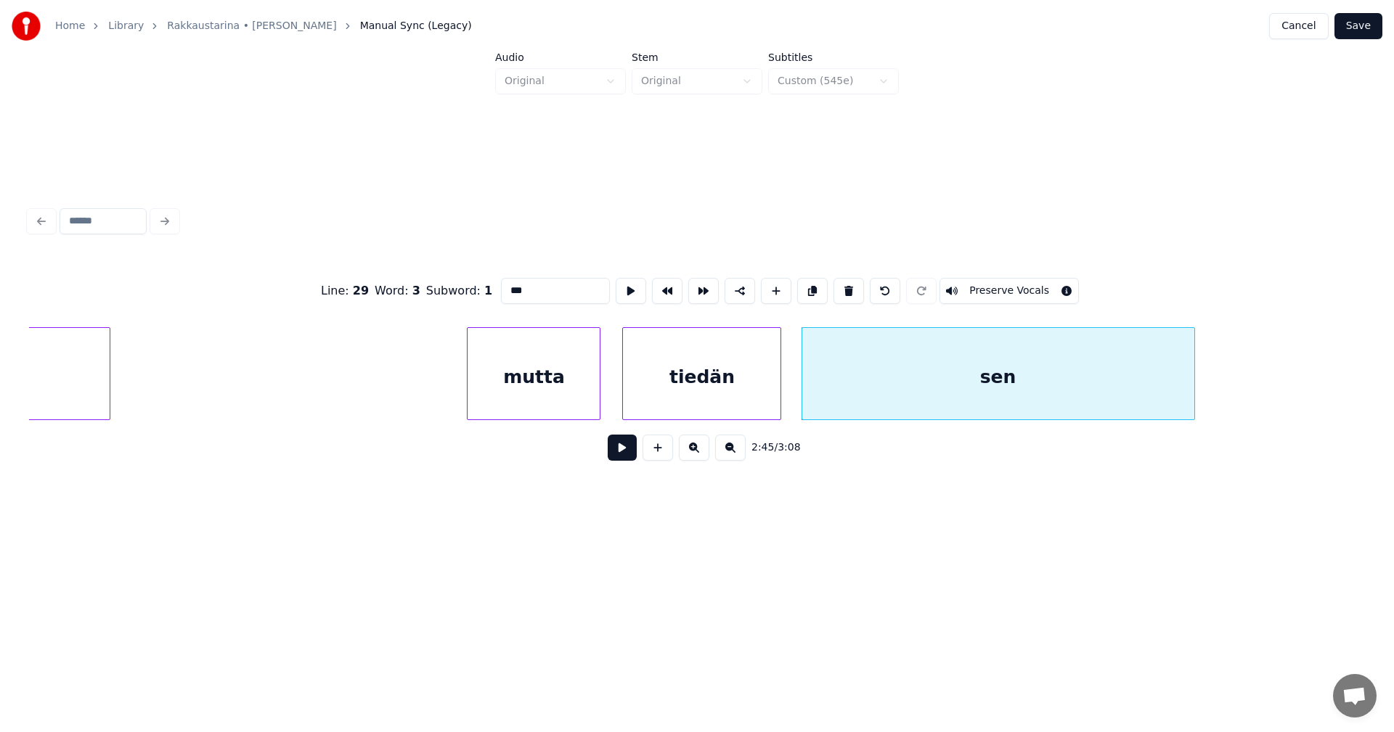
click at [540, 292] on input "***" at bounding box center [555, 291] width 109 height 26
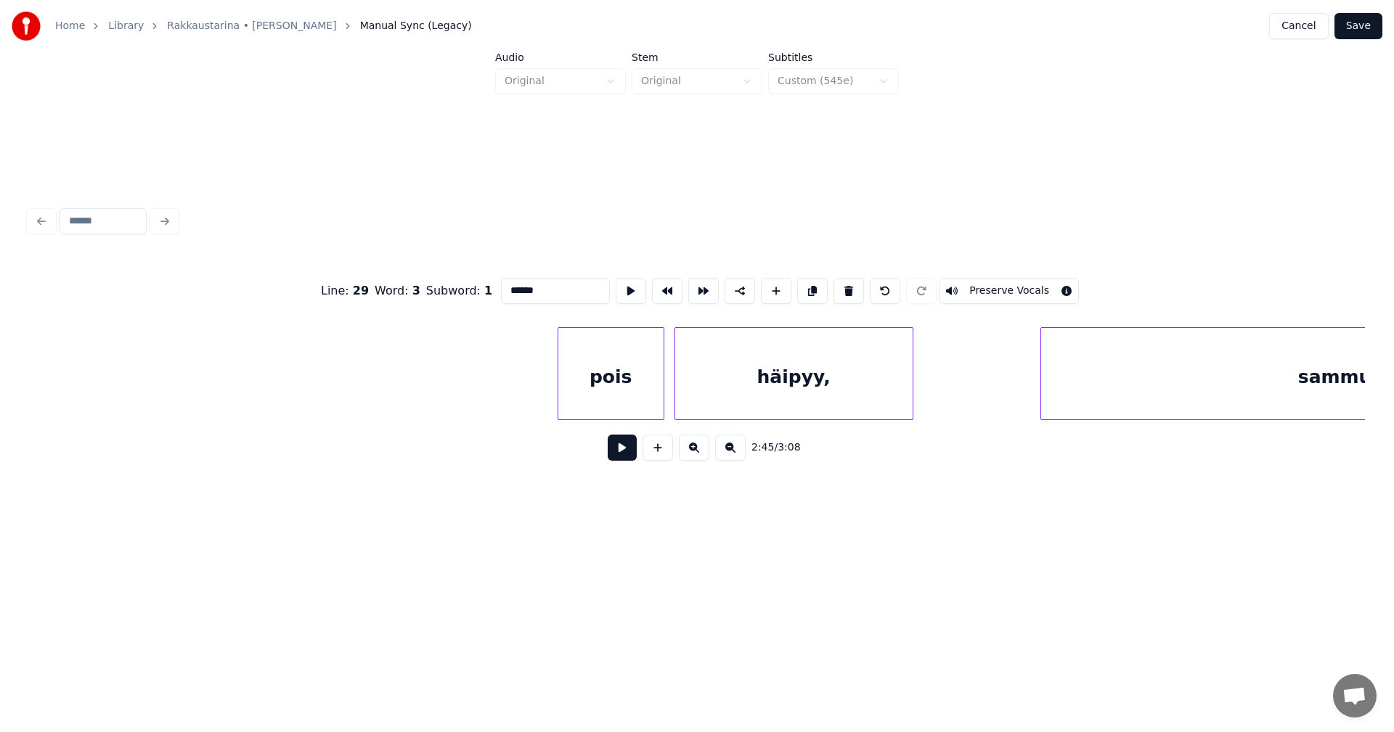
scroll to position [0, 43855]
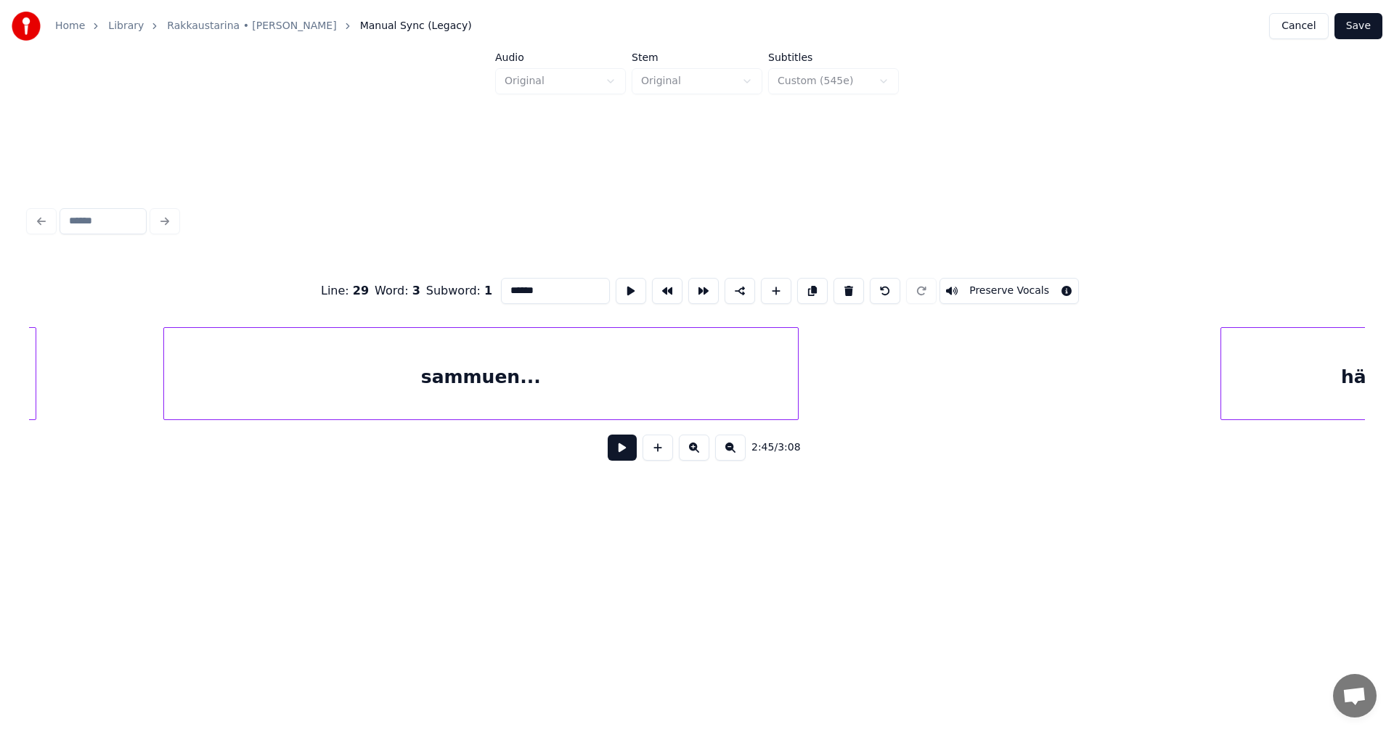
click at [1243, 377] on div "hän" at bounding box center [1360, 377] width 278 height 99
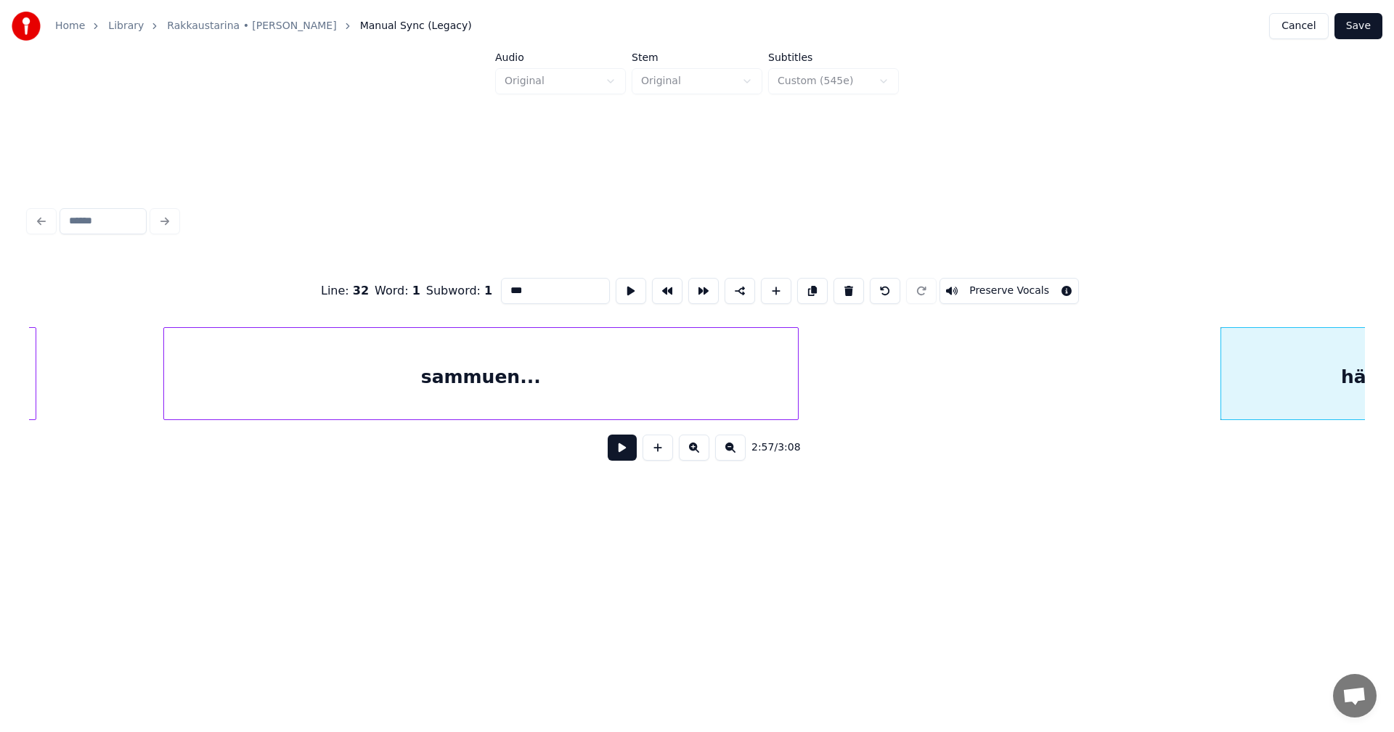
type input "***"
click at [624, 454] on button at bounding box center [622, 448] width 29 height 26
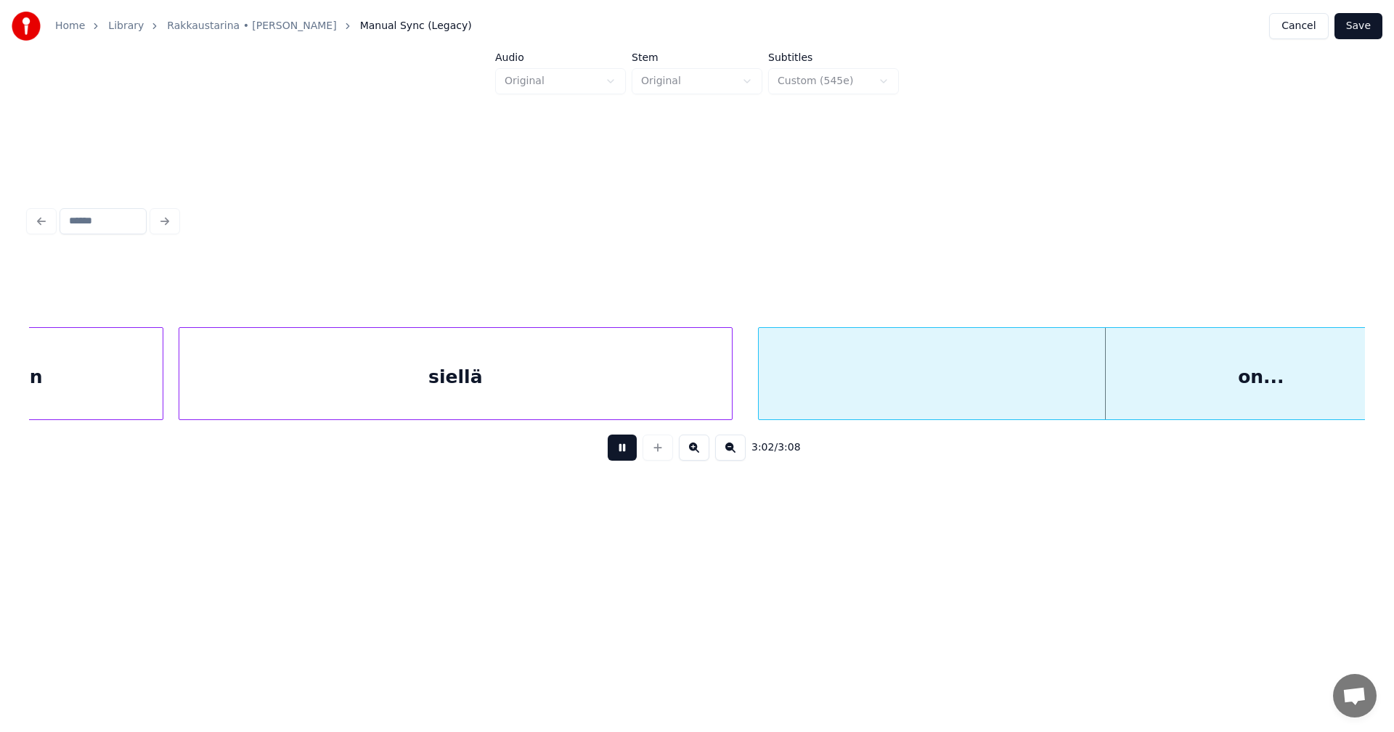
click at [620, 454] on button at bounding box center [622, 448] width 29 height 26
click at [720, 404] on div at bounding box center [721, 373] width 4 height 91
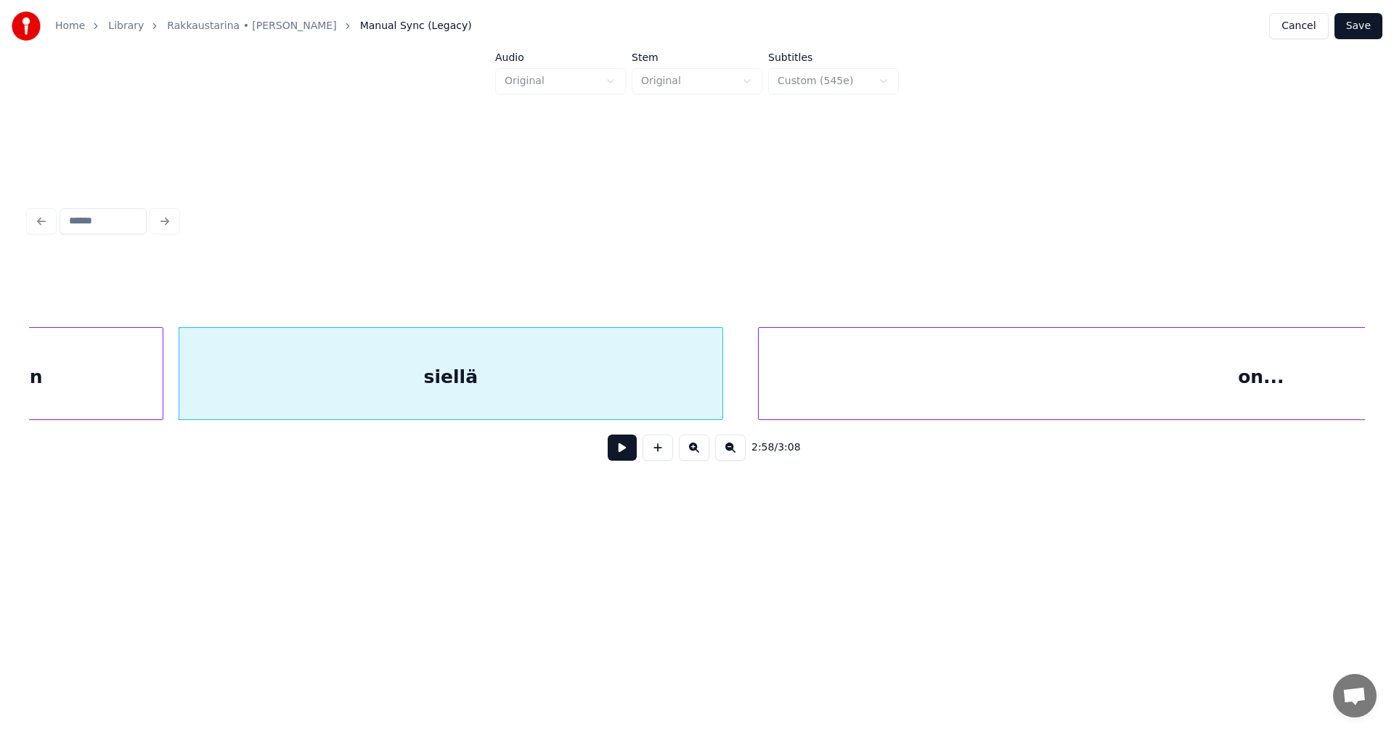
scroll to position [0, 45587]
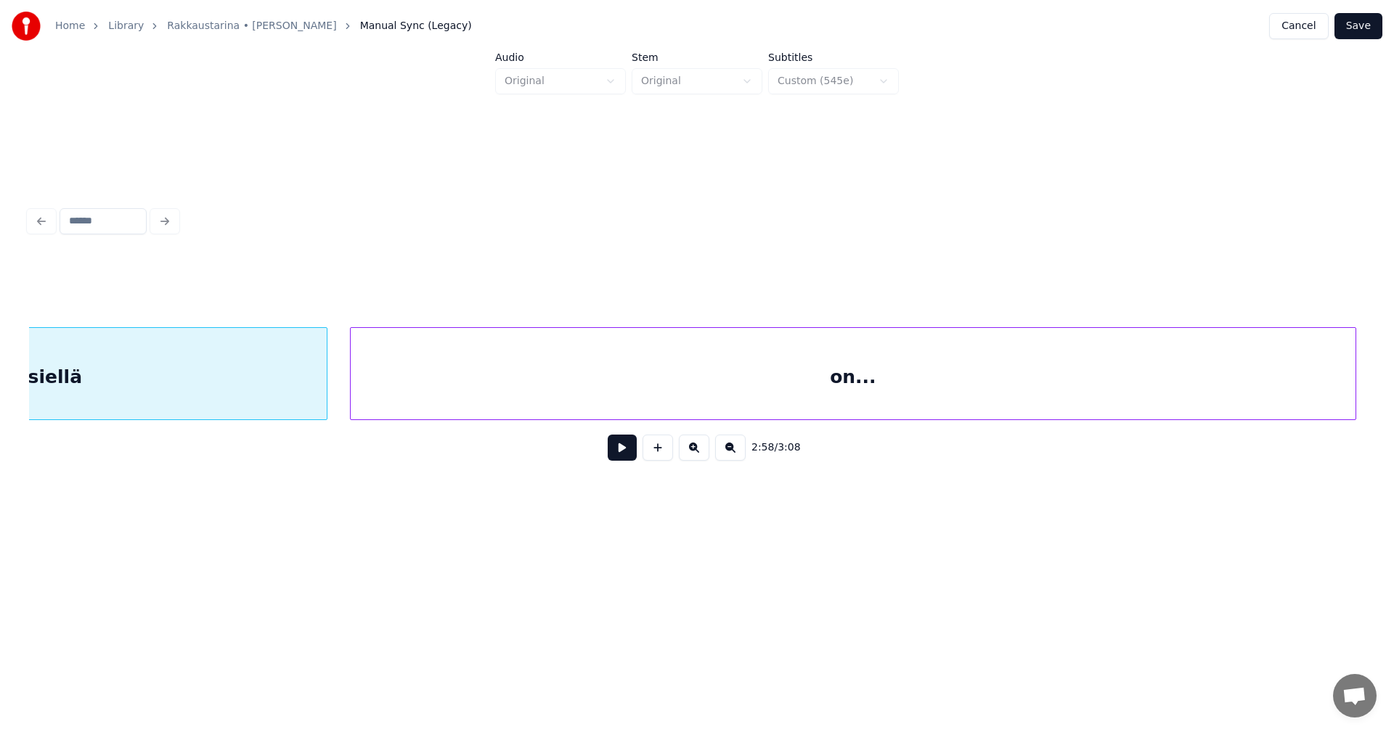
click at [771, 406] on div "on..." at bounding box center [853, 377] width 1005 height 99
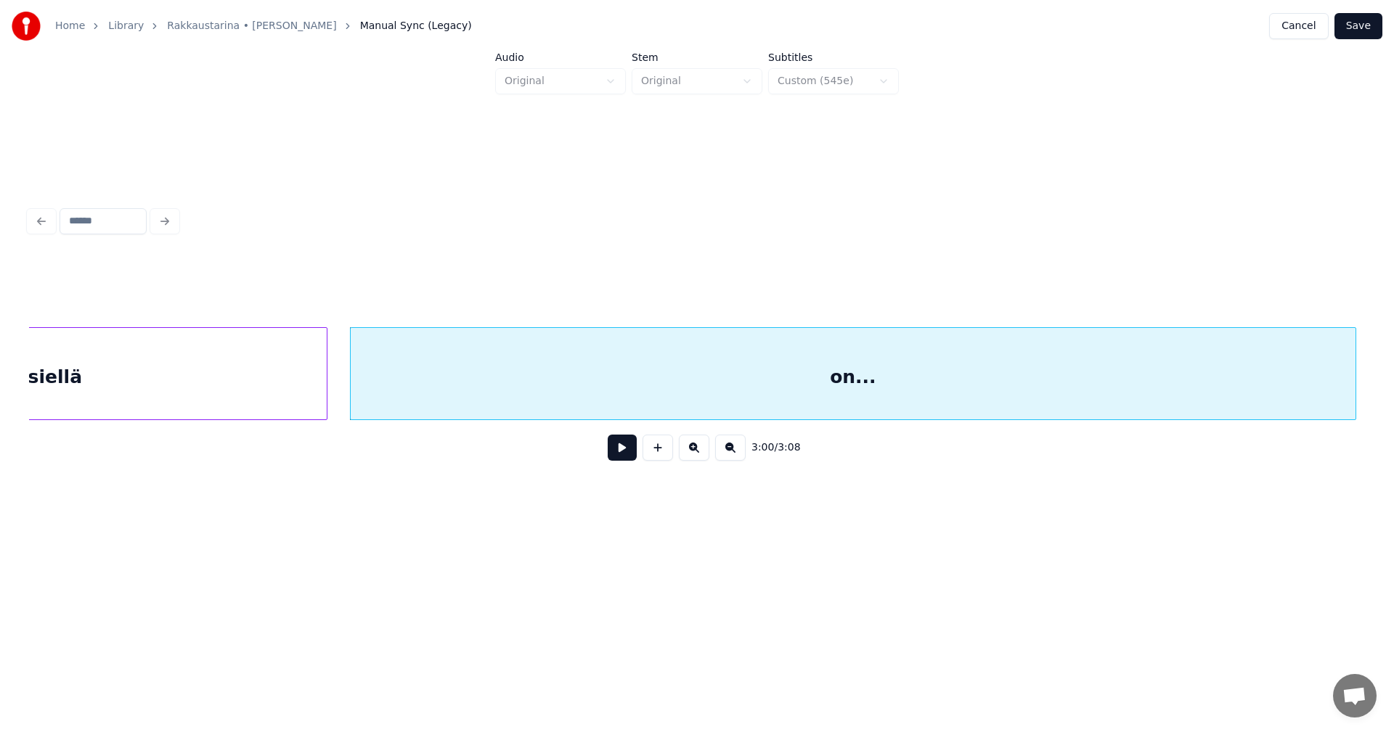
click at [615, 459] on button at bounding box center [622, 448] width 29 height 26
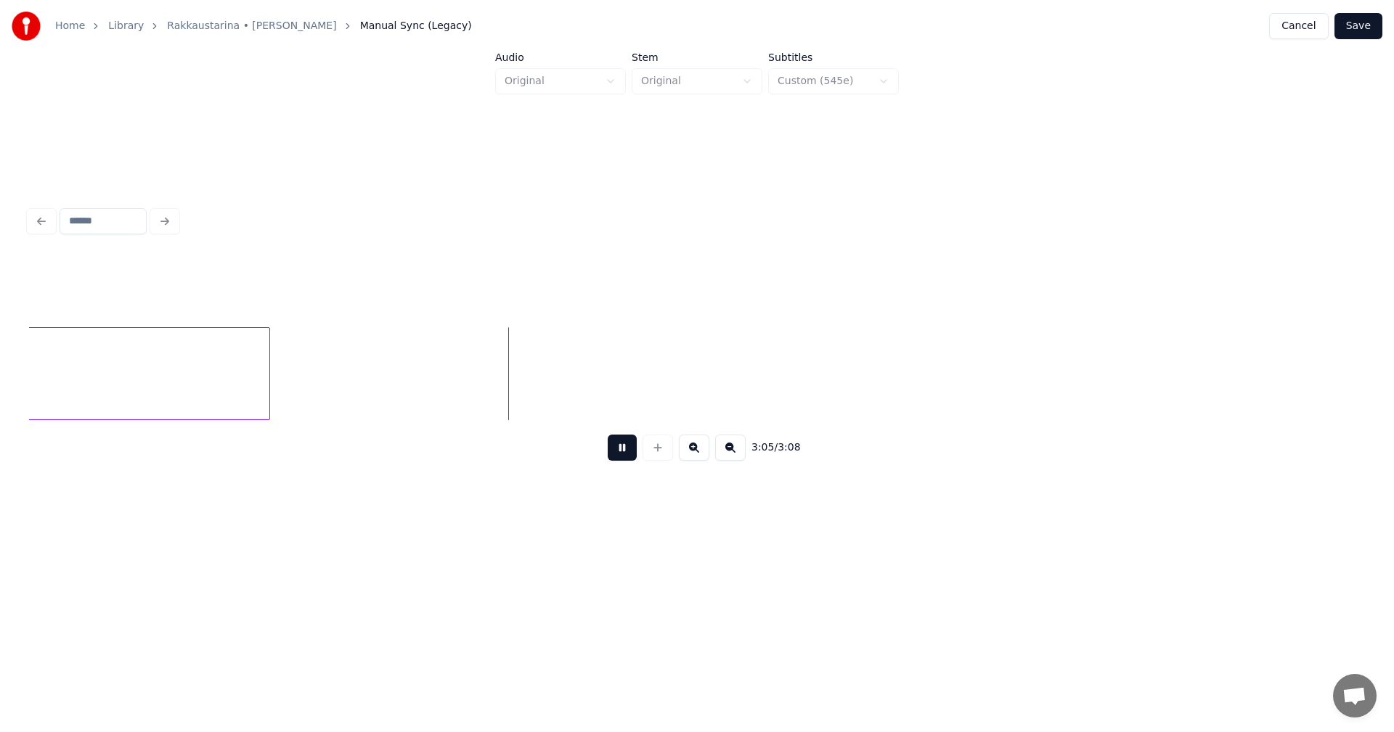
click at [616, 459] on button at bounding box center [622, 448] width 29 height 26
click at [1362, 28] on button "Save" at bounding box center [1358, 26] width 48 height 26
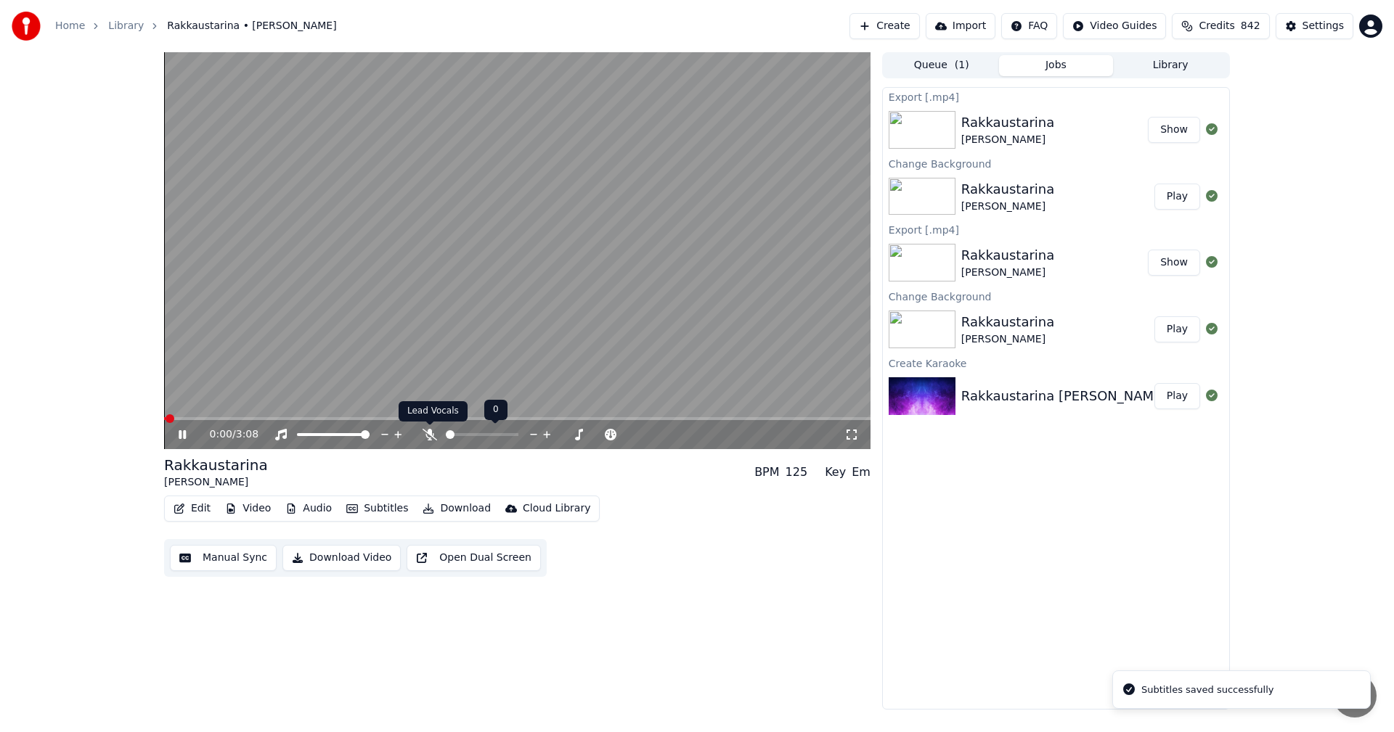
click at [428, 437] on icon at bounding box center [429, 435] width 15 height 12
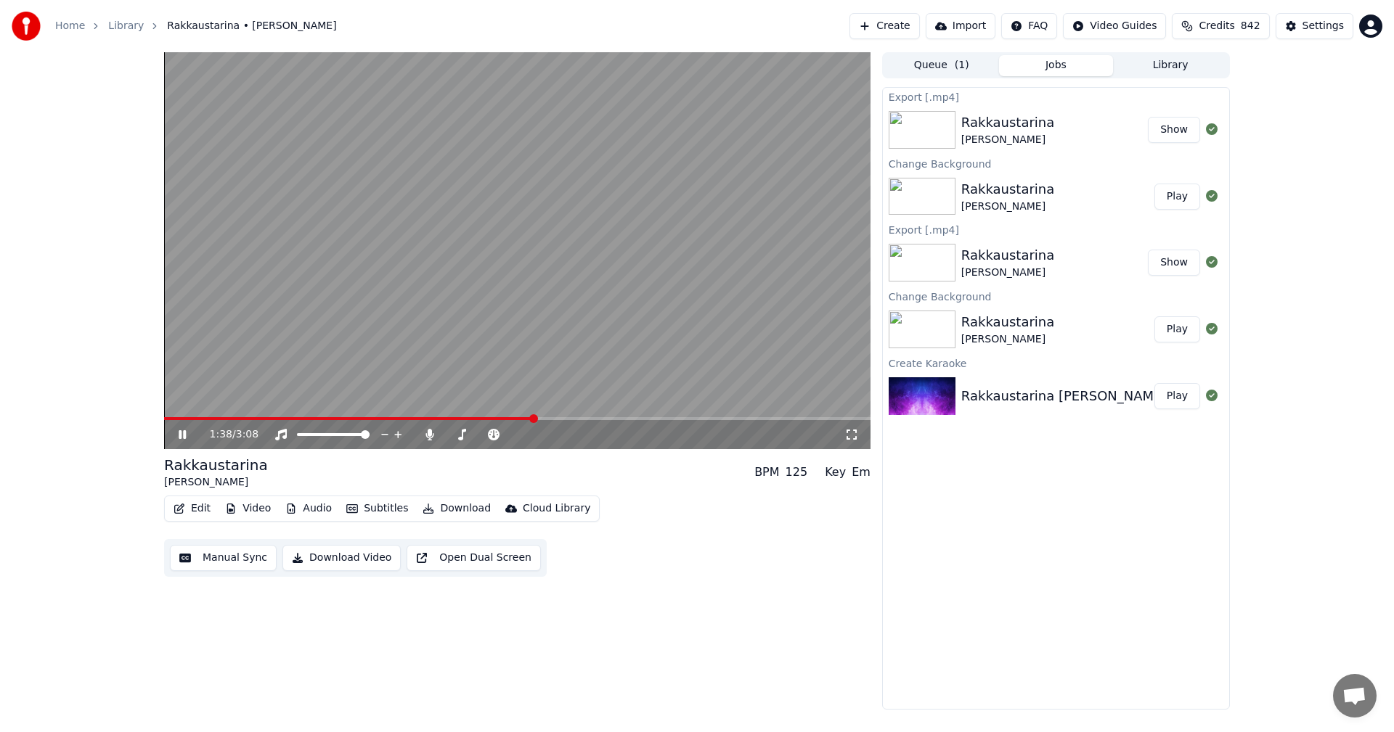
click at [184, 435] on icon at bounding box center [182, 434] width 7 height 9
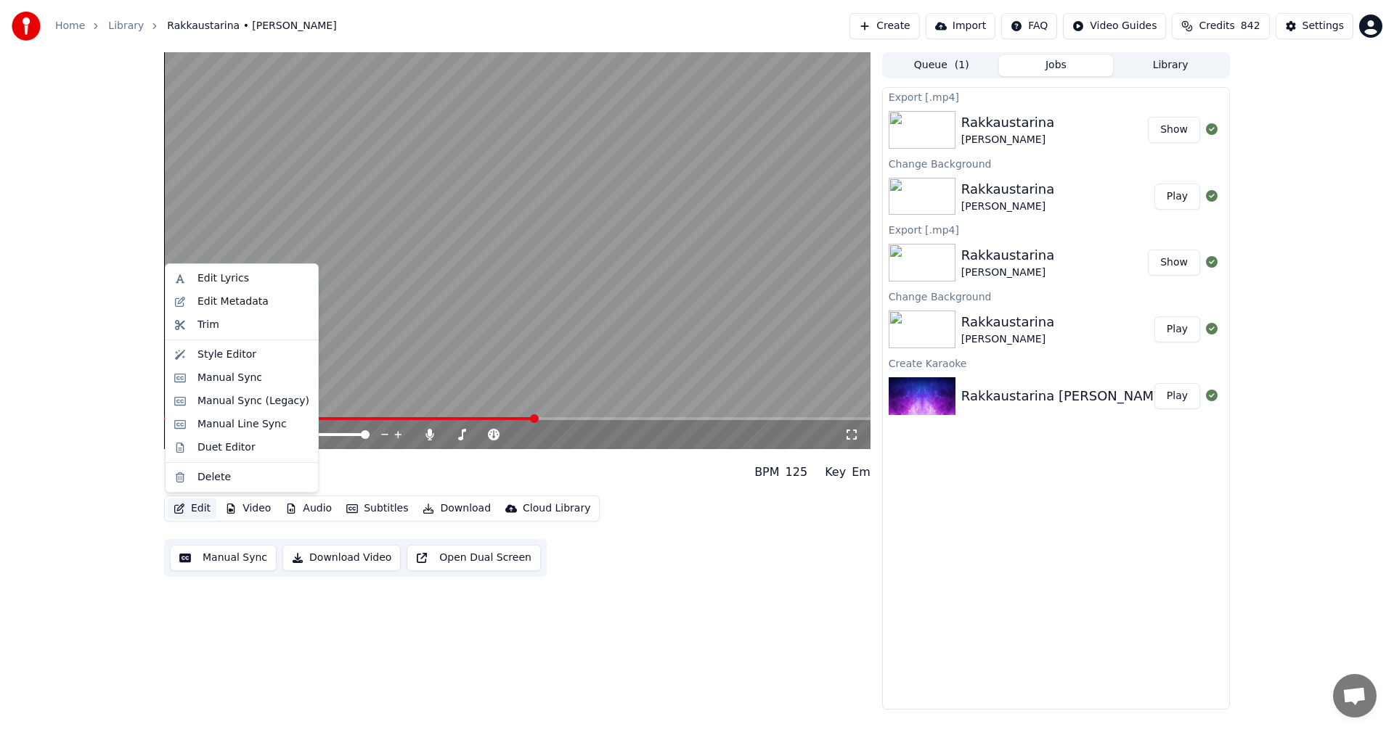
click at [198, 507] on button "Edit" at bounding box center [192, 509] width 49 height 20
click at [232, 404] on div "Manual Sync (Legacy)" at bounding box center [253, 401] width 112 height 15
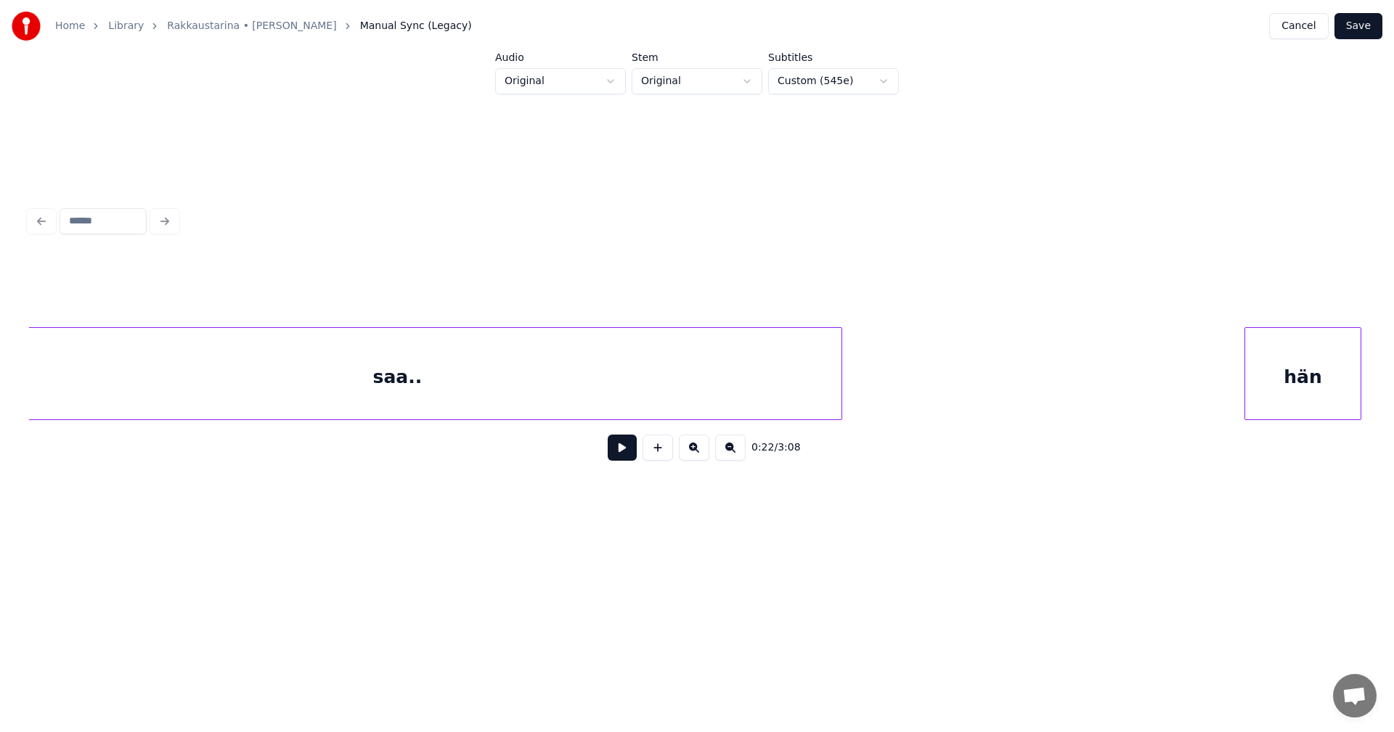
click at [608, 384] on div "saa.." at bounding box center [398, 377] width 888 height 99
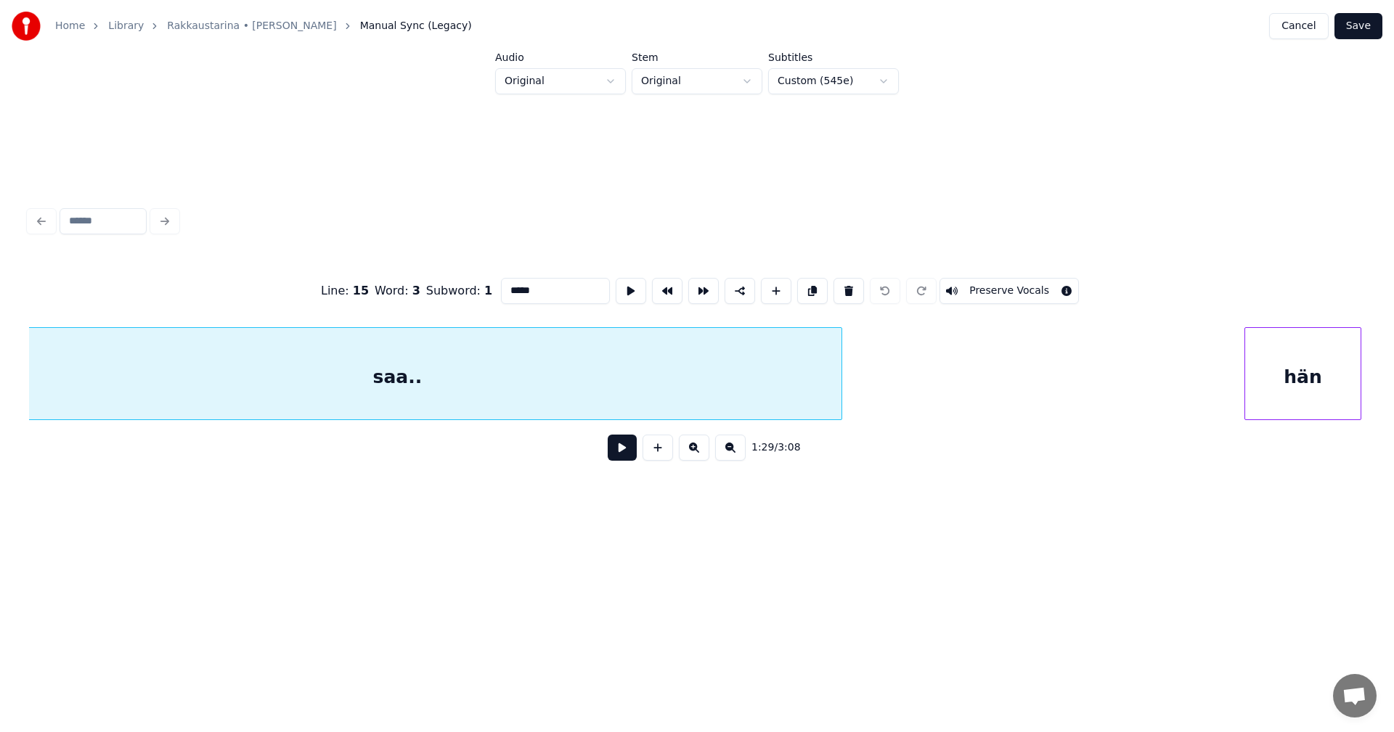
scroll to position [0, 22861]
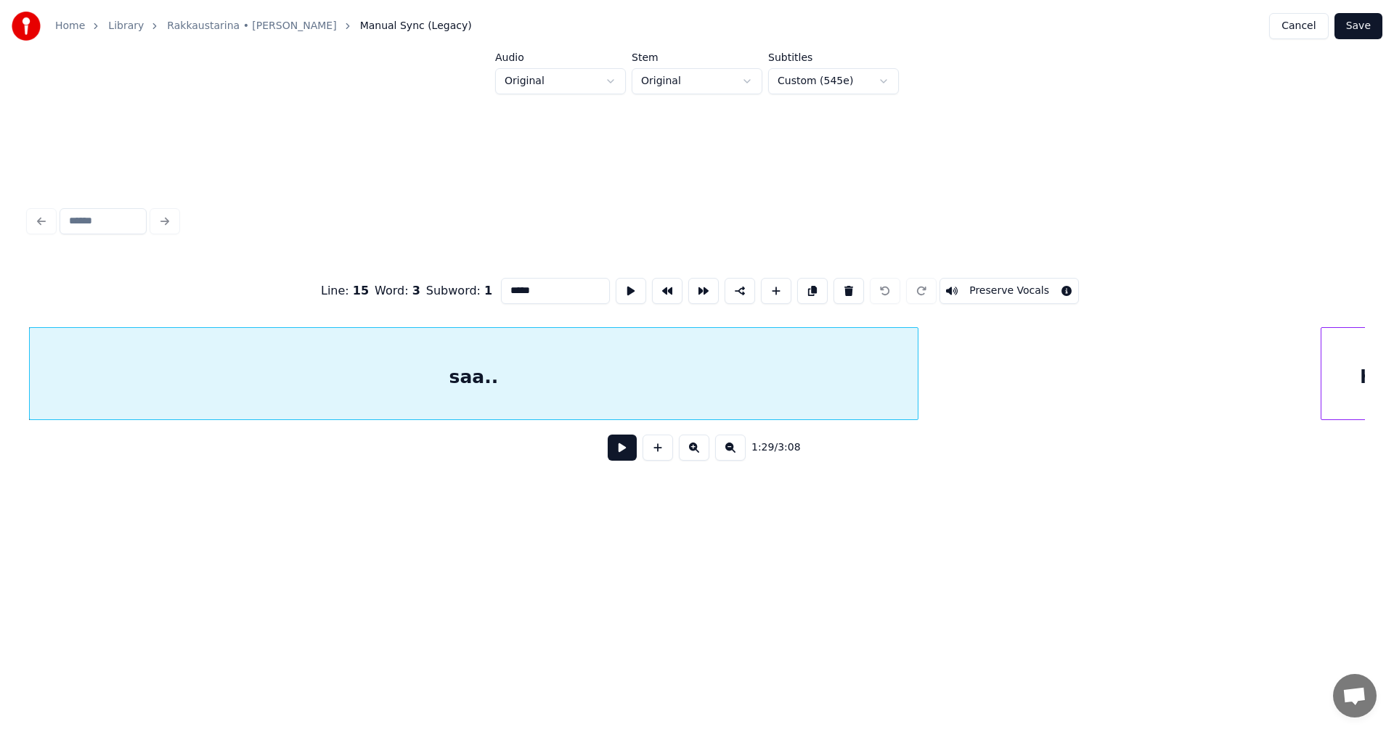
click at [543, 280] on input "*****" at bounding box center [555, 291] width 109 height 26
type input "******"
click at [1370, 32] on button "Save" at bounding box center [1358, 26] width 48 height 26
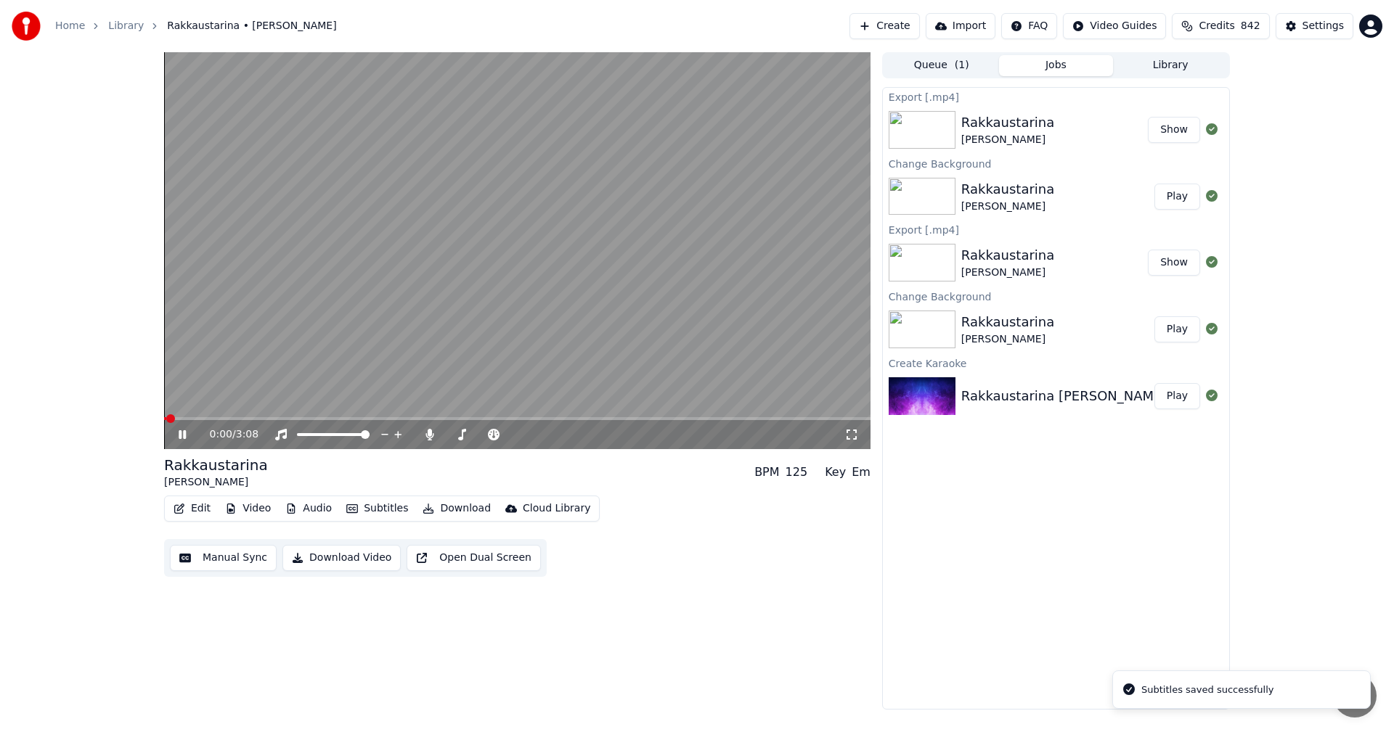
click at [393, 417] on video at bounding box center [517, 250] width 706 height 397
click at [393, 418] on span at bounding box center [517, 418] width 706 height 3
click at [186, 433] on icon at bounding box center [193, 435] width 34 height 12
click at [451, 420] on span at bounding box center [517, 418] width 706 height 3
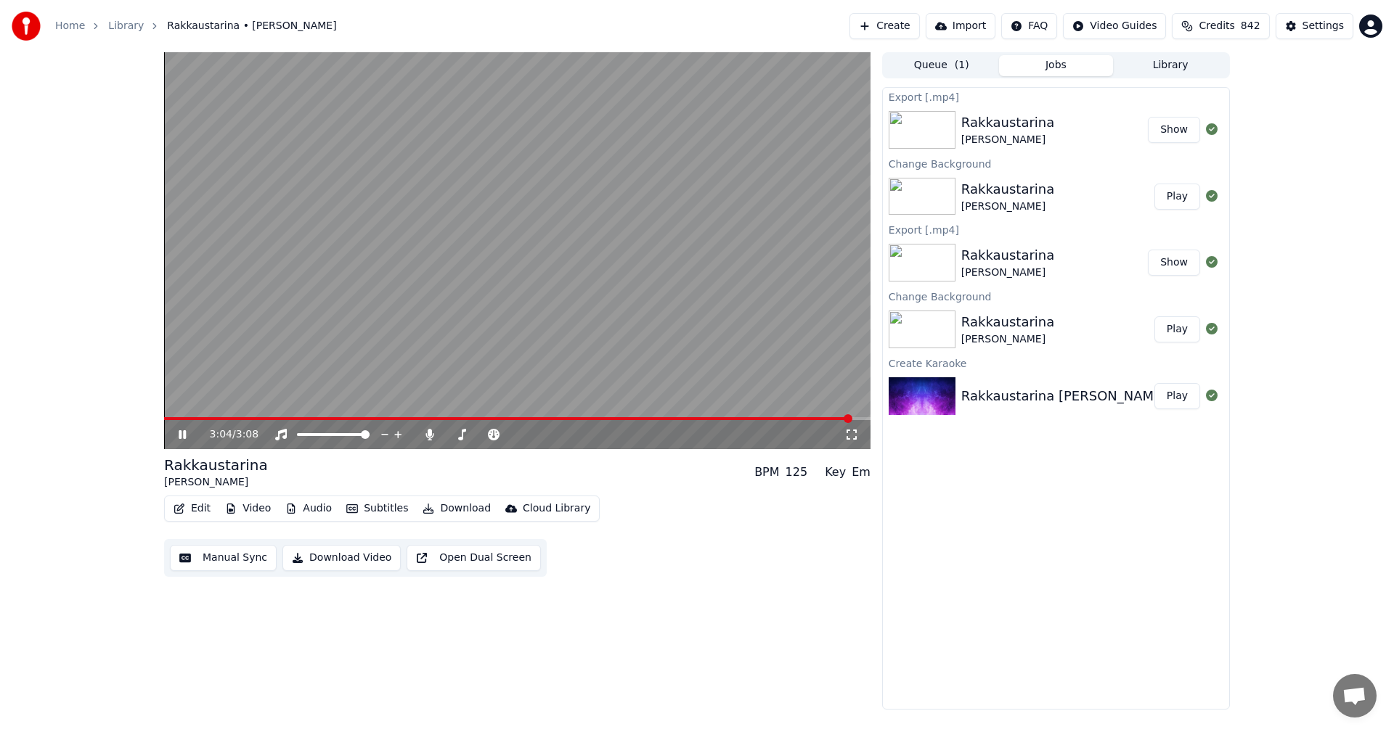
click at [181, 437] on icon at bounding box center [182, 434] width 7 height 9
click at [205, 514] on button "Edit" at bounding box center [192, 509] width 49 height 20
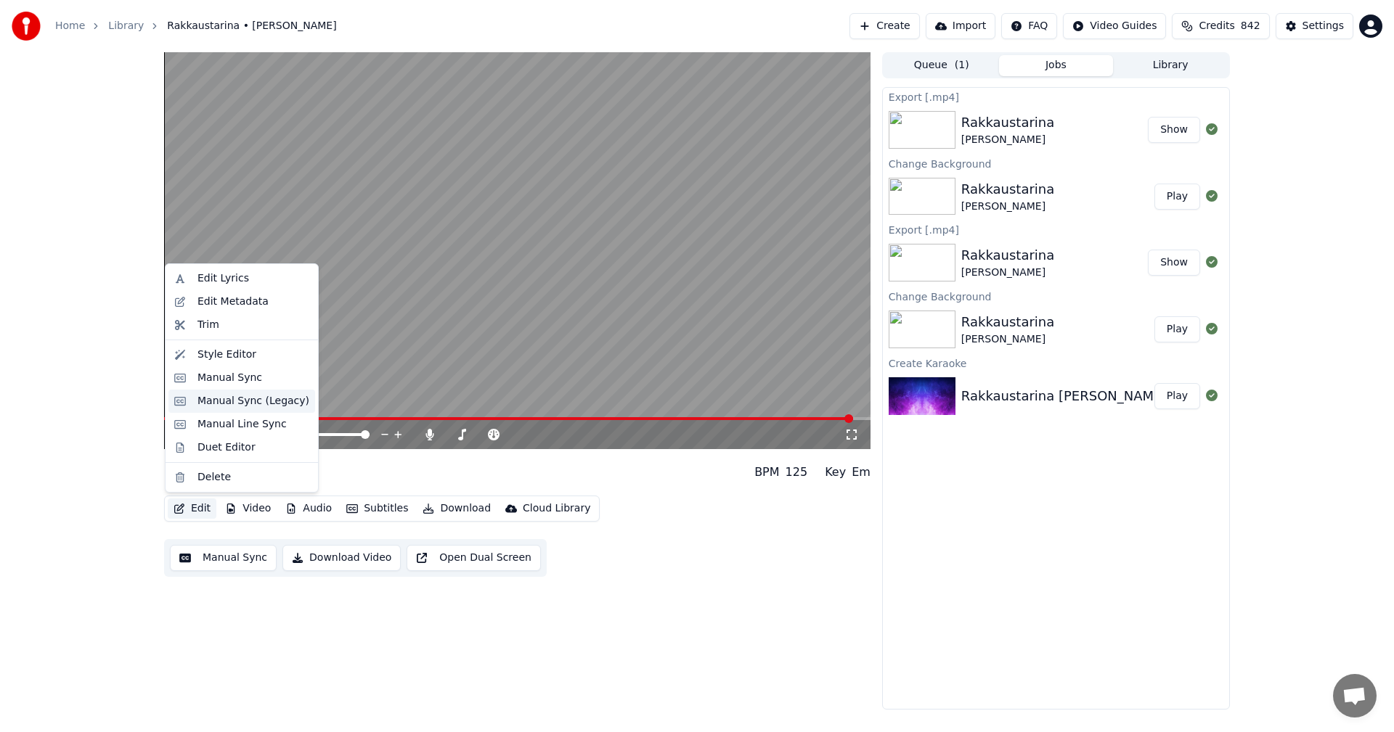
click at [244, 397] on div "Manual Sync (Legacy)" at bounding box center [253, 401] width 112 height 15
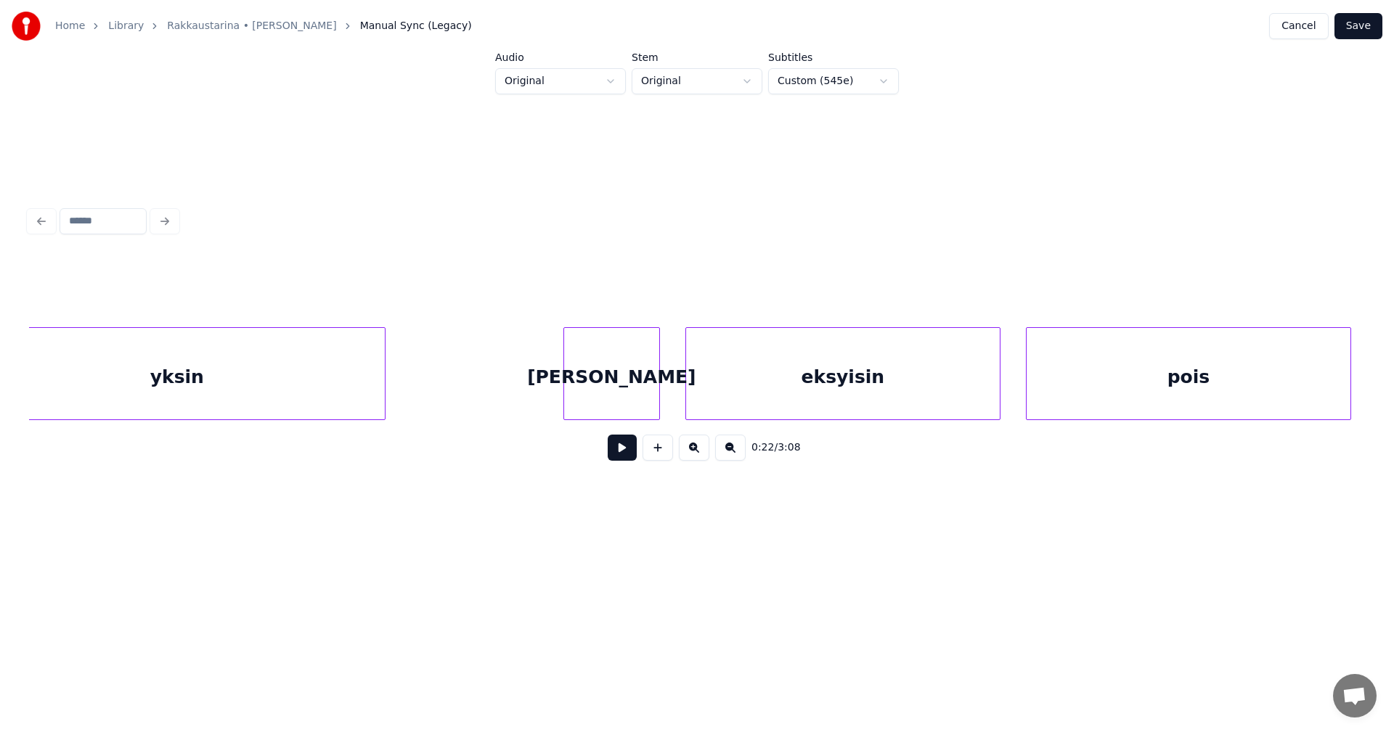
scroll to position [0, 33649]
click at [888, 398] on div "eksyisin" at bounding box center [816, 377] width 314 height 99
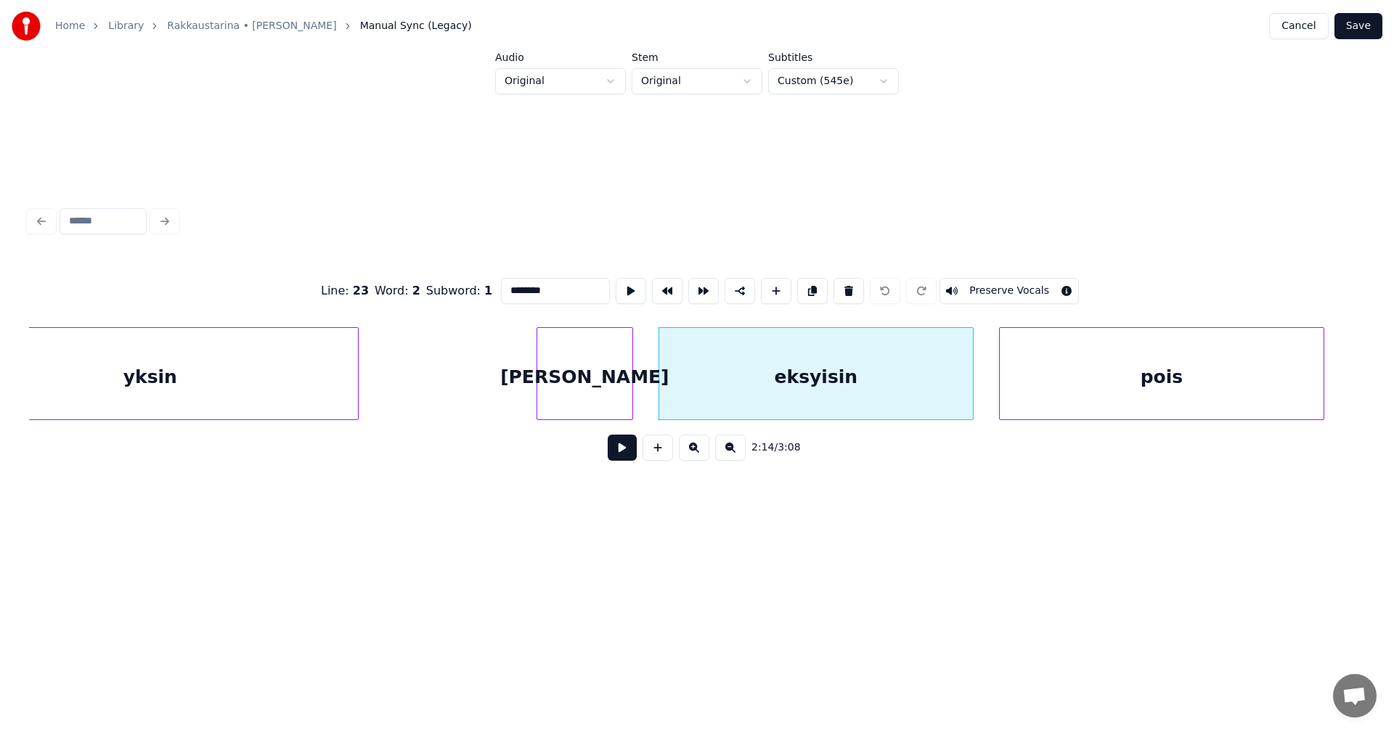
click at [615, 460] on button at bounding box center [622, 448] width 29 height 26
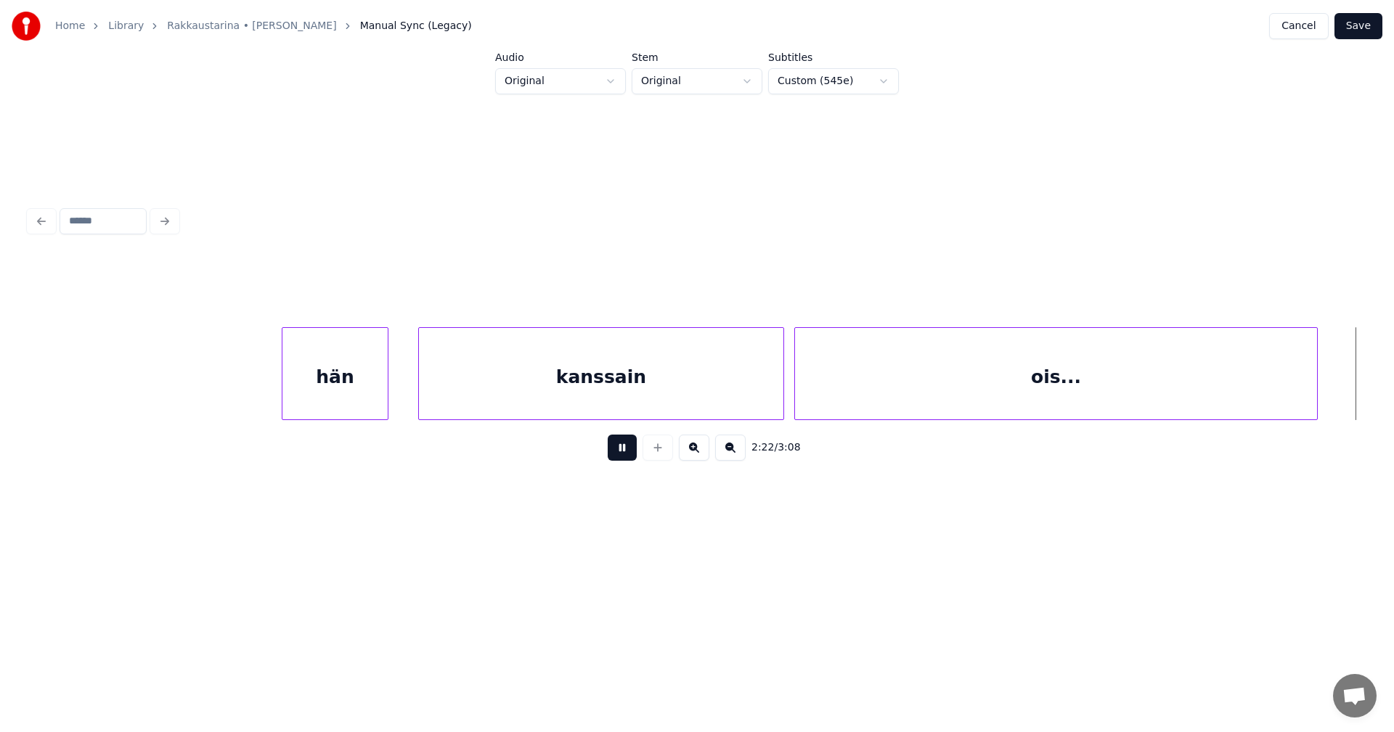
scroll to position [0, 36326]
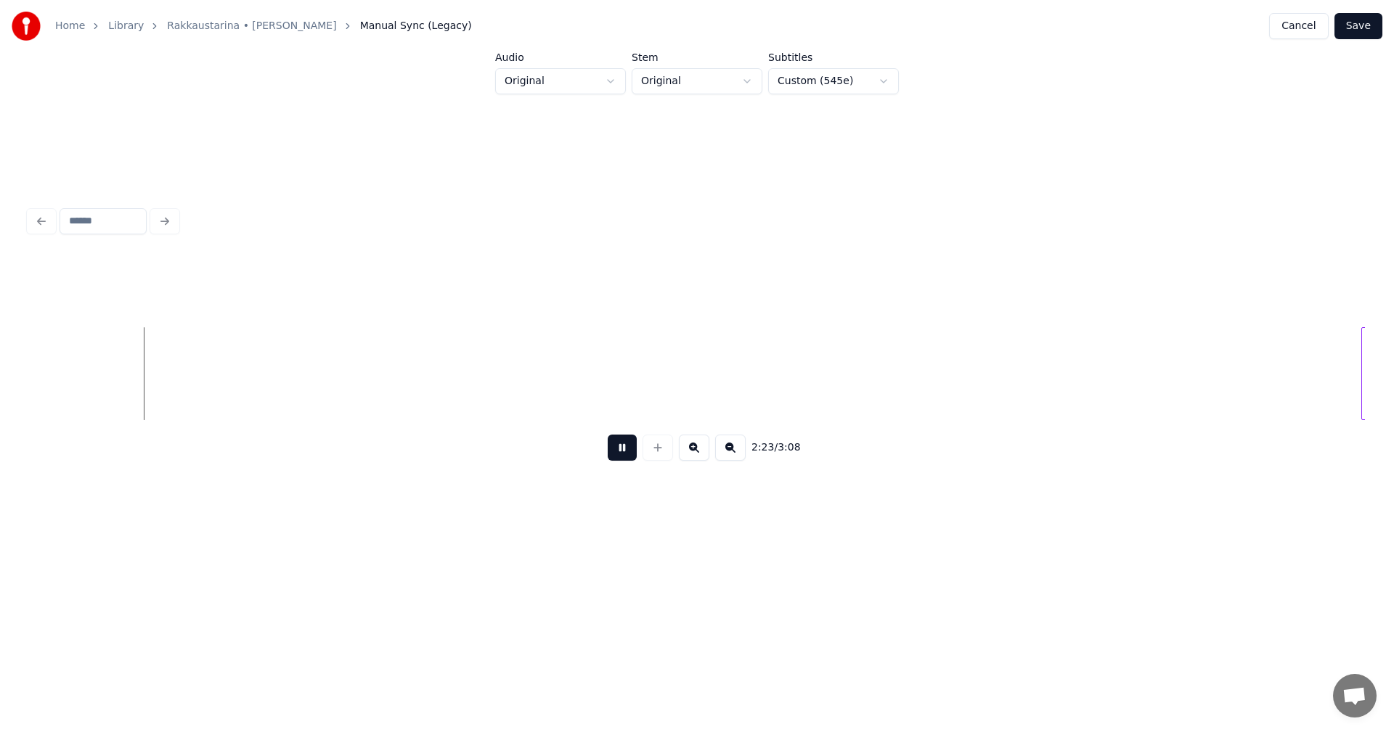
click at [615, 460] on button at bounding box center [622, 448] width 29 height 26
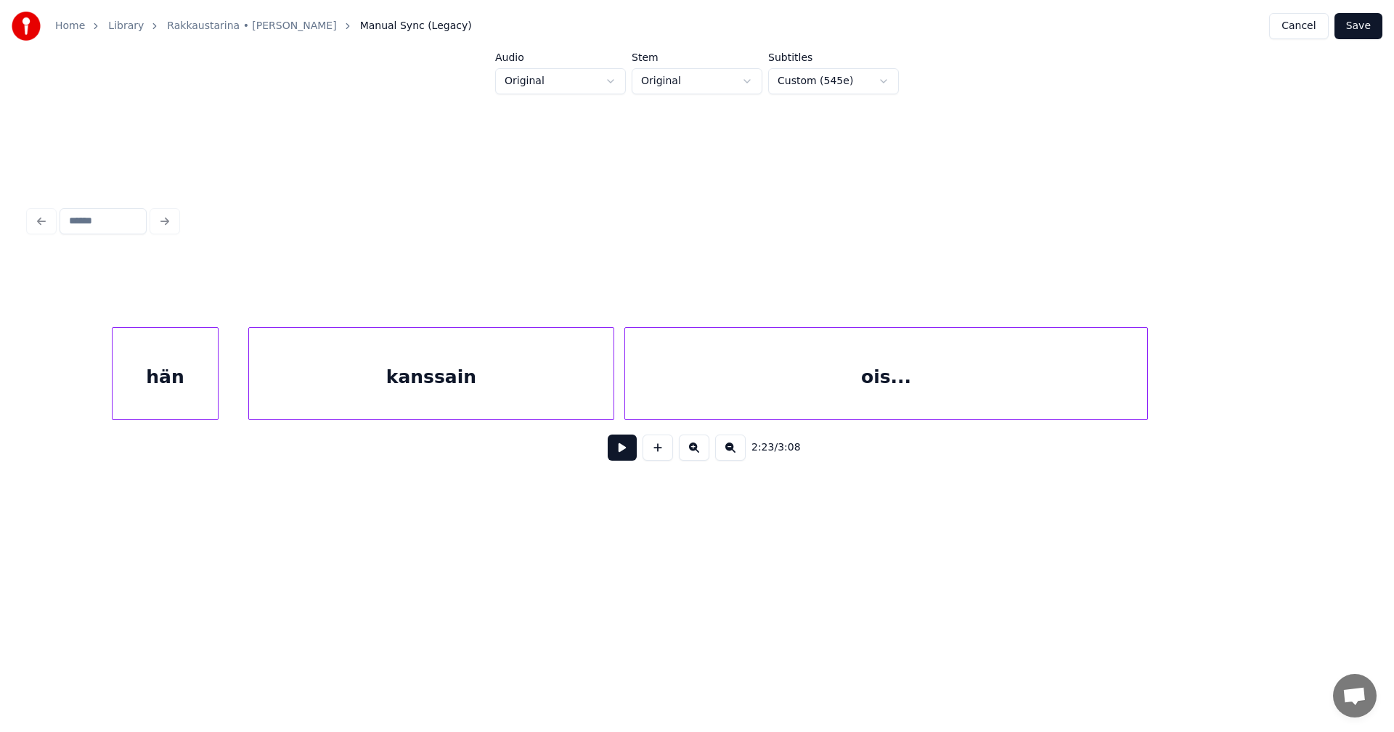
click at [780, 364] on div "ois..." at bounding box center [886, 377] width 522 height 99
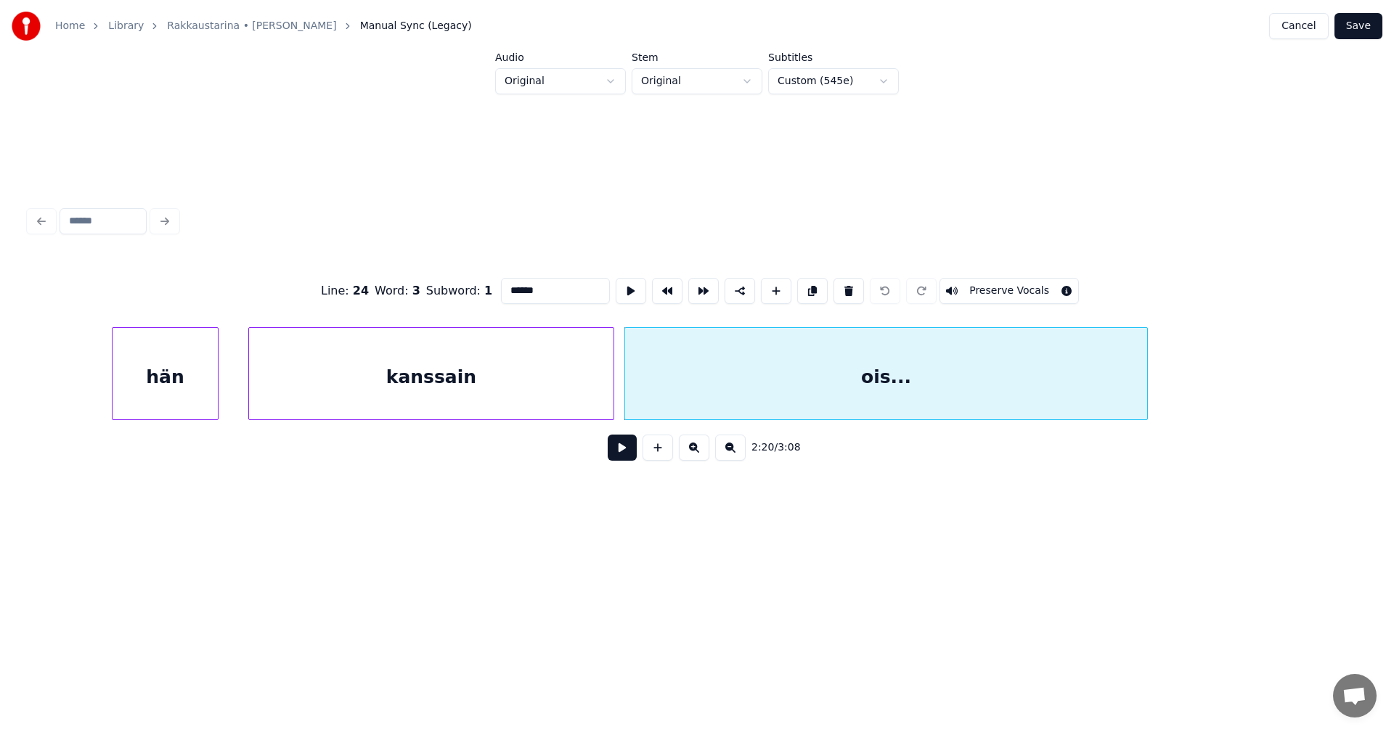
click at [626, 456] on button at bounding box center [622, 448] width 29 height 26
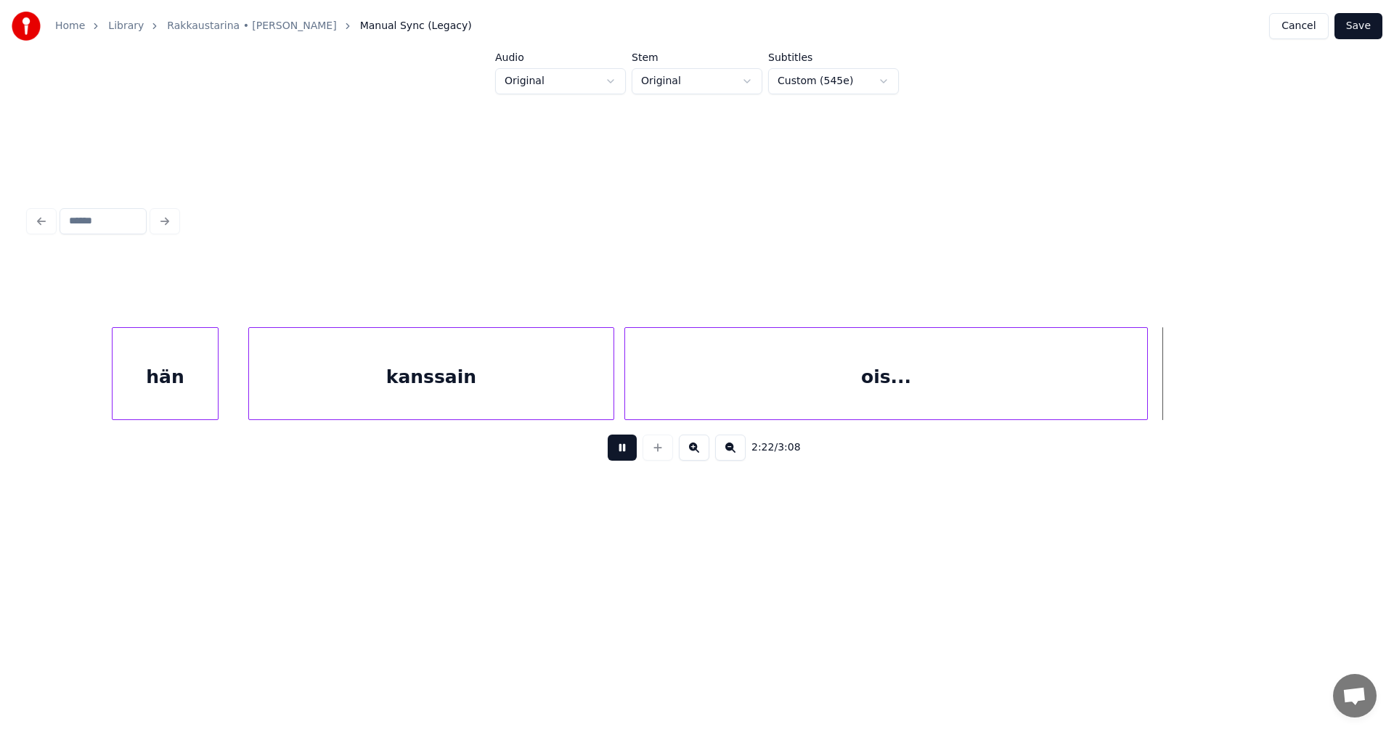
click at [626, 456] on button at bounding box center [622, 448] width 29 height 26
click at [1195, 382] on div at bounding box center [1194, 373] width 4 height 91
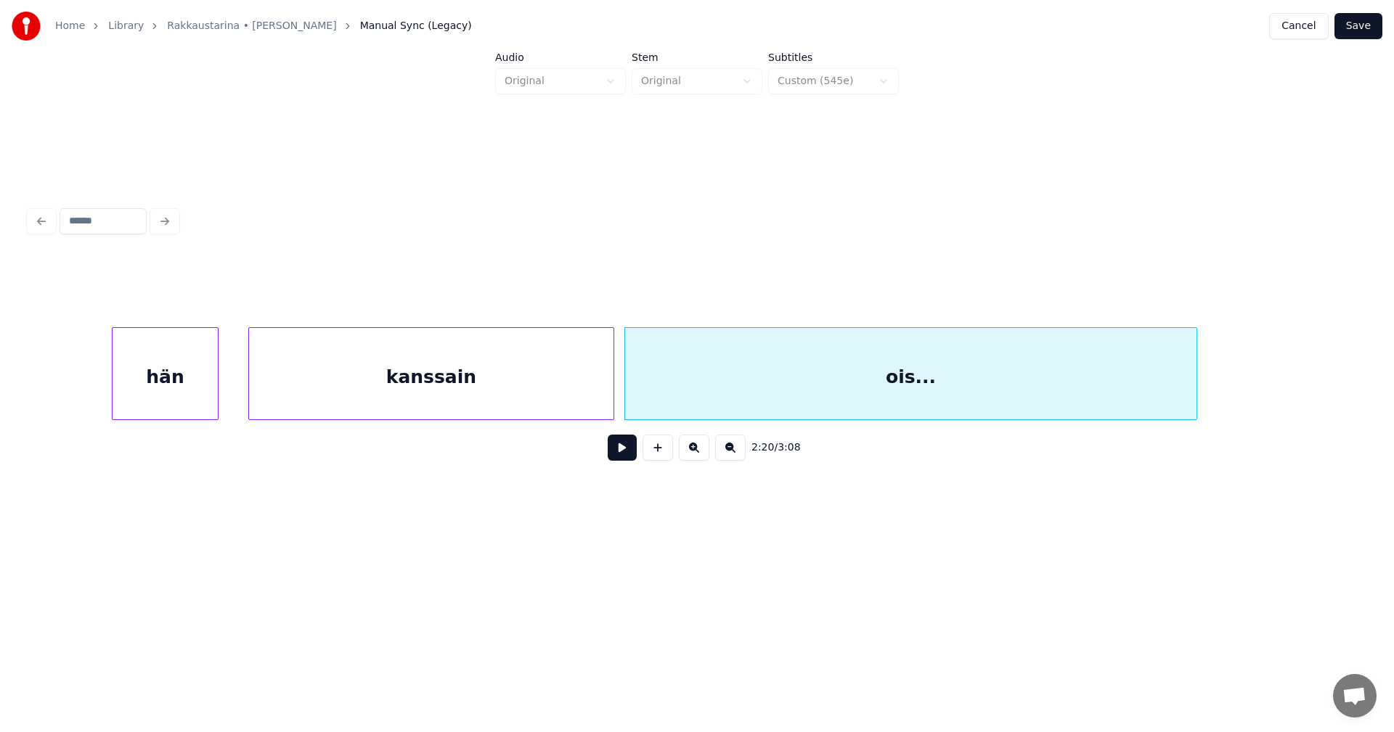
click at [968, 401] on div "ois..." at bounding box center [910, 377] width 571 height 99
click at [622, 457] on button at bounding box center [622, 448] width 29 height 26
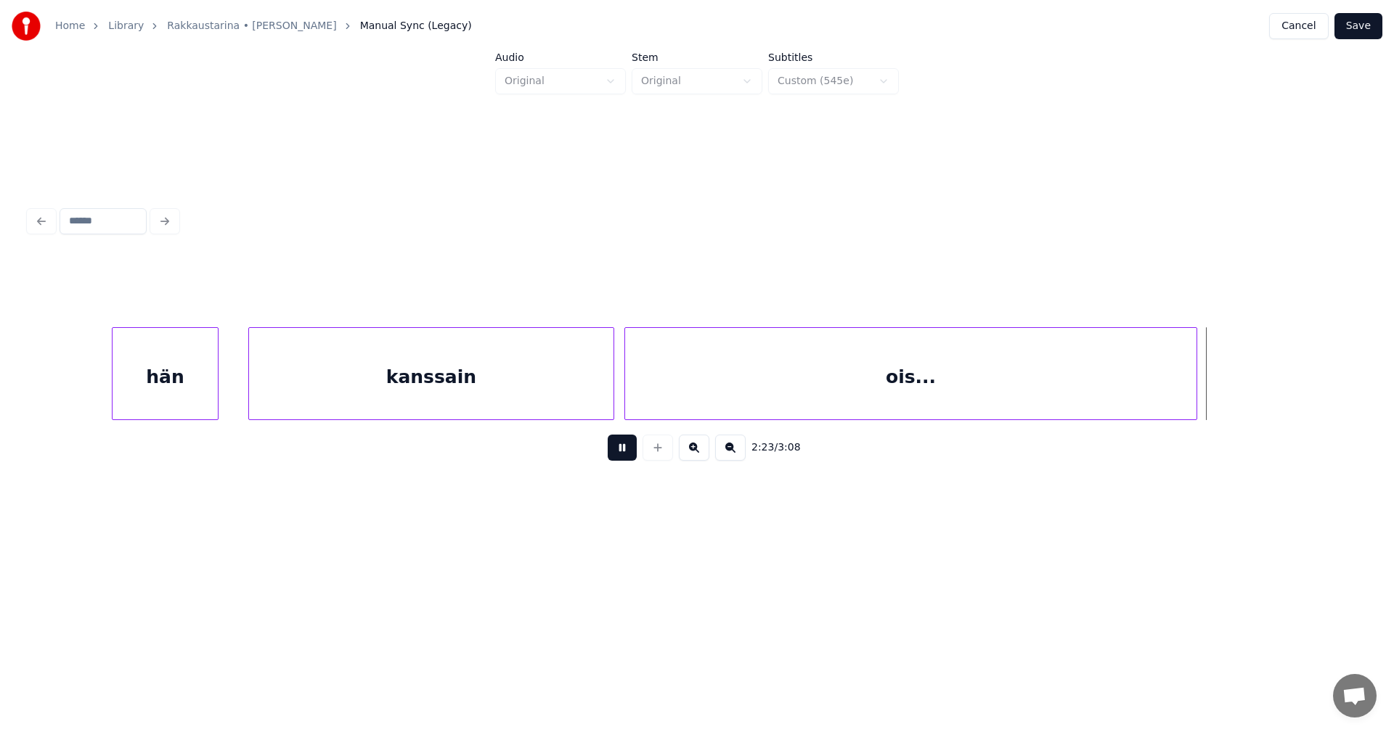
click at [622, 457] on button at bounding box center [622, 448] width 29 height 26
click at [1360, 28] on button "Save" at bounding box center [1358, 26] width 48 height 26
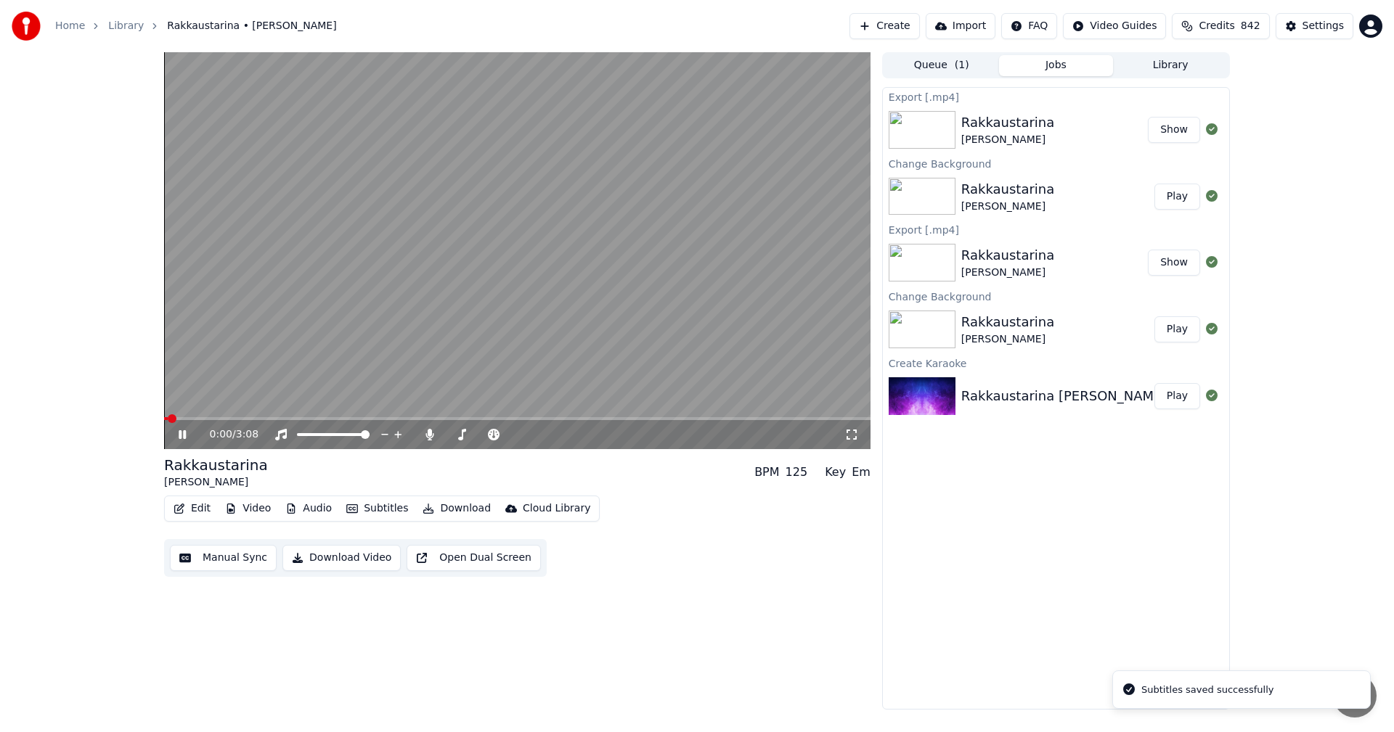
click at [178, 436] on icon at bounding box center [193, 435] width 34 height 12
click at [428, 431] on icon at bounding box center [429, 435] width 8 height 12
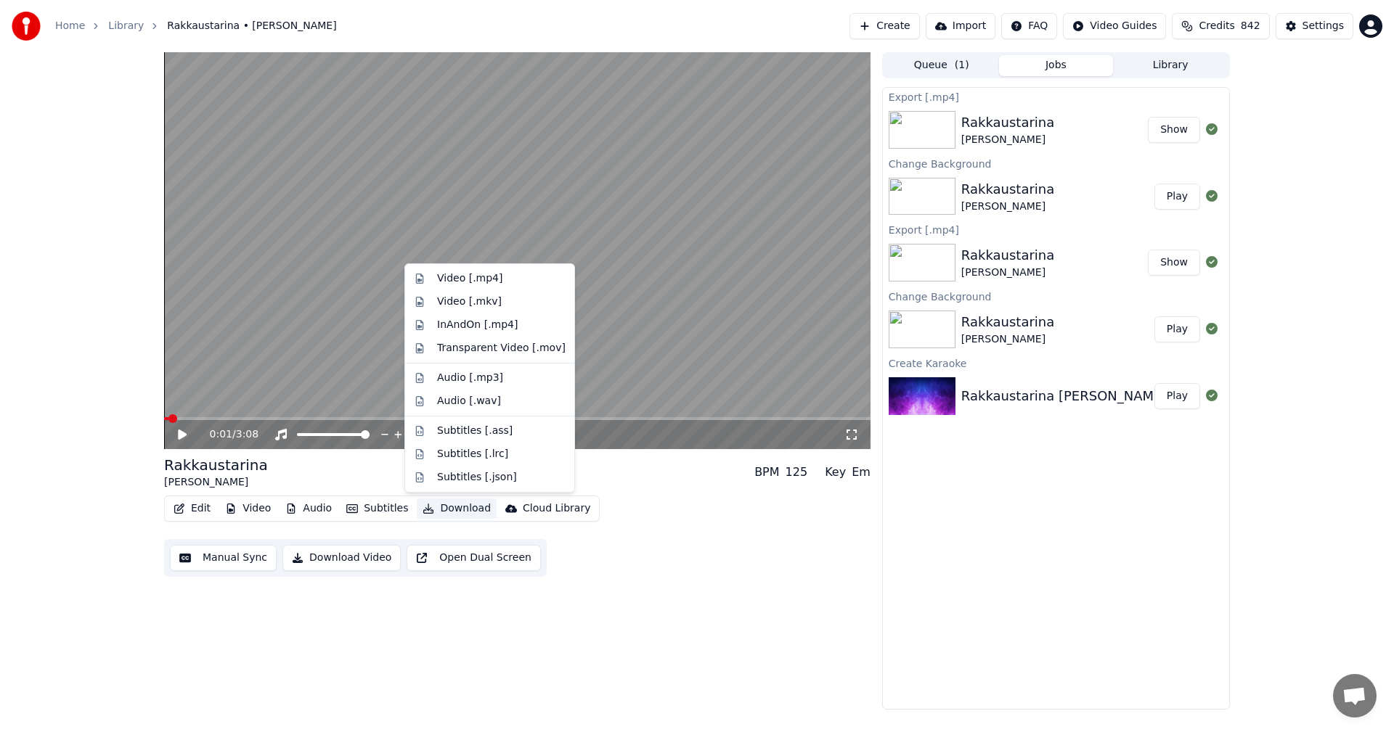
click at [458, 506] on button "Download" at bounding box center [457, 509] width 80 height 20
click at [486, 284] on div "Video [.mp4]" at bounding box center [469, 278] width 65 height 15
